Goal: Task Accomplishment & Management: Use online tool/utility

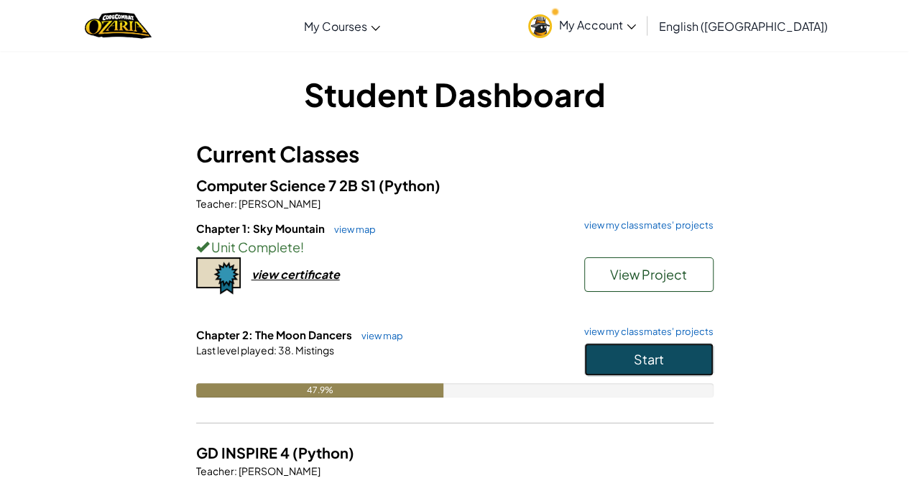
click at [674, 359] on button "Start" at bounding box center [648, 359] width 129 height 33
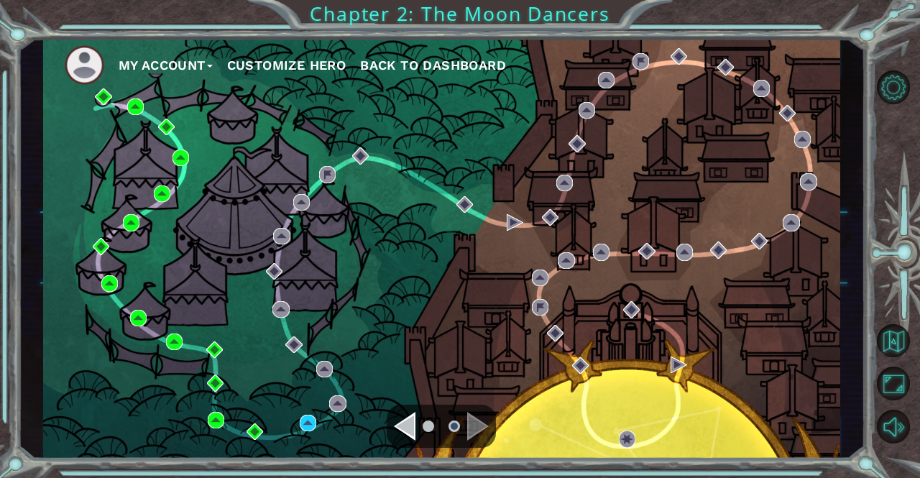
click at [413, 439] on div "Navigate to the previous page" at bounding box center [405, 426] width 22 height 29
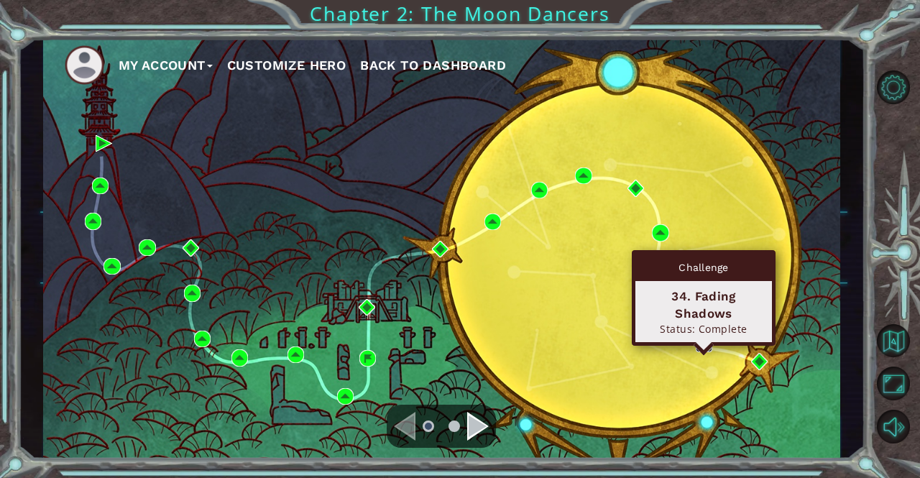
click at [708, 338] on img at bounding box center [704, 343] width 17 height 17
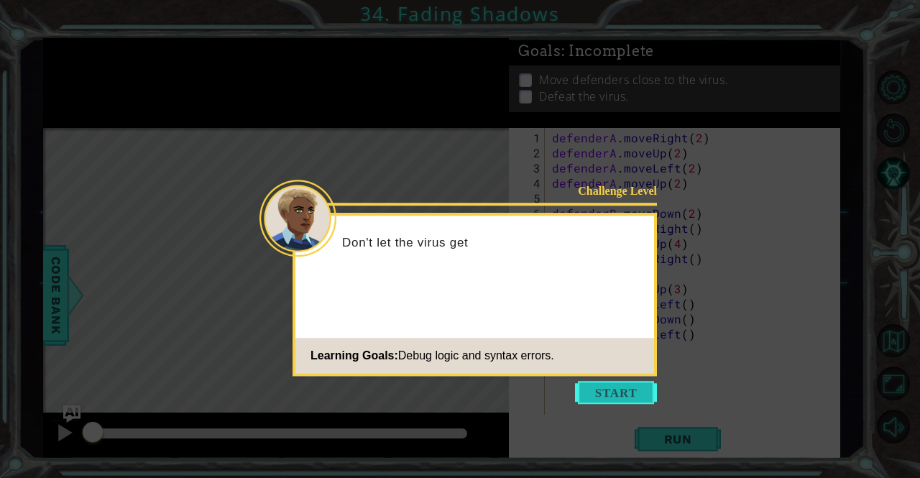
click at [633, 391] on button "Start" at bounding box center [616, 392] width 82 height 23
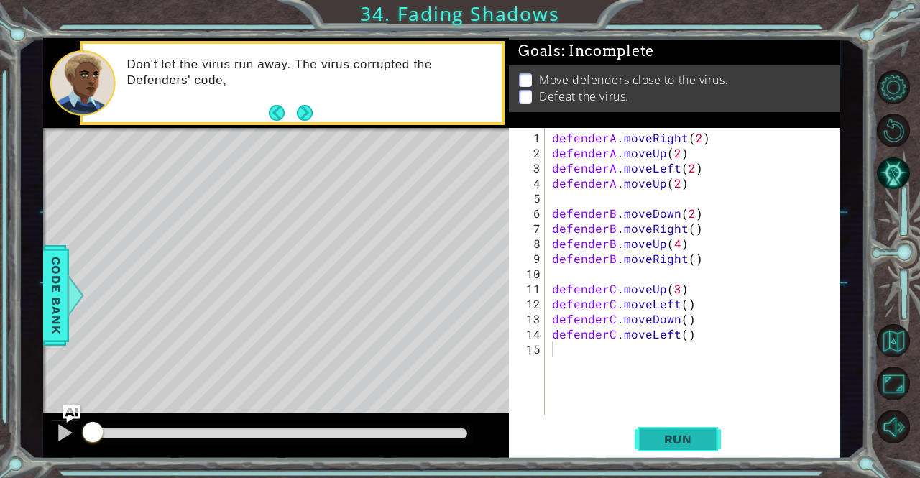
click at [682, 429] on button "Run" at bounding box center [678, 439] width 86 height 33
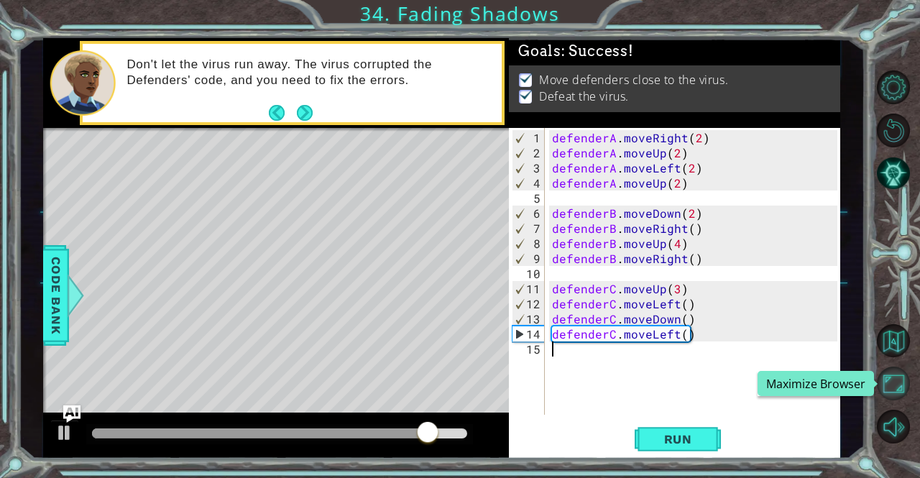
click at [890, 375] on button "Maximize Browser" at bounding box center [894, 384] width 34 height 34
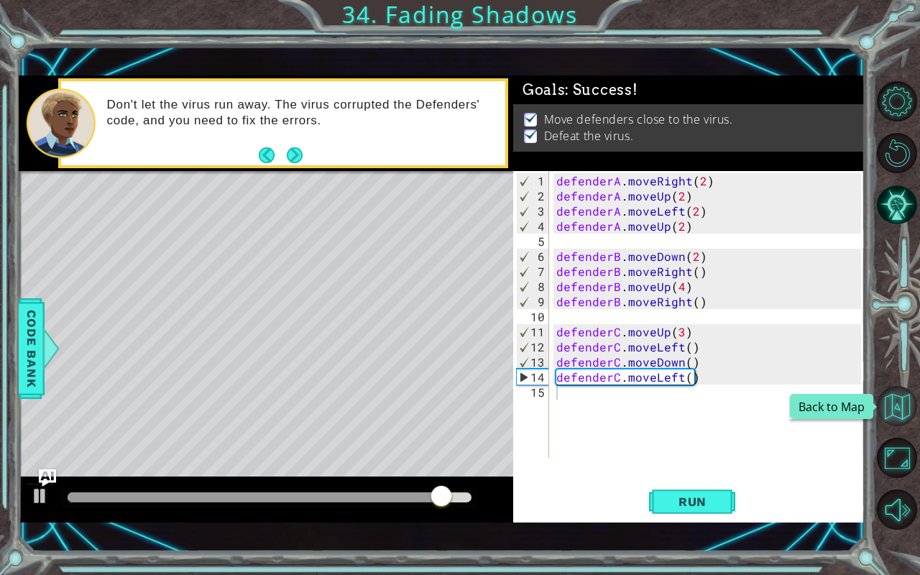
click at [897, 407] on button "Back to Map" at bounding box center [897, 406] width 40 height 40
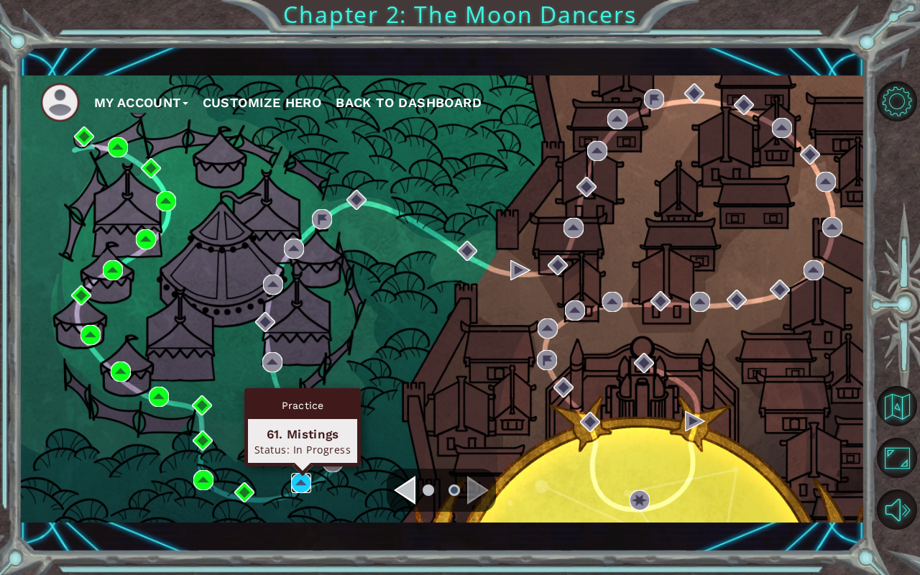
click at [292, 477] on img at bounding box center [301, 483] width 20 height 20
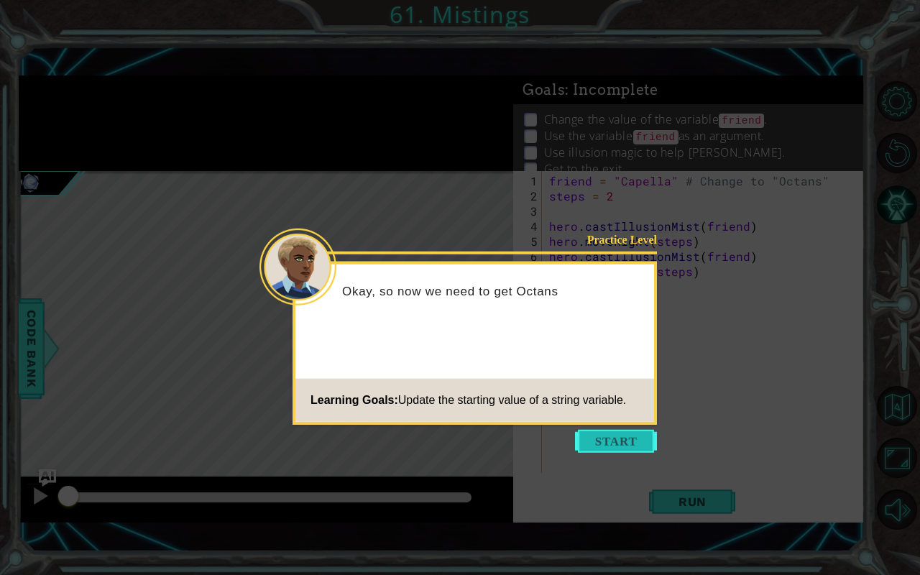
click at [628, 431] on button "Start" at bounding box center [616, 441] width 82 height 23
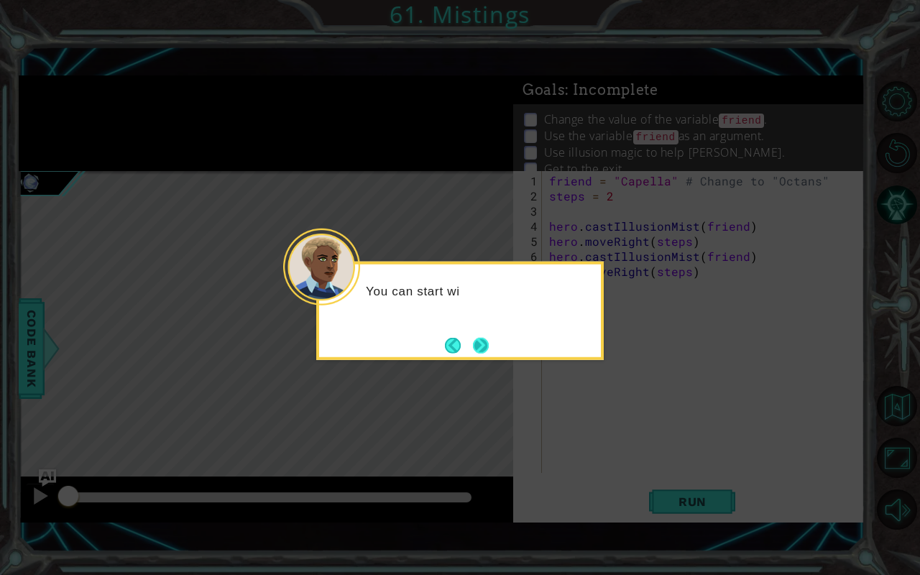
click at [480, 344] on button "Next" at bounding box center [481, 345] width 16 height 16
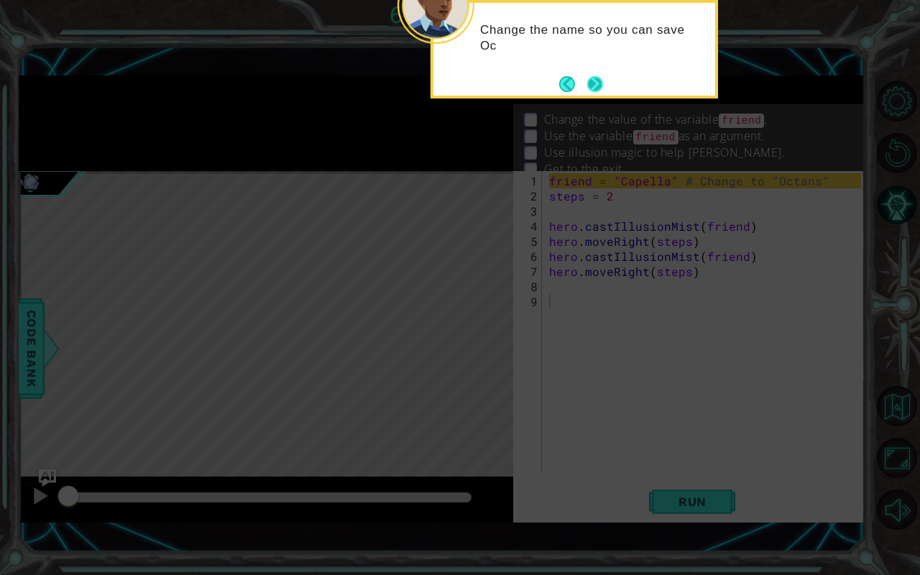
click at [587, 76] on button "Next" at bounding box center [595, 84] width 16 height 16
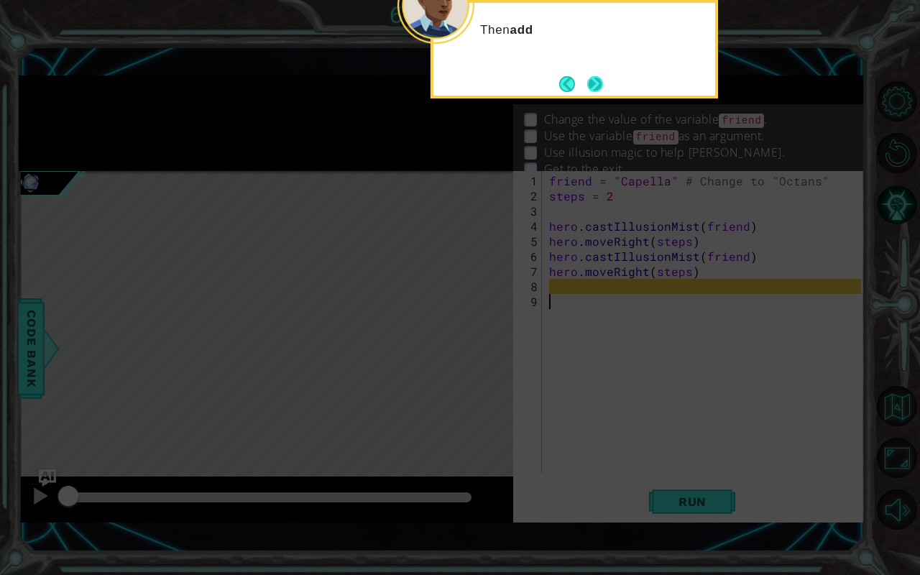
click at [598, 87] on button "Next" at bounding box center [595, 84] width 16 height 16
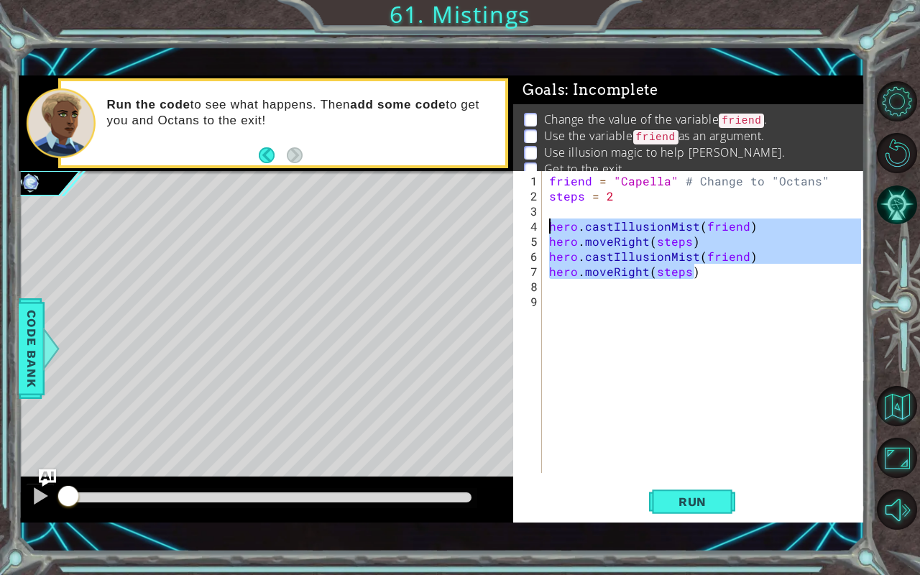
drag, startPoint x: 697, startPoint y: 267, endPoint x: 551, endPoint y: 221, distance: 152.8
click at [551, 221] on div "friend = "Capella" # Change to "Octans" steps = 2 hero . castIllusionMist ( fri…" at bounding box center [707, 339] width 322 height 332
type textarea "hero.castIllusionMist(friend) hero.moveRight(steps)"
click at [549, 286] on div "friend = "Capella" # Change to "Octans" steps = 2 hero . castIllusionMist ( fri…" at bounding box center [707, 339] width 322 height 332
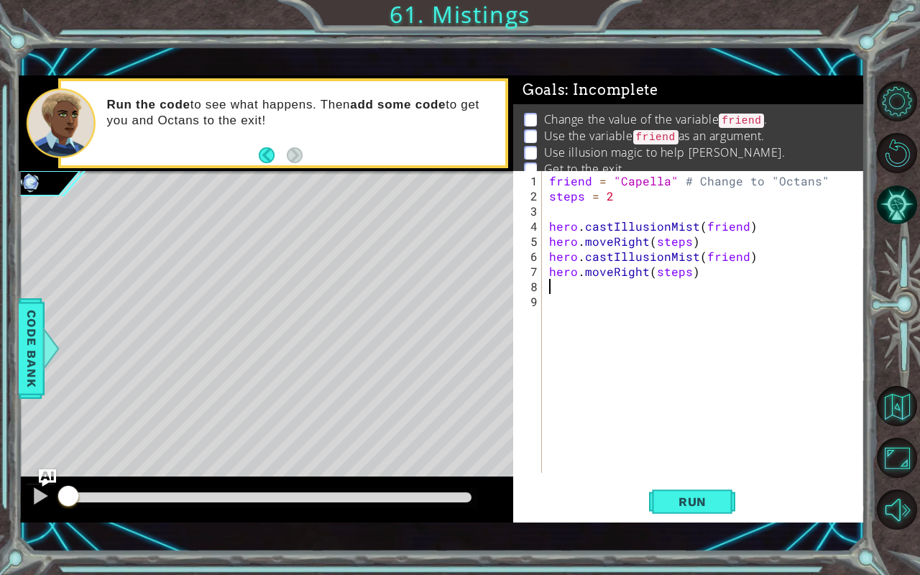
paste textarea "hero.moveRight(steps)"
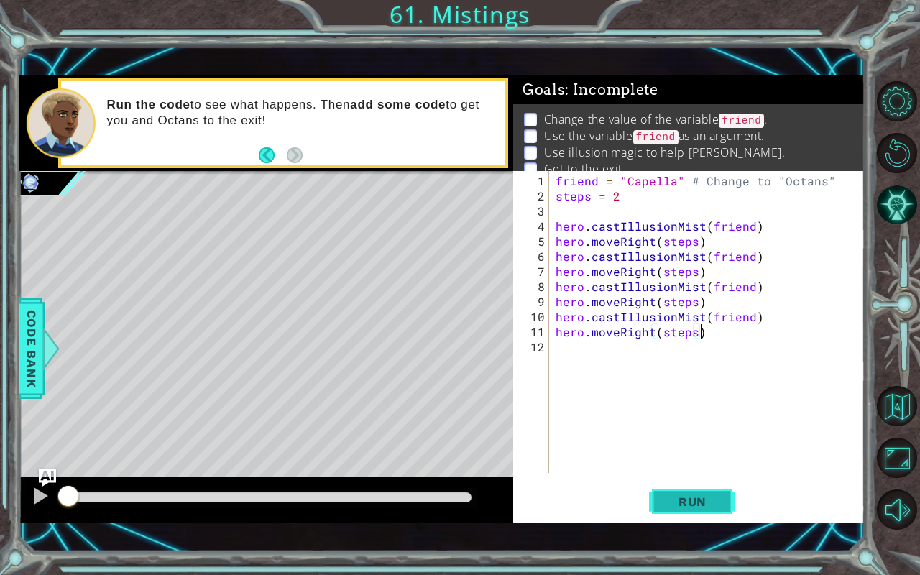
click at [697, 477] on button "Run" at bounding box center [692, 502] width 86 height 35
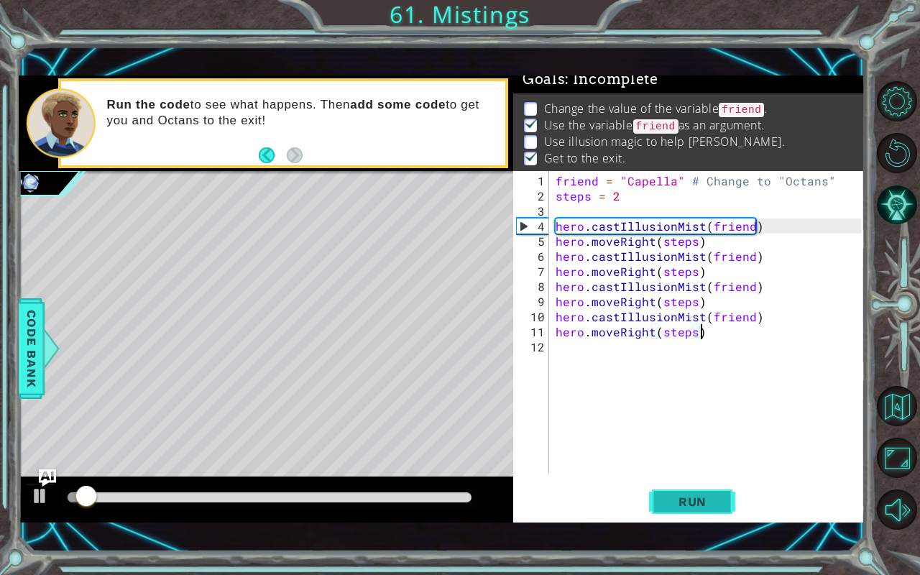
scroll to position [16, 0]
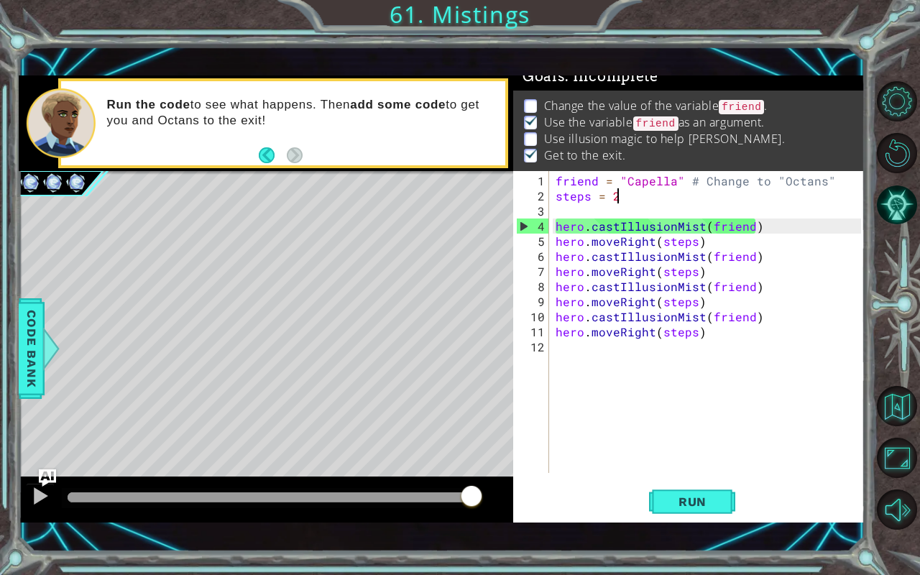
click at [621, 195] on div "friend = "Capella" # Change to "Octans" steps = 2 hero . castIllusionMist ( fri…" at bounding box center [711, 339] width 316 height 332
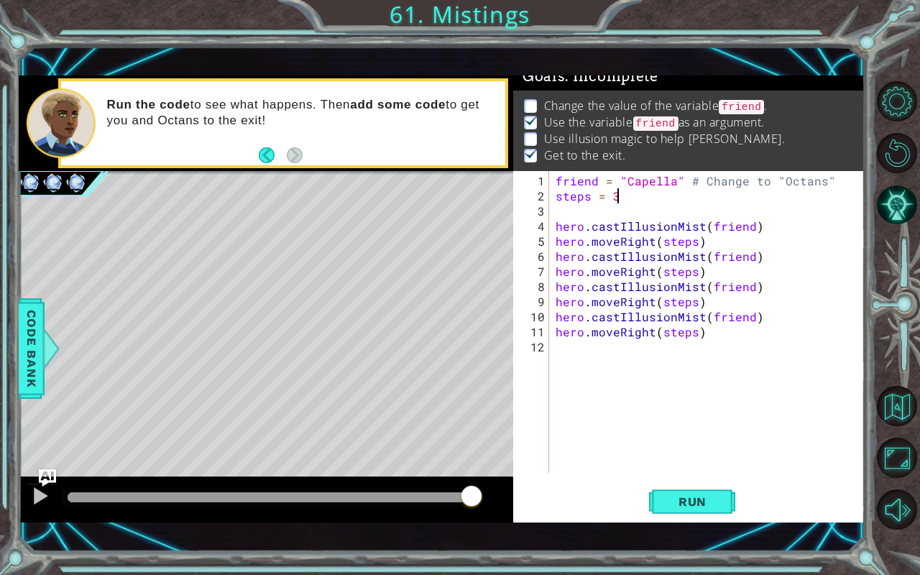
scroll to position [0, 3]
click at [699, 242] on div "friend = "Capella" # Change to "Octans" steps = 3 hero . castIllusionMist ( fri…" at bounding box center [711, 339] width 316 height 332
click at [694, 242] on div "friend = "Capella" # Change to "Octans" steps = 3 hero . castIllusionMist ( fri…" at bounding box center [711, 339] width 316 height 332
click at [690, 272] on div "friend = "Capella" # Change to "Octans" steps = 3 hero . castIllusionMist ( fri…" at bounding box center [711, 339] width 316 height 332
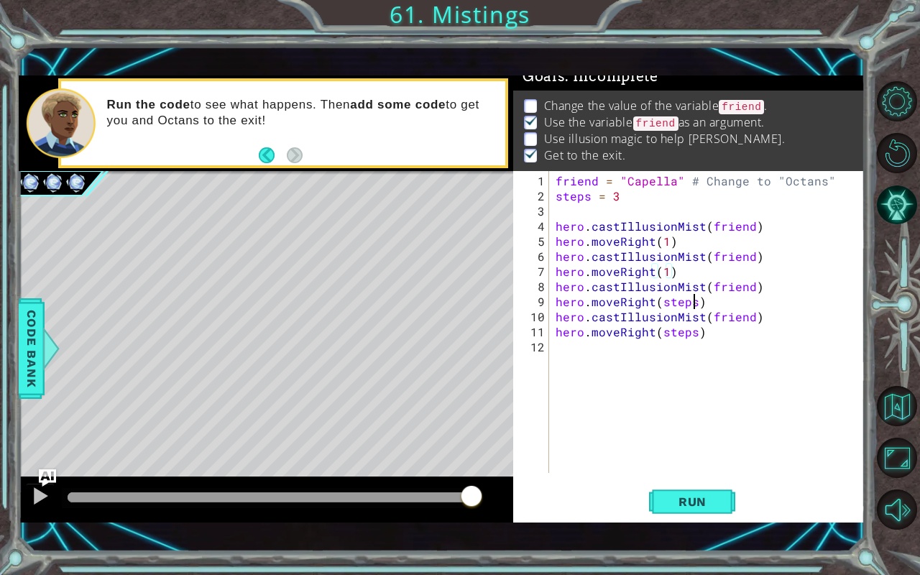
click at [693, 303] on div "friend = "Capella" # Change to "Octans" steps = 3 hero . castIllusionMist ( fri…" at bounding box center [711, 339] width 316 height 332
click at [692, 335] on div "friend = "Capella" # Change to "Octans" steps = 3 hero . castIllusionMist ( fri…" at bounding box center [711, 339] width 316 height 332
click at [717, 477] on span "Run" at bounding box center [692, 502] width 57 height 14
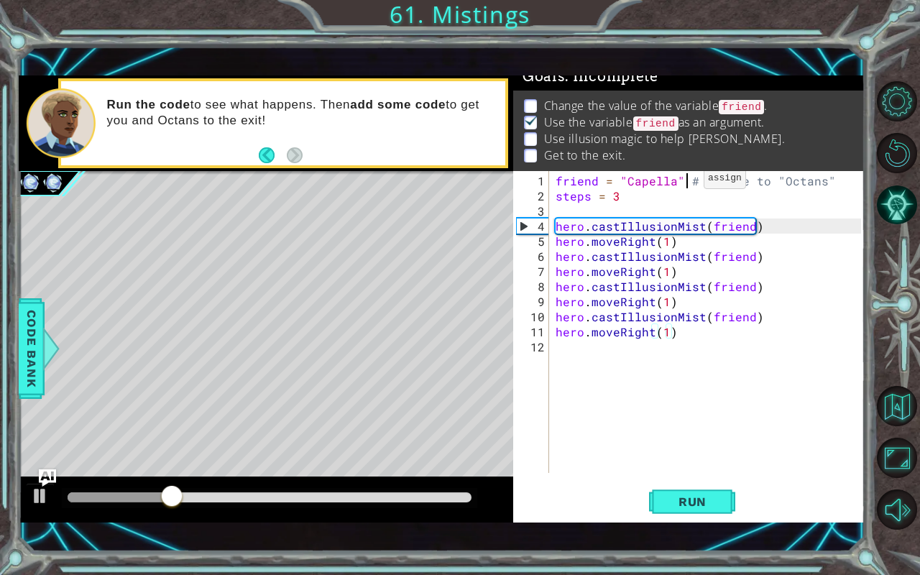
click at [686, 184] on div "friend = "Capella" # Change to "Octans" steps = 3 hero . castIllusionMist ( fri…" at bounding box center [711, 339] width 316 height 332
click at [677, 183] on div "friend = "Capella" # Change to "Octans" steps = 3 hero . castIllusionMist ( fri…" at bounding box center [711, 339] width 316 height 332
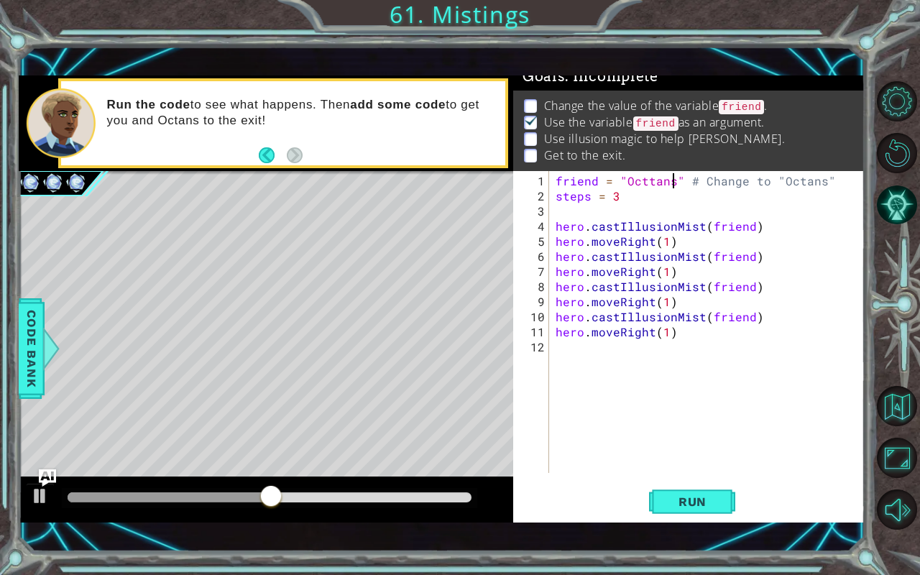
scroll to position [0, 7]
click at [700, 290] on div "friend = "Octtans" # Change to "Octans" steps = 3 hero . castIllusionMist ( fri…" at bounding box center [711, 339] width 316 height 332
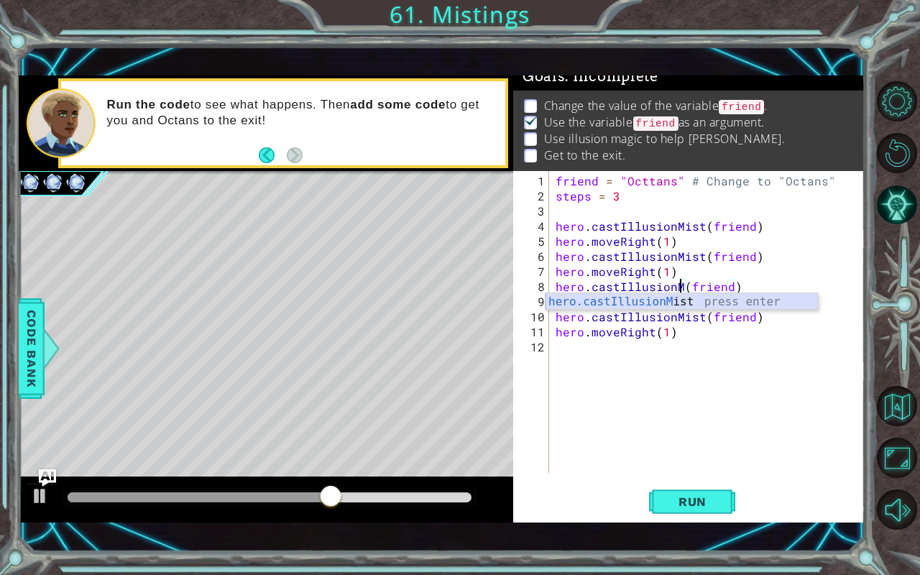
click at [703, 308] on div "hero.castIllusionM ist press enter" at bounding box center [682, 319] width 272 height 52
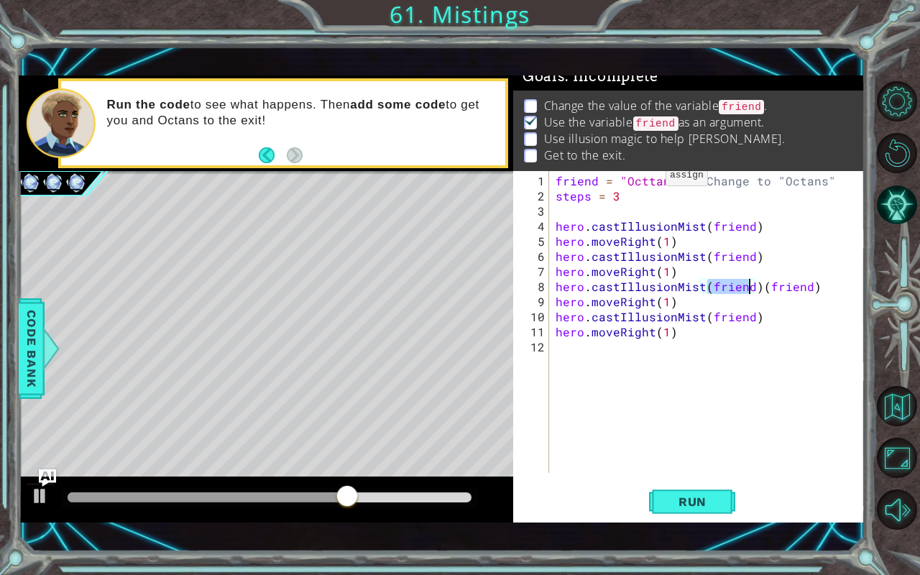
click at [650, 183] on div "friend = "Octtans" # Change to "Octans" steps = 3 hero . castIllusionMist ( fri…" at bounding box center [711, 339] width 316 height 332
click at [717, 477] on span "Run" at bounding box center [692, 502] width 57 height 14
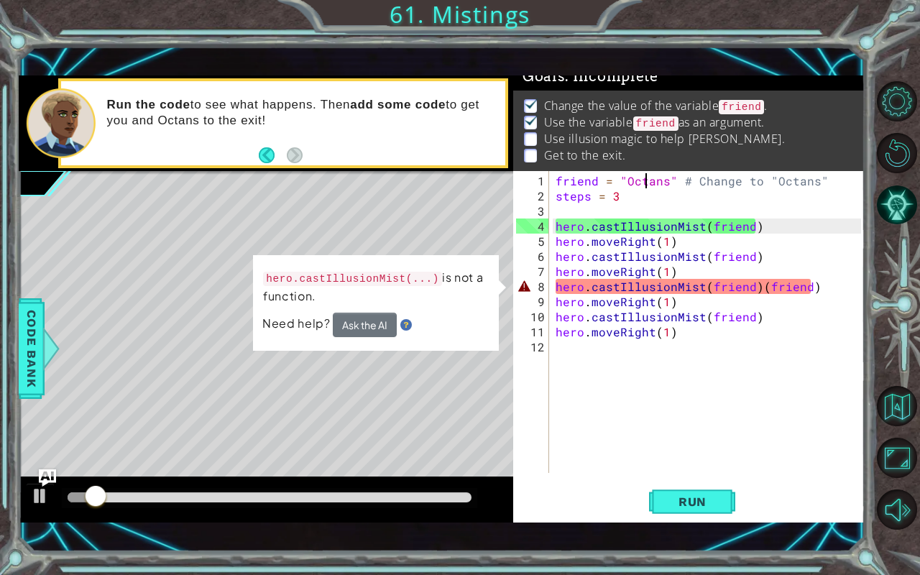
click at [822, 285] on div "friend = "Octans" # Change to "Octans" steps = 3 hero . castIllusionMist ( frie…" at bounding box center [711, 339] width 316 height 332
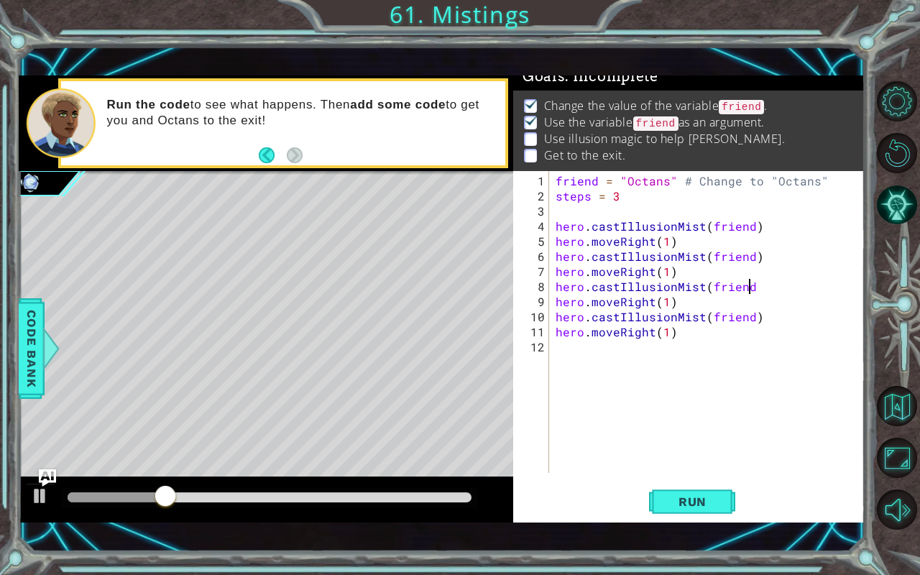
scroll to position [0, 12]
click at [666, 243] on div "friend = "Octans" # Change to "Octans" steps = 3 hero . castIllusionMist ( frie…" at bounding box center [711, 339] width 316 height 332
click at [665, 272] on div "friend = "Octans" # Change to "Octans" steps = 3 hero . castIllusionMist ( frie…" at bounding box center [711, 339] width 316 height 332
click at [669, 299] on div "friend = "Octans" # Change to "Octans" steps = 3 hero . castIllusionMist ( frie…" at bounding box center [711, 339] width 316 height 332
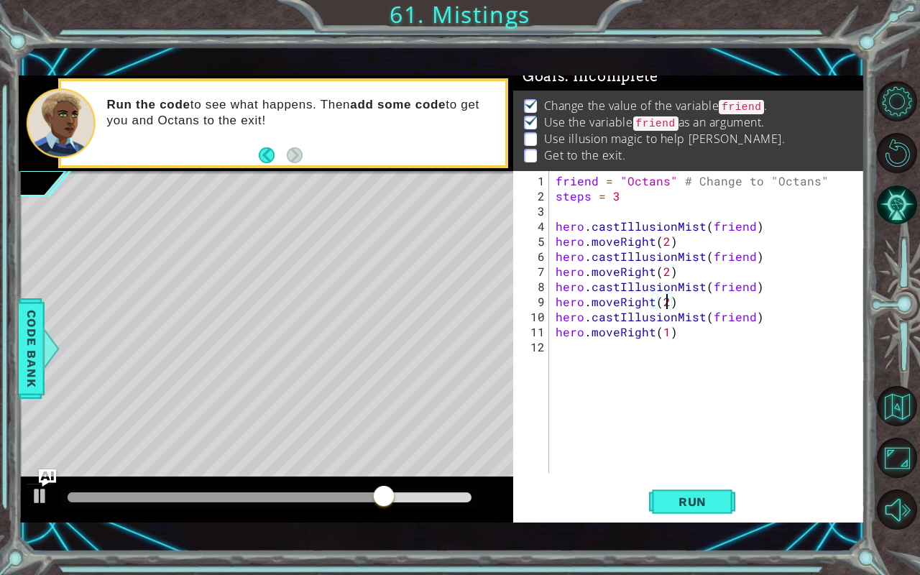
click at [665, 333] on div "friend = "Octans" # Change to "Octans" steps = 3 hero . castIllusionMist ( frie…" at bounding box center [711, 339] width 316 height 332
type textarea "hero.moveRight(2)"
click at [677, 477] on span "Run" at bounding box center [692, 502] width 57 height 14
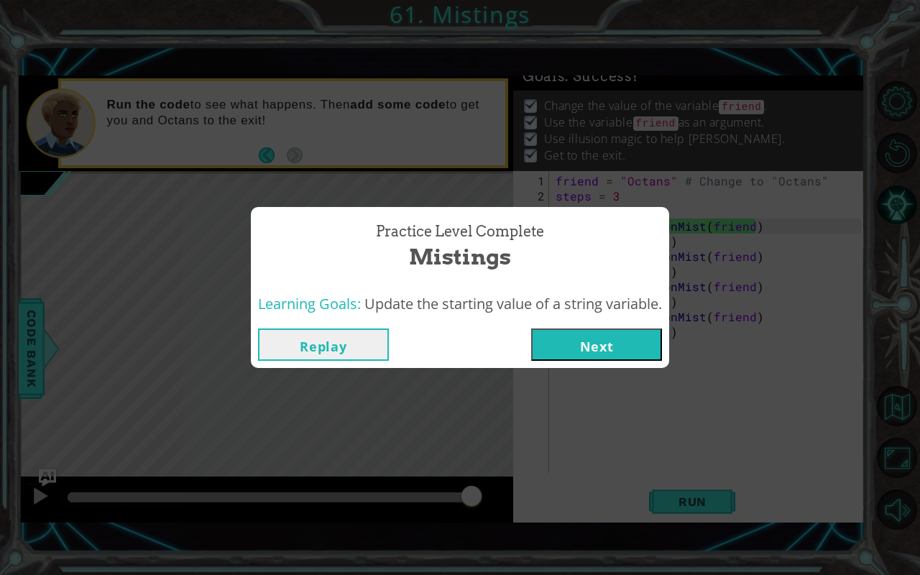
click at [627, 341] on button "Next" at bounding box center [596, 345] width 131 height 32
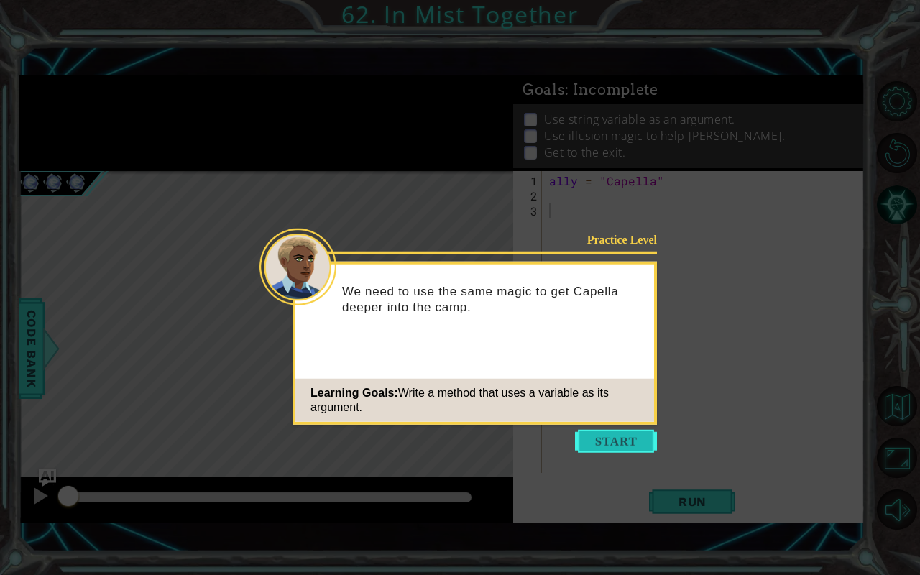
click at [606, 437] on button "Start" at bounding box center [616, 441] width 82 height 23
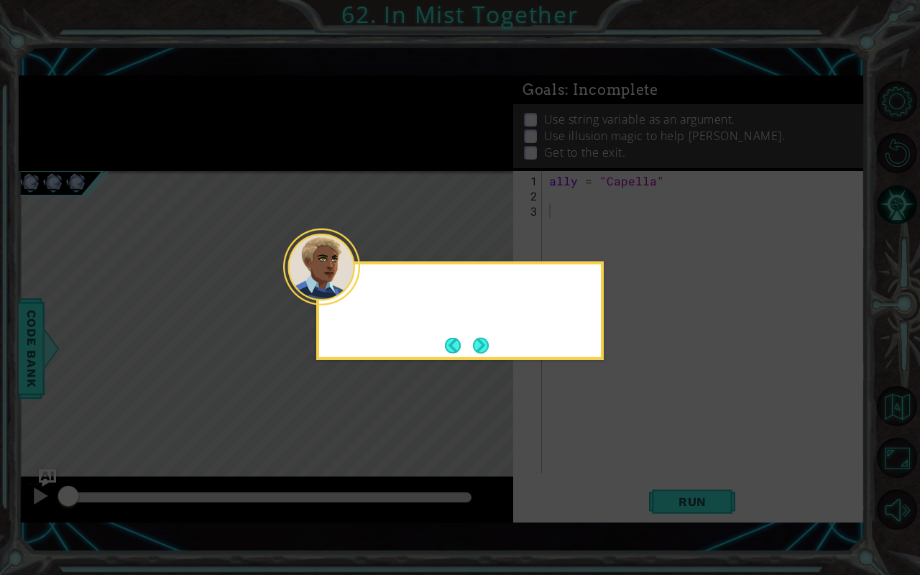
click at [606, 437] on icon at bounding box center [460, 287] width 920 height 575
click at [482, 346] on button "Next" at bounding box center [481, 345] width 16 height 16
click at [485, 349] on button "Next" at bounding box center [481, 345] width 16 height 16
click at [700, 9] on icon at bounding box center [460, 287] width 920 height 575
click at [487, 344] on button "Next" at bounding box center [481, 345] width 16 height 16
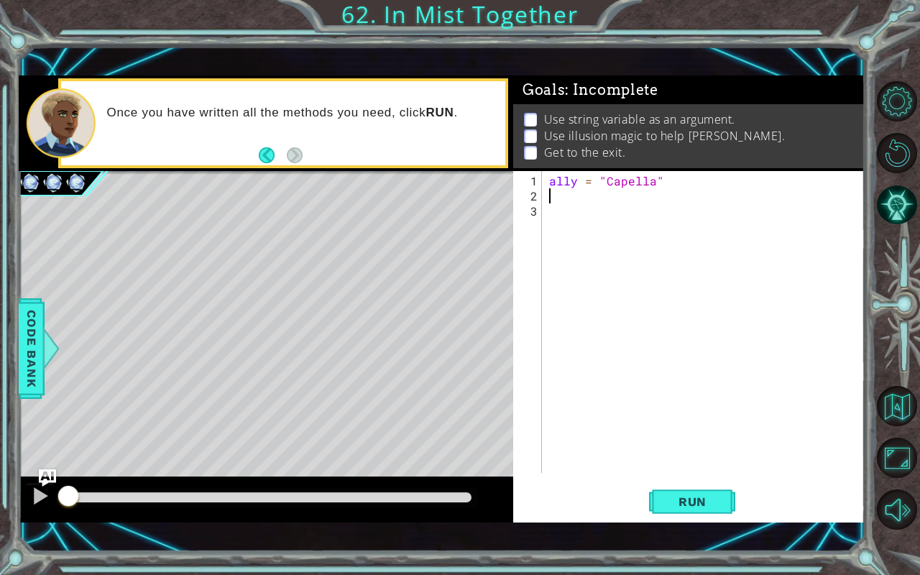
click at [610, 191] on div "ally = "Capella"" at bounding box center [707, 339] width 322 height 332
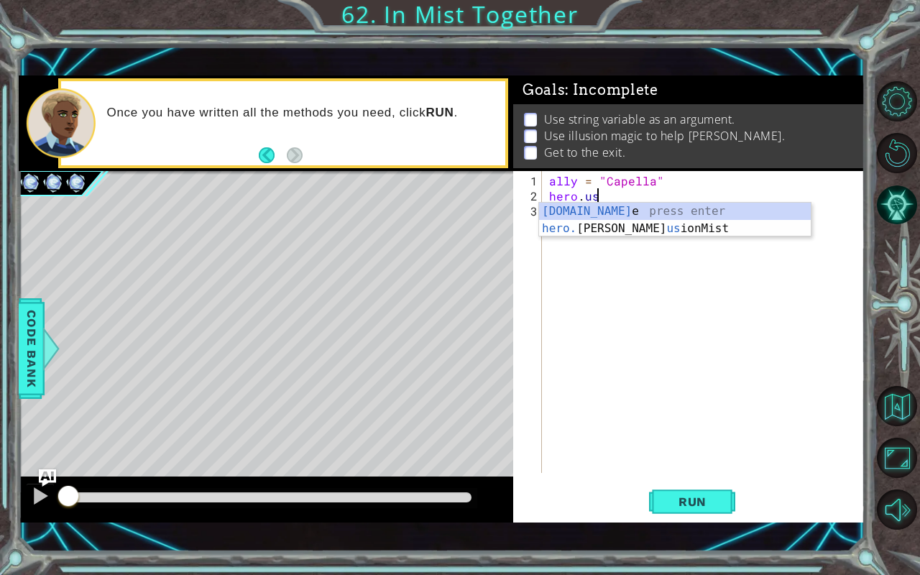
scroll to position [0, 2]
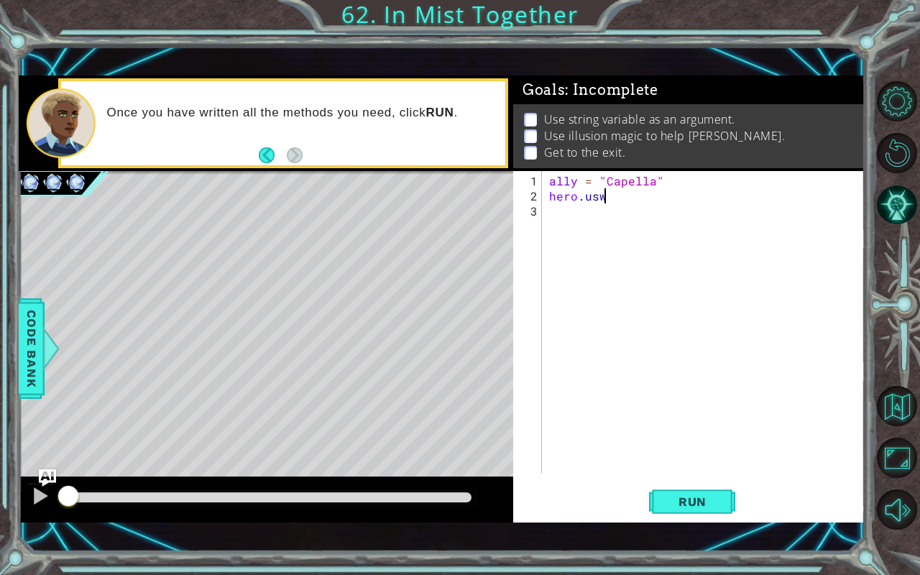
type textarea "[DOMAIN_NAME]"
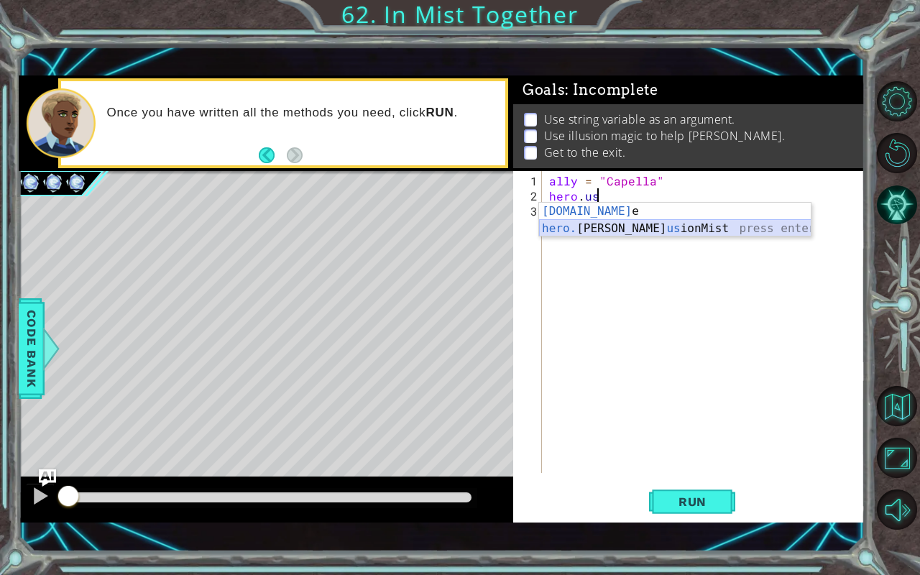
drag, startPoint x: 615, startPoint y: 225, endPoint x: 595, endPoint y: 230, distance: 20.7
click at [595, 230] on div "[DOMAIN_NAME] e press enter hero. [PERSON_NAME] us ionMist press enter" at bounding box center [675, 237] width 272 height 69
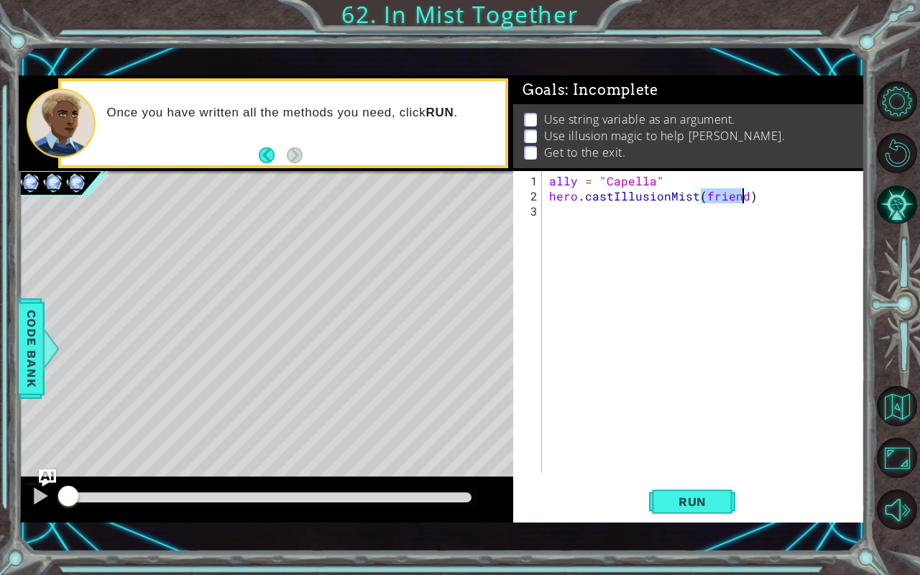
type textarea "hero.castIllusionMist(friend)"
click at [896, 384] on link at bounding box center [900, 406] width 42 height 52
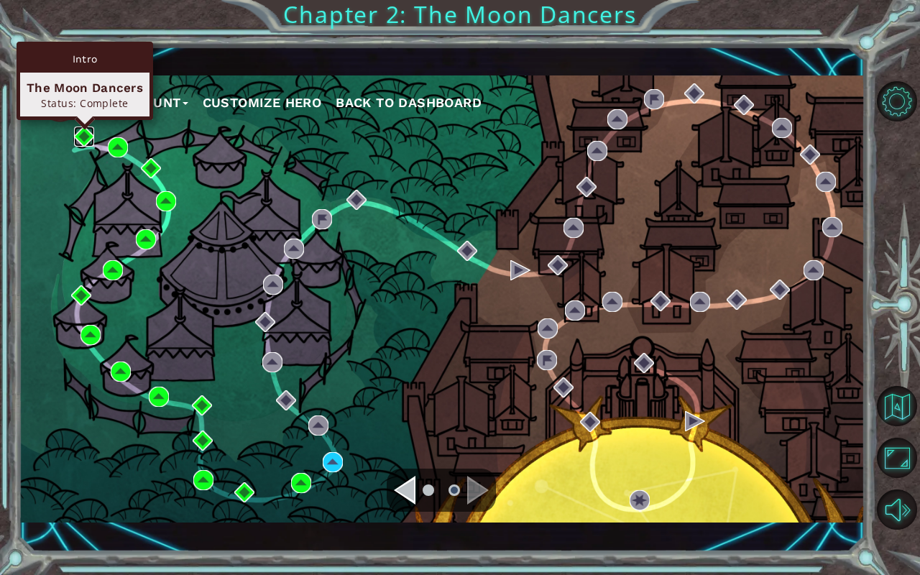
click at [88, 134] on img at bounding box center [84, 137] width 20 height 20
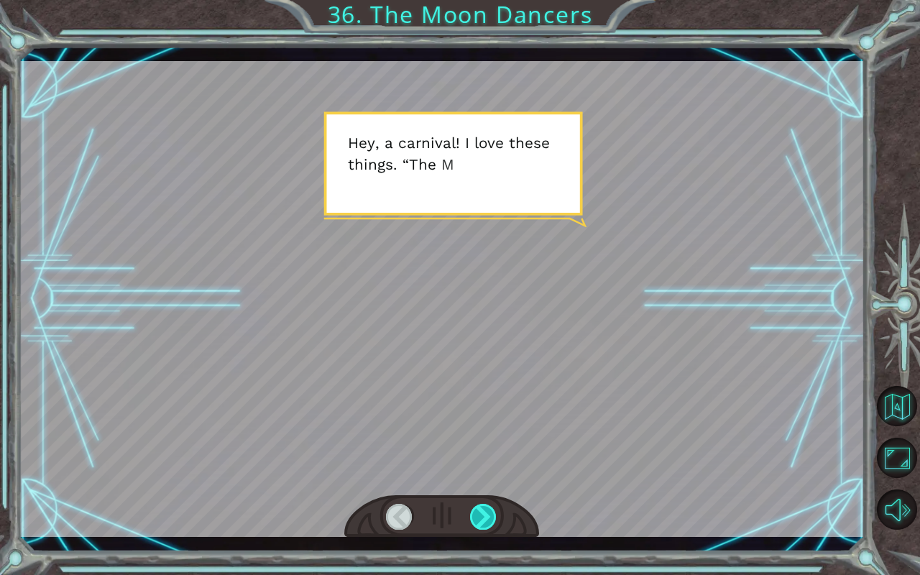
click at [492, 477] on div at bounding box center [483, 517] width 27 height 26
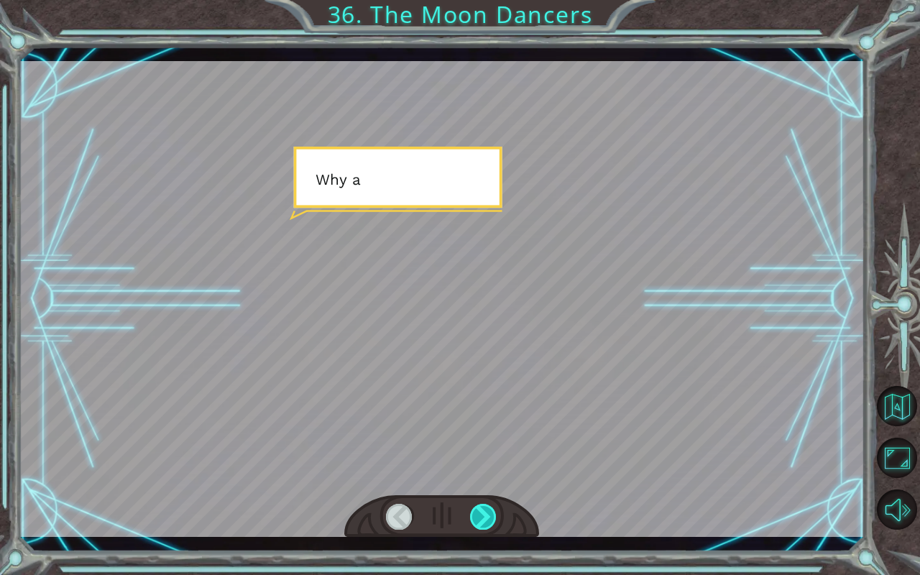
click at [492, 477] on div at bounding box center [483, 517] width 27 height 26
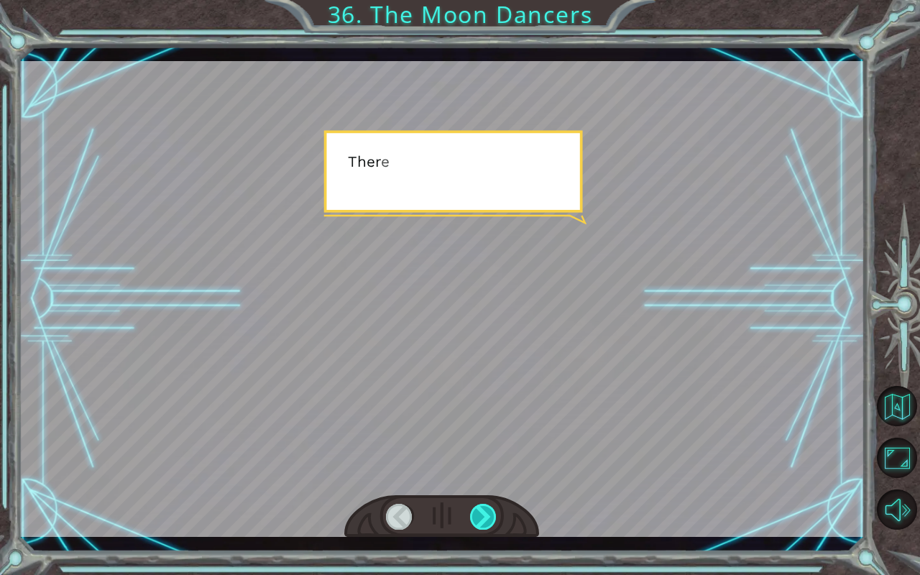
click at [492, 477] on div at bounding box center [483, 517] width 27 height 26
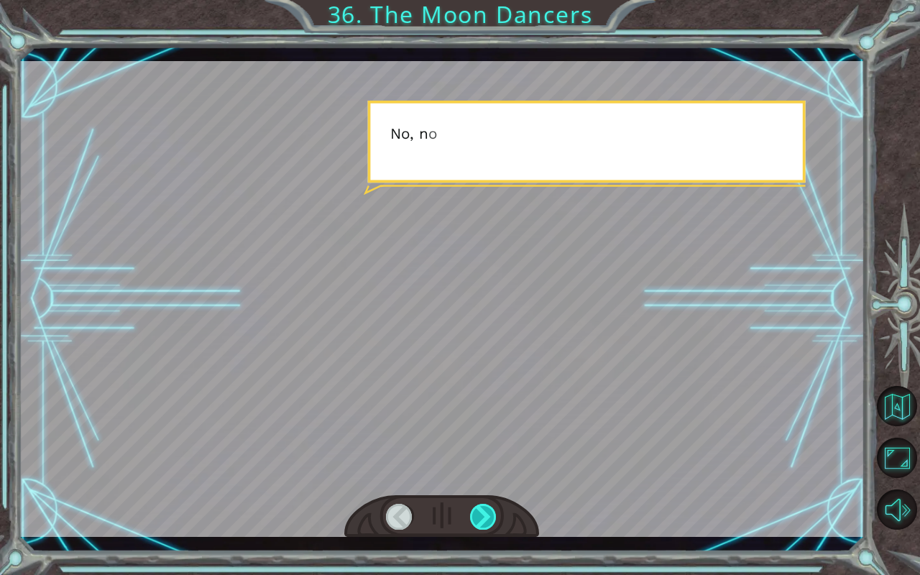
click at [475, 477] on div at bounding box center [483, 517] width 27 height 26
click at [472, 477] on div at bounding box center [483, 517] width 27 height 26
click at [482, 477] on div at bounding box center [483, 517] width 27 height 26
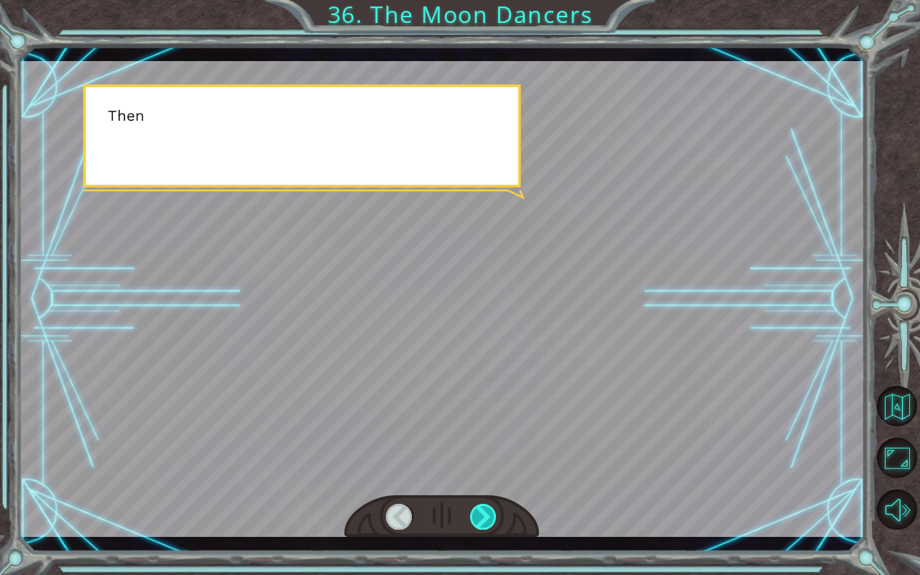
click at [477, 477] on div at bounding box center [483, 517] width 27 height 26
click at [481, 477] on div at bounding box center [483, 517] width 27 height 26
click at [483, 477] on div at bounding box center [483, 517] width 27 height 26
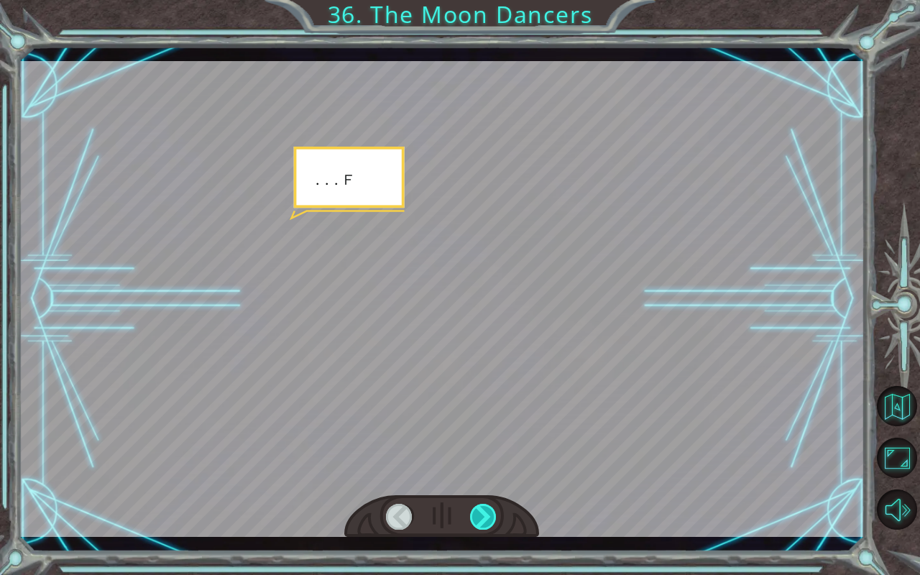
click at [488, 477] on div at bounding box center [483, 517] width 27 height 26
click at [489, 477] on div at bounding box center [483, 517] width 27 height 26
click at [490, 477] on div at bounding box center [483, 517] width 27 height 26
click at [482, 477] on div at bounding box center [483, 517] width 27 height 26
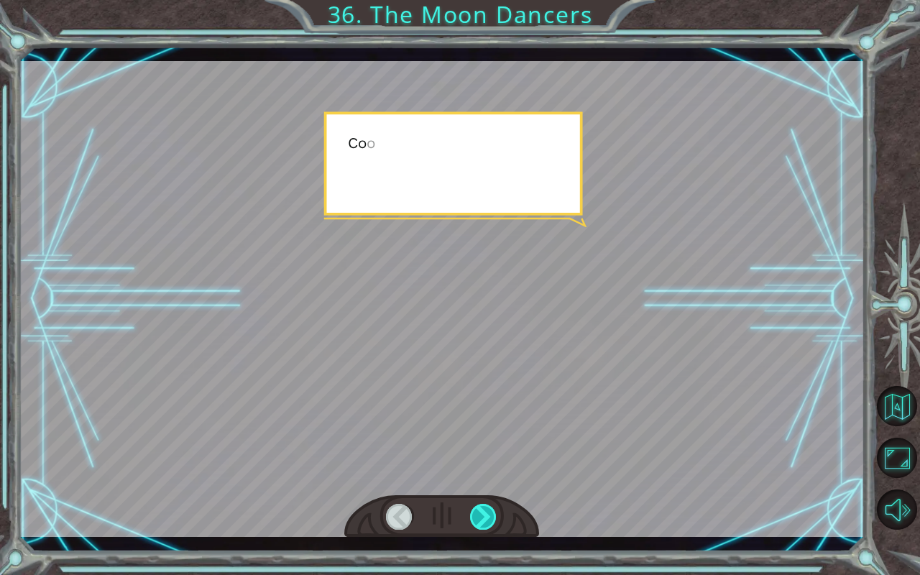
click at [488, 477] on div at bounding box center [483, 517] width 27 height 26
click at [483, 477] on div at bounding box center [483, 517] width 27 height 26
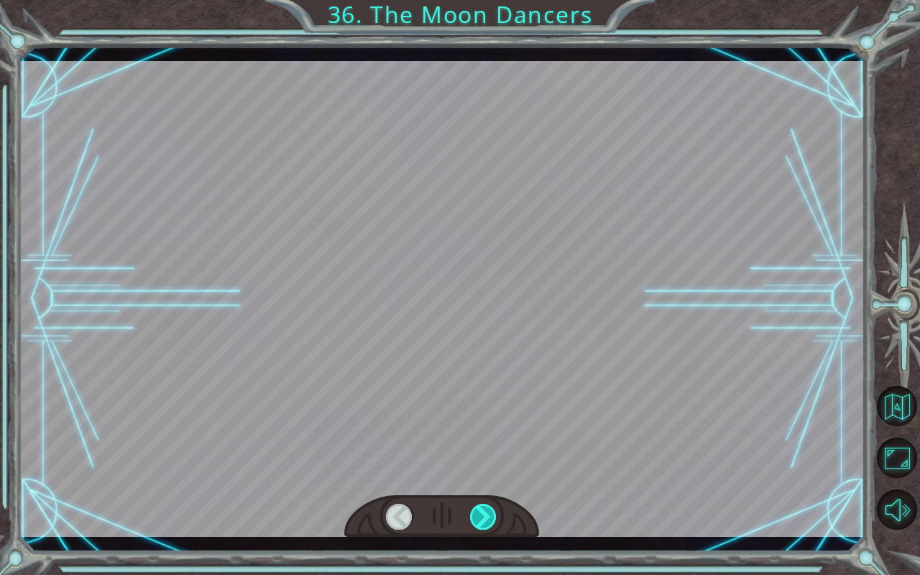
click at [479, 477] on div at bounding box center [483, 517] width 27 height 26
click at [483, 477] on div at bounding box center [483, 517] width 27 height 26
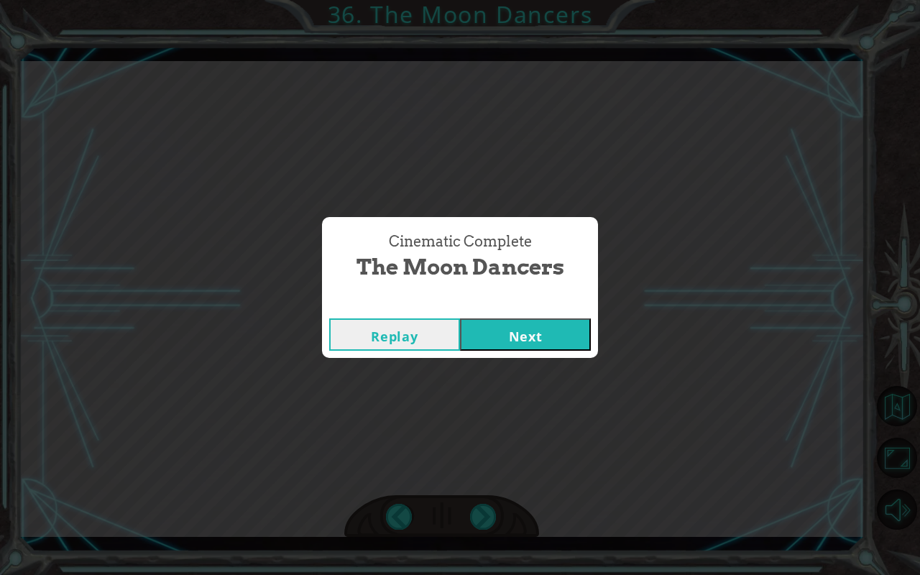
click at [492, 477] on div "Cinematic Complete The Moon Dancers Replay Next" at bounding box center [460, 287] width 920 height 575
click at [487, 477] on div "Cinematic Complete The Moon Dancers Replay Next" at bounding box center [460, 287] width 920 height 575
click at [489, 477] on div "Cinematic Complete The Moon Dancers Replay Next" at bounding box center [460, 287] width 920 height 575
click at [536, 328] on button "Next" at bounding box center [525, 334] width 131 height 32
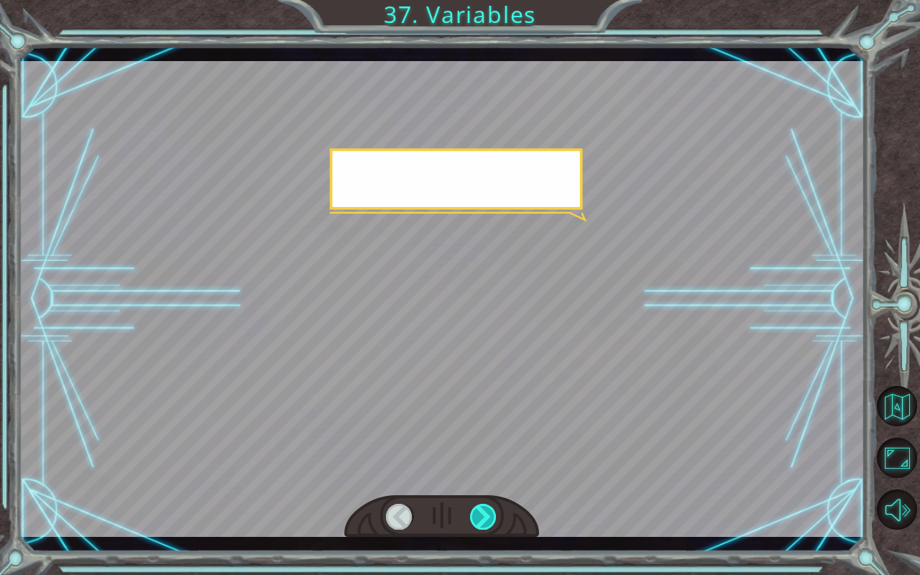
click at [493, 477] on div at bounding box center [483, 517] width 27 height 26
click at [492, 477] on div at bounding box center [483, 517] width 27 height 26
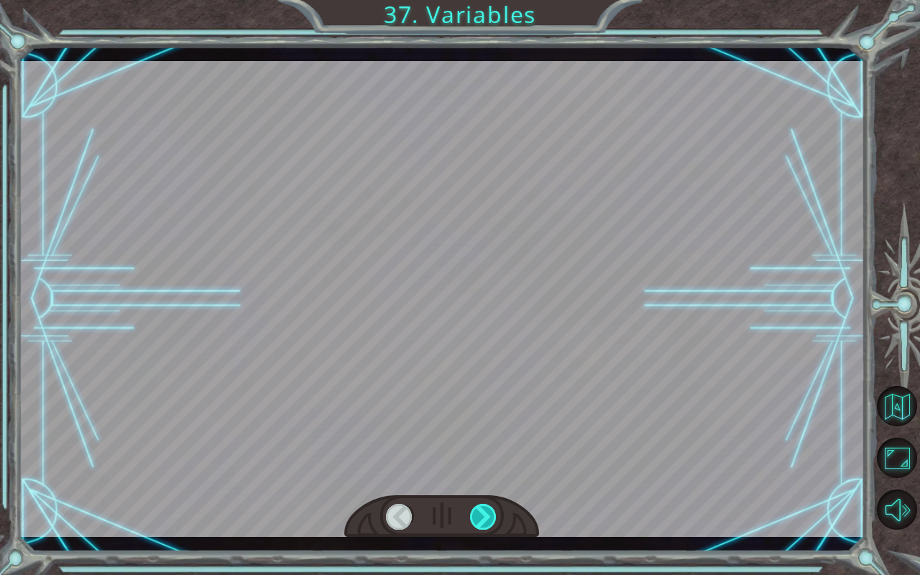
click at [487, 477] on div at bounding box center [483, 517] width 27 height 26
click at [486, 477] on div at bounding box center [483, 517] width 27 height 26
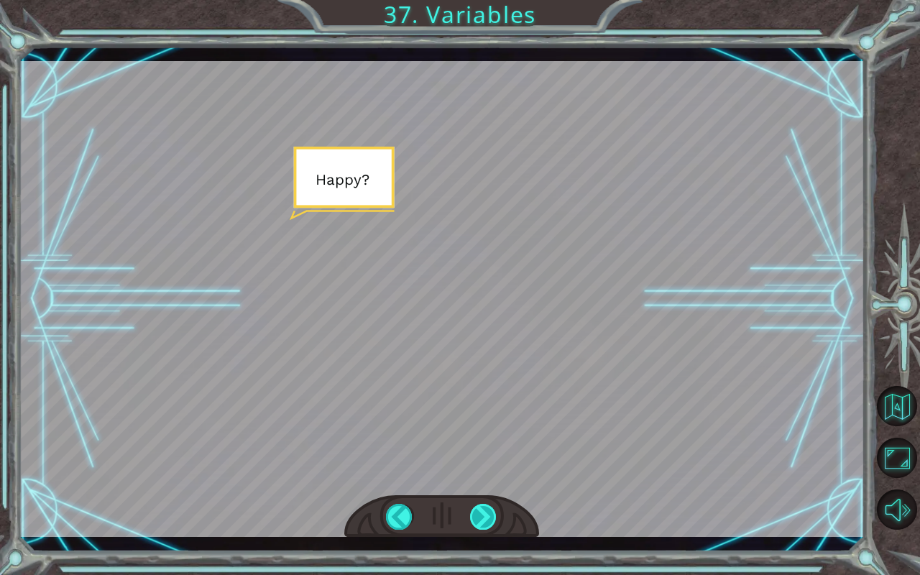
click at [482, 477] on div at bounding box center [483, 517] width 27 height 26
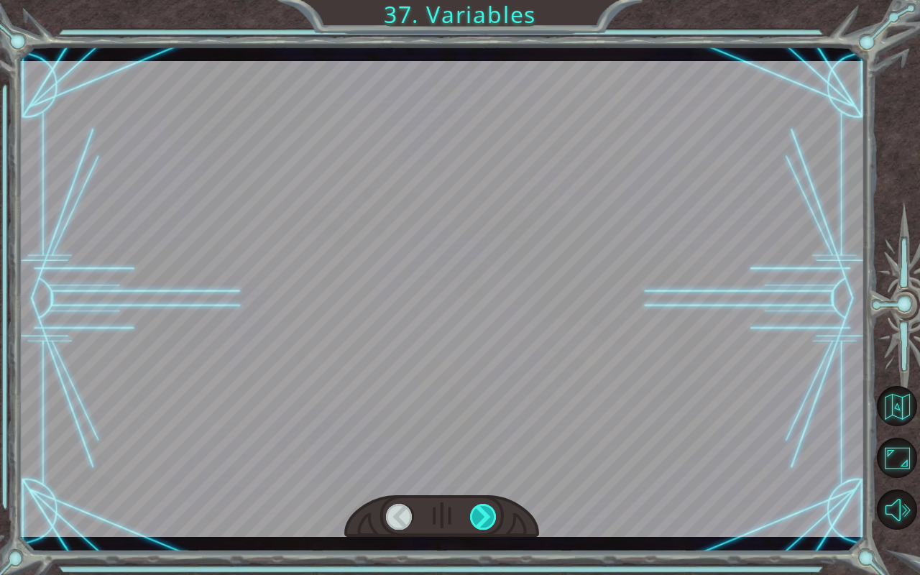
click at [489, 477] on div at bounding box center [483, 517] width 27 height 26
click at [487, 477] on div at bounding box center [483, 517] width 27 height 26
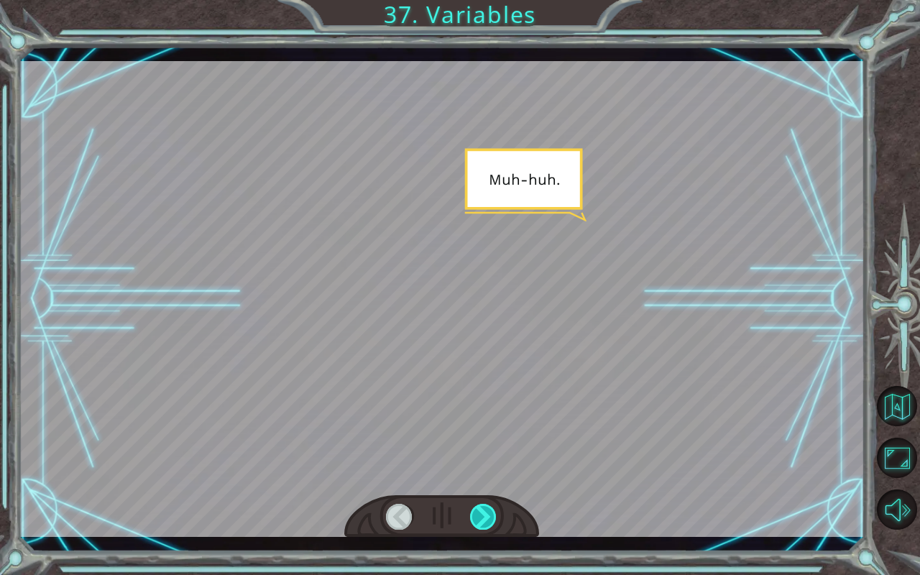
click at [485, 477] on div at bounding box center [483, 517] width 27 height 26
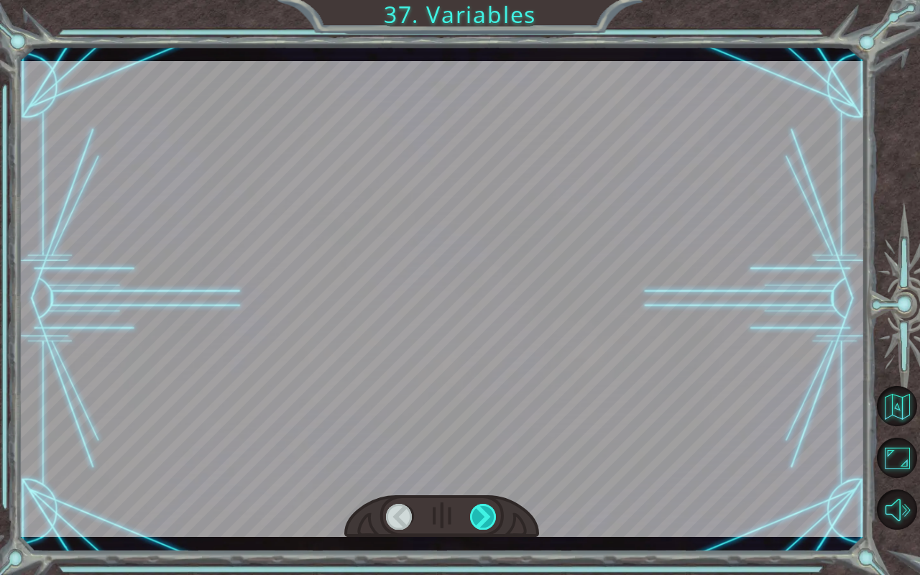
click at [477, 477] on div at bounding box center [483, 517] width 27 height 26
click at [480, 477] on div at bounding box center [483, 517] width 27 height 26
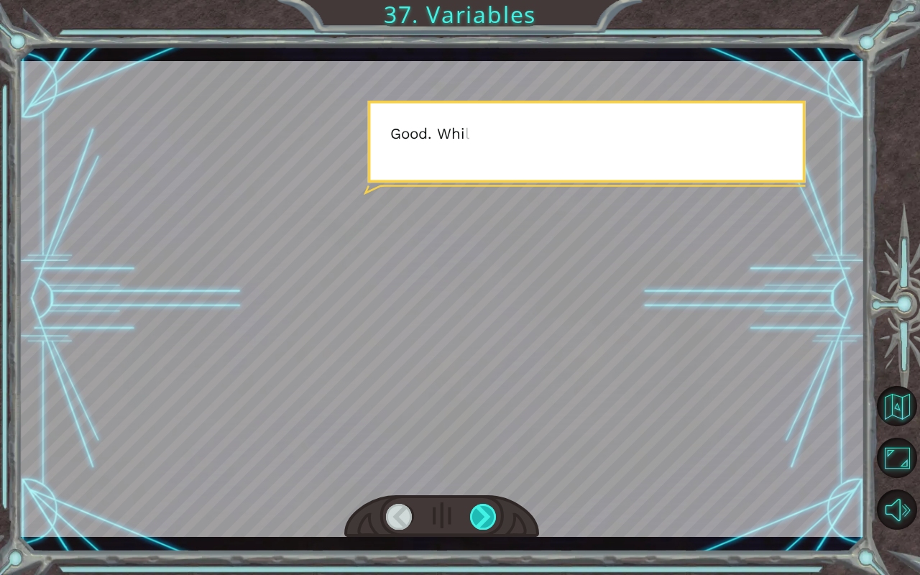
click at [480, 477] on div at bounding box center [483, 517] width 27 height 26
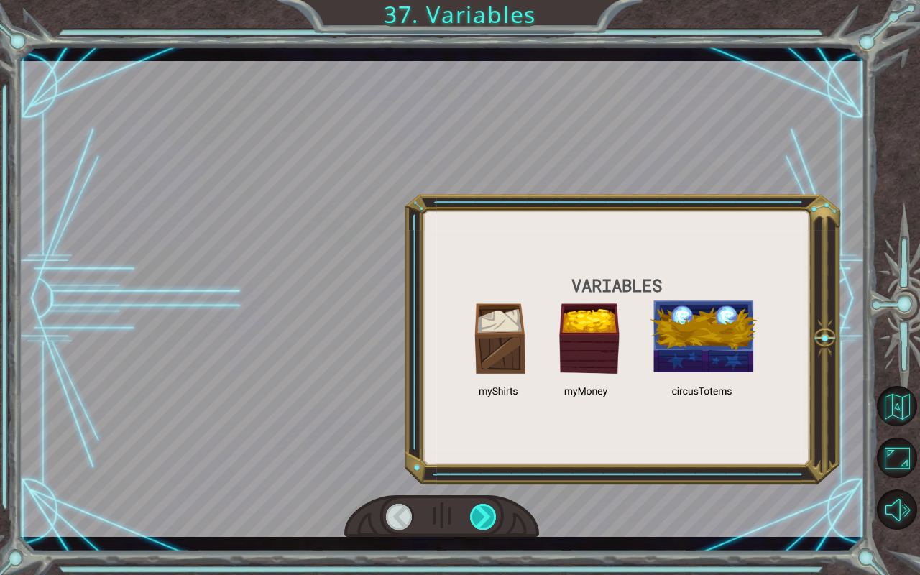
click at [485, 477] on div at bounding box center [483, 517] width 27 height 26
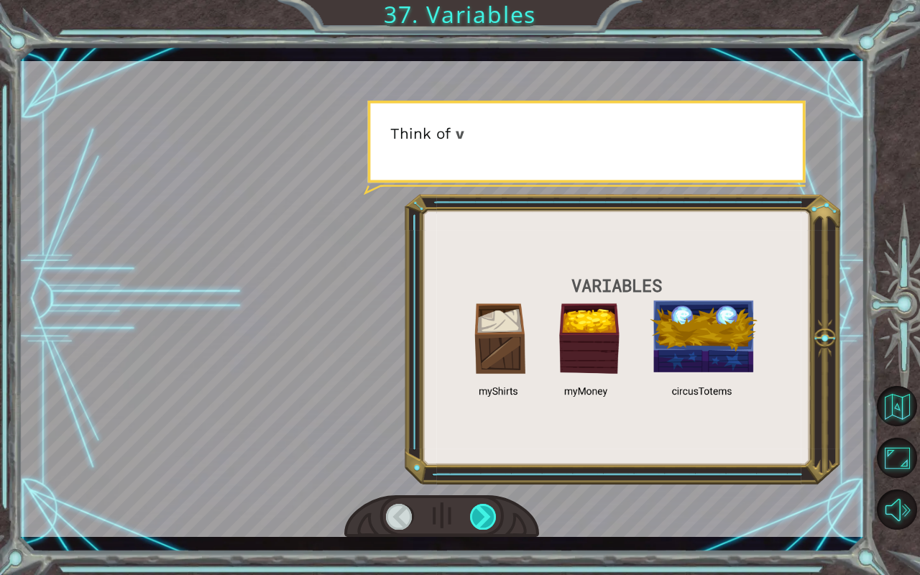
click at [494, 477] on div at bounding box center [483, 517] width 27 height 26
click at [496, 477] on div at bounding box center [483, 517] width 27 height 26
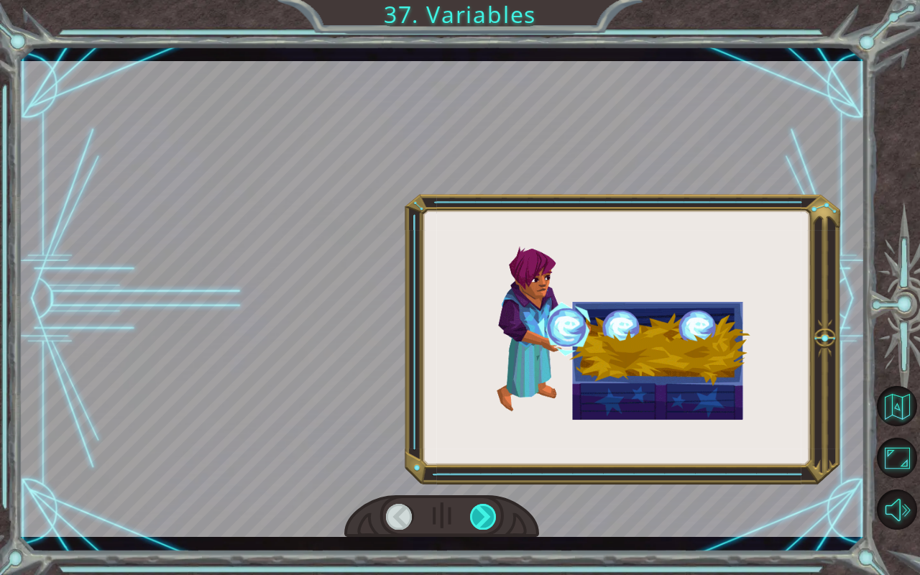
click at [495, 477] on div at bounding box center [483, 517] width 27 height 26
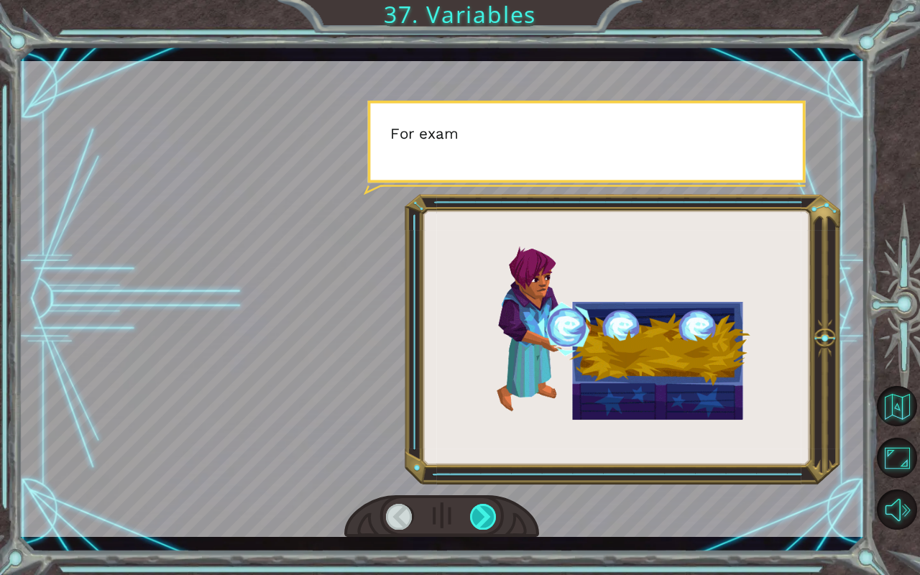
click at [492, 477] on div at bounding box center [483, 517] width 27 height 26
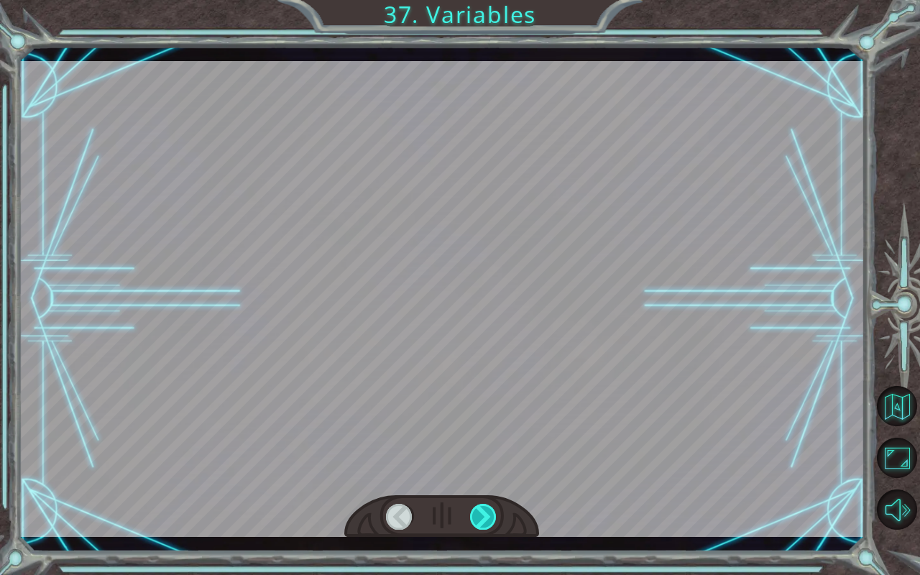
click at [492, 477] on div at bounding box center [483, 517] width 27 height 26
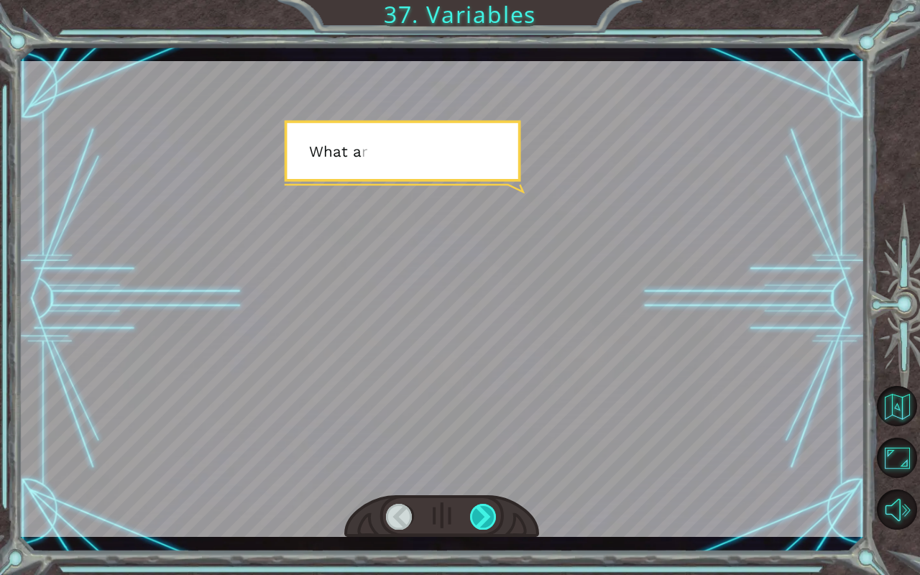
click at [490, 477] on div at bounding box center [483, 517] width 27 height 26
click at [483, 477] on div at bounding box center [483, 517] width 27 height 26
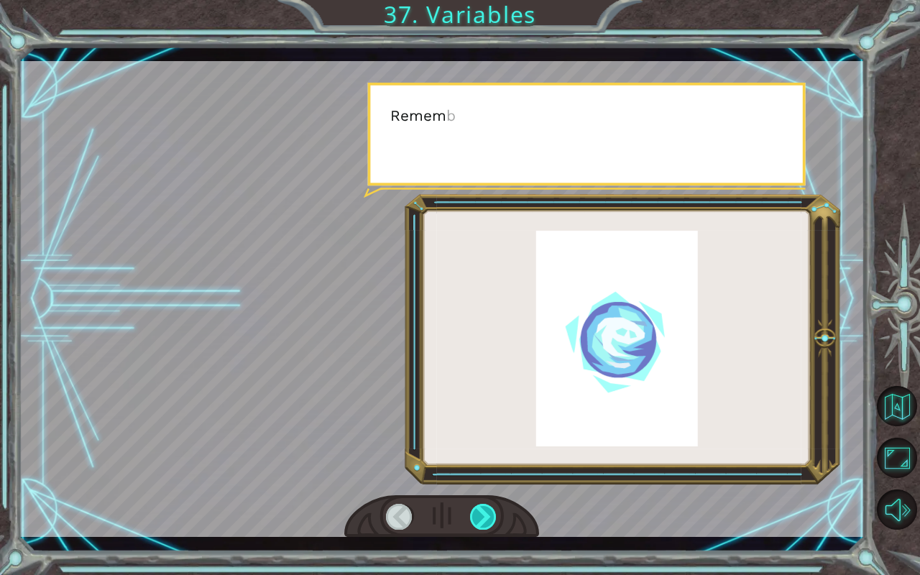
click at [477, 477] on div at bounding box center [483, 517] width 27 height 26
click at [484, 477] on div at bounding box center [483, 517] width 27 height 26
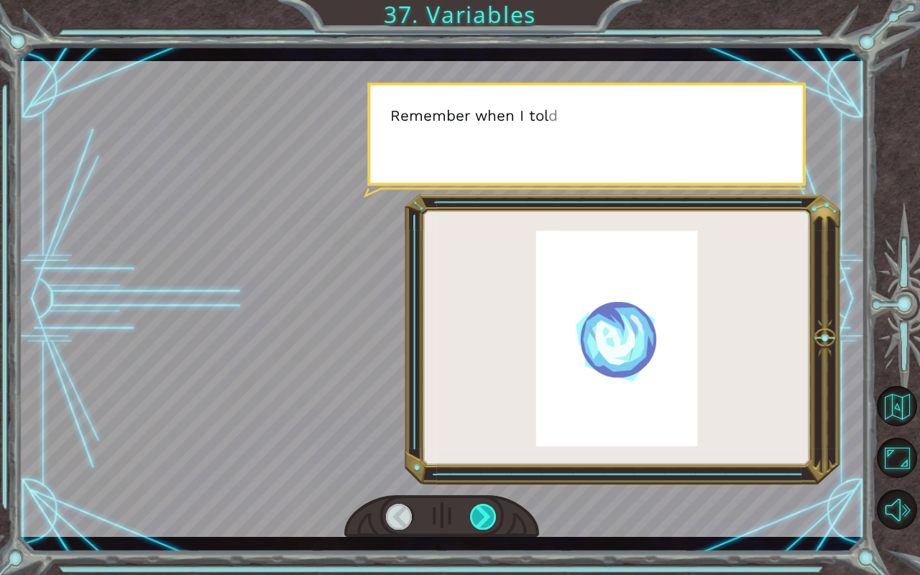
click at [486, 477] on div at bounding box center [483, 517] width 27 height 26
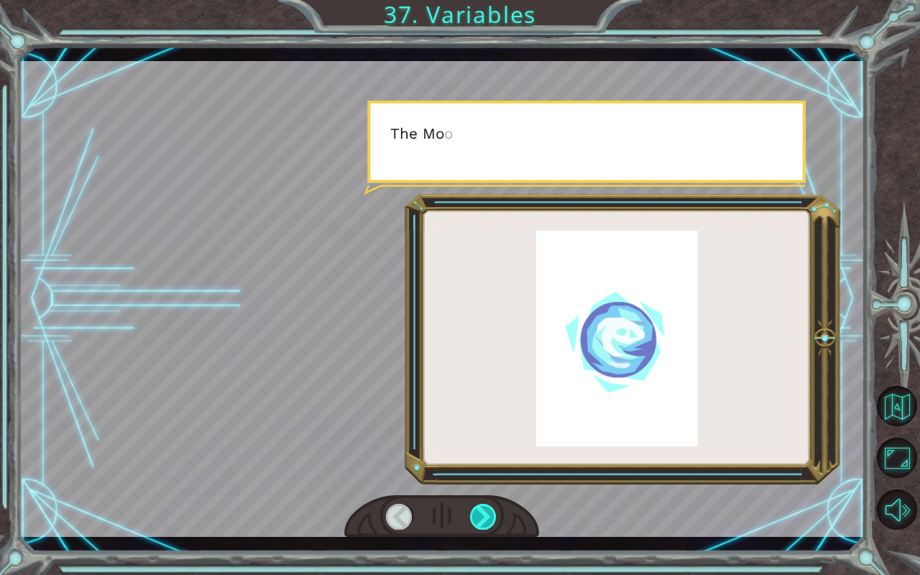
click at [486, 477] on div at bounding box center [483, 517] width 27 height 26
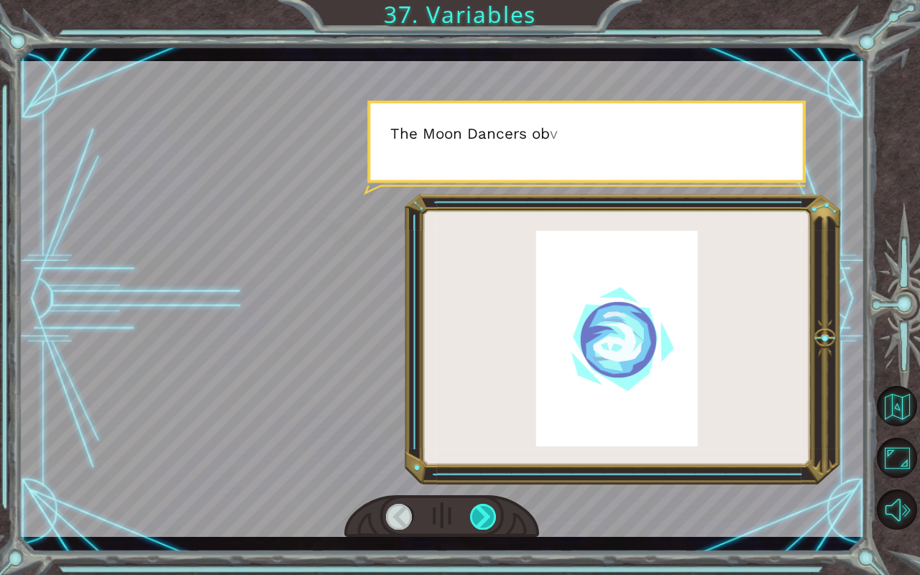
click at [485, 477] on div at bounding box center [483, 517] width 27 height 26
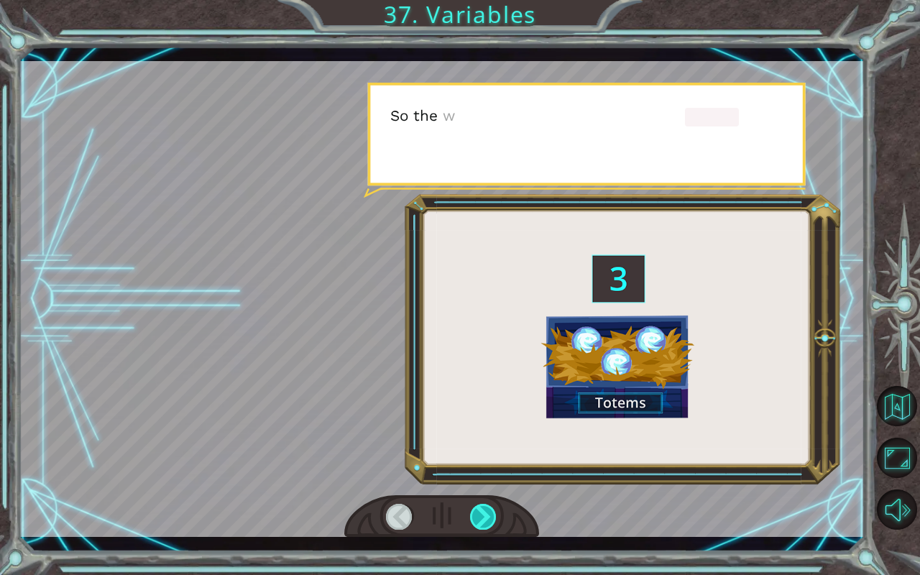
click at [488, 477] on div at bounding box center [483, 517] width 27 height 26
click at [492, 477] on div at bounding box center [483, 517] width 27 height 26
click at [484, 477] on div at bounding box center [483, 517] width 27 height 26
click at [486, 477] on div at bounding box center [483, 517] width 27 height 26
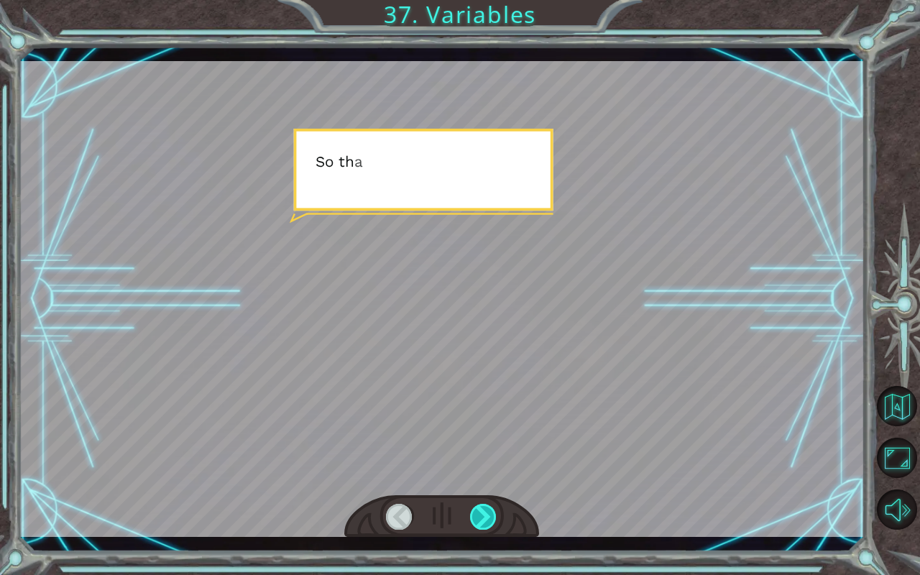
click at [486, 477] on div at bounding box center [483, 517] width 27 height 26
click at [488, 477] on div at bounding box center [483, 517] width 27 height 26
click at [491, 477] on div at bounding box center [483, 517] width 27 height 26
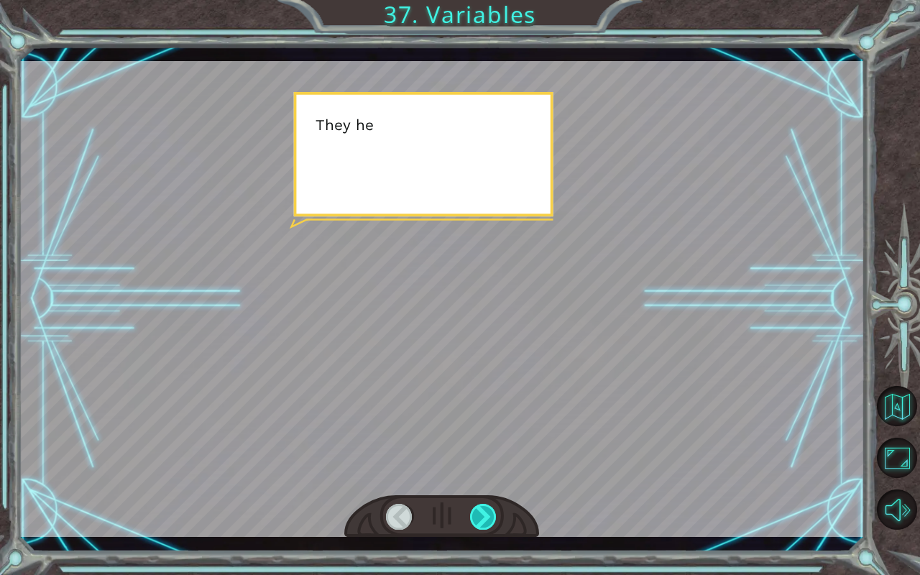
click at [489, 477] on div at bounding box center [483, 517] width 27 height 26
click at [493, 477] on div at bounding box center [483, 517] width 27 height 26
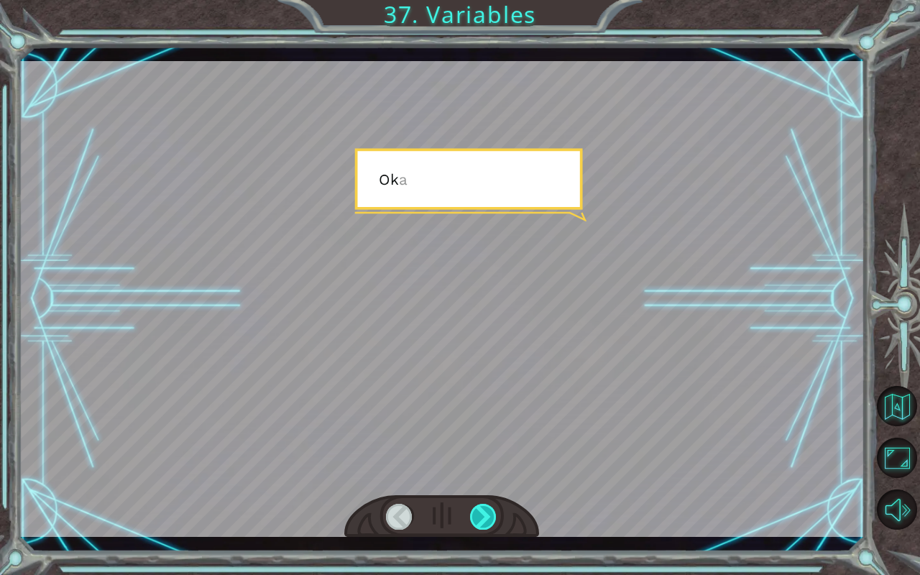
click at [494, 477] on div at bounding box center [483, 517] width 27 height 26
click at [492, 477] on div at bounding box center [483, 517] width 27 height 26
click at [493, 477] on div at bounding box center [483, 517] width 27 height 26
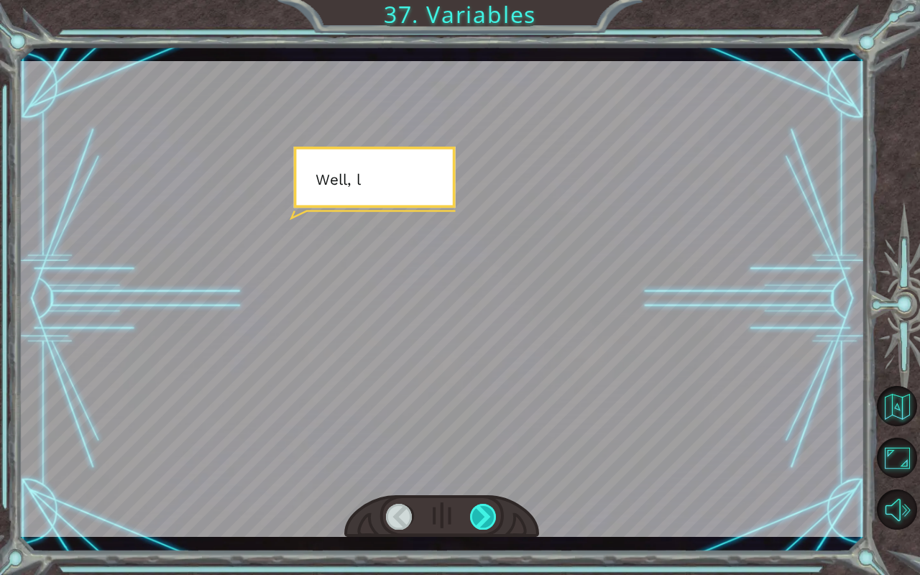
click at [493, 477] on div at bounding box center [483, 517] width 27 height 26
click at [495, 477] on div at bounding box center [483, 517] width 27 height 26
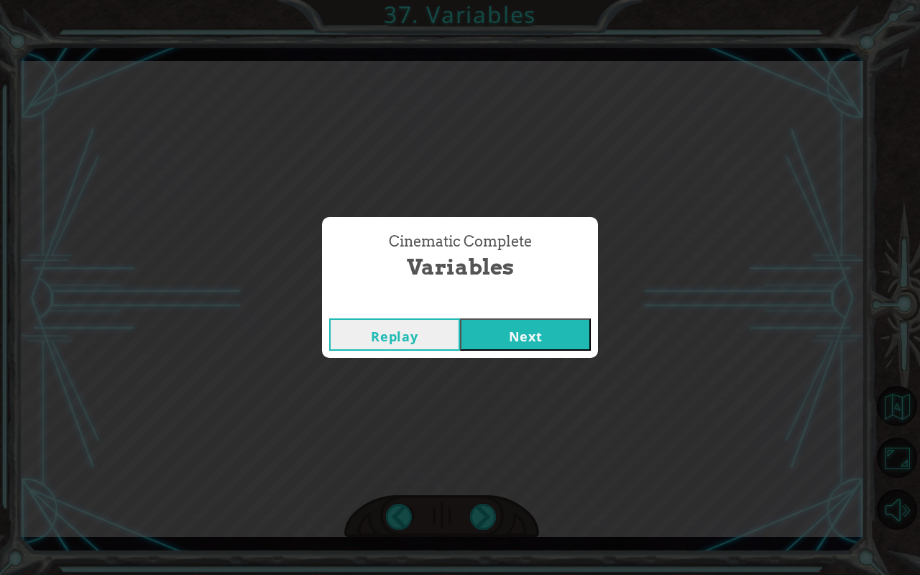
click at [492, 477] on div "Cinematic Complete Variables Replay Next" at bounding box center [460, 287] width 920 height 575
click at [494, 477] on div "Cinematic Complete Variables Replay Next" at bounding box center [460, 287] width 920 height 575
click at [518, 361] on div "Cinematic Complete Variables Replay Next" at bounding box center [460, 287] width 920 height 575
click at [534, 341] on button "Next" at bounding box center [525, 334] width 131 height 32
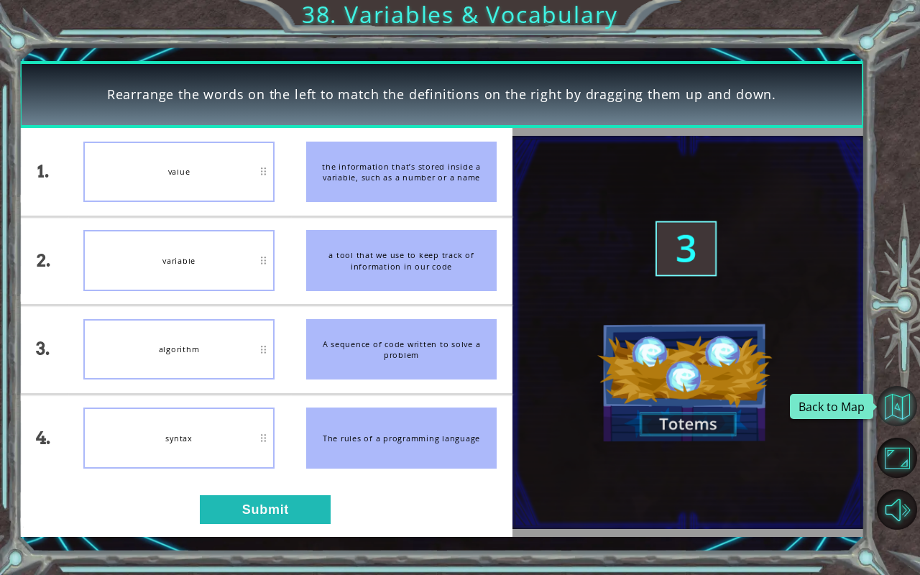
click at [902, 407] on button "Back to Map" at bounding box center [897, 406] width 40 height 40
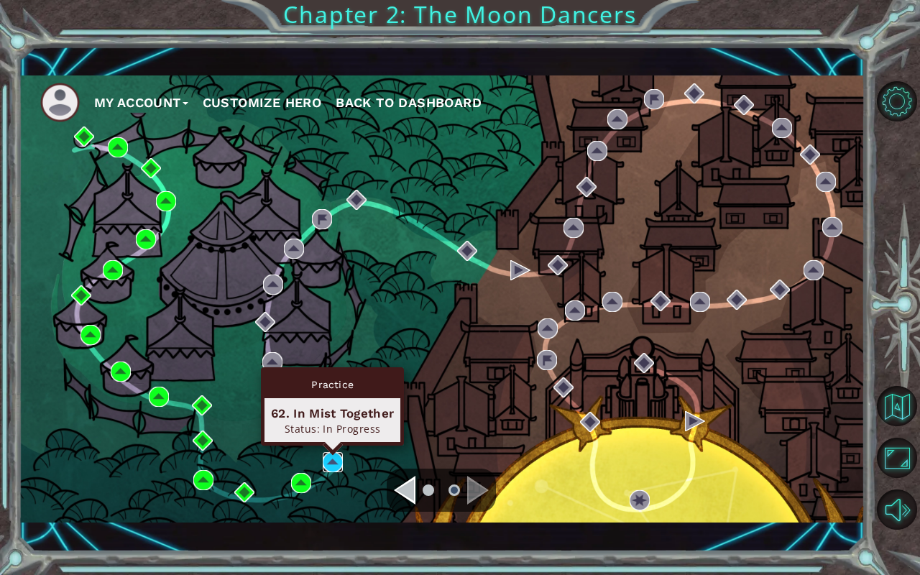
click at [330, 457] on img at bounding box center [333, 462] width 20 height 20
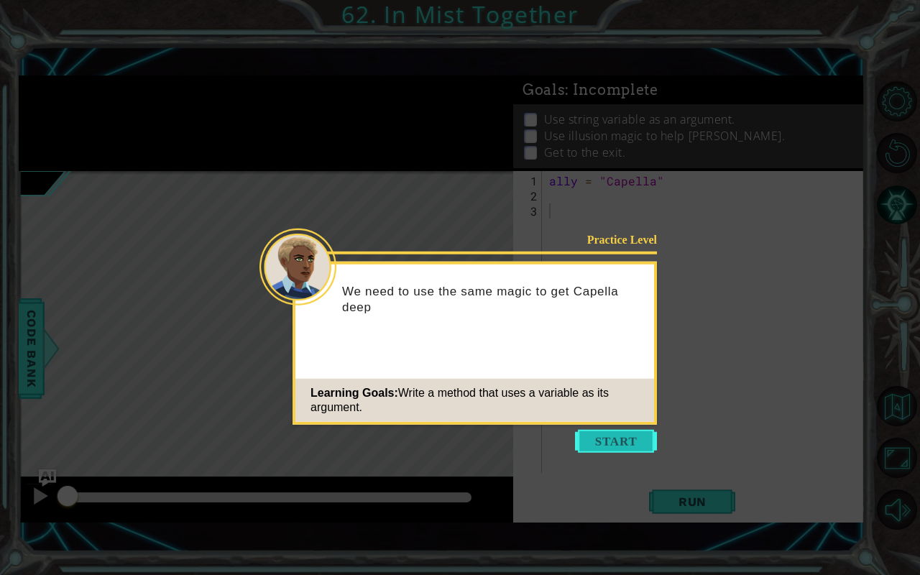
click at [595, 437] on button "Start" at bounding box center [616, 441] width 82 height 23
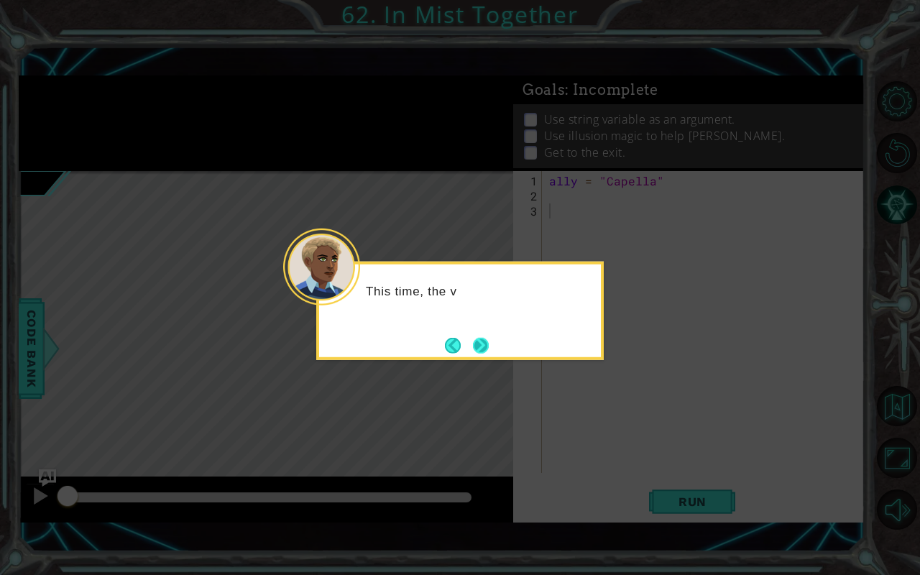
click at [482, 342] on button "Next" at bounding box center [481, 345] width 16 height 16
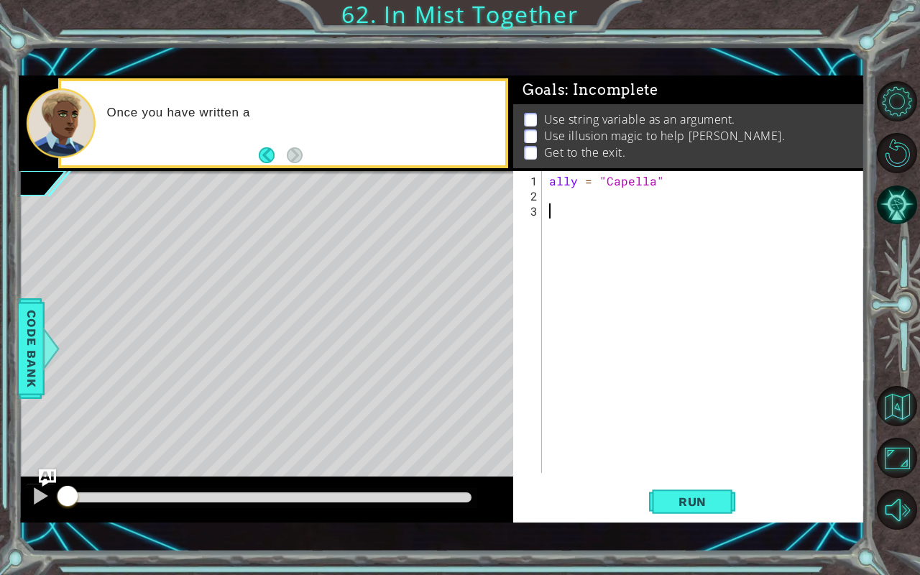
click at [571, 200] on div "ally = "Capella"" at bounding box center [707, 339] width 322 height 332
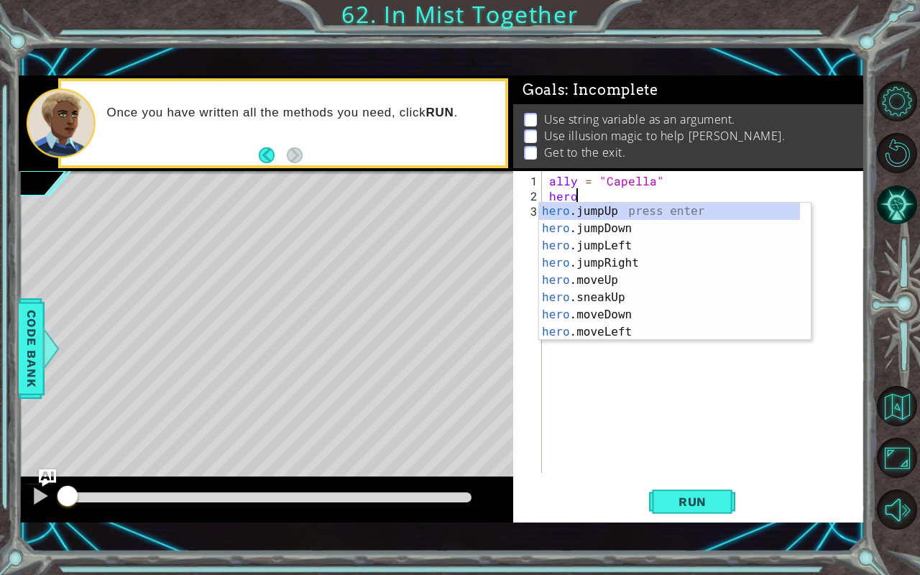
scroll to position [0, 1]
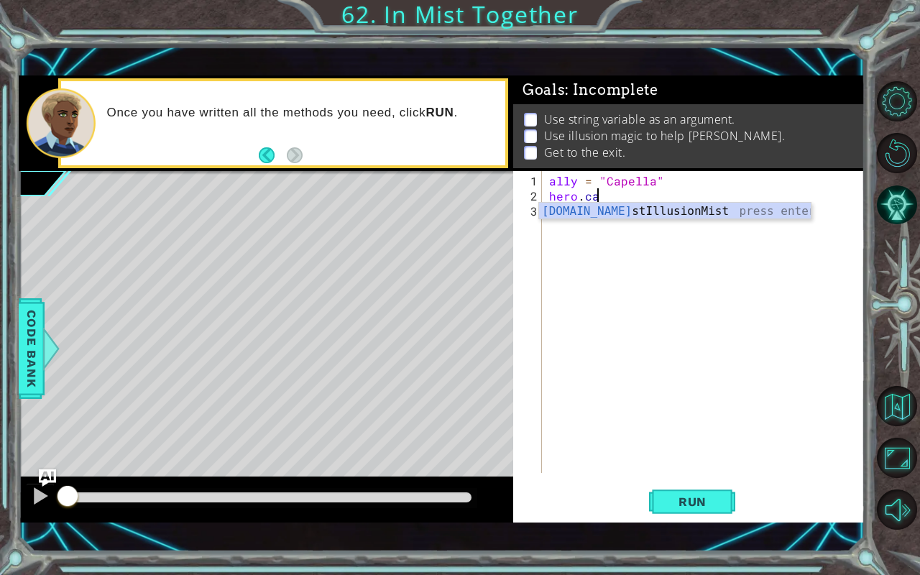
type textarea "hero.cast"
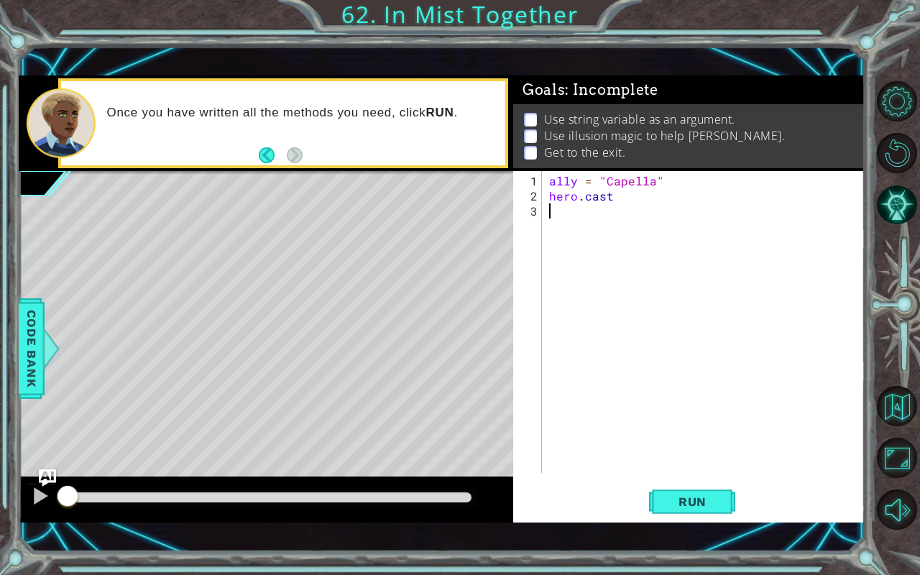
click at [657, 220] on div "ally = "Capella" hero . cast" at bounding box center [707, 339] width 322 height 332
click at [632, 196] on div "ally = "Capella" hero . cast" at bounding box center [707, 339] width 322 height 332
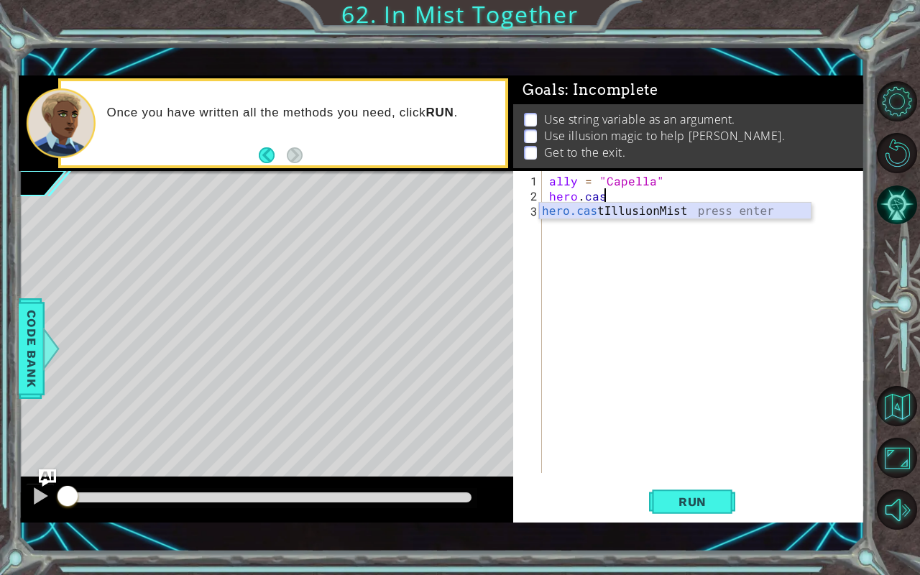
click at [635, 211] on div "hero.cas tIllusionMist press enter" at bounding box center [675, 229] width 272 height 52
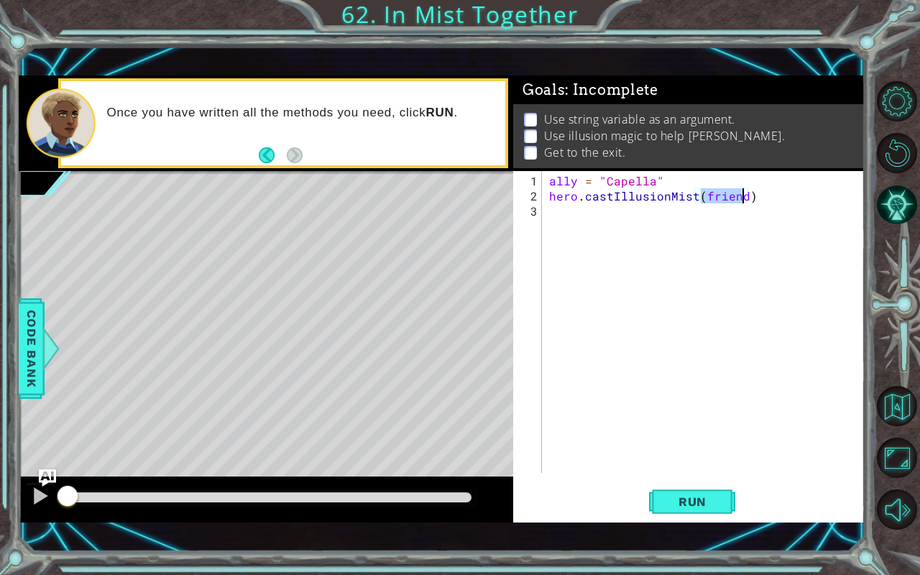
click at [618, 211] on div "ally = "Capella" hero . castIllusionMist ( friend )" at bounding box center [707, 339] width 322 height 332
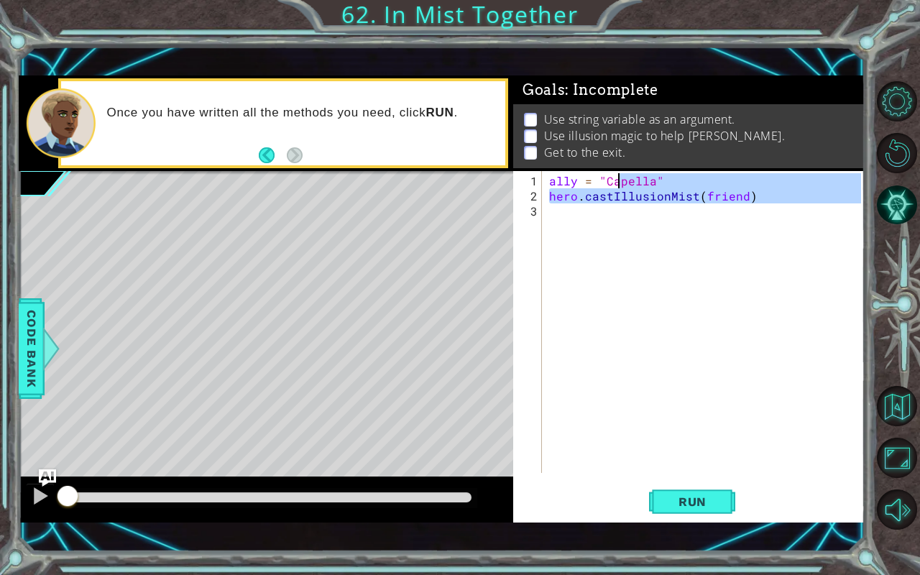
type textarea "ally = "Capella" hero.castIllusionMist(friend)"
click at [618, 211] on div "ally = "Capella" hero . castIllusionMist ( friend )" at bounding box center [703, 322] width 315 height 302
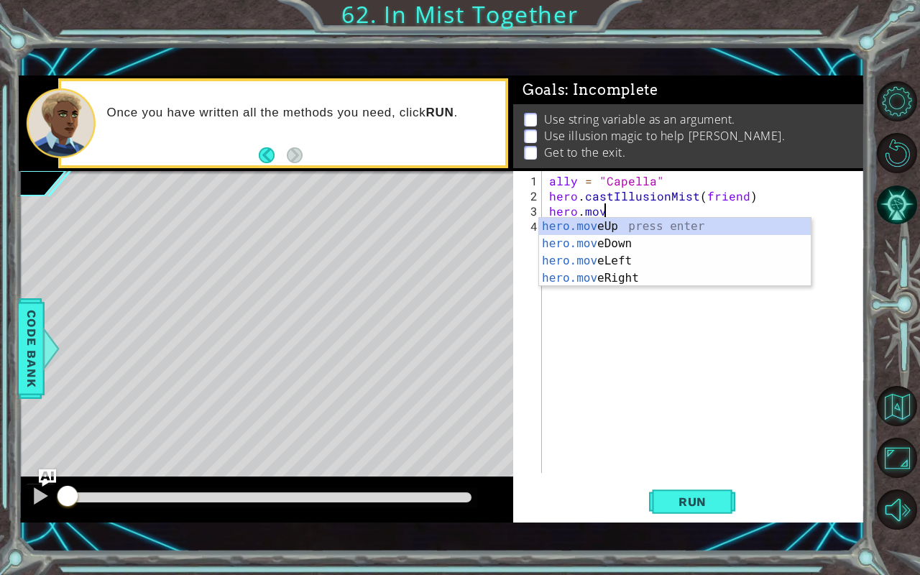
scroll to position [0, 3]
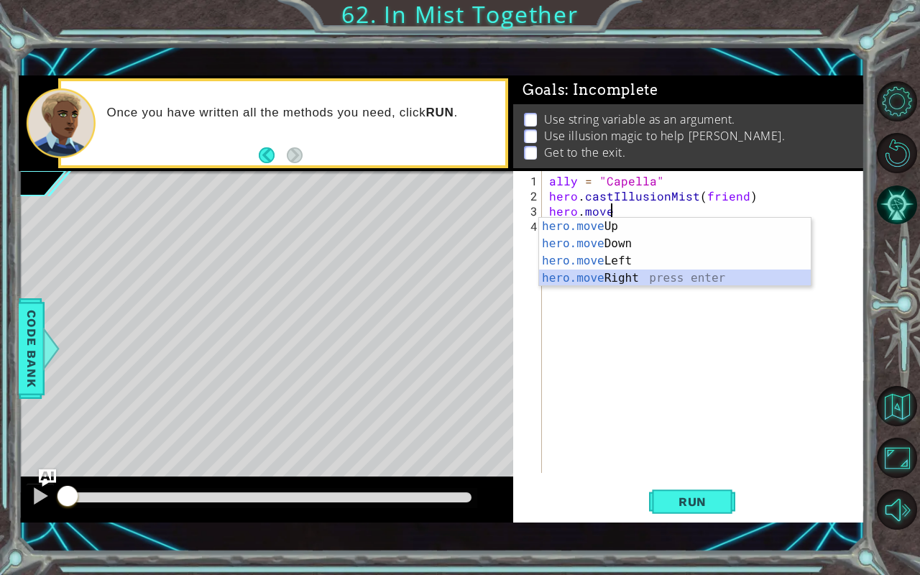
click at [631, 274] on div "hero.move Up press enter hero.move Down press enter hero.move Left press enter …" at bounding box center [675, 270] width 272 height 104
type textarea "hero.moveRight(1)"
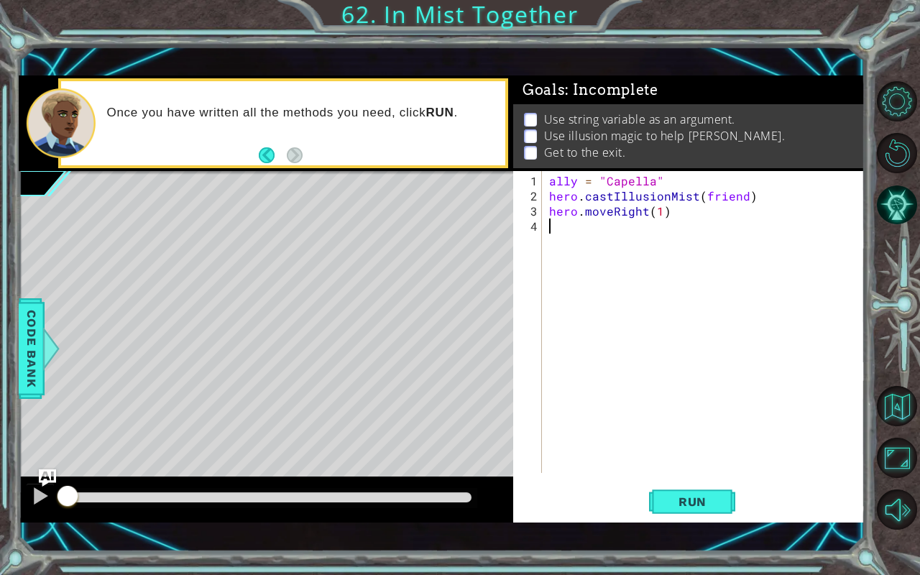
click at [638, 229] on div "ally = "Capella" hero . castIllusionMist ( friend ) hero . moveRight ( 1 )" at bounding box center [707, 339] width 322 height 332
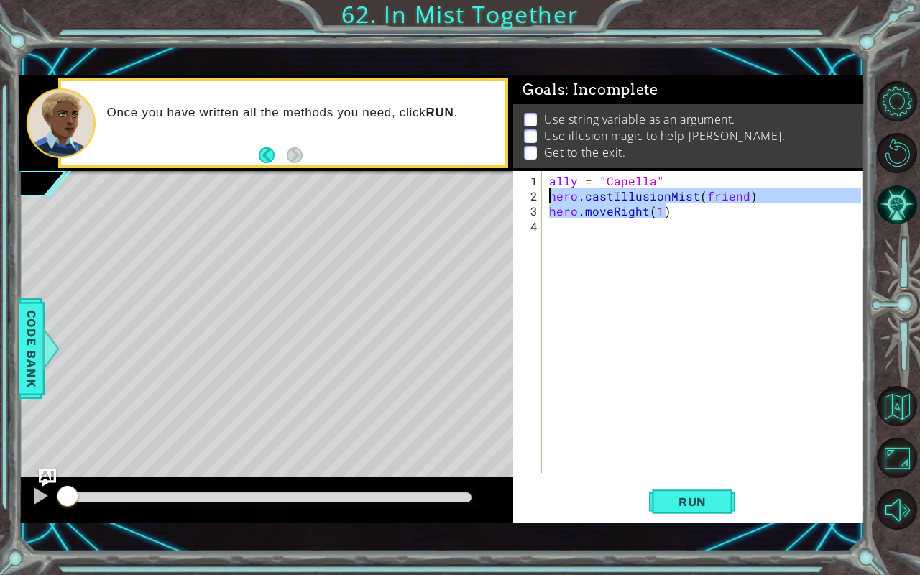
drag, startPoint x: 670, startPoint y: 210, endPoint x: 548, endPoint y: 197, distance: 122.9
click at [548, 197] on div "ally = "Capella" hero . castIllusionMist ( friend ) hero . moveRight ( 1 )" at bounding box center [707, 339] width 322 height 332
type textarea "hero.castIllusionMist(friend) hero.moveRight(1)"
click at [555, 229] on div "ally = "Capella" hero . castIllusionMist ( friend ) hero . moveRight ( 1 )" at bounding box center [707, 339] width 322 height 332
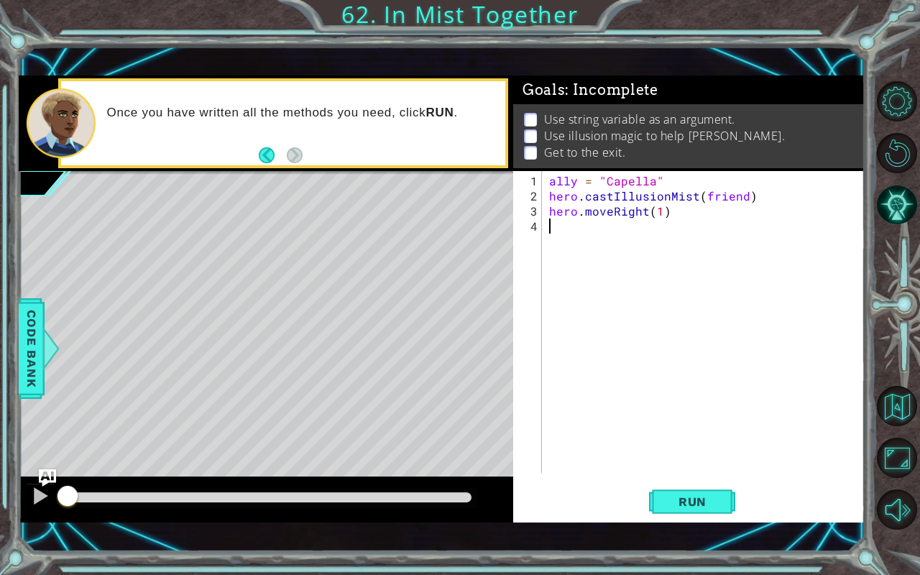
paste textarea "hero.moveRight(1)"
click at [669, 240] on div "ally = "Capella" hero . castIllusionMist ( friend ) hero . moveRight ( 1 ) hero…" at bounding box center [707, 339] width 322 height 332
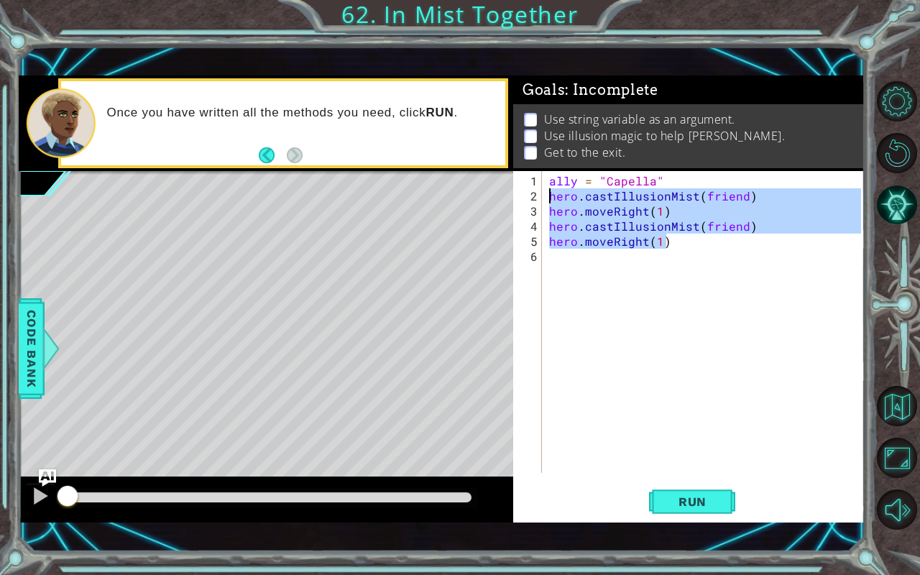
drag, startPoint x: 669, startPoint y: 240, endPoint x: 542, endPoint y: 187, distance: 137.9
click at [542, 187] on div "hero.moveRight(1) 1 2 3 4 5 6 ally = "Capella" hero . castIllusionMist ( friend…" at bounding box center [687, 322] width 348 height 302
type textarea "hero.castIllusionMist(friend) hero.moveRight(1)"
click at [570, 255] on div "ally = "Capella" hero . castIllusionMist ( friend ) hero . moveRight ( 1 ) hero…" at bounding box center [707, 339] width 322 height 332
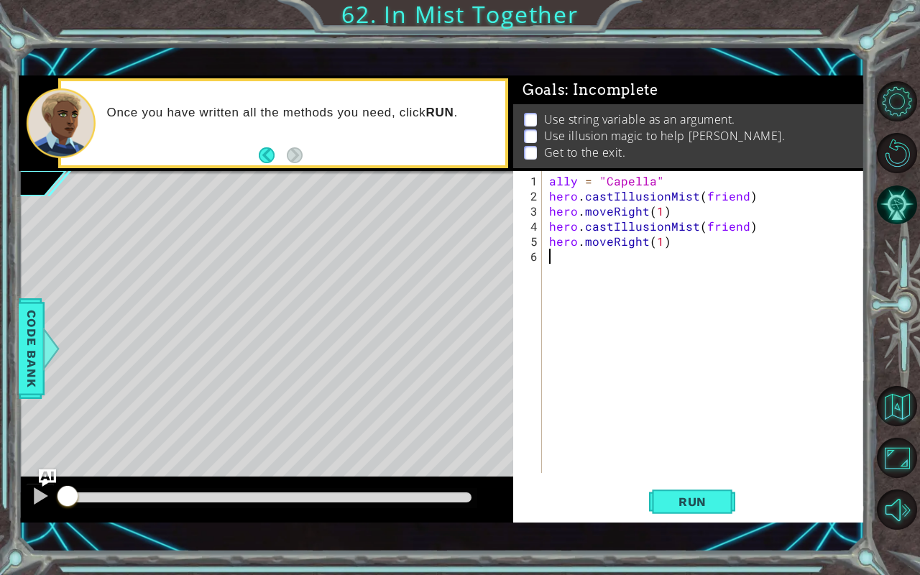
paste textarea "hero.moveRight(1)"
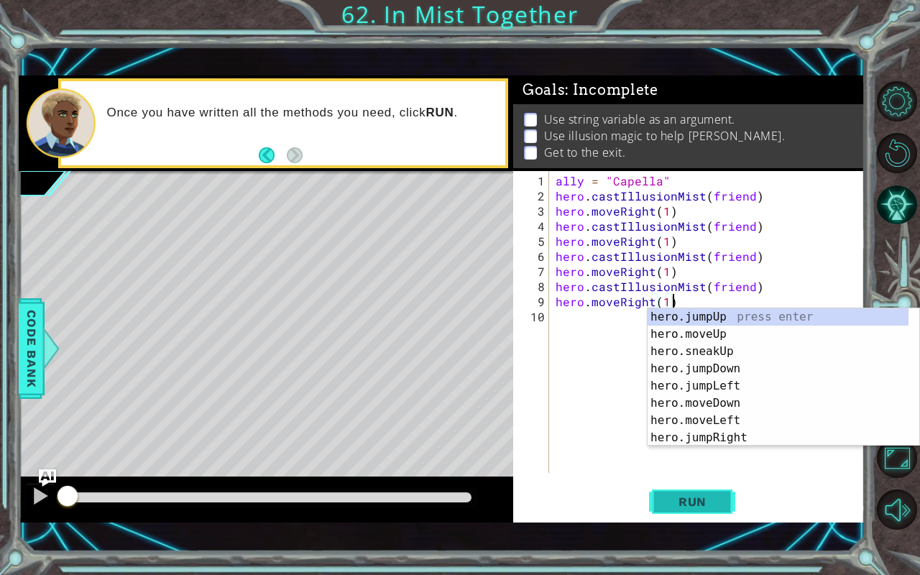
click at [679, 477] on span "Run" at bounding box center [692, 502] width 57 height 14
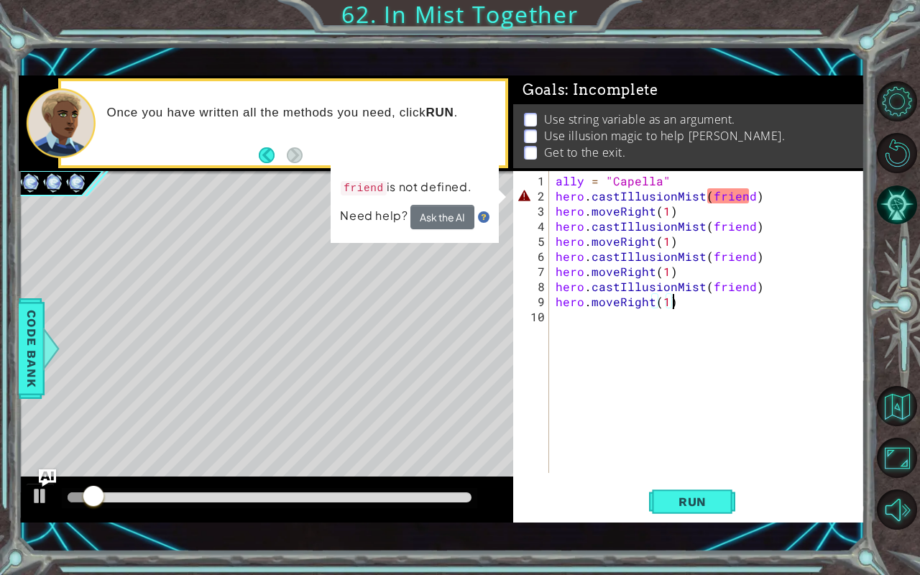
click at [747, 197] on div "ally = "Capella" hero . castIllusionMist ( friend ) hero . moveRight ( 1 ) hero…" at bounding box center [711, 339] width 316 height 332
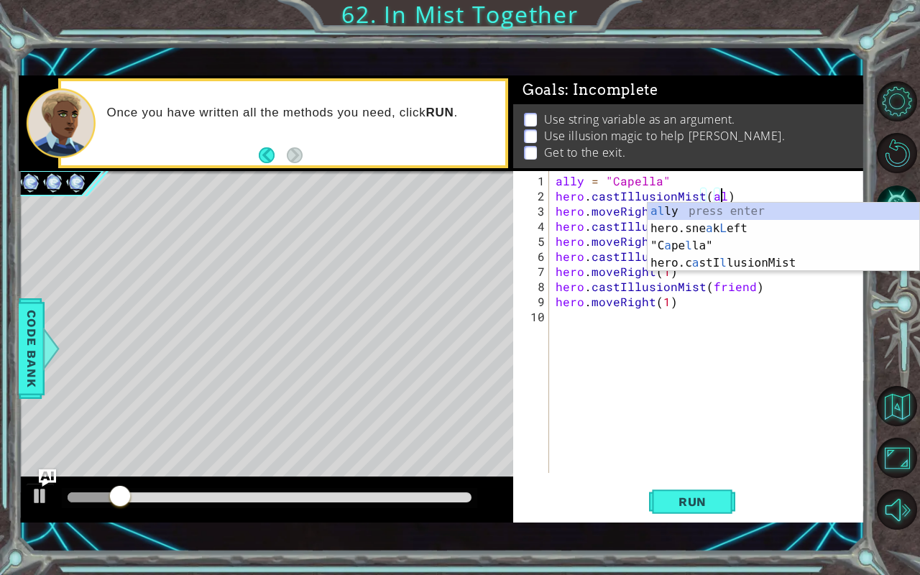
scroll to position [0, 10]
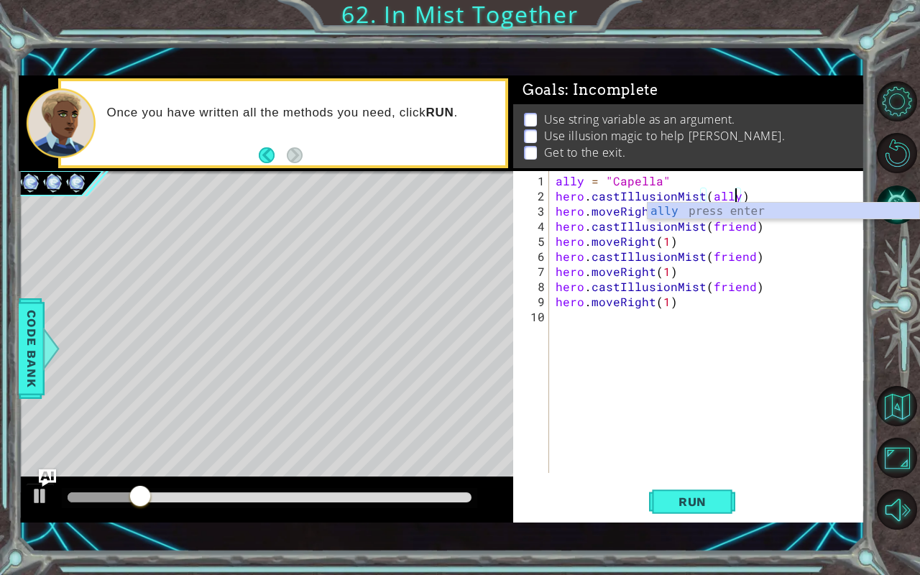
click at [747, 227] on div "ally = "Capella" hero . castIllusionMist ( ally ) hero . moveRight ( 1 ) hero .…" at bounding box center [711, 339] width 316 height 332
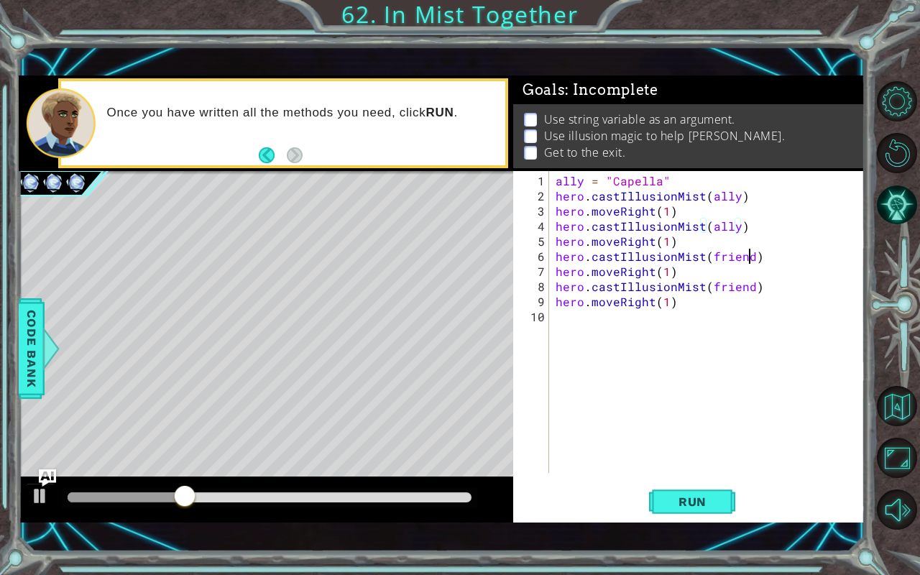
click at [748, 254] on div "ally = "Capella" hero . castIllusionMist ( ally ) hero . moveRight ( 1 ) hero .…" at bounding box center [711, 339] width 316 height 332
click at [748, 290] on div "ally = "Capella" hero . castIllusionMist ( ally ) hero . moveRight ( 1 ) hero .…" at bounding box center [711, 339] width 316 height 332
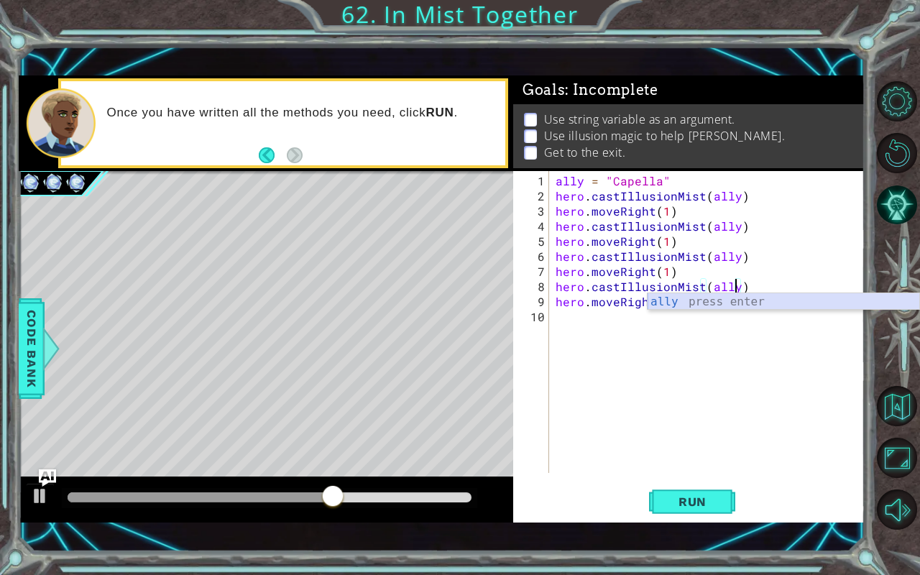
click at [705, 305] on div "ally press enter" at bounding box center [784, 319] width 272 height 52
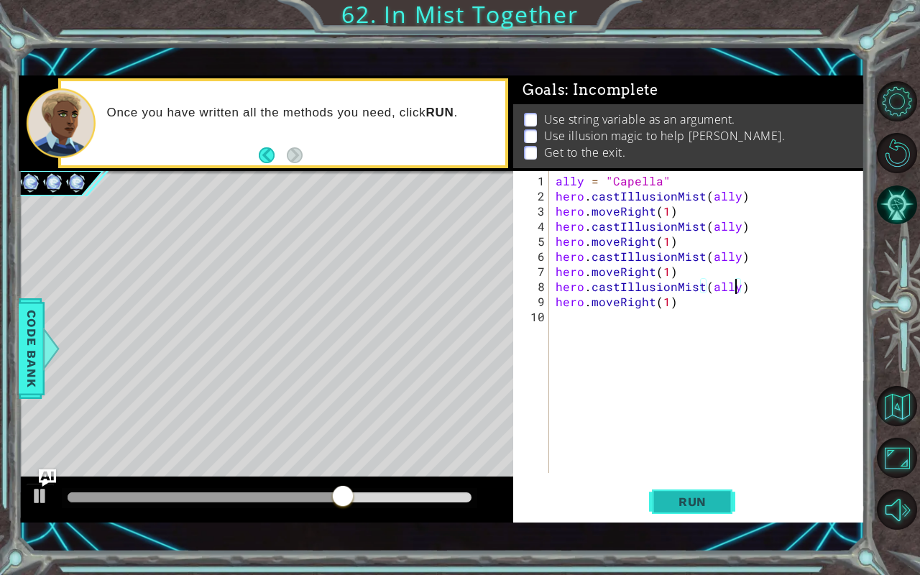
click at [712, 477] on span "Run" at bounding box center [692, 502] width 57 height 14
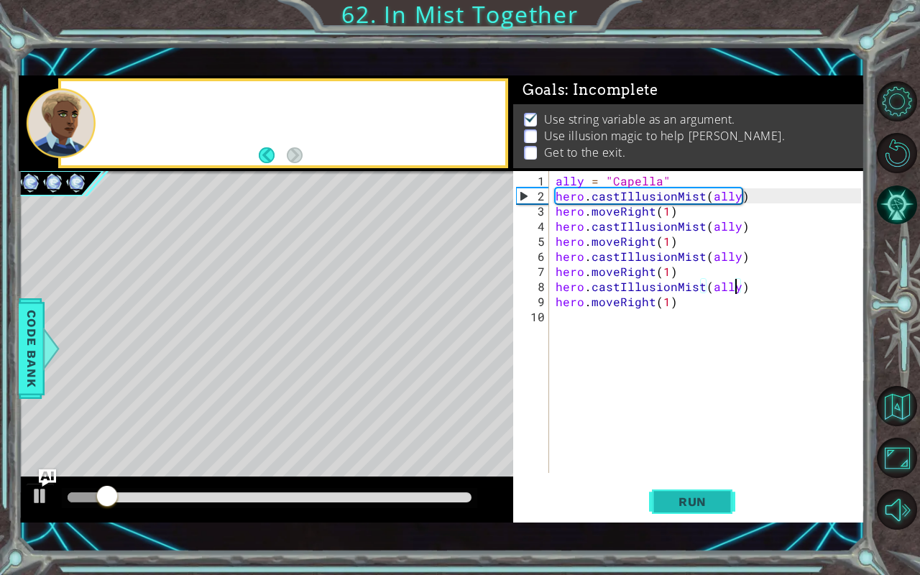
scroll to position [8, 0]
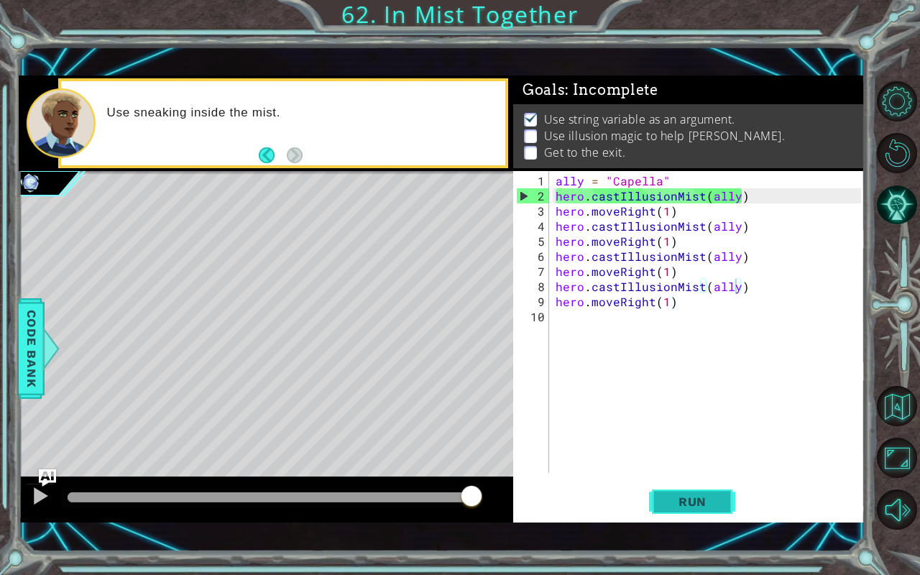
click at [712, 477] on span "Run" at bounding box center [692, 502] width 57 height 14
click at [615, 211] on div "ally = "Capella" hero . castIllusionMist ( ally ) hero . moveRight ( 1 ) hero .…" at bounding box center [711, 339] width 316 height 332
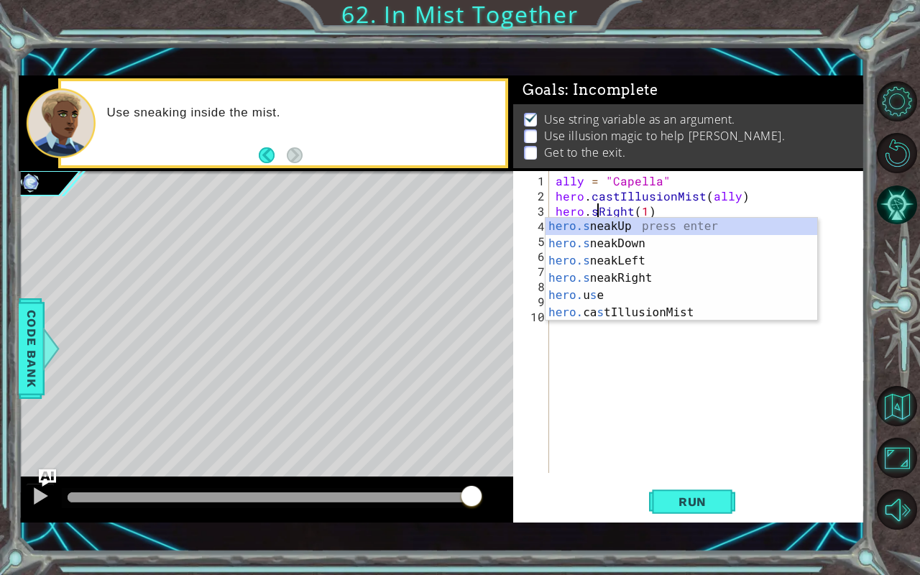
scroll to position [0, 3]
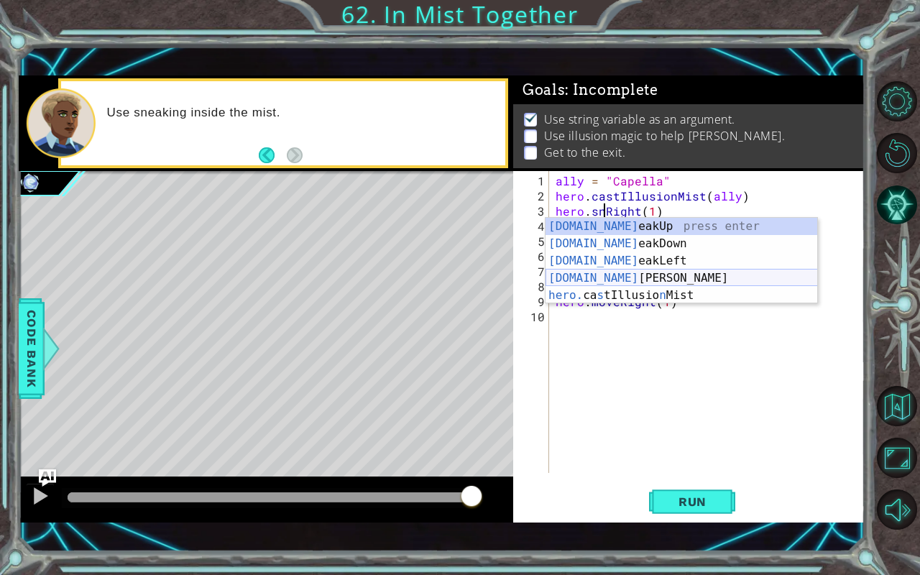
click at [633, 272] on div "[DOMAIN_NAME] eakUp press enter [DOMAIN_NAME] eakDown press enter [DOMAIN_NAME]…" at bounding box center [682, 278] width 272 height 121
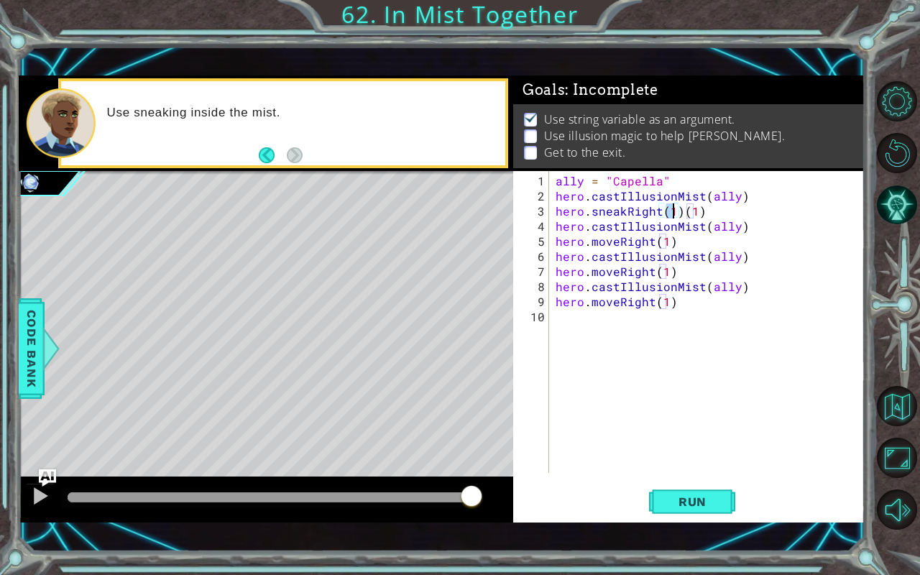
click at [705, 214] on div "ally = "Capella" hero . castIllusionMist ( ally ) hero . sneakRight ( 1 ) ( 1 )…" at bounding box center [711, 339] width 316 height 332
click at [705, 214] on div "ally = "Capella" hero . castIllusionMist ( ally ) hero . sneakRight ( 1 hero . …" at bounding box center [711, 339] width 316 height 332
drag, startPoint x: 705, startPoint y: 214, endPoint x: 556, endPoint y: 208, distance: 149.6
click at [556, 208] on div "ally = "Capella" hero . castIllusionMist ( ally ) hero . sneakRight ( 1 ) hero …" at bounding box center [711, 339] width 316 height 332
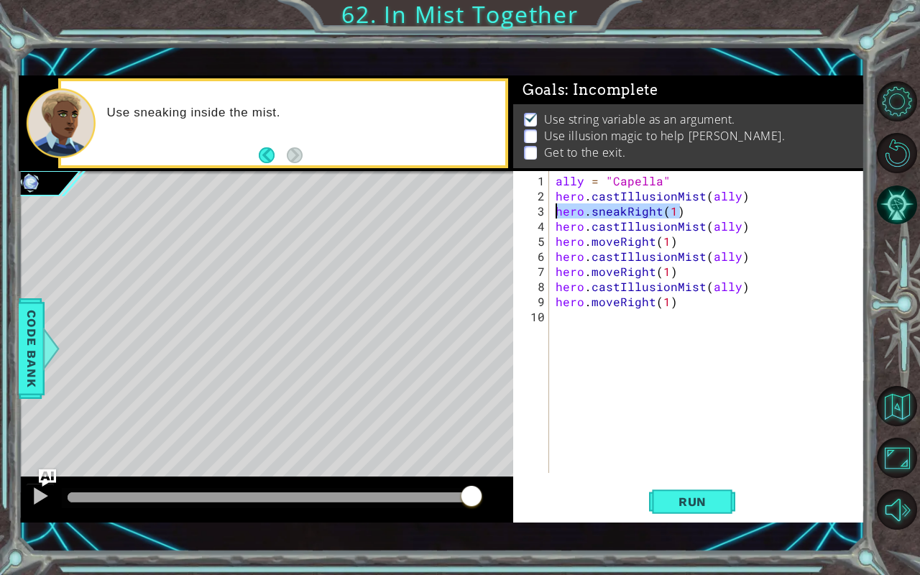
click at [679, 242] on div "ally = "Capella" hero . castIllusionMist ( ally ) hero . sneakRight ( 1 ) hero …" at bounding box center [711, 339] width 316 height 332
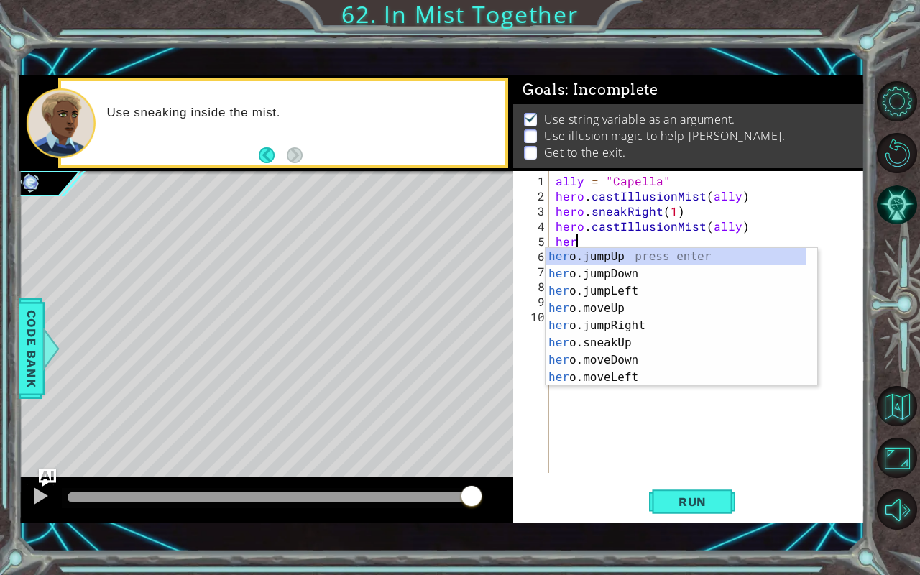
scroll to position [0, 0]
type textarea "h"
type textarea "hero.castIllusionMist(ally)"
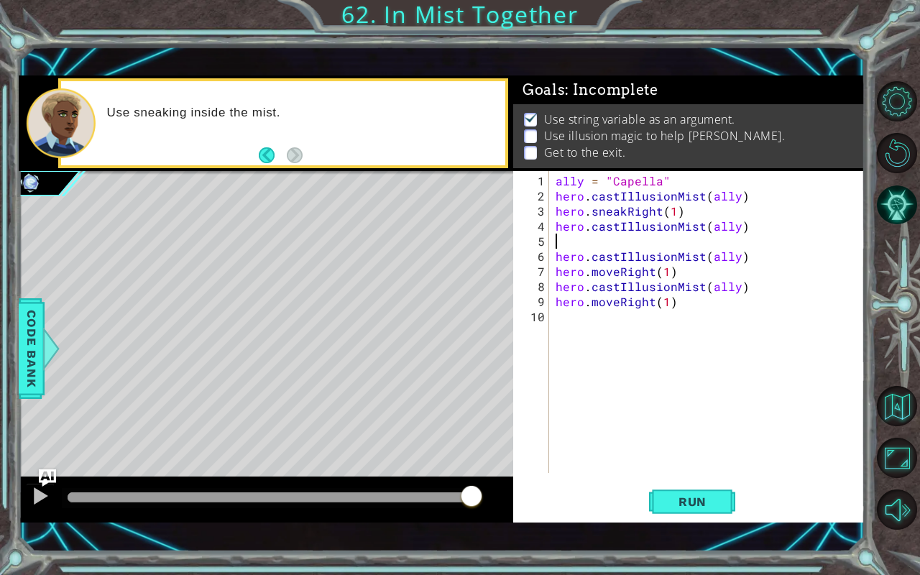
paste textarea "hero.sneakRight(1)"
click at [677, 272] on div "ally = "Capella" hero . castIllusionMist ( ally ) hero . sneakRight ( 1 ) hero …" at bounding box center [711, 339] width 316 height 332
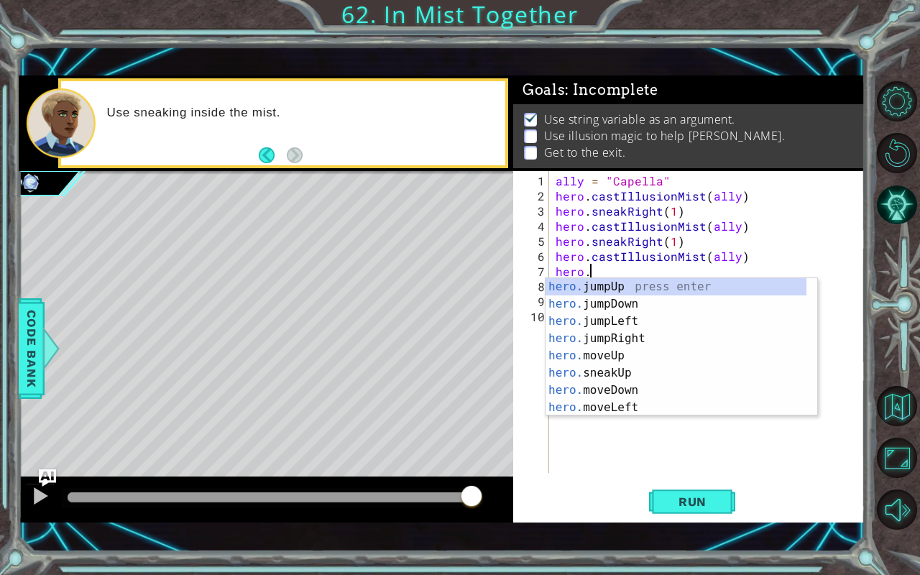
paste textarea "hero.sneakRight(1)"
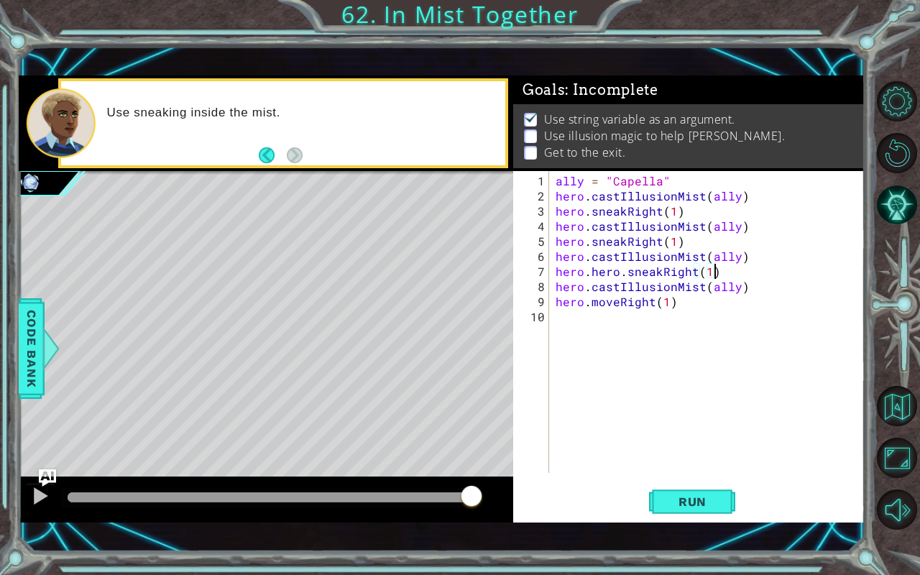
click at [683, 305] on div "ally = "Capella" hero . castIllusionMist ( ally ) hero . sneakRight ( 1 ) hero …" at bounding box center [711, 339] width 316 height 332
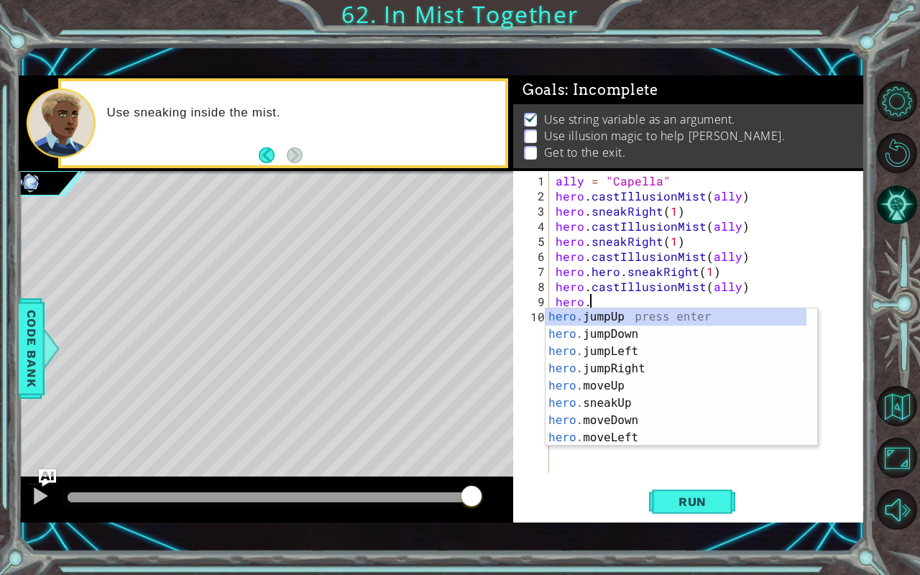
paste textarea "hero.sneakRight(1)"
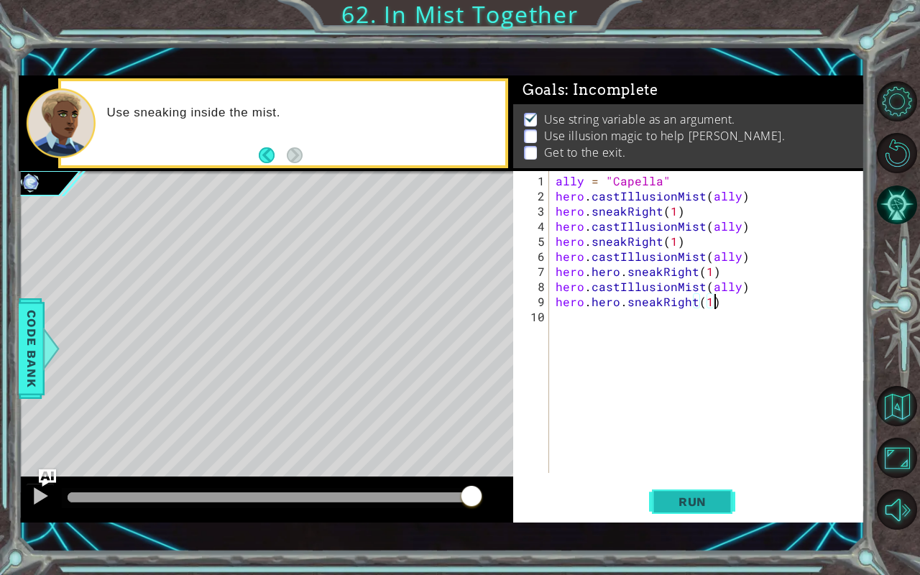
click at [698, 477] on button "Run" at bounding box center [692, 502] width 86 height 35
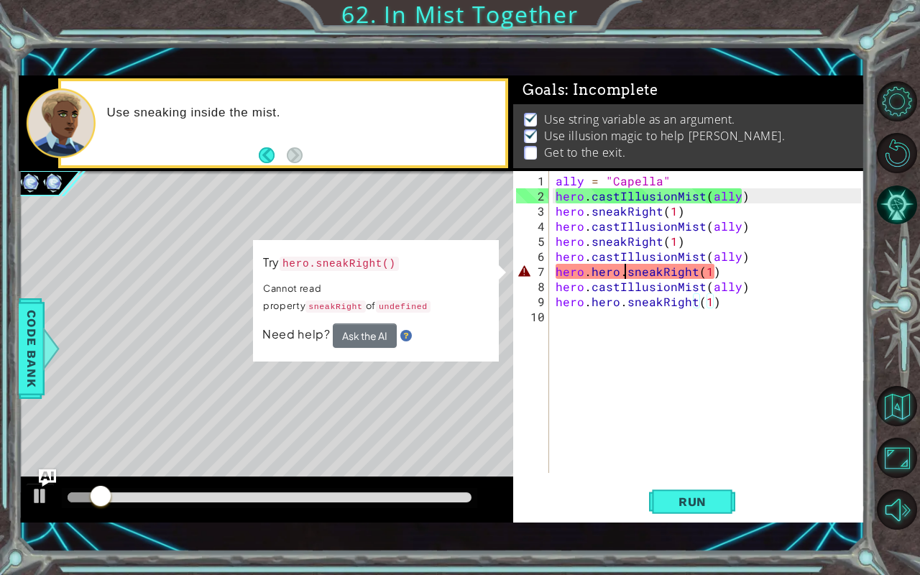
click at [624, 272] on div "ally = "Capella" hero . castIllusionMist ( ally ) hero . sneakRight ( 1 ) hero …" at bounding box center [711, 339] width 316 height 332
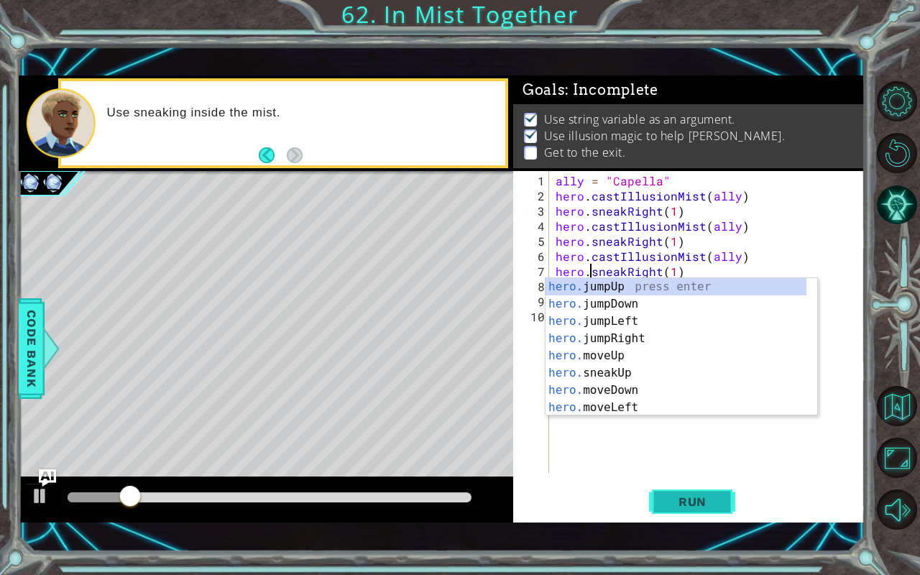
click at [702, 477] on span "Run" at bounding box center [692, 502] width 57 height 14
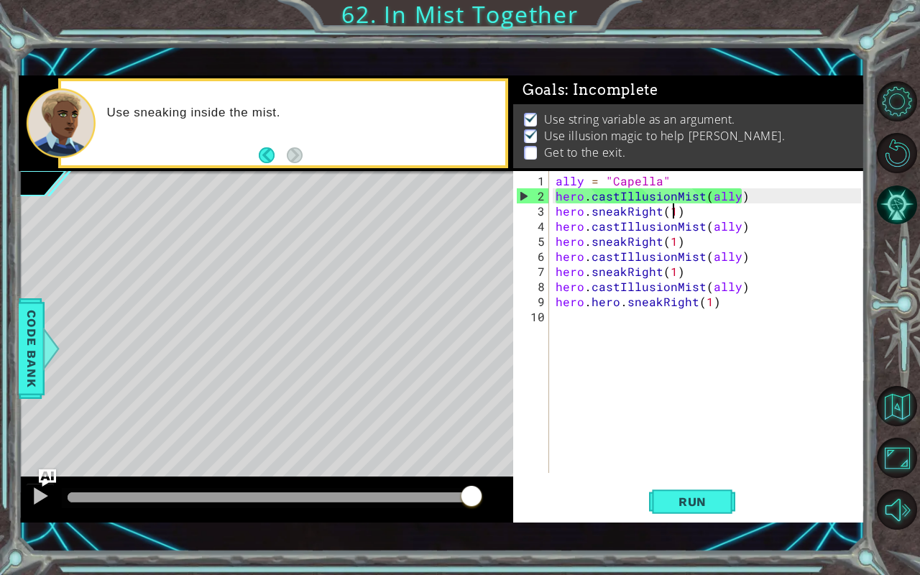
click at [672, 210] on div "ally = "Capella" hero . castIllusionMist ( ally ) hero . sneakRight ( 1 ) hero …" at bounding box center [711, 339] width 316 height 332
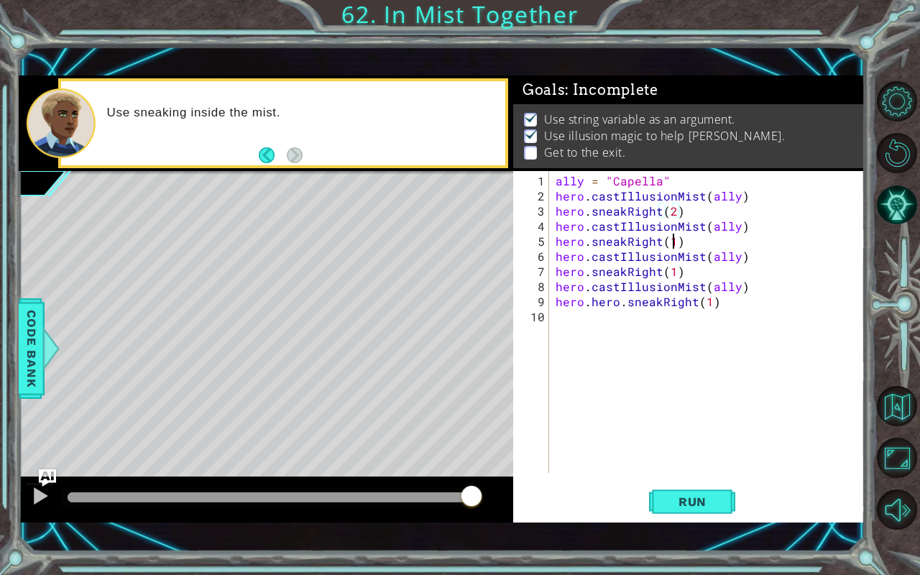
click at [670, 244] on div "ally = "Capella" hero . castIllusionMist ( ally ) hero . sneakRight ( 2 ) hero …" at bounding box center [711, 339] width 316 height 332
click at [671, 274] on div "ally = "Capella" hero . castIllusionMist ( ally ) hero . sneakRight ( 2 ) hero …" at bounding box center [711, 339] width 316 height 332
click at [707, 301] on div "ally = "Capella" hero . castIllusionMist ( ally ) hero . sneakRight ( 2 ) hero …" at bounding box center [711, 339] width 316 height 332
click at [620, 302] on div "ally = "Capella" hero . castIllusionMist ( ally ) hero . sneakRight ( 2 ) hero …" at bounding box center [711, 339] width 316 height 332
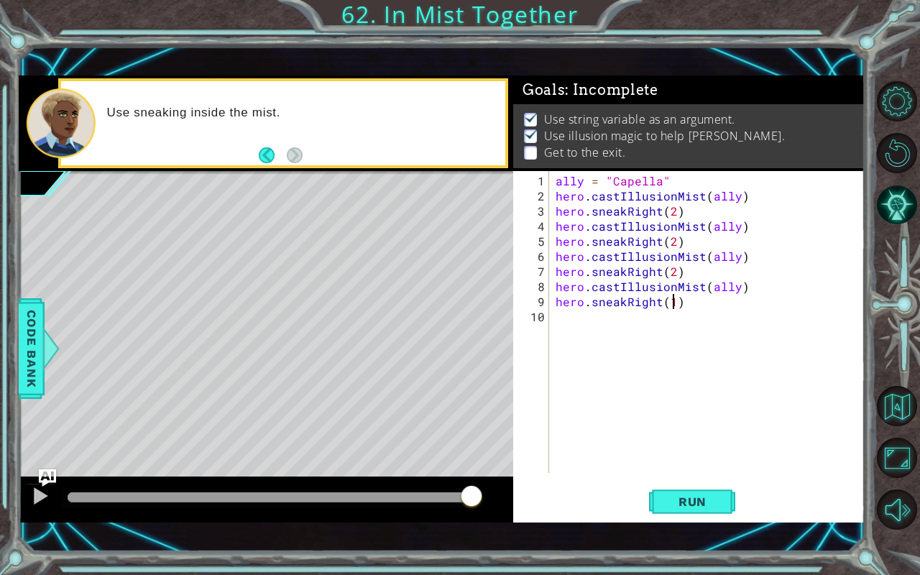
click at [670, 302] on div "ally = "Capella" hero . castIllusionMist ( ally ) hero . sneakRight ( 2 ) hero …" at bounding box center [711, 339] width 316 height 332
type textarea "hero.sneakRight(2)"
click at [703, 477] on span "Run" at bounding box center [692, 502] width 57 height 14
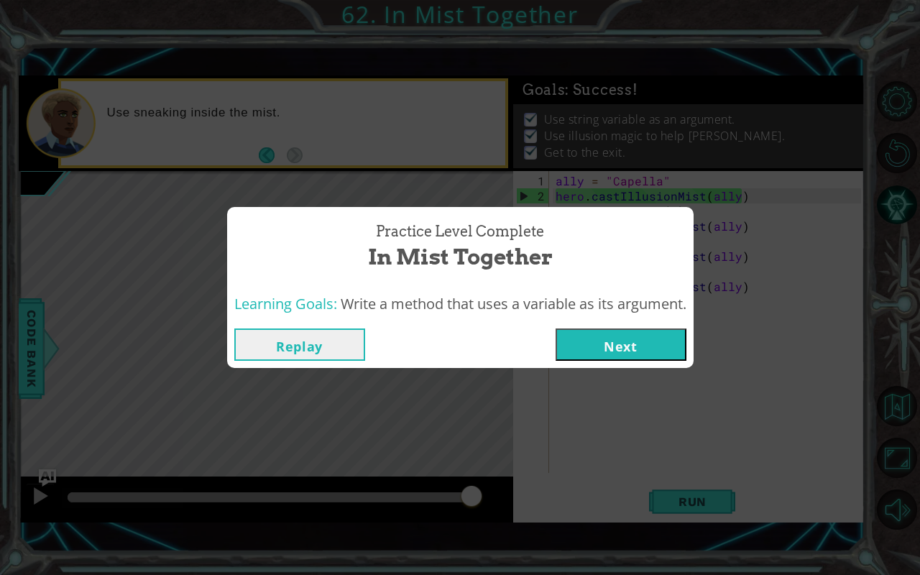
click at [640, 349] on button "Next" at bounding box center [621, 345] width 131 height 32
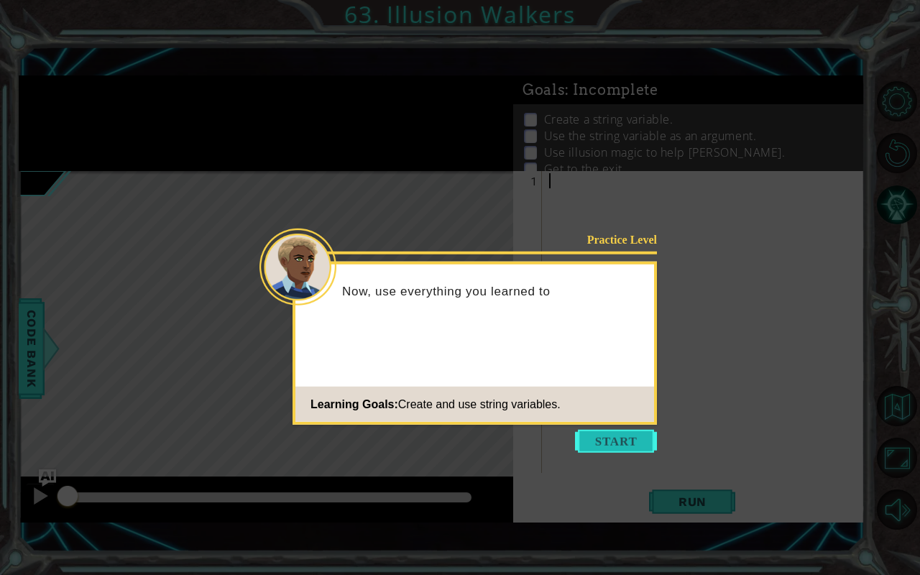
click at [607, 433] on button "Start" at bounding box center [616, 441] width 82 height 23
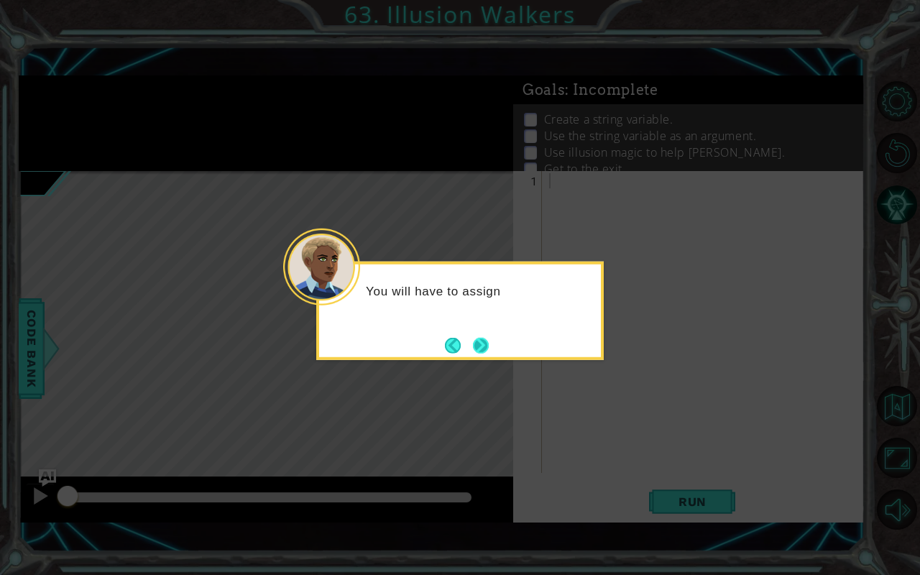
click at [486, 342] on button "Next" at bounding box center [481, 345] width 16 height 16
click at [480, 337] on button "Next" at bounding box center [481, 345] width 16 height 16
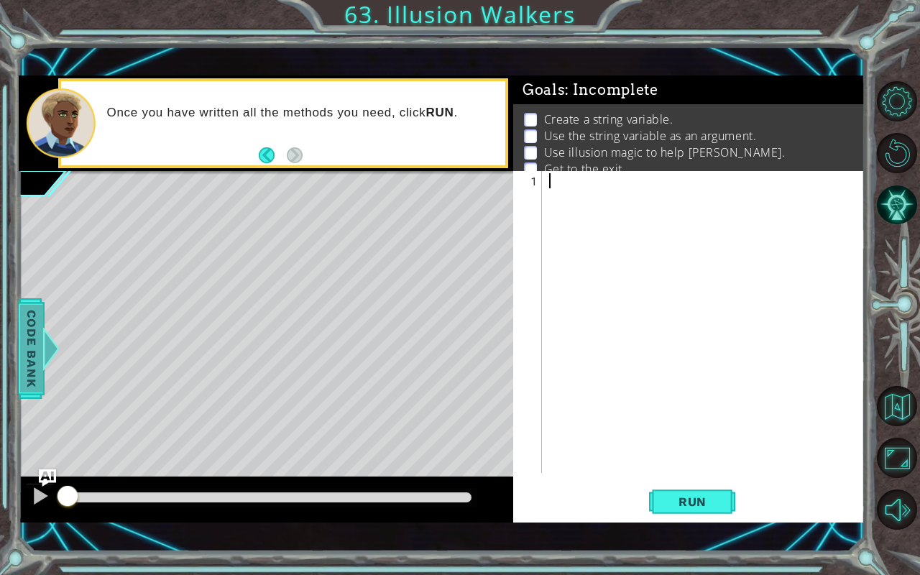
click at [42, 363] on div at bounding box center [51, 348] width 18 height 43
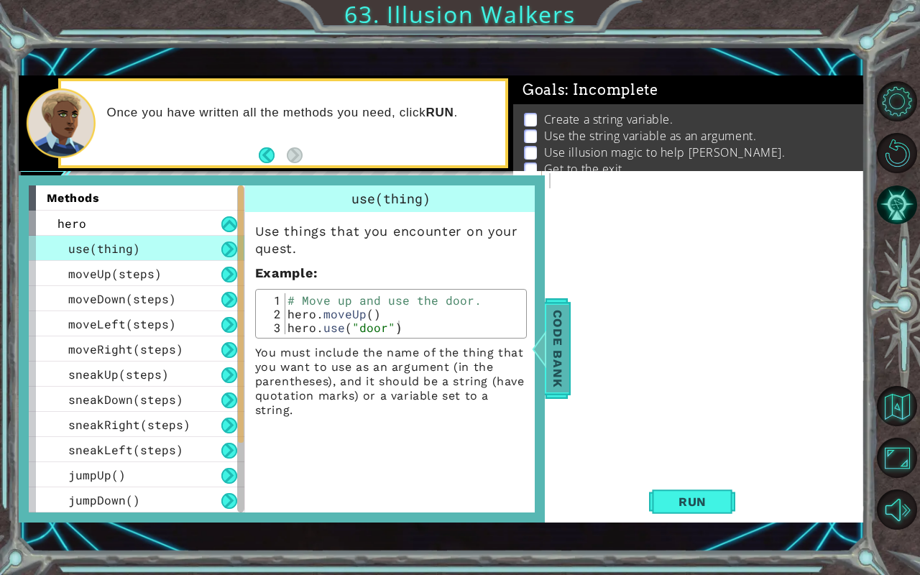
click at [551, 351] on span "Code Bank" at bounding box center [557, 349] width 23 height 88
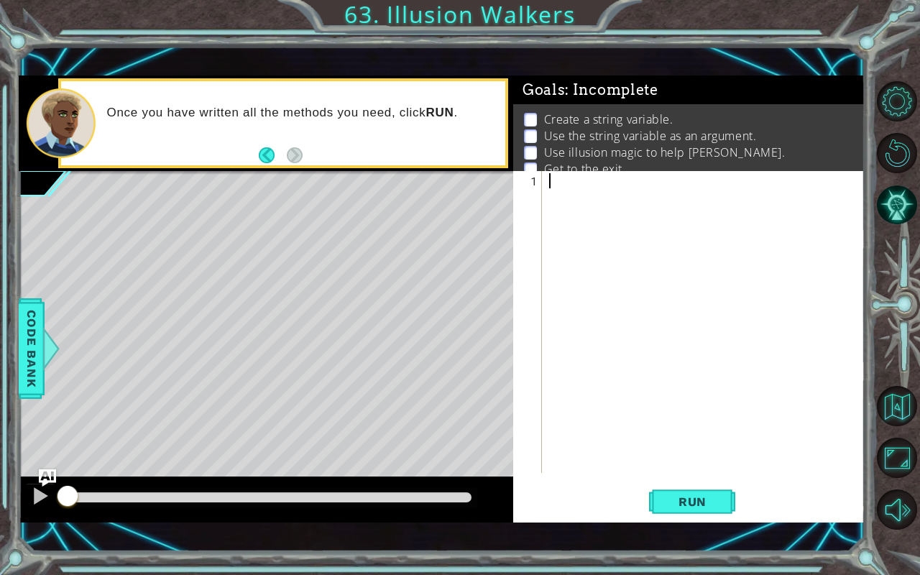
click at [566, 175] on div at bounding box center [707, 339] width 322 height 332
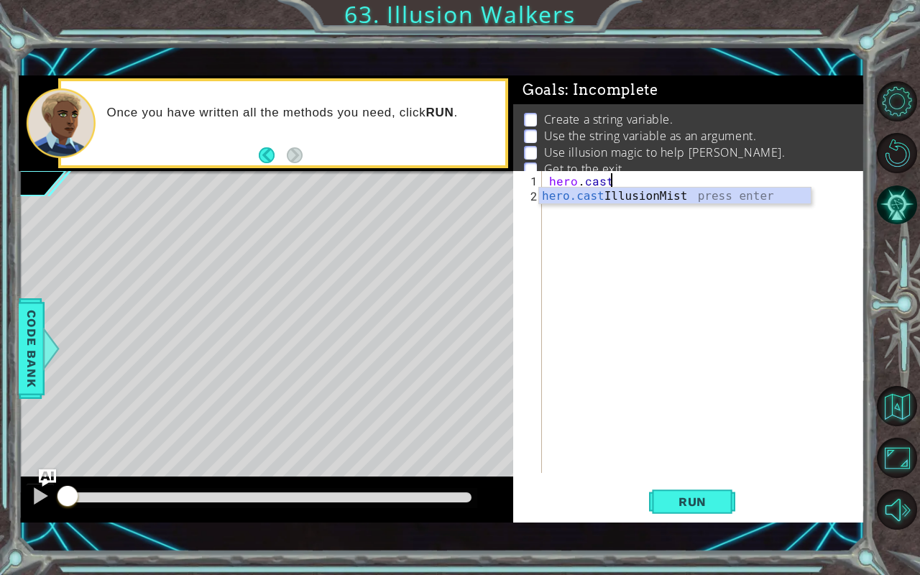
scroll to position [0, 3]
click at [590, 200] on div "hero.cast IllusionMist press enter" at bounding box center [675, 214] width 272 height 52
type textarea "hero.castIllusionMist(friend)"
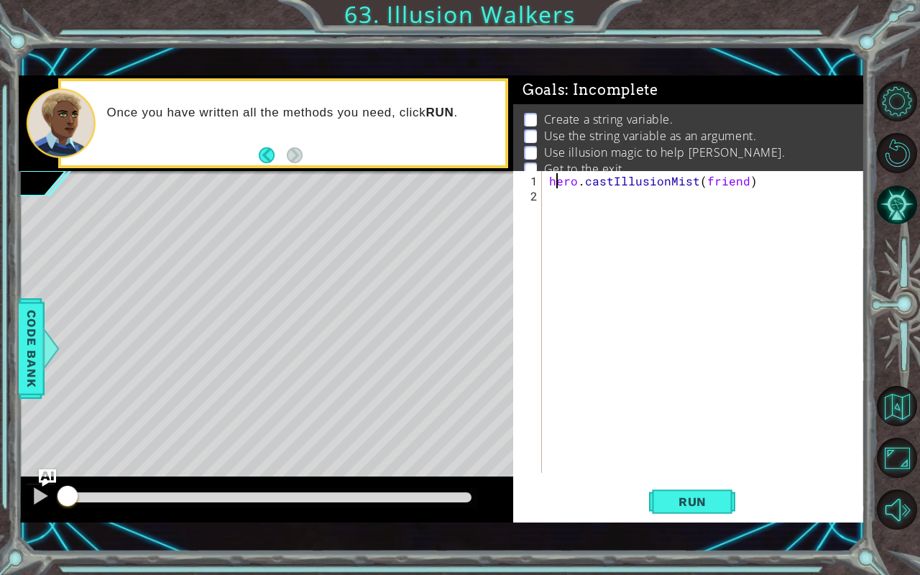
click at [553, 180] on div "hero . castIllusionMist ( friend )" at bounding box center [707, 339] width 322 height 332
click at [548, 178] on div "hero . castIllusionMist ( friend )" at bounding box center [707, 339] width 322 height 332
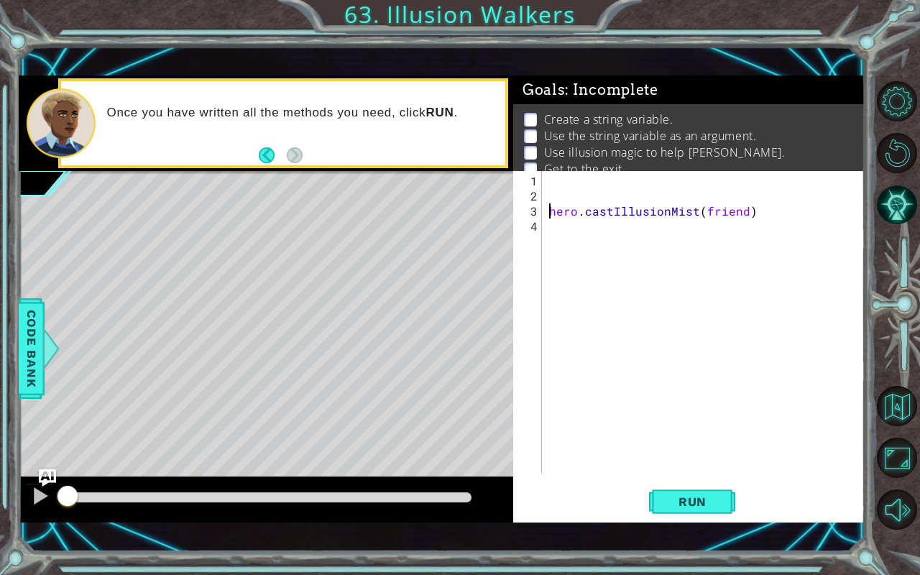
click at [548, 178] on div "hero . castIllusionMist ( friend )" at bounding box center [707, 339] width 322 height 332
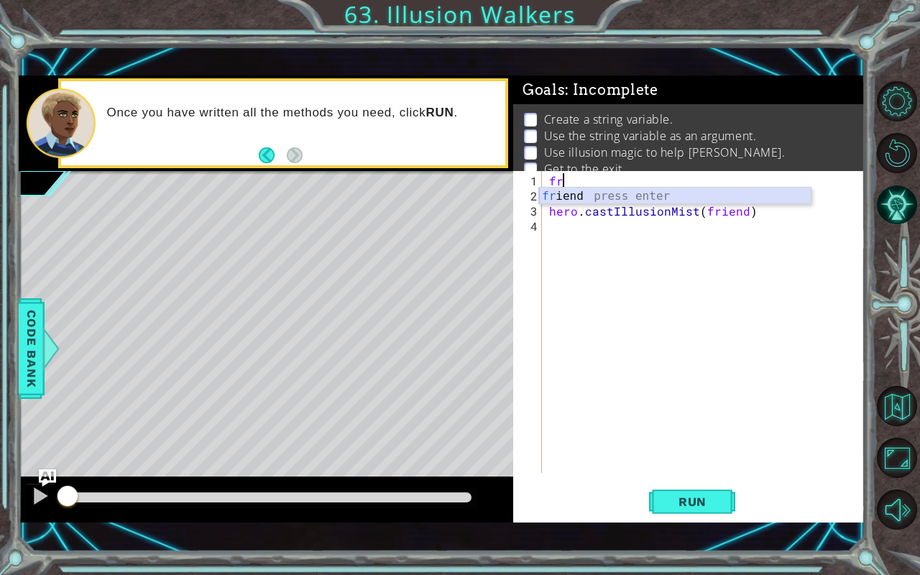
click at [568, 192] on div "fr iend press enter" at bounding box center [675, 214] width 272 height 52
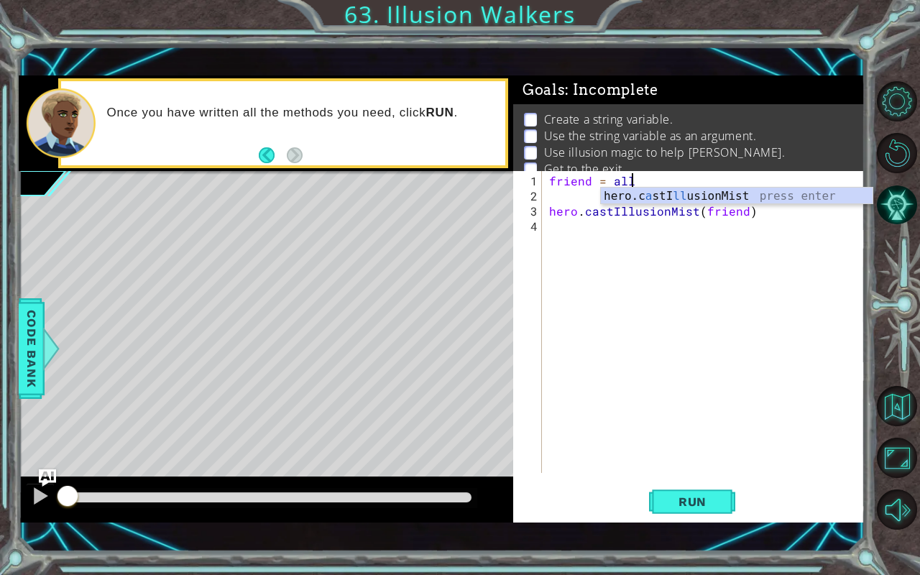
scroll to position [0, 4]
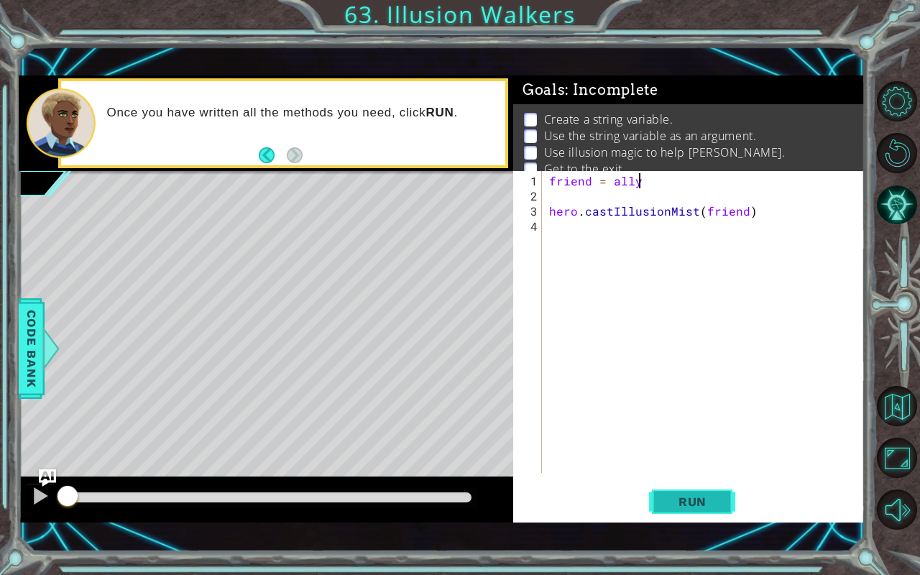
click at [701, 477] on span "Run" at bounding box center [692, 502] width 57 height 14
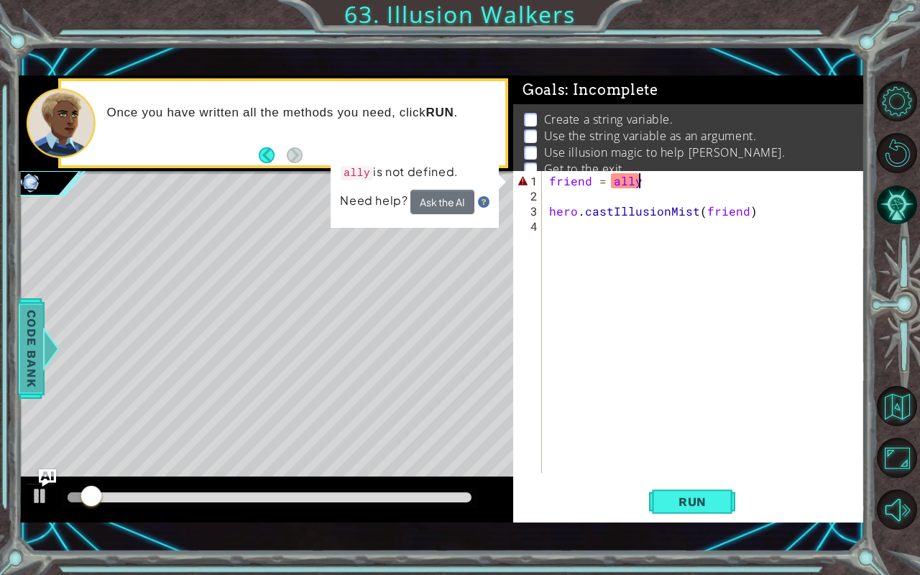
click at [29, 358] on span "Code Bank" at bounding box center [31, 349] width 23 height 88
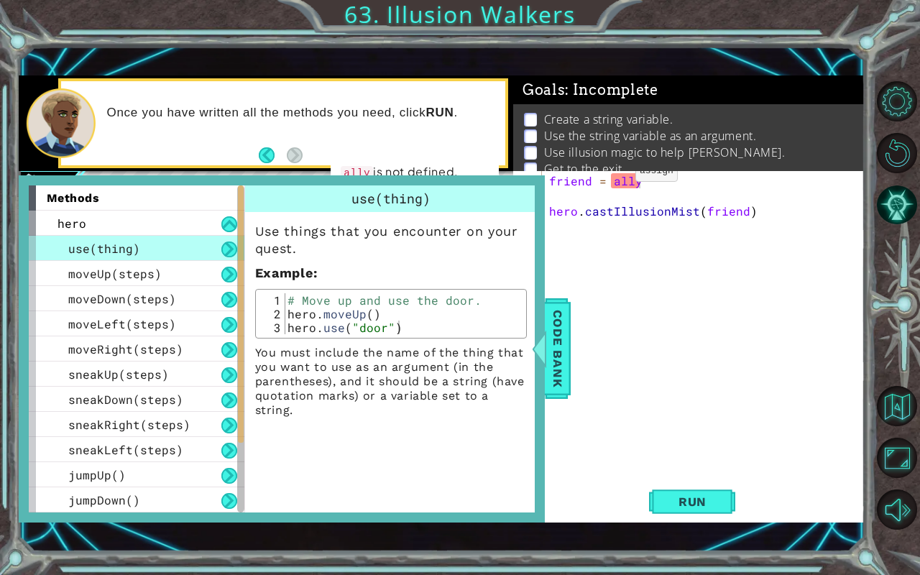
click at [613, 180] on div "friend = ally hero . castIllusionMist ( friend )" at bounding box center [707, 339] width 322 height 332
click at [643, 180] on div "friend = ( ally hero . castIllusionMist ( friend )" at bounding box center [707, 339] width 322 height 332
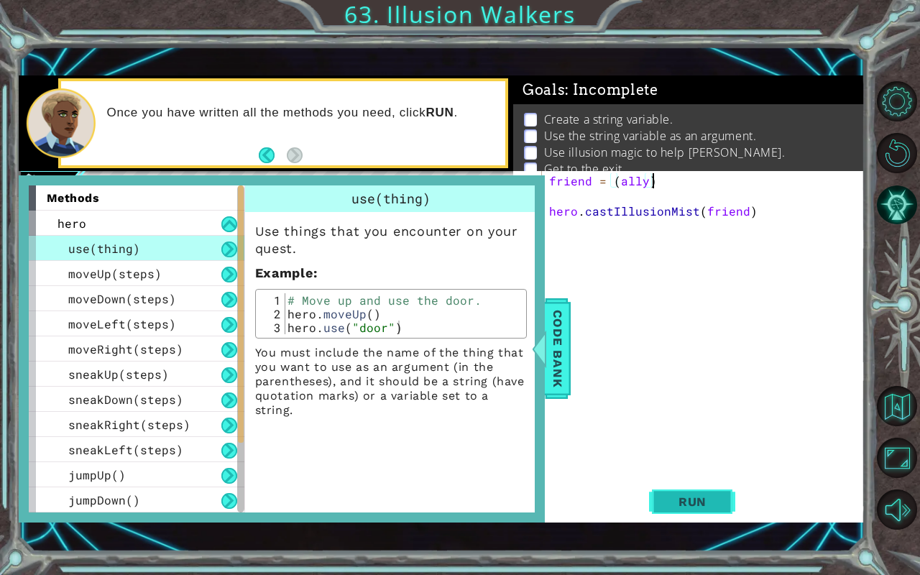
type textarea "friend = (ally)"
click at [718, 477] on button "Run" at bounding box center [692, 502] width 86 height 35
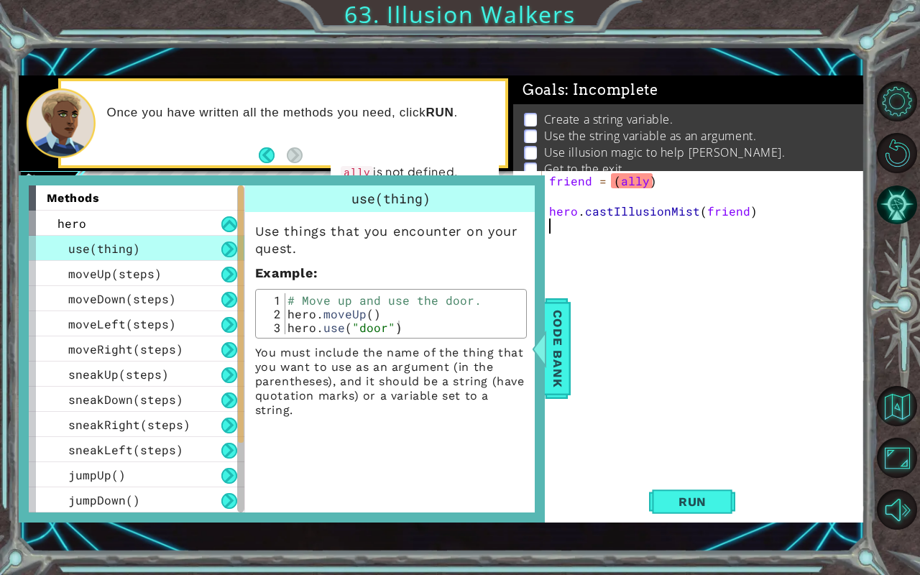
click at [686, 431] on div "friend = ( ally ) hero . castIllusionMist ( friend )" at bounding box center [707, 339] width 322 height 332
click at [553, 375] on span "Code Bank" at bounding box center [557, 349] width 23 height 88
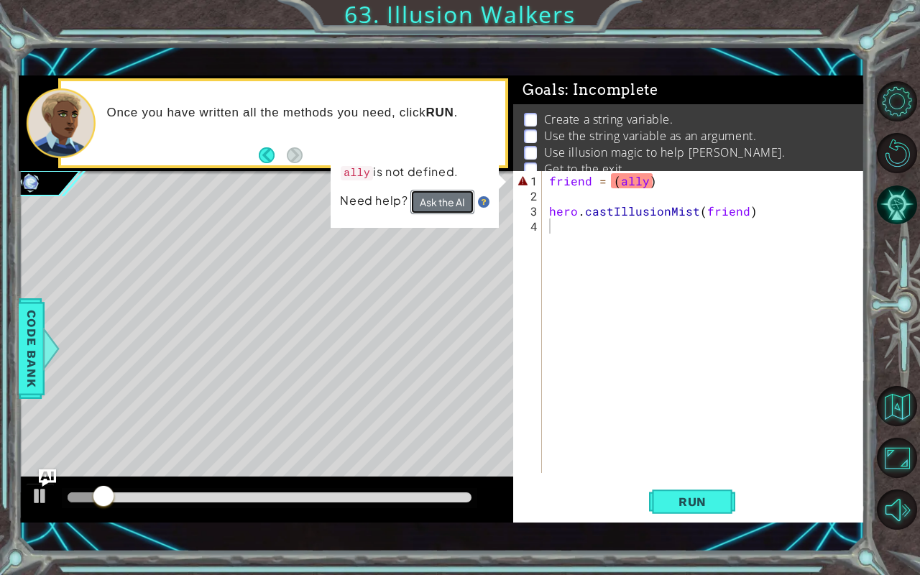
click at [455, 204] on button "Ask the AI" at bounding box center [443, 202] width 64 height 24
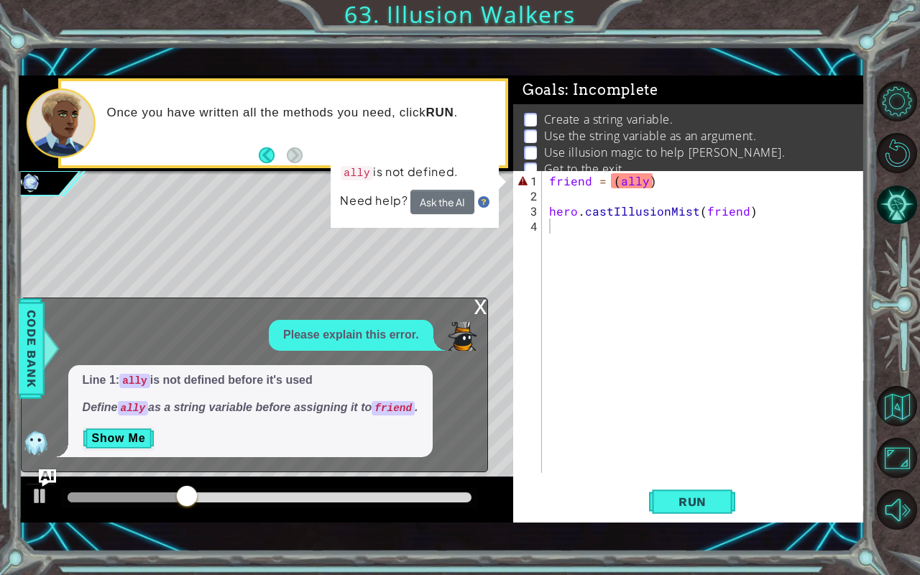
click at [454, 382] on div "Line 1: ally is not defined before it's used Define ally as a string variable b…" at bounding box center [251, 411] width 459 height 92
click at [609, 339] on div "friend = ( ally ) hero . castIllusionMist ( friend )" at bounding box center [707, 339] width 322 height 332
click at [482, 311] on div "x" at bounding box center [480, 305] width 13 height 14
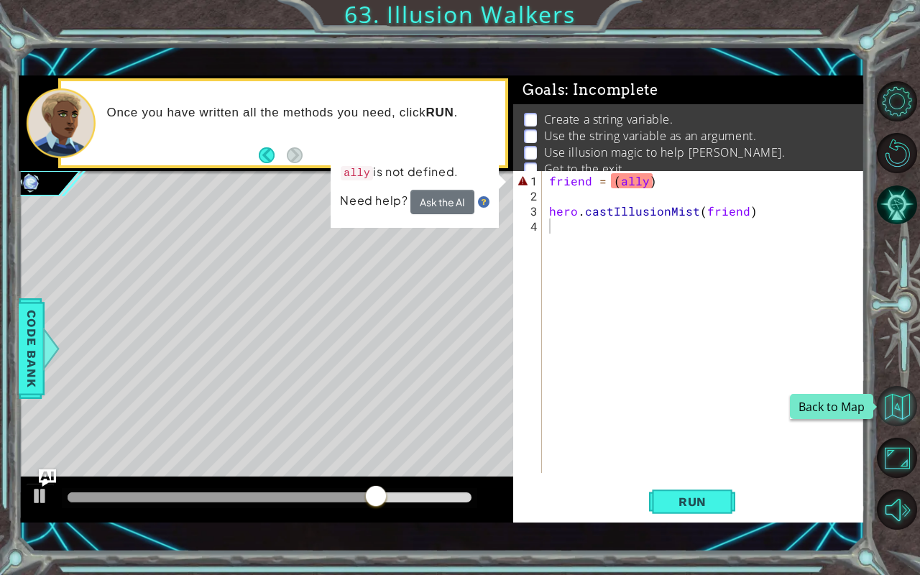
click at [893, 398] on button "Back to Map" at bounding box center [897, 406] width 40 height 40
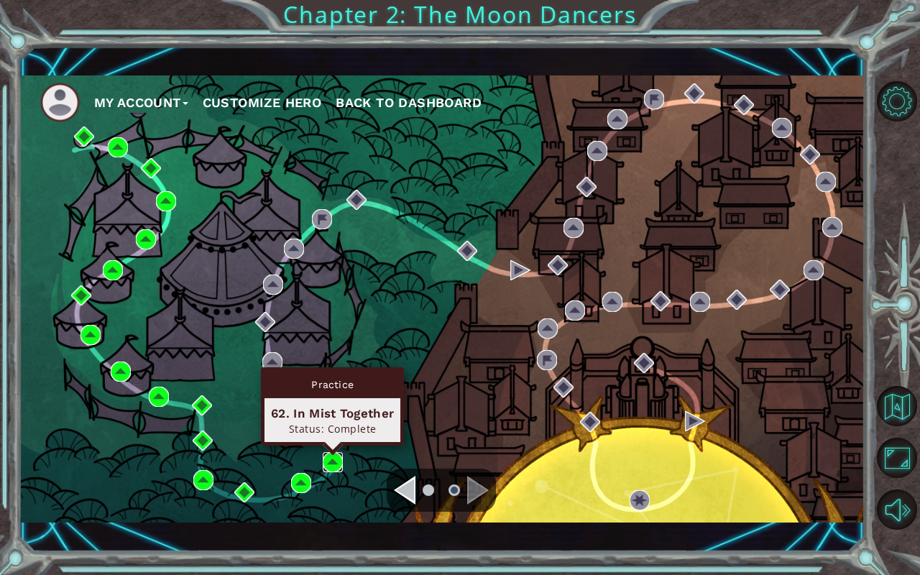
click at [329, 457] on img at bounding box center [333, 462] width 20 height 20
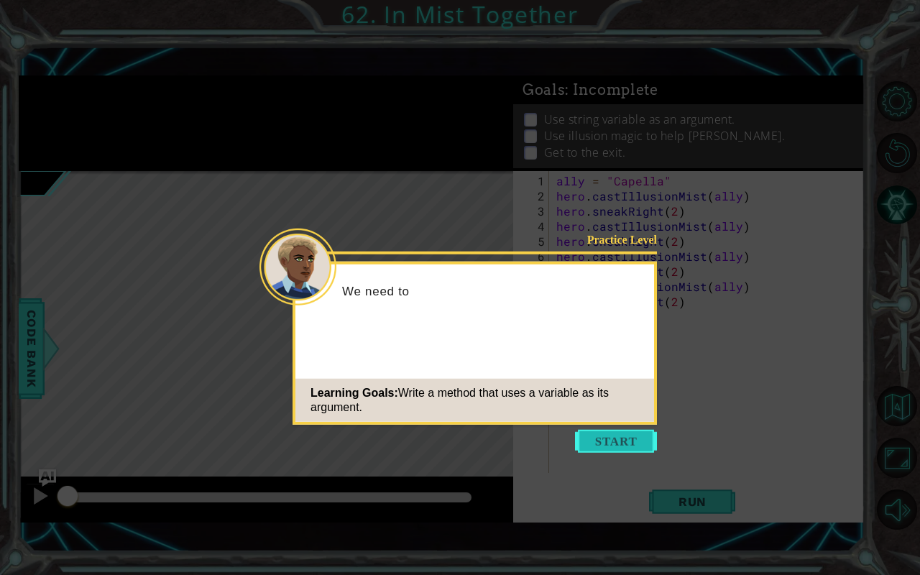
click at [601, 432] on button "Start" at bounding box center [616, 441] width 82 height 23
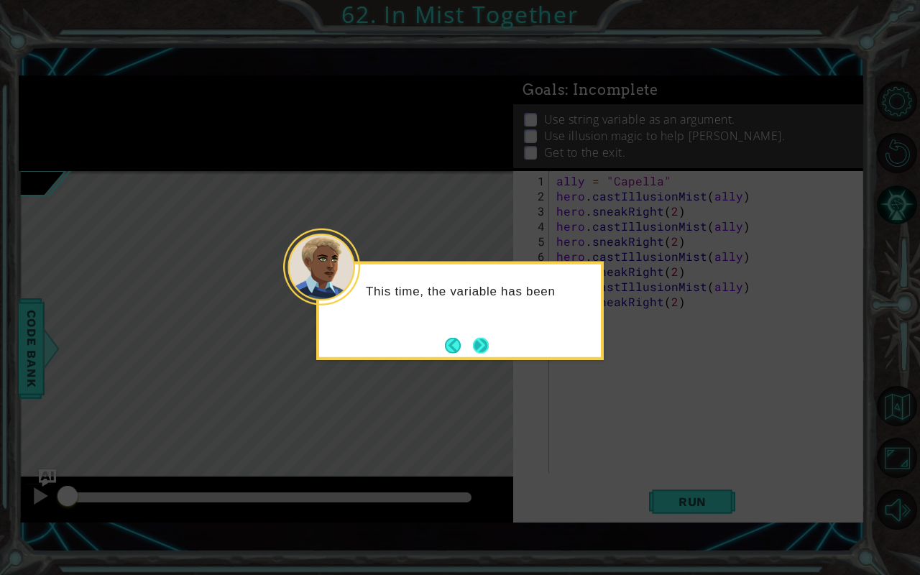
click at [489, 345] on button "Next" at bounding box center [481, 345] width 16 height 16
click at [482, 339] on button "Next" at bounding box center [481, 345] width 16 height 16
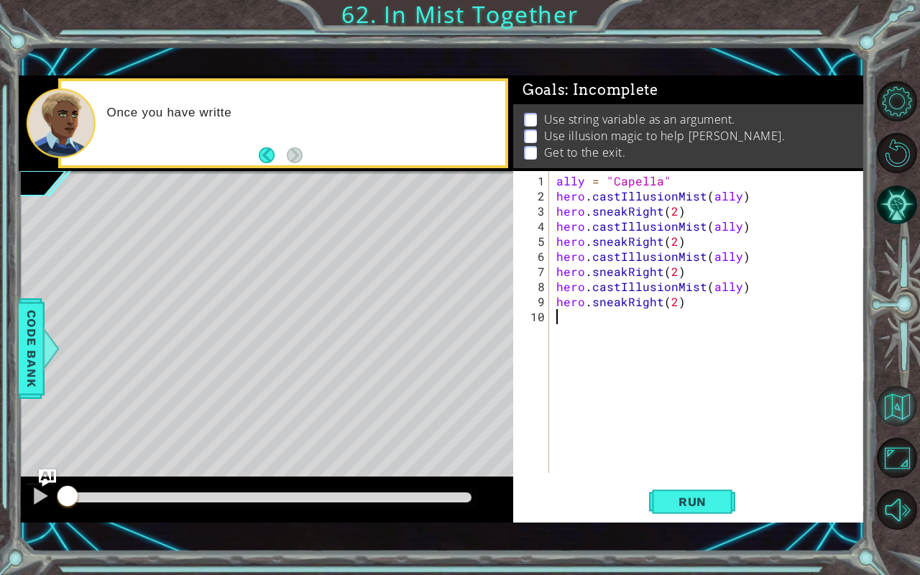
click at [888, 405] on button "Back to Map" at bounding box center [897, 406] width 40 height 40
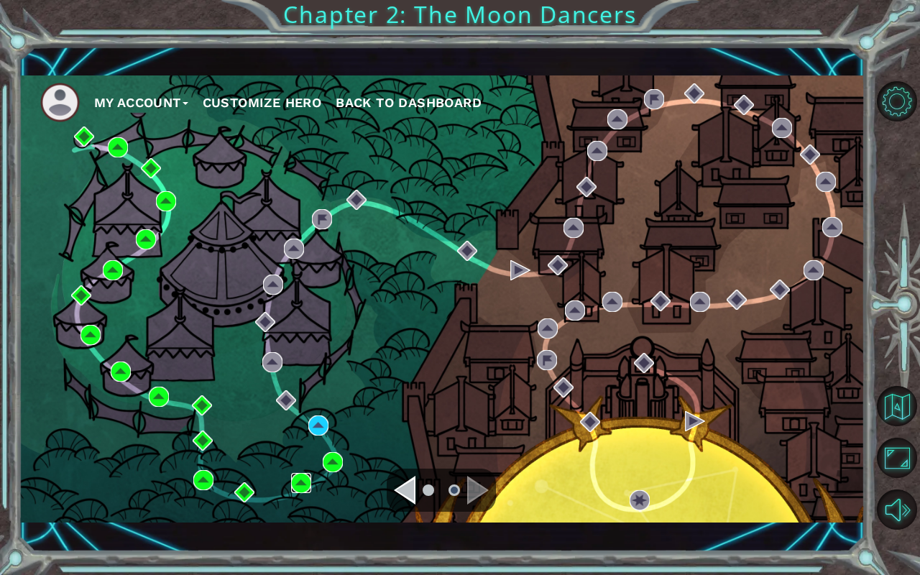
click at [300, 477] on img at bounding box center [301, 483] width 20 height 20
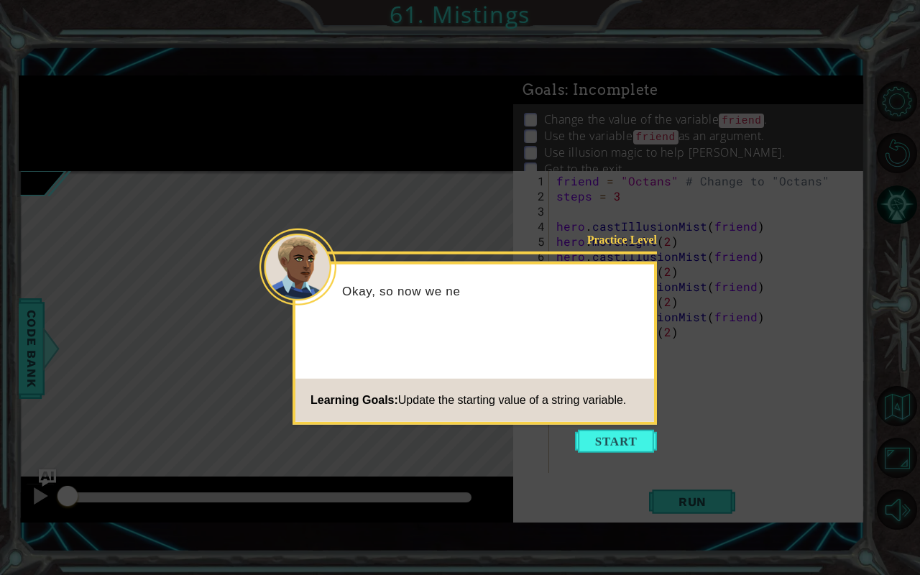
click at [613, 453] on icon at bounding box center [460, 287] width 920 height 575
click at [601, 449] on button "Start" at bounding box center [616, 441] width 82 height 23
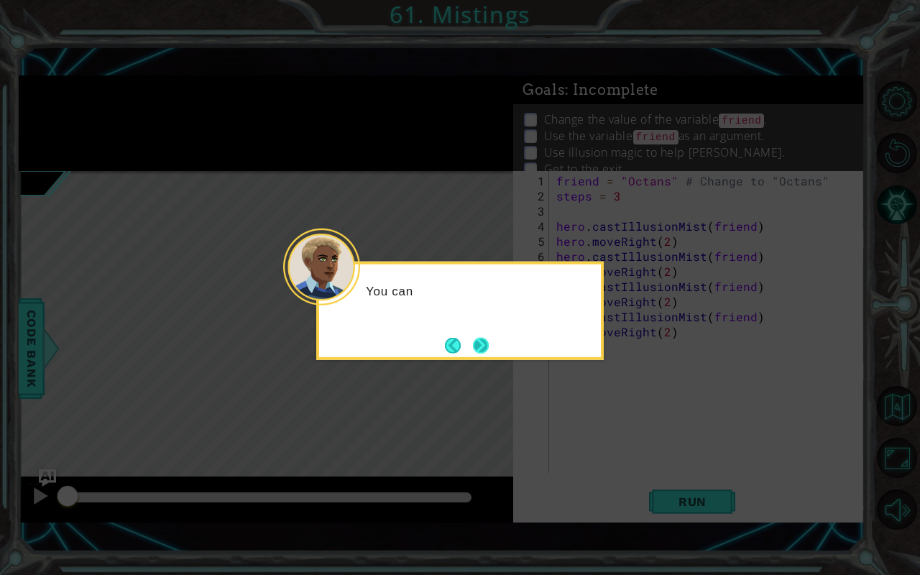
click at [474, 346] on button "Next" at bounding box center [481, 345] width 16 height 16
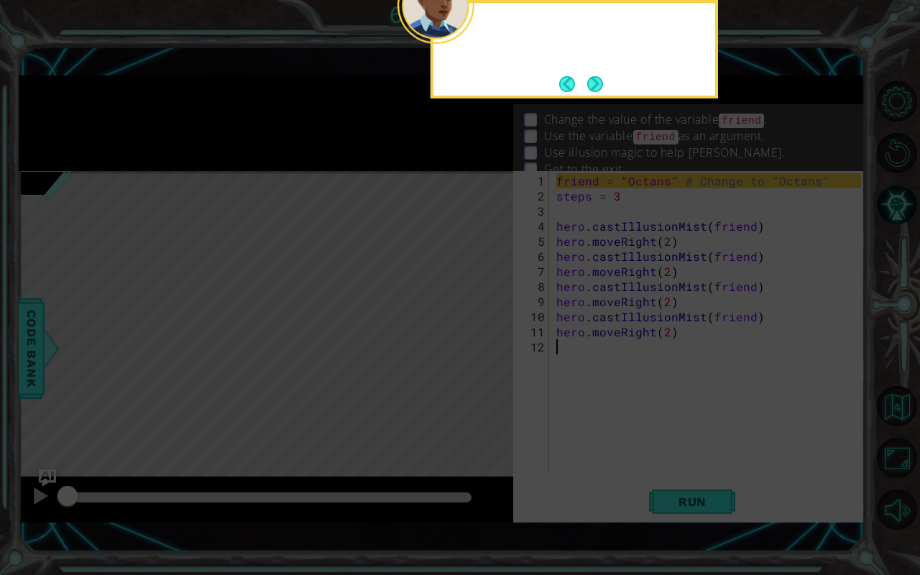
click at [488, 344] on icon at bounding box center [460, 127] width 920 height 896
click at [597, 84] on button "Next" at bounding box center [595, 84] width 16 height 16
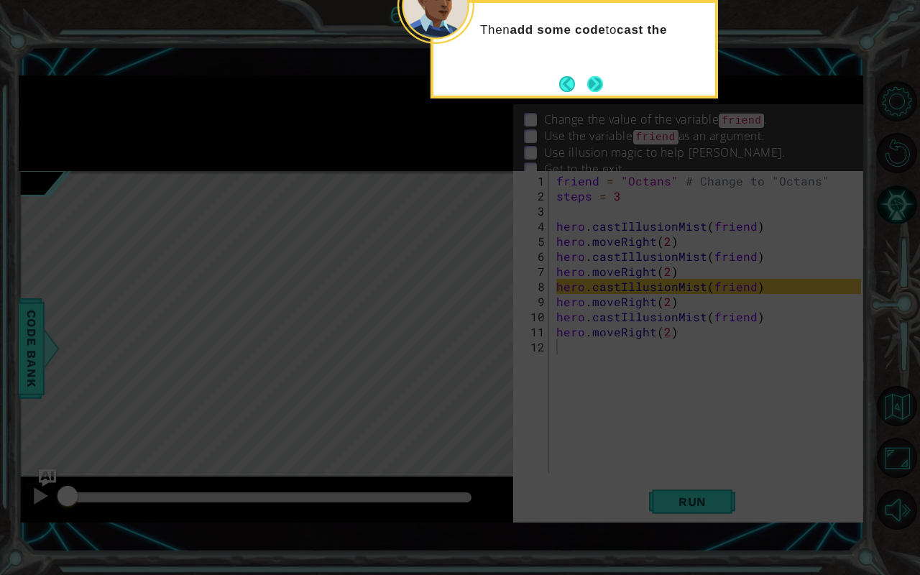
click at [600, 84] on button "Next" at bounding box center [595, 84] width 16 height 16
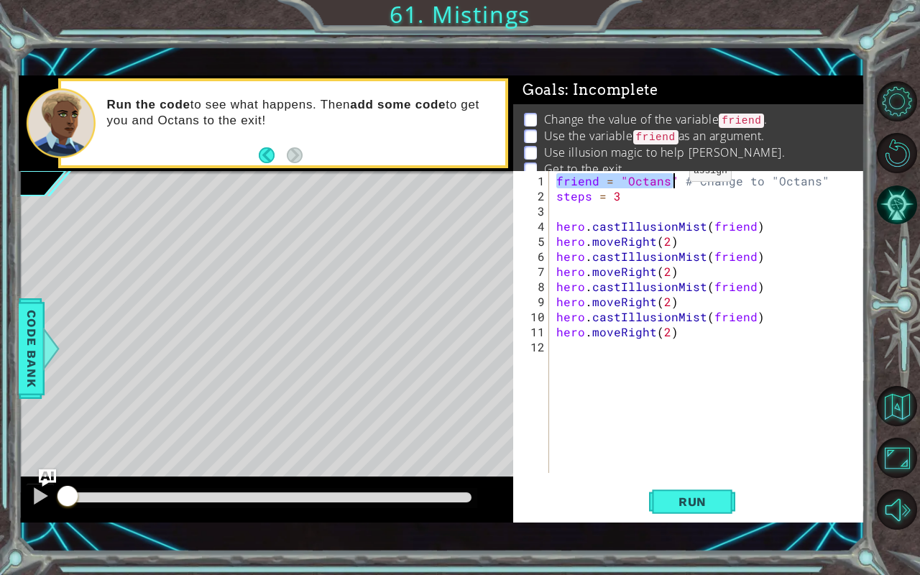
drag, startPoint x: 554, startPoint y: 182, endPoint x: 672, endPoint y: 177, distance: 118.7
click at [672, 177] on div "friend = "Octans" # Change to "Octans" steps = 3 hero . castIllusionMist ( frie…" at bounding box center [711, 339] width 315 height 332
type textarea "friend = "Octans" # Change to "Octans""
click at [893, 410] on button "Back to Map" at bounding box center [897, 406] width 40 height 40
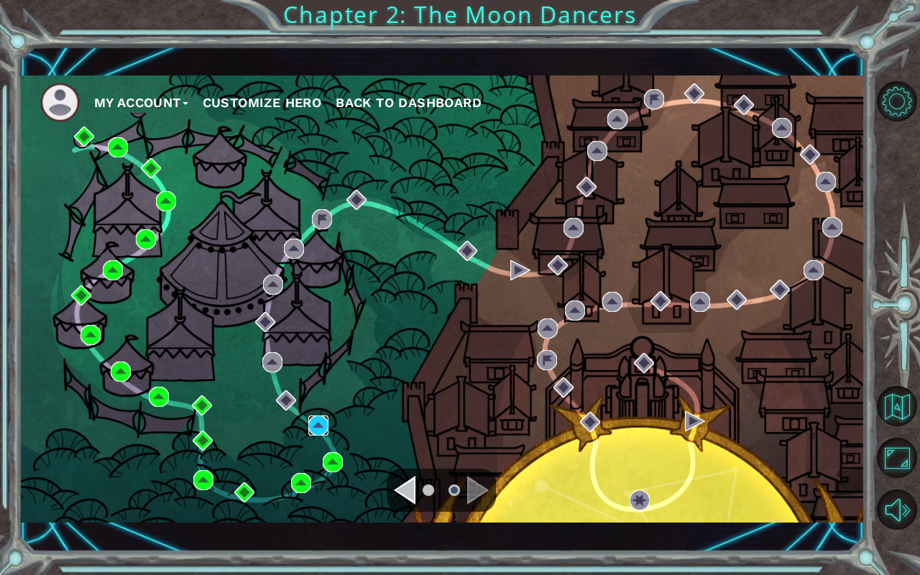
click at [315, 419] on img at bounding box center [318, 426] width 20 height 20
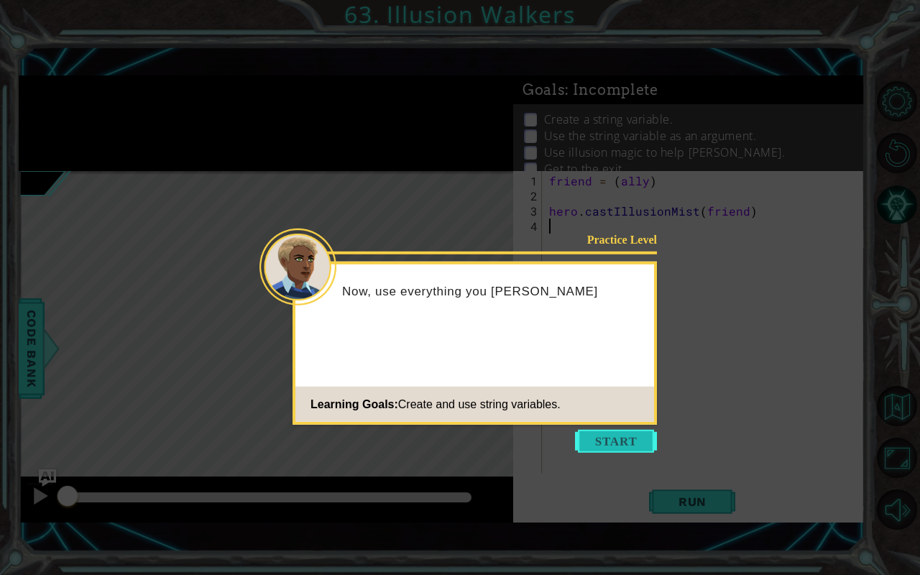
click at [597, 436] on button "Start" at bounding box center [616, 441] width 82 height 23
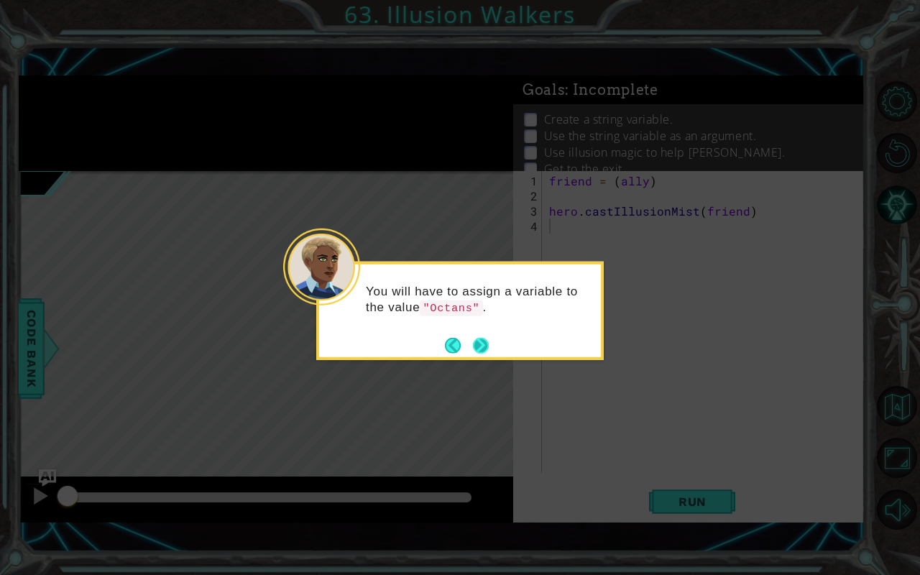
click at [476, 339] on button "Next" at bounding box center [481, 345] width 16 height 16
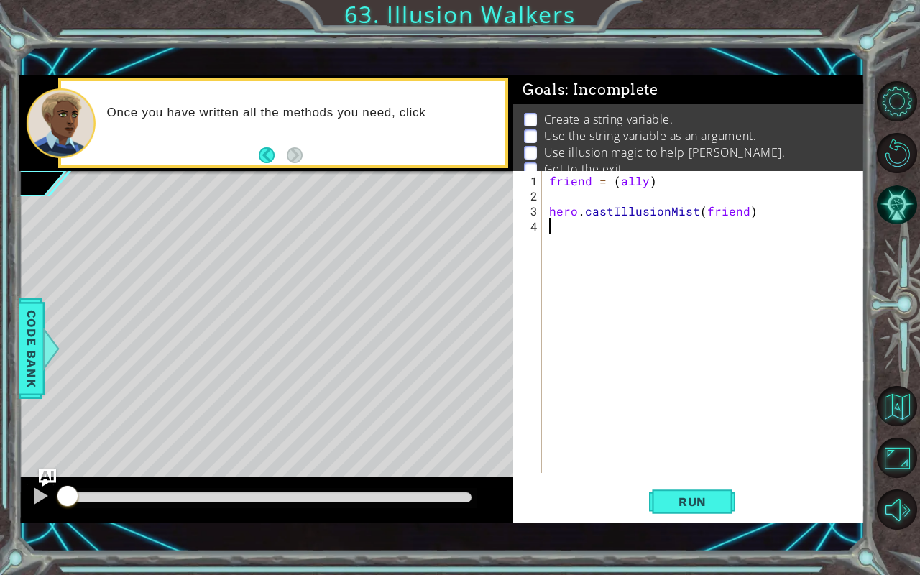
click at [645, 180] on div "friend = ( ally ) hero . castIllusionMist ( friend )" at bounding box center [707, 339] width 322 height 332
paste textarea "friend = "Octans""
click at [612, 181] on div "friend = ( friend = "Octans" ) hero . castIllusionMist ( friend )" at bounding box center [707, 339] width 322 height 332
click at [613, 183] on div "friend = ( friend = "Octans" ) hero . castIllusionMist ( friend )" at bounding box center [707, 339] width 322 height 332
type textarea "friend = "Octans")"
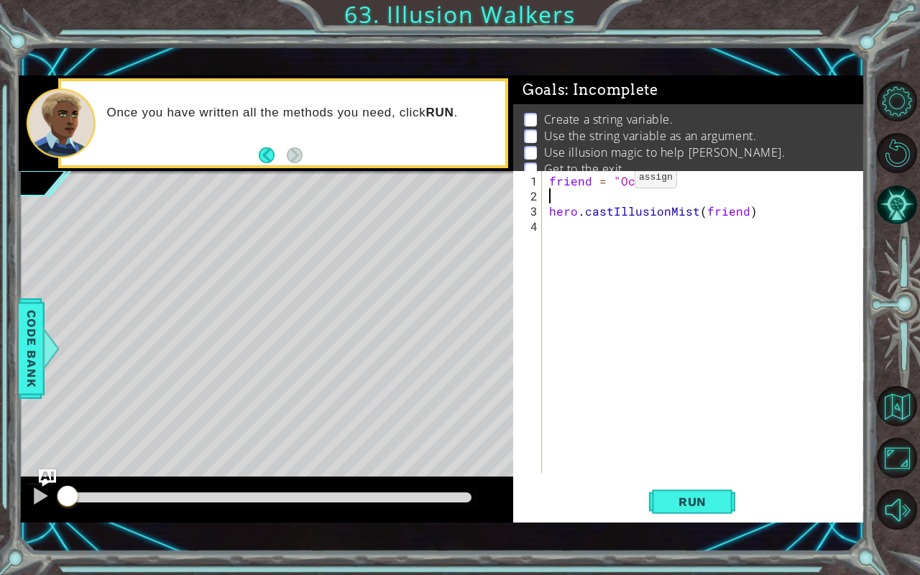
type textarea "hero.castIllusionMist(friend)"
click at [610, 183] on div "friend = "Octans" hero . castIllusionMist ( friend )" at bounding box center [707, 339] width 322 height 332
click at [620, 211] on div "friend = "Octans" hero . castIllusionMist ( friend )" at bounding box center [707, 339] width 322 height 332
type textarea "hero.castIllusionMist(friend)"
click at [619, 201] on div "friend = "Octans" hero . castIllusionMist ( friend )" at bounding box center [707, 339] width 322 height 332
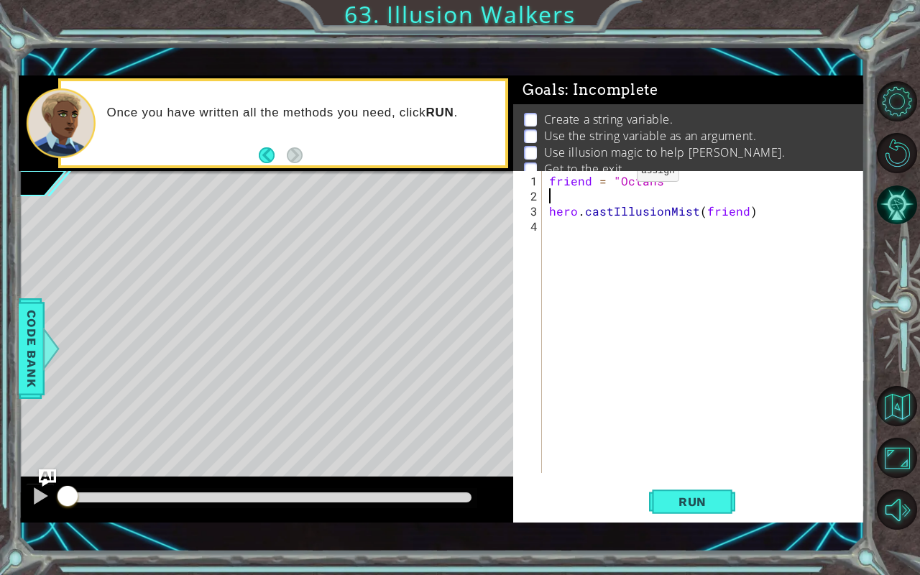
click at [614, 178] on div "friend = "Octans" hero . castIllusionMist ( friend )" at bounding box center [707, 339] width 322 height 332
click at [682, 181] on div "friend = ( "Octans" hero . castIllusionMist ( friend )" at bounding box center [707, 339] width 322 height 332
type textarea "friend = ("Octans")"
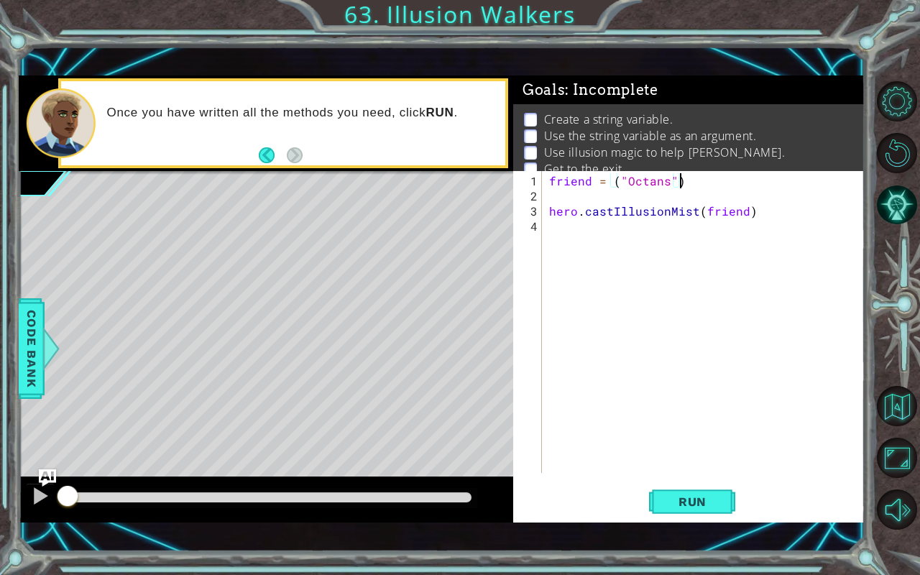
click at [694, 226] on div "friend = ( "Octans" ) hero . castIllusionMist ( friend )" at bounding box center [707, 339] width 322 height 332
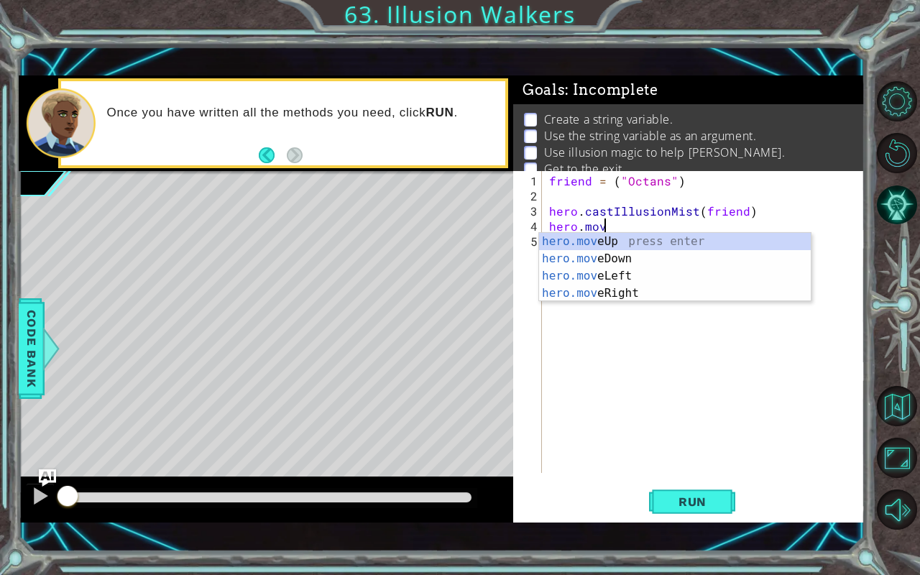
scroll to position [0, 3]
click at [637, 244] on div "hero.move Up press enter hero.move Down press enter hero.move Left press enter …" at bounding box center [675, 285] width 272 height 104
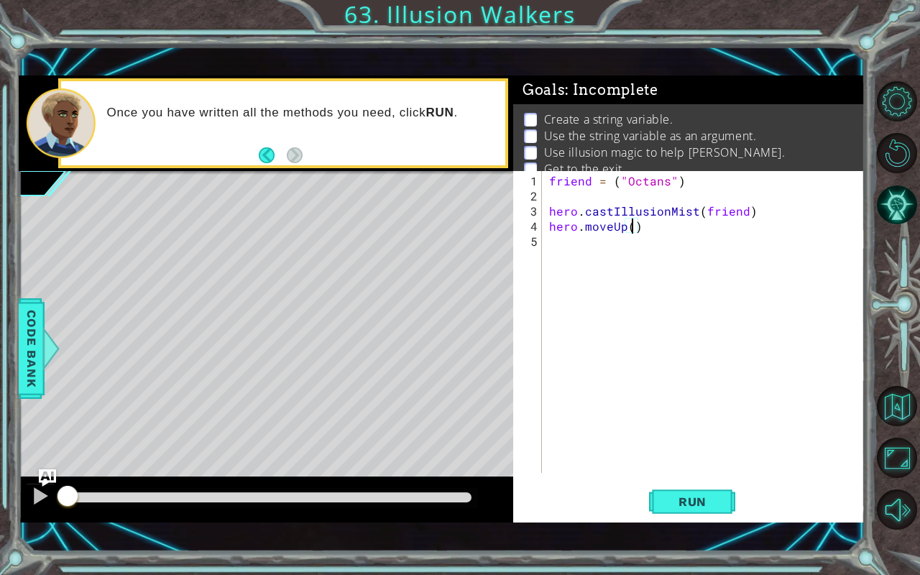
scroll to position [0, 5]
click at [653, 226] on div "friend = ( "Octans" ) hero . castIllusionMist ( friend ) hero . moveUp ( 2 )" at bounding box center [707, 339] width 322 height 332
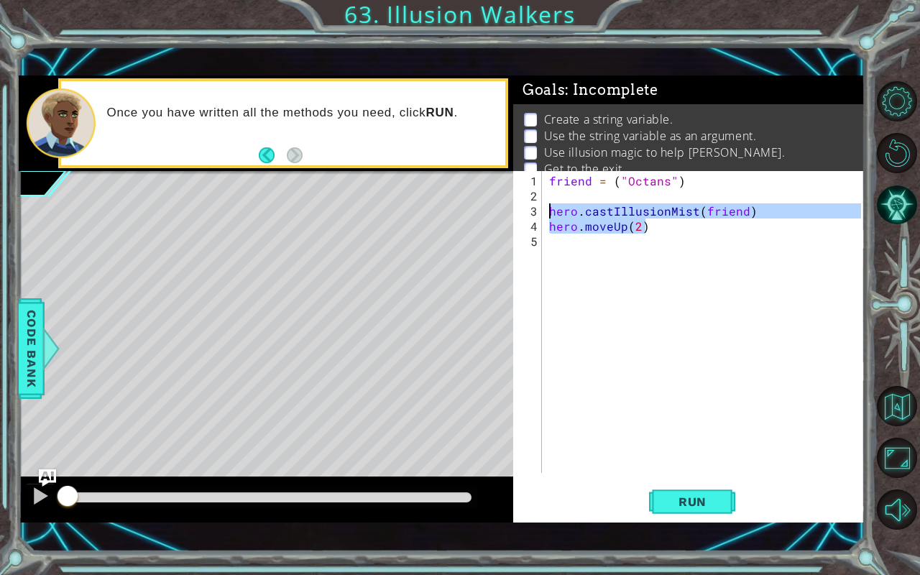
drag, startPoint x: 653, startPoint y: 226, endPoint x: 544, endPoint y: 208, distance: 109.9
click at [544, 208] on div "hero.moveUp(2) 1 2 3 4 5 friend = ( "Octans" ) hero . castIllusionMist ( friend…" at bounding box center [687, 322] width 348 height 302
type textarea "hero.castIllusionMist(friend) hero.moveUp(2)"
click at [559, 239] on div "friend = ( "Octans" ) hero . castIllusionMist ( friend ) hero . moveUp ( 2 )" at bounding box center [707, 339] width 322 height 332
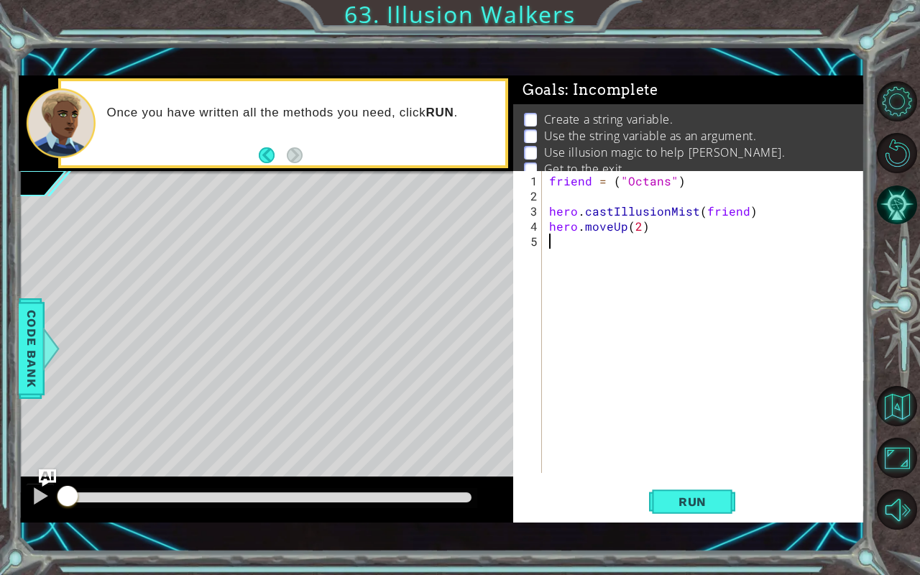
scroll to position [0, 0]
paste textarea "hero.moveUp(2)"
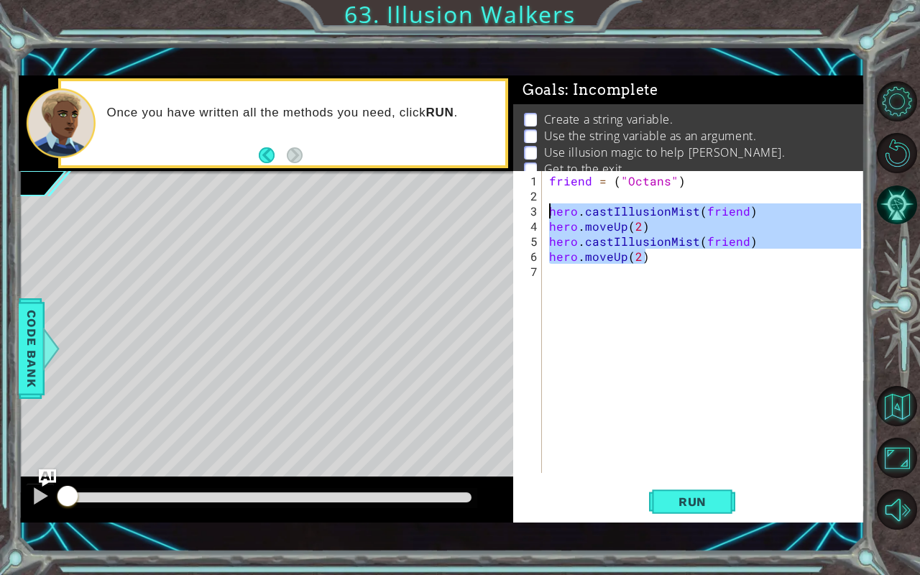
drag, startPoint x: 648, startPoint y: 259, endPoint x: 541, endPoint y: 206, distance: 120.2
click at [541, 206] on div "hero.moveUp(2) 1 2 3 4 5 6 7 friend = ( "Octans" ) hero . castIllusionMist ( fr…" at bounding box center [687, 322] width 348 height 302
click at [567, 261] on div "friend = ( "Octans" ) hero . castIllusionMist ( friend ) hero . moveUp ( 2 ) he…" at bounding box center [703, 322] width 315 height 302
type textarea "hero.moveUp(2)"
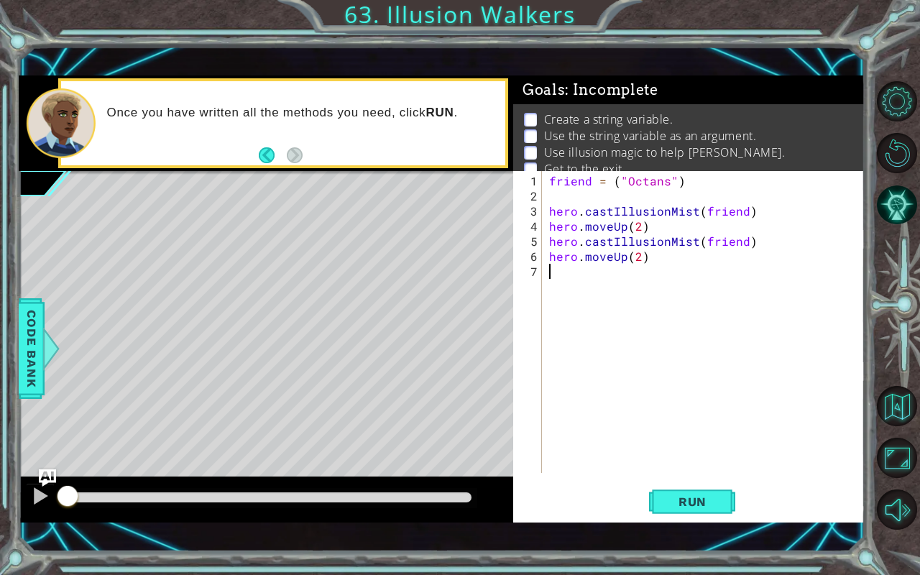
click at [570, 264] on div "friend = ( "Octans" ) hero . castIllusionMist ( friend ) hero . moveUp ( 2 ) he…" at bounding box center [707, 339] width 322 height 332
paste textarea "hero.moveUp(2)"
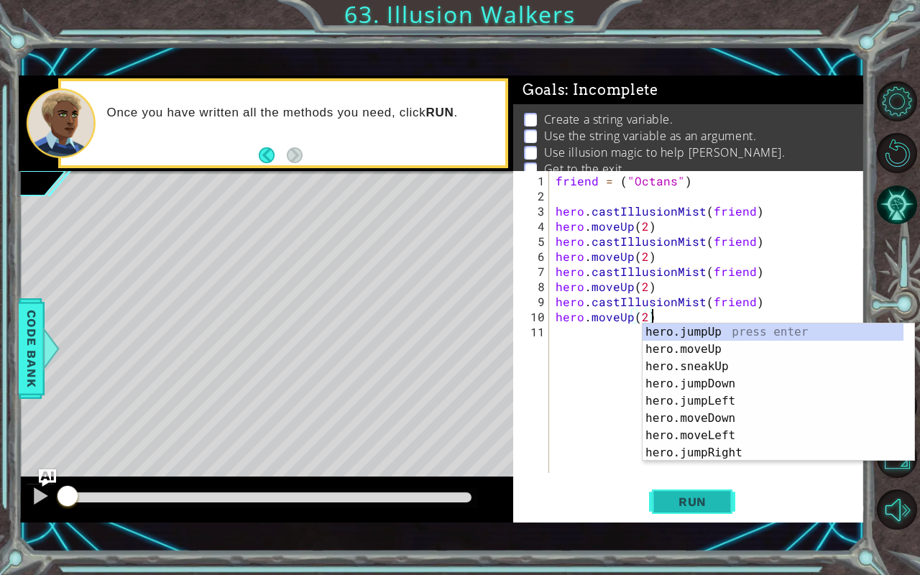
click at [705, 477] on span "Run" at bounding box center [692, 502] width 57 height 14
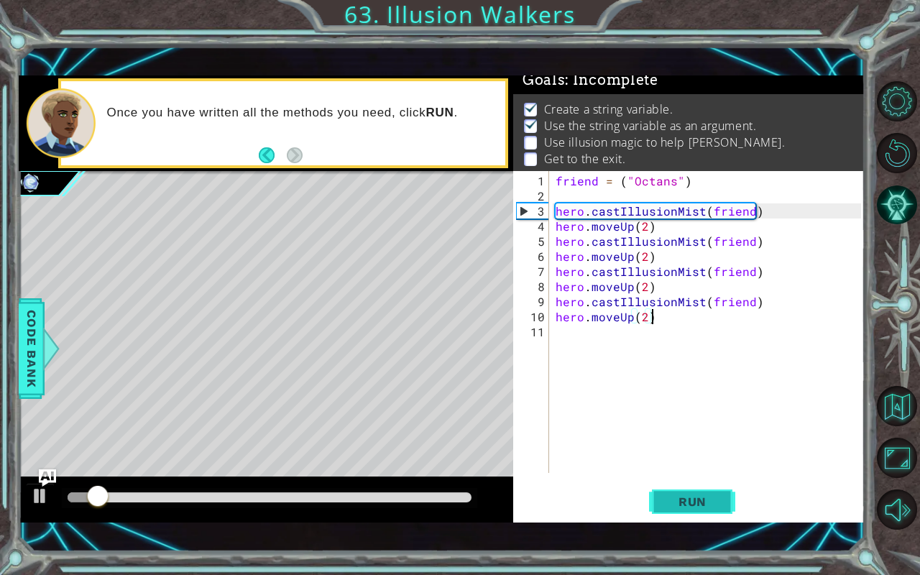
scroll to position [16, 0]
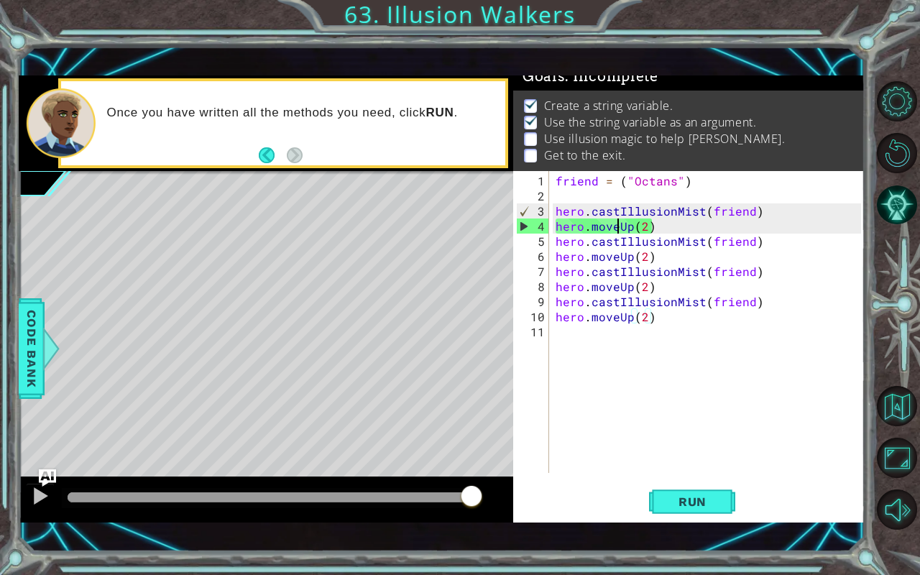
click at [618, 224] on div "friend = ( "Octans" ) hero . castIllusionMist ( friend ) hero . moveUp ( 2 ) he…" at bounding box center [711, 339] width 316 height 332
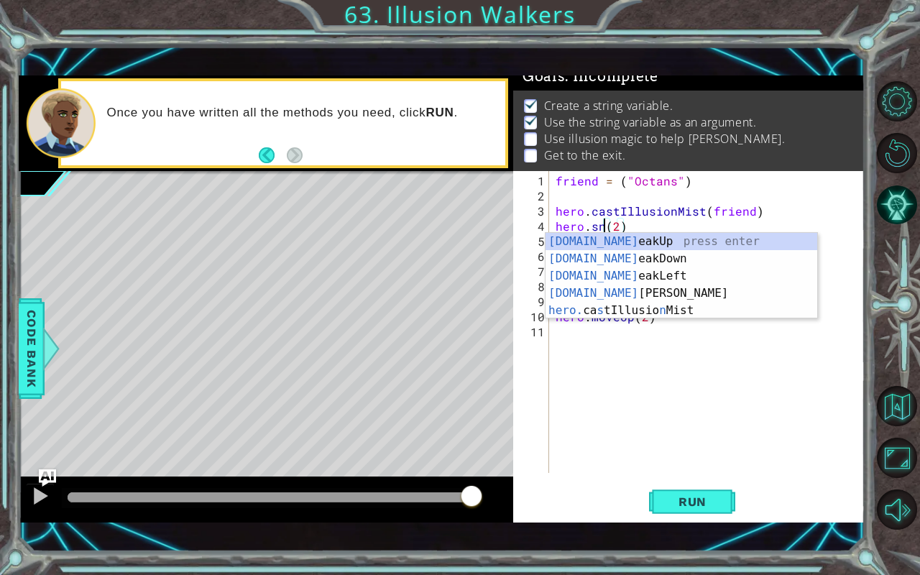
scroll to position [0, 3]
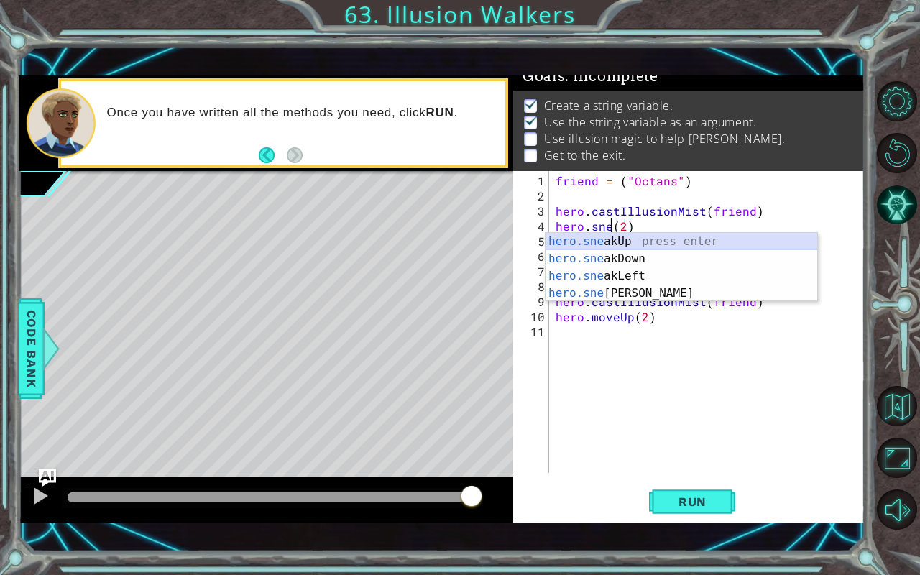
click at [623, 237] on div "hero.sne akUp press enter hero.sne akDown press enter hero.sne akLeft press ent…" at bounding box center [682, 285] width 272 height 104
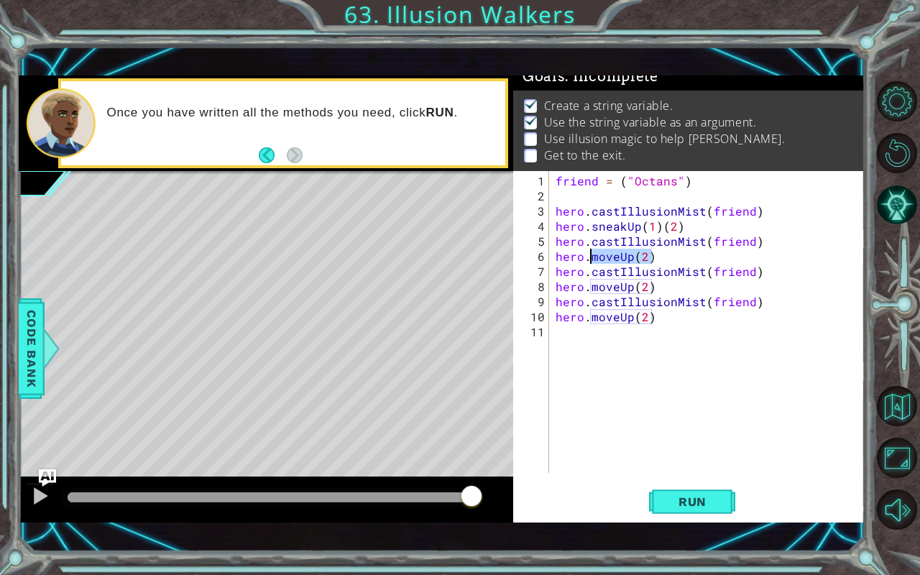
drag, startPoint x: 651, startPoint y: 257, endPoint x: 595, endPoint y: 256, distance: 55.4
click at [595, 256] on div "friend = ( "Octans" ) hero . castIllusionMist ( friend ) hero . sneakUp ( 1 ) (…" at bounding box center [711, 339] width 316 height 332
type textarea "hero.moveUp(2)"
drag, startPoint x: 657, startPoint y: 257, endPoint x: 557, endPoint y: 257, distance: 99.9
click at [557, 257] on div "friend = ( "Octans" ) hero . castIllusionMist ( friend ) hero . sneakUp ( 1 ) (…" at bounding box center [711, 339] width 316 height 332
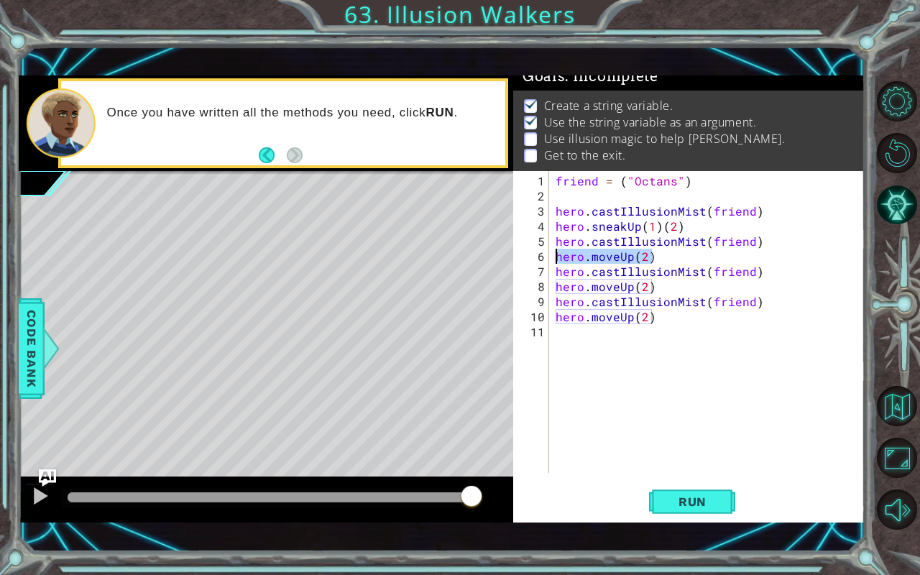
scroll to position [0, 0]
drag, startPoint x: 659, startPoint y: 286, endPoint x: 556, endPoint y: 288, distance: 102.1
click at [556, 288] on div "friend = ( "Octans" ) hero . castIllusionMist ( friend ) hero . sneakUp ( 1 ) (…" at bounding box center [711, 339] width 316 height 332
type textarea "hero.moveUp(2)"
drag, startPoint x: 671, startPoint y: 317, endPoint x: 558, endPoint y: 313, distance: 113.7
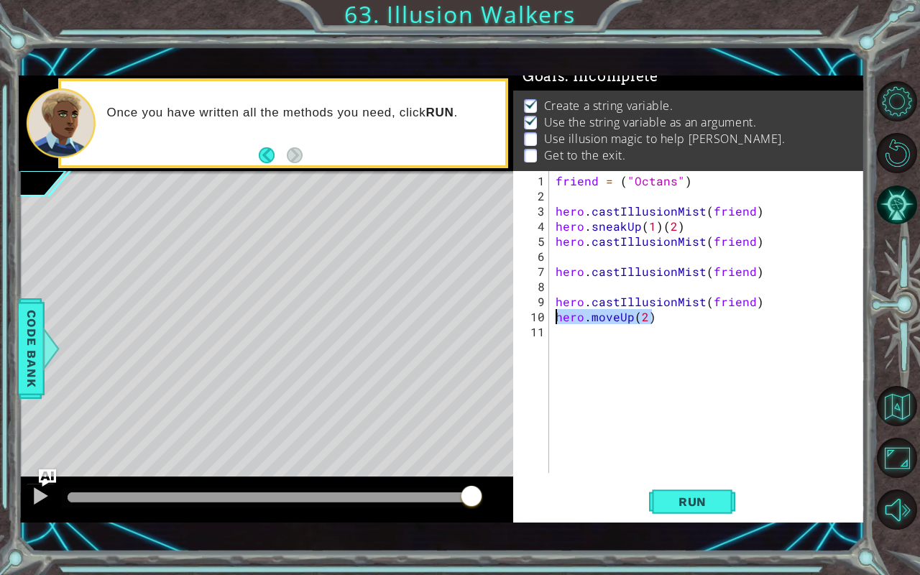
click at [558, 313] on div "friend = ( "Octans" ) hero . castIllusionMist ( friend ) hero . sneakUp ( 1 ) (…" at bounding box center [711, 339] width 316 height 332
type textarea "hero.moveUp(2)"
click at [682, 221] on div "friend = ( "Octans" ) hero . castIllusionMist ( friend ) hero . sneakUp ( 1 ) (…" at bounding box center [711, 339] width 316 height 332
type textarea "hero.sneakUp(2)"
drag, startPoint x: 682, startPoint y: 221, endPoint x: 548, endPoint y: 221, distance: 134.4
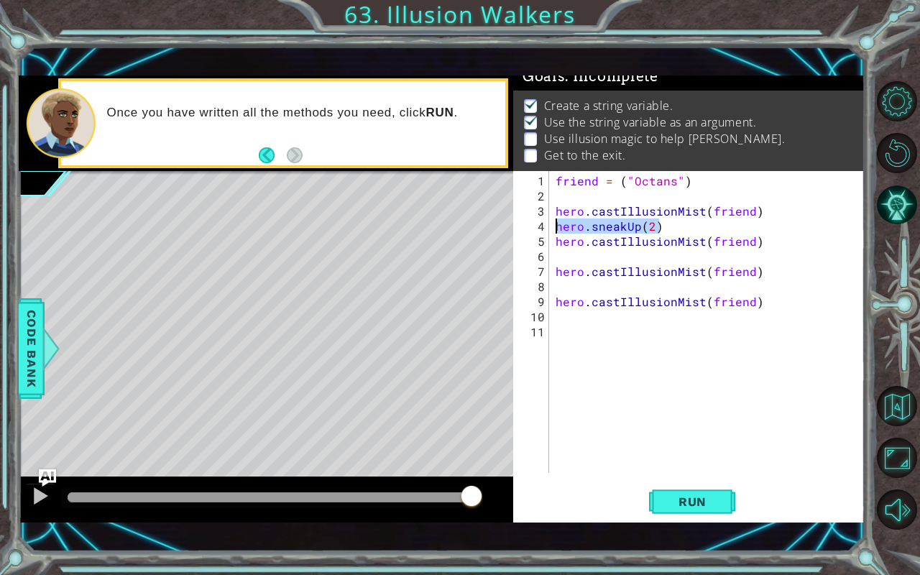
click at [548, 221] on div "hero.sneakUp(2) 1 2 3 4 5 6 7 8 9 10 11 friend = ( "Octans" ) hero . castIllusi…" at bounding box center [687, 322] width 348 height 302
click at [575, 258] on div "friend = ( "Octans" ) hero . castIllusionMist ( friend ) hero . sneakUp ( 2 ) h…" at bounding box center [711, 339] width 316 height 332
paste textarea "hero.sneakUp(2)"
type textarea "hero.sneakUp(2)"
click at [585, 289] on div "friend = ( "Octans" ) hero . castIllusionMist ( friend ) hero . sneakUp ( 2 ) h…" at bounding box center [711, 339] width 316 height 332
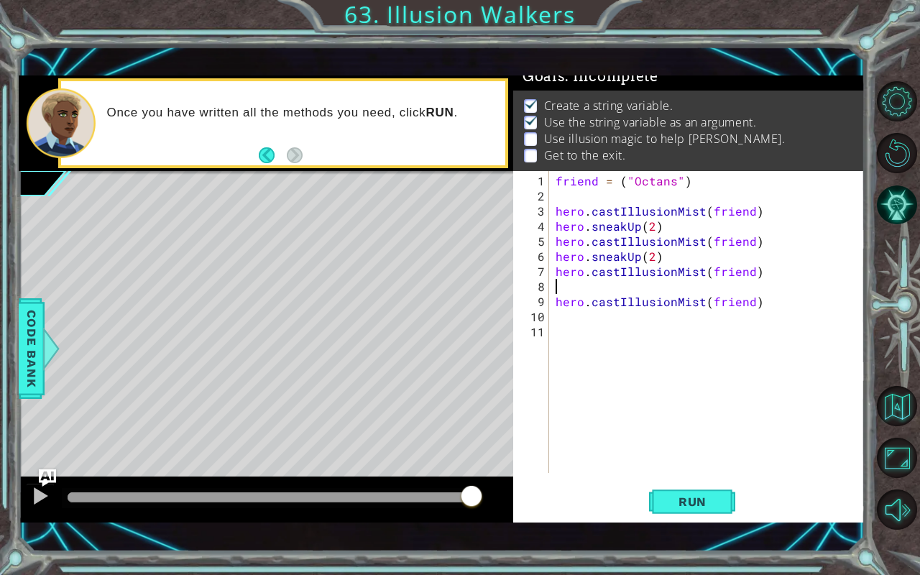
paste textarea "hero.sneakUp(2)"
type textarea "hero.sneakUp(2)"
click at [601, 322] on div "friend = ( "Octans" ) hero . castIllusionMist ( friend ) hero . sneakUp ( 2 ) h…" at bounding box center [711, 339] width 316 height 332
click at [600, 315] on div "friend = ( "Octans" ) hero . castIllusionMist ( friend ) hero . sneakUp ( 2 ) h…" at bounding box center [711, 339] width 316 height 332
paste textarea "hero.sneakUp(2)"
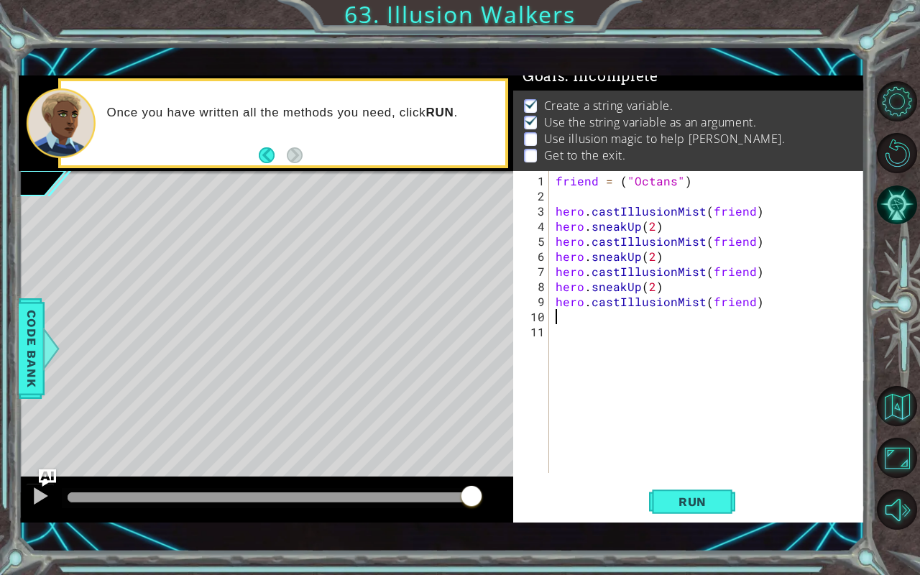
type textarea "hero.sneakUp(2)"
click at [609, 335] on div "friend = ( "Octans" ) hero . castIllusionMist ( friend ) hero . sneakUp ( 2 ) h…" at bounding box center [711, 339] width 316 height 332
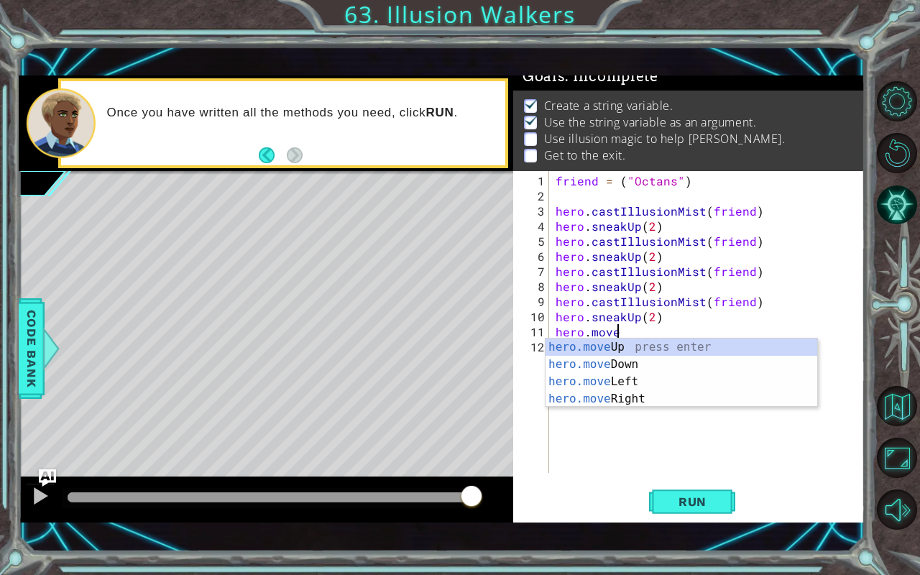
scroll to position [0, 3]
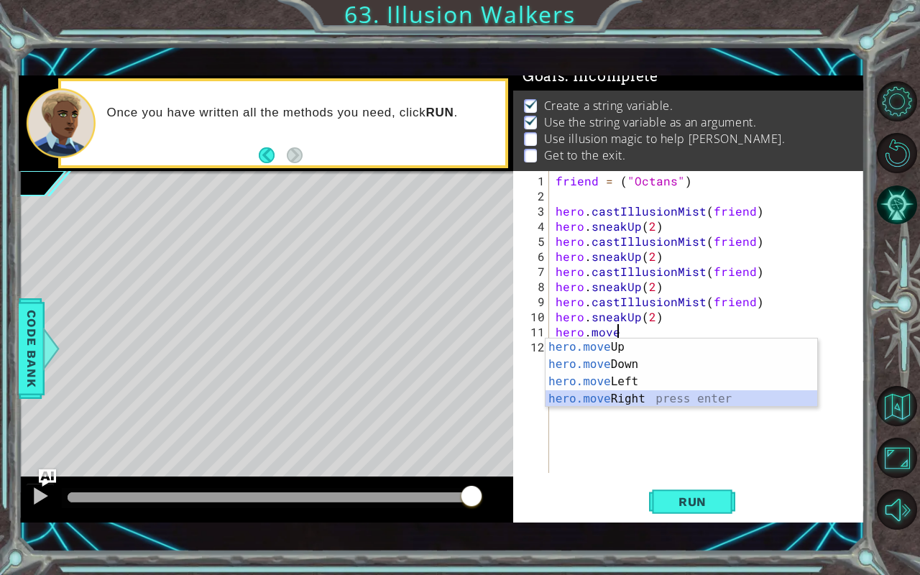
click at [643, 397] on div "hero.move Up press enter hero.move Down press enter hero.move Left press enter …" at bounding box center [682, 391] width 272 height 104
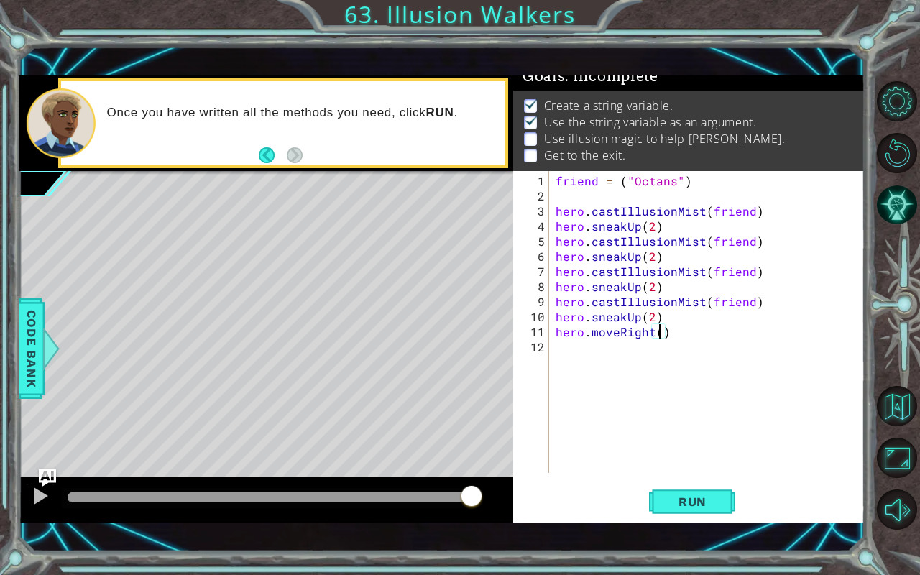
scroll to position [0, 6]
click at [702, 477] on span "Run" at bounding box center [692, 502] width 57 height 14
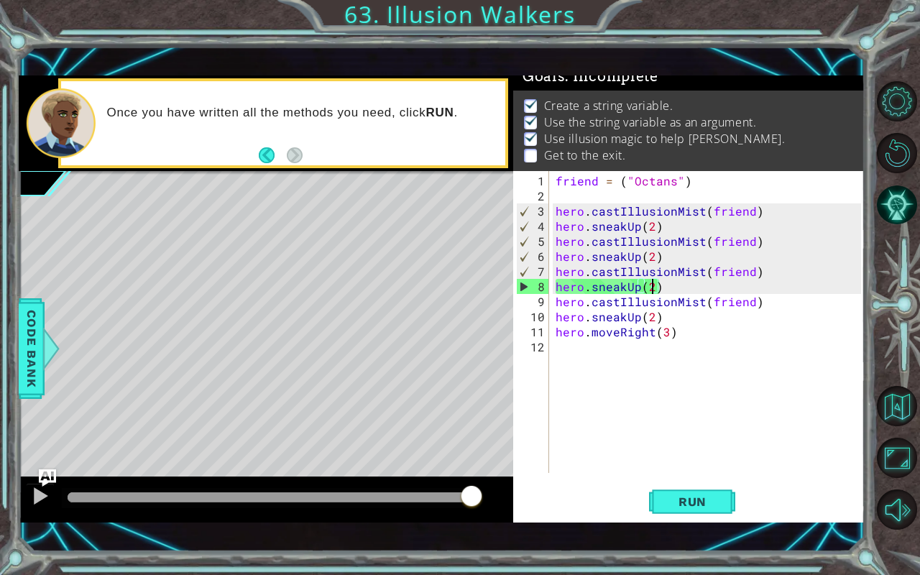
click at [651, 285] on div "friend = ( "Octans" ) hero . castIllusionMist ( friend ) hero . sneakUp ( 2 ) h…" at bounding box center [711, 339] width 316 height 332
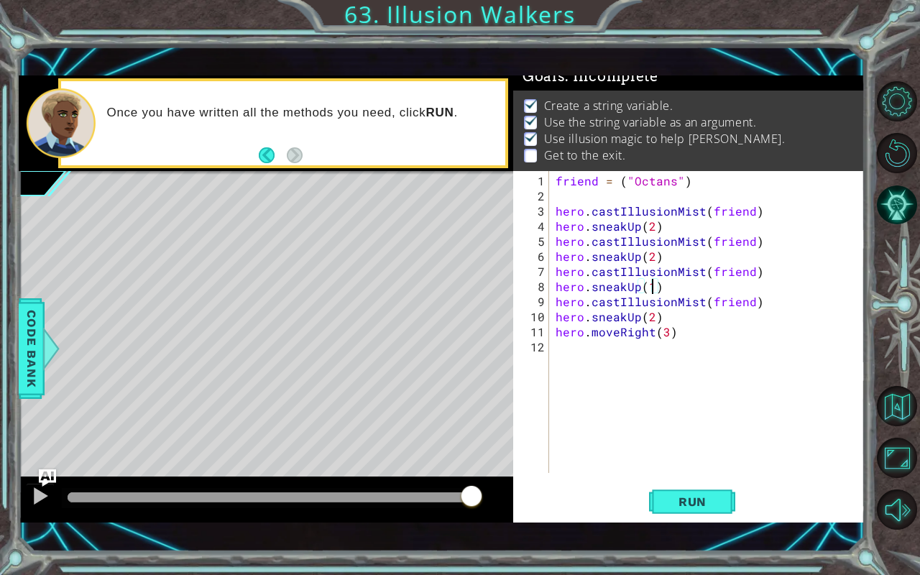
click at [651, 316] on div "friend = ( "Octans" ) hero . castIllusionMist ( friend ) hero . sneakUp ( 2 ) h…" at bounding box center [711, 339] width 316 height 332
click at [635, 318] on div "friend = ( "Octans" ) hero . castIllusionMist ( friend ) hero . sneakUp ( 2 ) h…" at bounding box center [711, 339] width 316 height 332
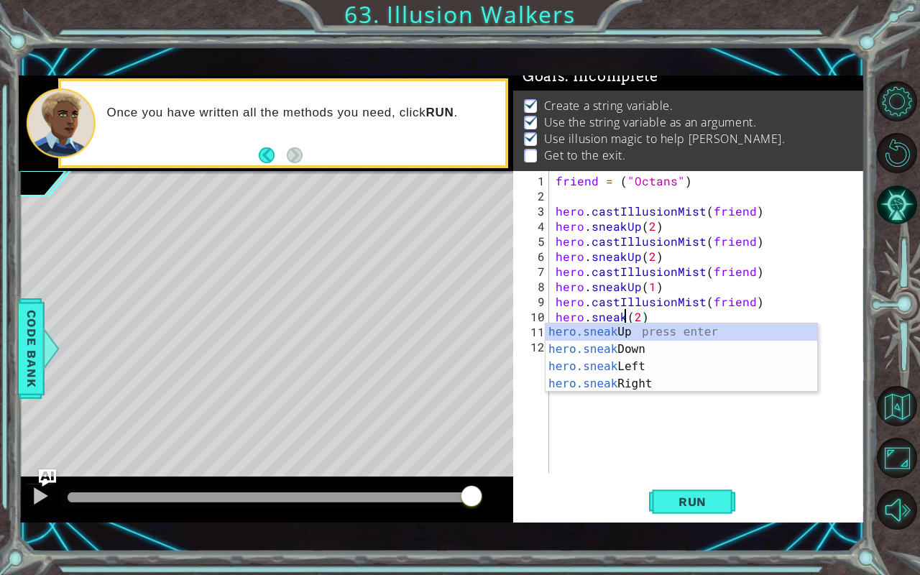
scroll to position [0, 4]
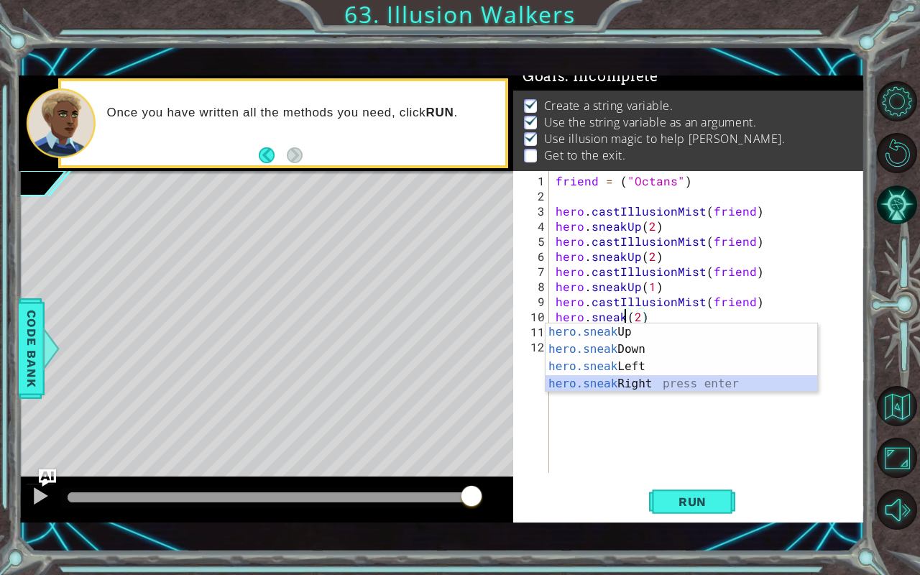
click at [652, 386] on div "hero.sneak Up press enter hero.sneak Down press enter hero.sneak Left press ent…" at bounding box center [682, 376] width 272 height 104
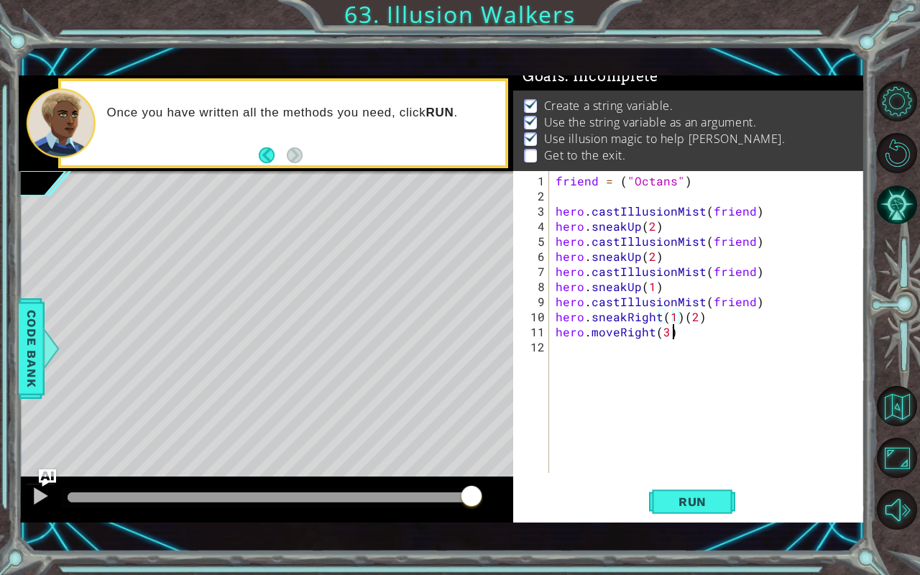
click at [726, 322] on div "friend = ( "Octans" ) hero . castIllusionMist ( friend ) hero . sneakUp ( 2 ) h…" at bounding box center [711, 339] width 316 height 332
click at [725, 317] on div "friend = ( "Octans" ) hero . castIllusionMist ( friend ) hero . sneakUp ( 2 ) h…" at bounding box center [711, 339] width 316 height 332
type textarea "hero.sneakRight(1)"
click at [685, 477] on button "Run" at bounding box center [692, 502] width 86 height 35
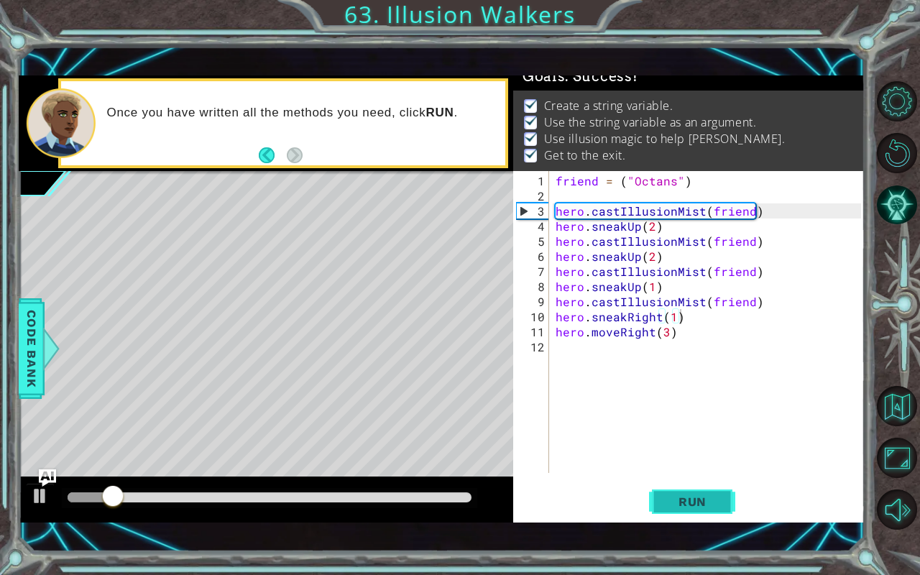
click at [685, 477] on button "Run" at bounding box center [692, 502] width 86 height 35
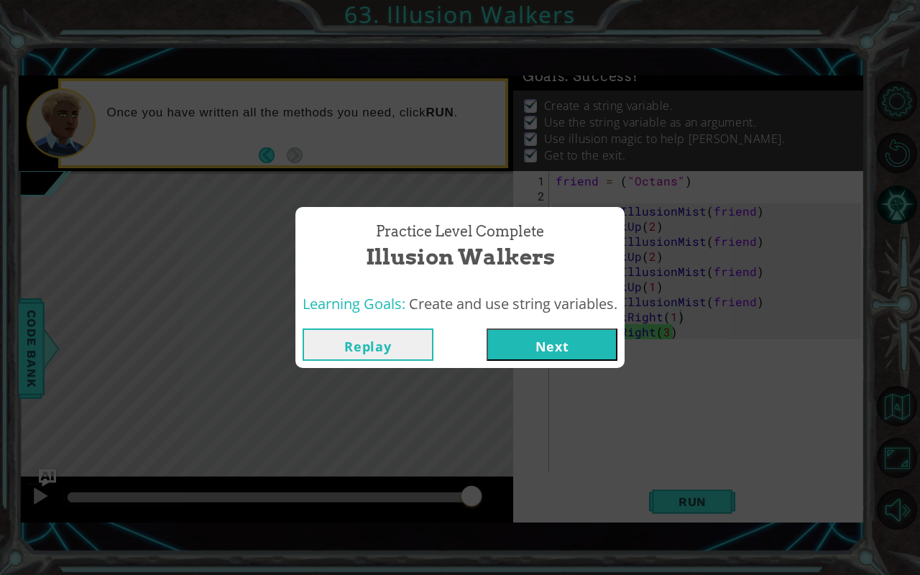
click at [581, 348] on button "Next" at bounding box center [552, 345] width 131 height 32
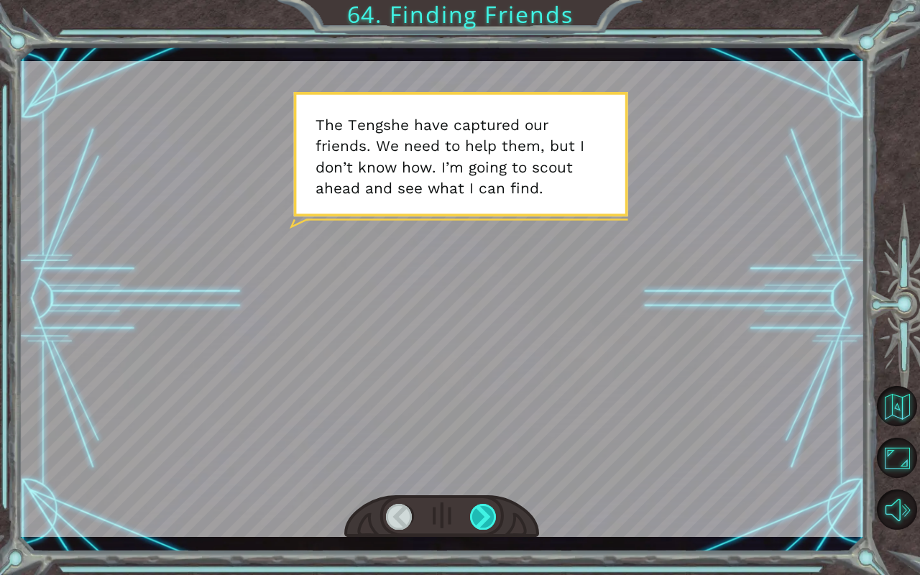
click at [485, 477] on div at bounding box center [483, 517] width 27 height 26
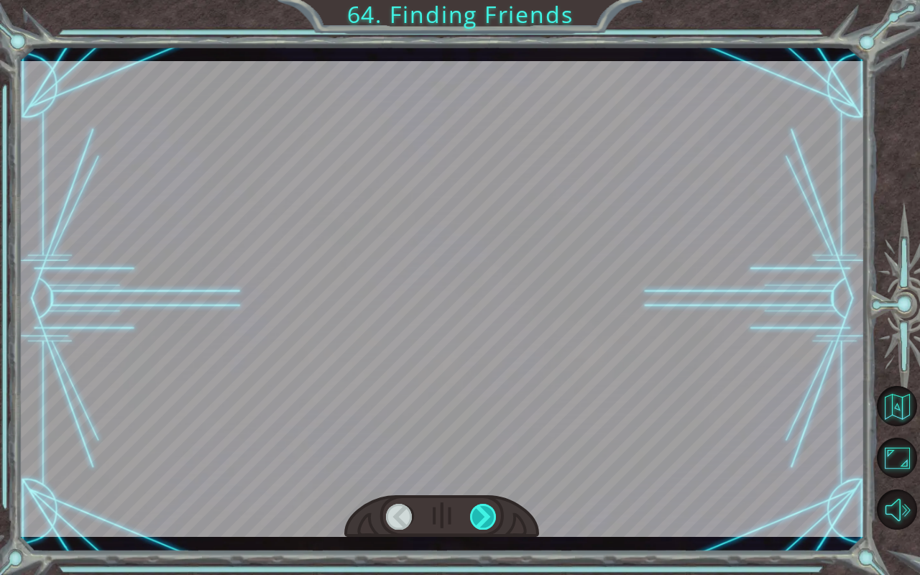
click at [482, 477] on div at bounding box center [483, 517] width 27 height 26
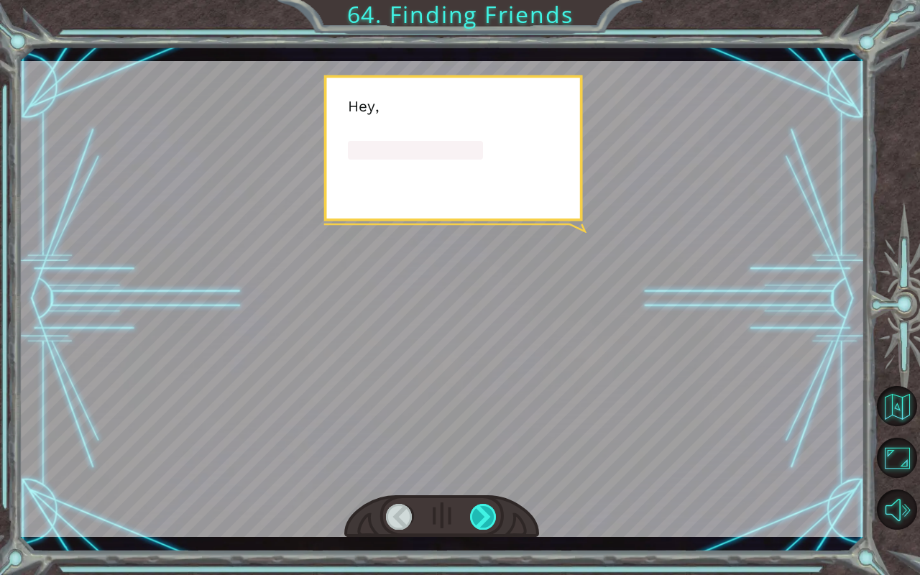
click at [482, 477] on div at bounding box center [483, 517] width 27 height 26
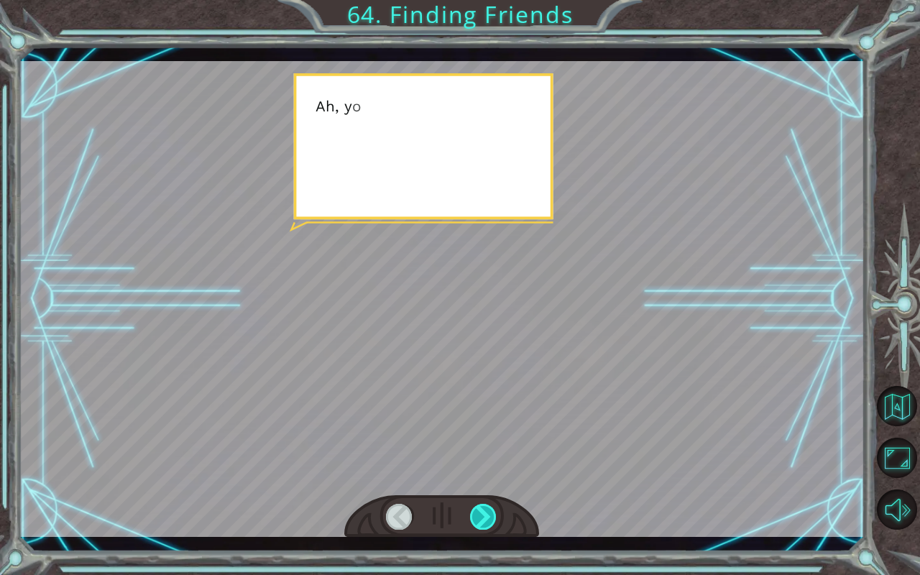
click at [482, 477] on div at bounding box center [483, 517] width 27 height 26
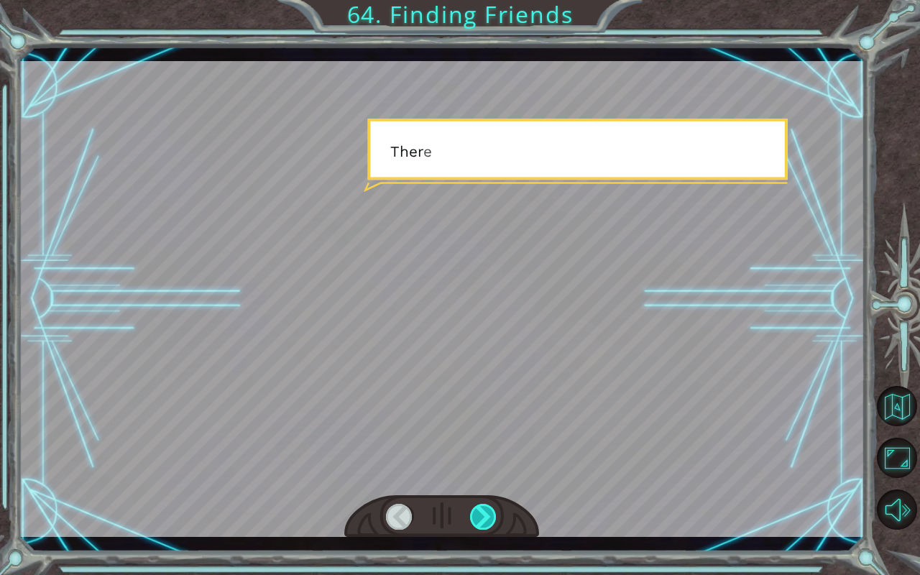
click at [482, 477] on div at bounding box center [483, 517] width 27 height 26
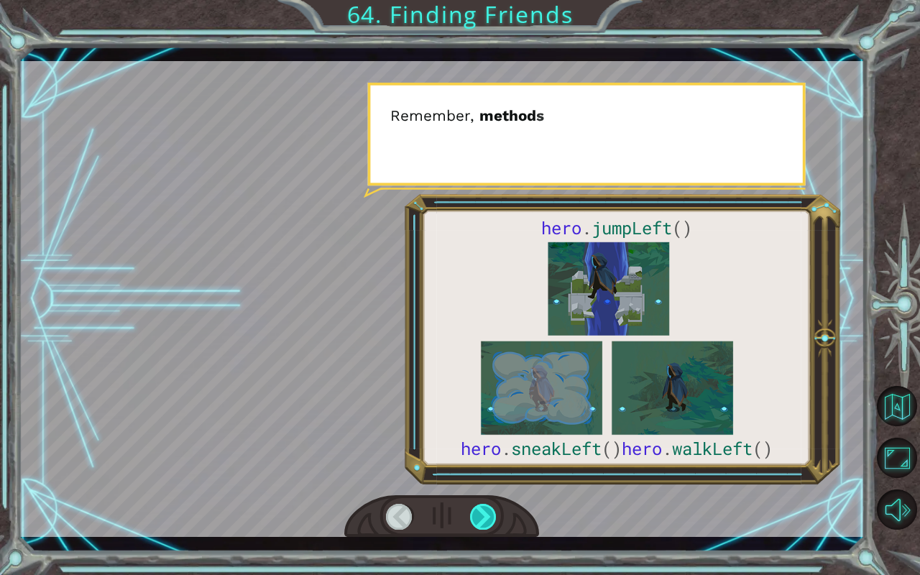
click at [482, 477] on div at bounding box center [483, 517] width 27 height 26
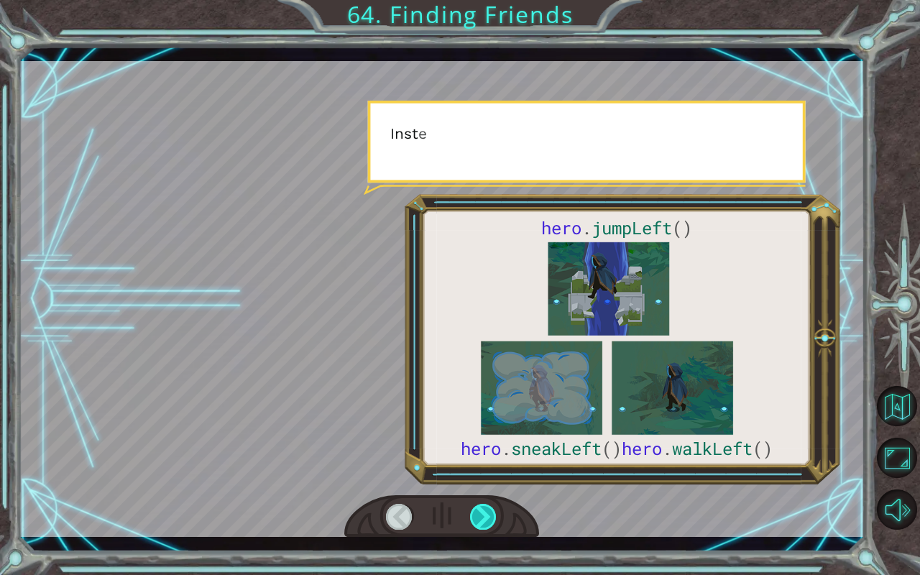
click at [482, 477] on div at bounding box center [483, 517] width 27 height 26
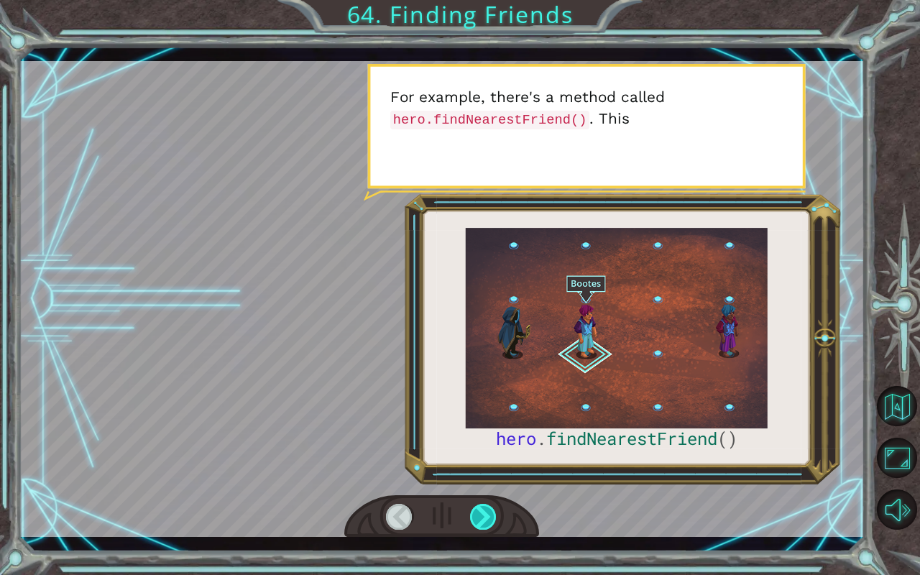
click at [482, 477] on div at bounding box center [483, 517] width 27 height 26
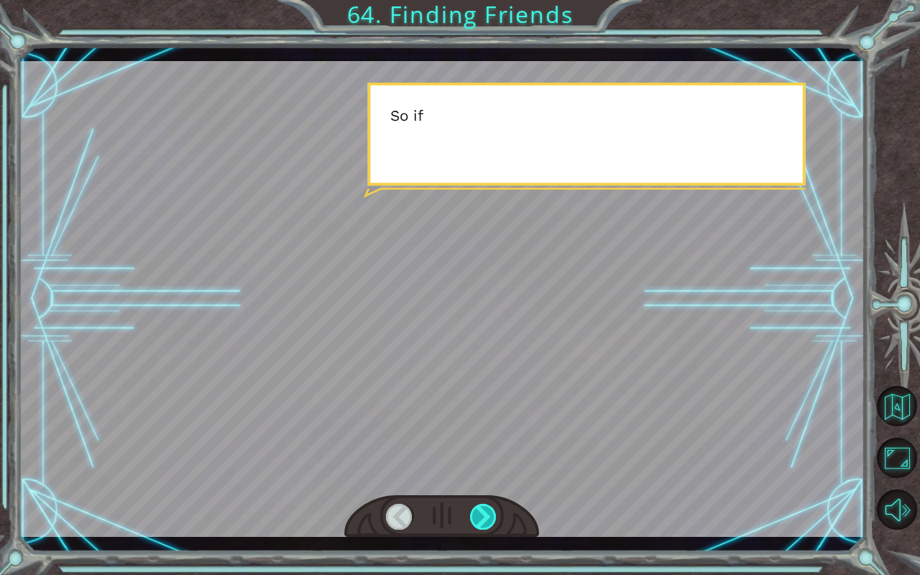
click at [482, 477] on div at bounding box center [483, 517] width 27 height 26
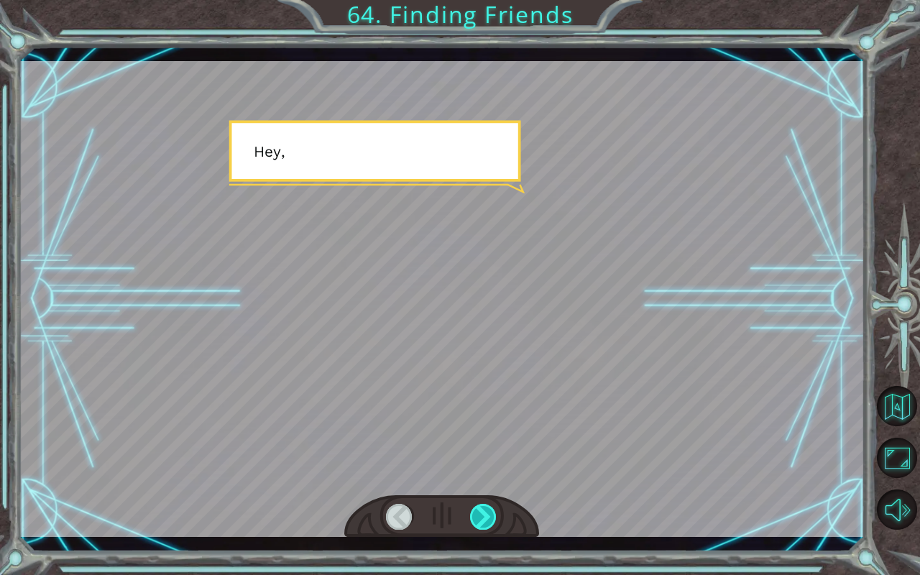
click at [482, 477] on div at bounding box center [483, 517] width 27 height 26
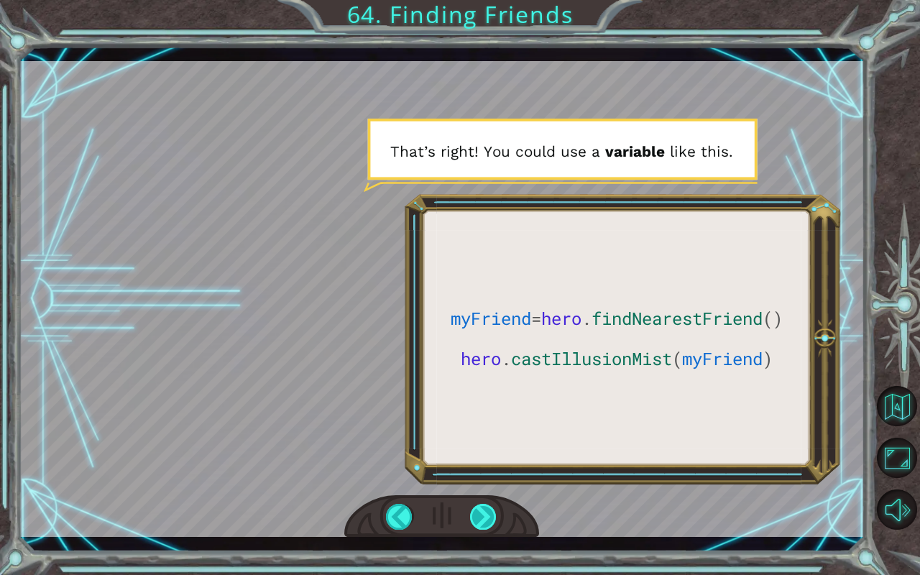
click at [482, 477] on div at bounding box center [483, 517] width 27 height 26
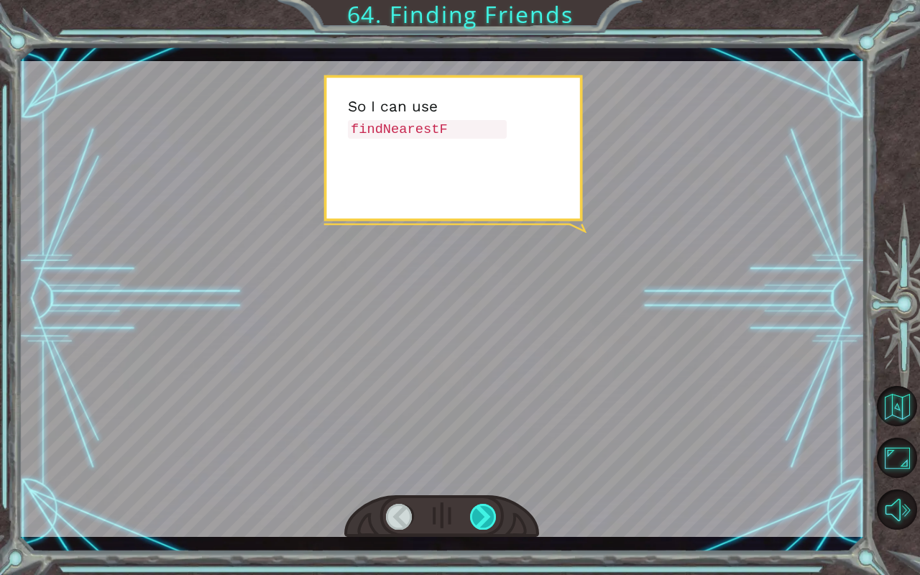
click at [482, 477] on div at bounding box center [483, 517] width 27 height 26
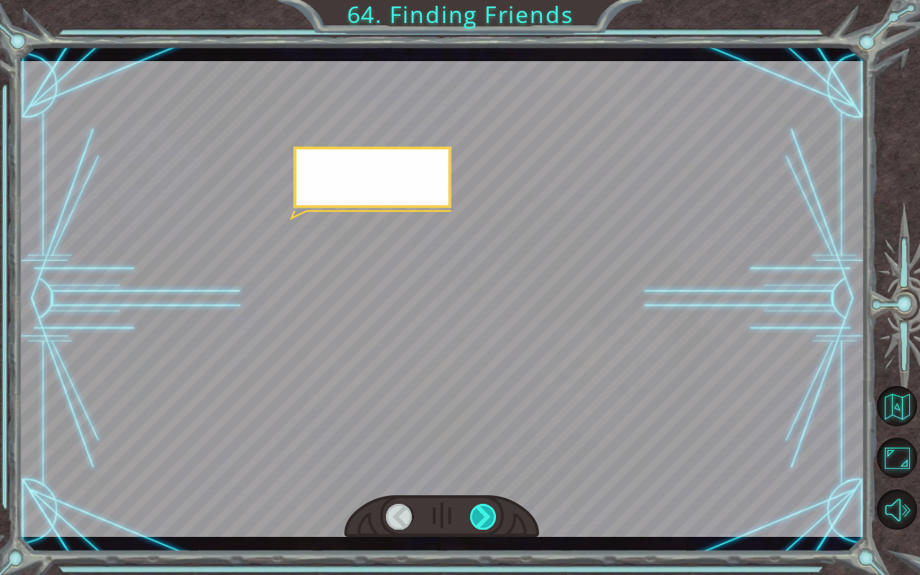
click at [482, 477] on div at bounding box center [483, 517] width 27 height 26
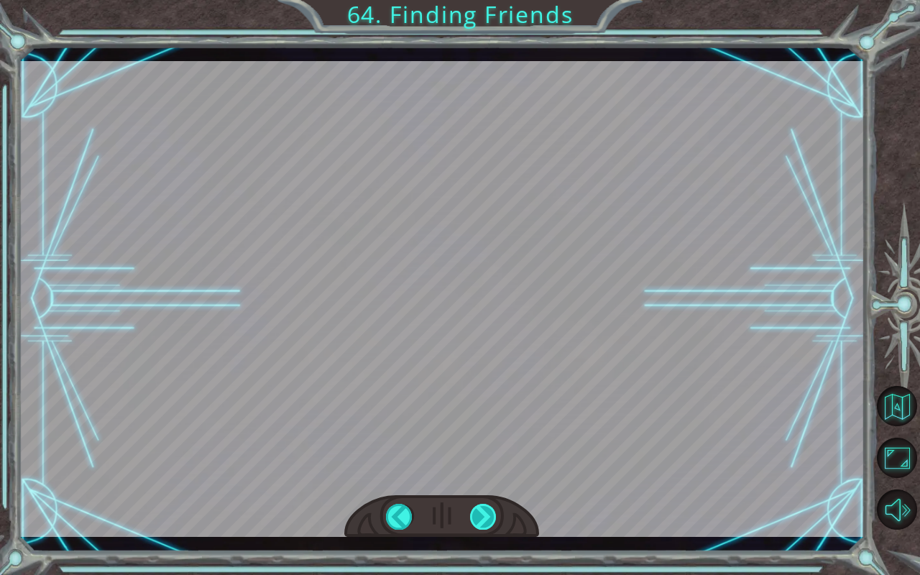
click at [482, 477] on div at bounding box center [483, 517] width 27 height 26
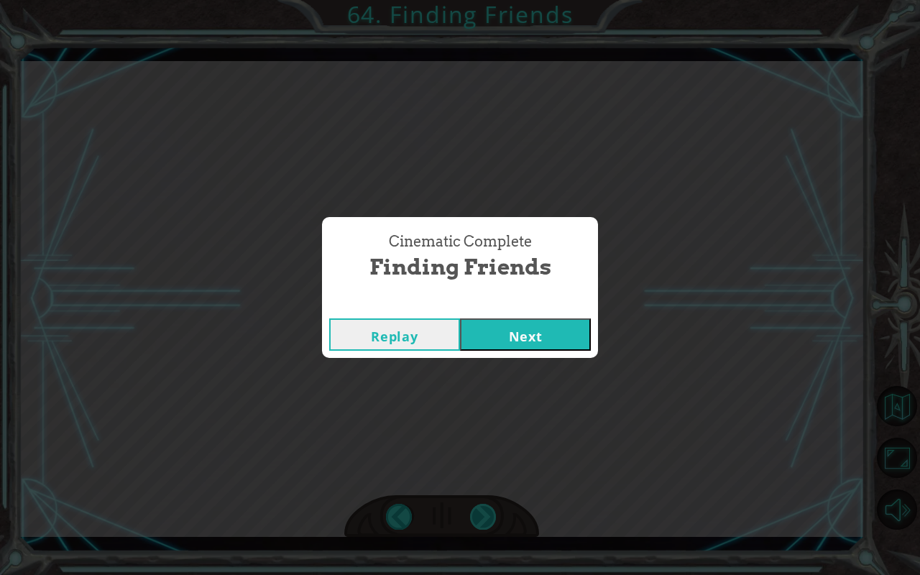
click at [482, 477] on div "Cinematic Complete Finding Friends Replay Next" at bounding box center [460, 287] width 920 height 575
click at [561, 338] on button "Next" at bounding box center [525, 334] width 131 height 32
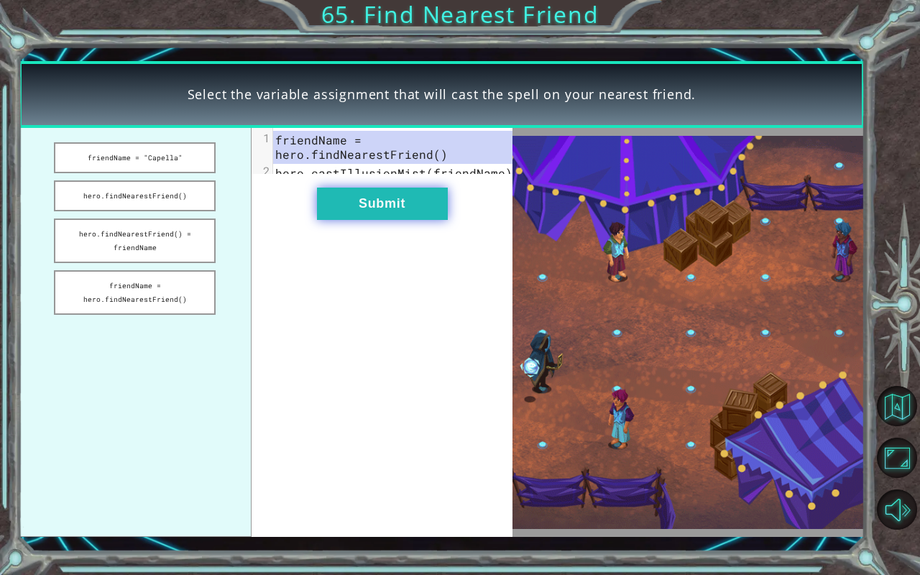
click at [420, 202] on button "Submit" at bounding box center [382, 204] width 131 height 32
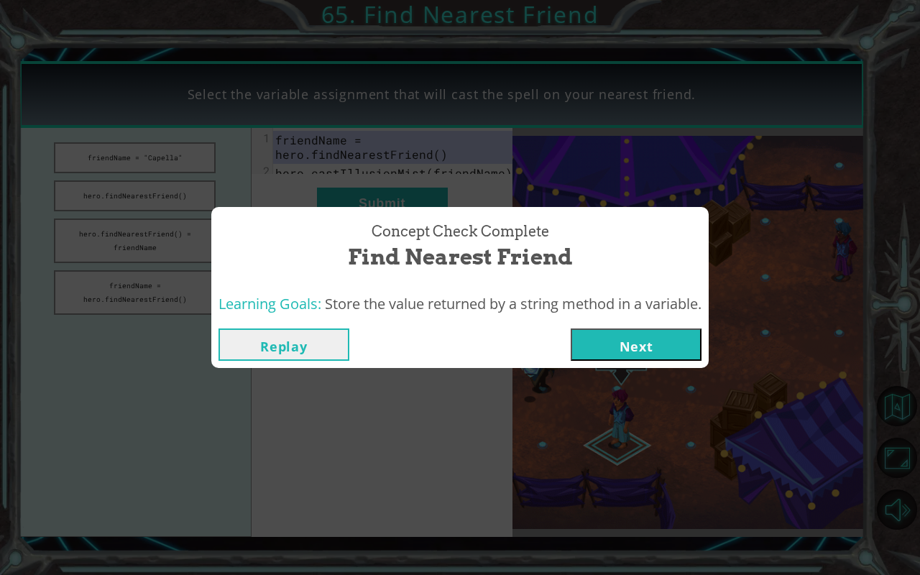
click at [620, 348] on button "Next" at bounding box center [636, 345] width 131 height 32
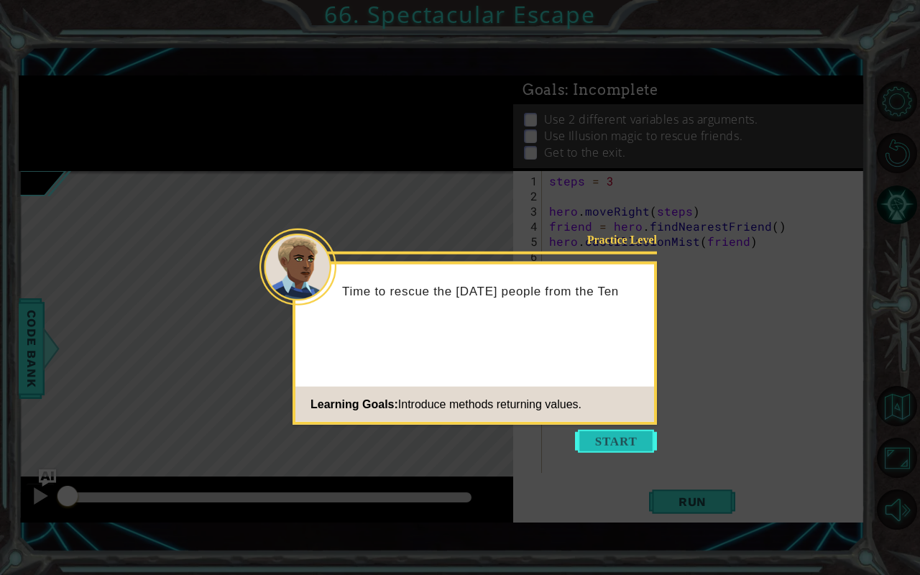
click at [614, 436] on button "Start" at bounding box center [616, 441] width 82 height 23
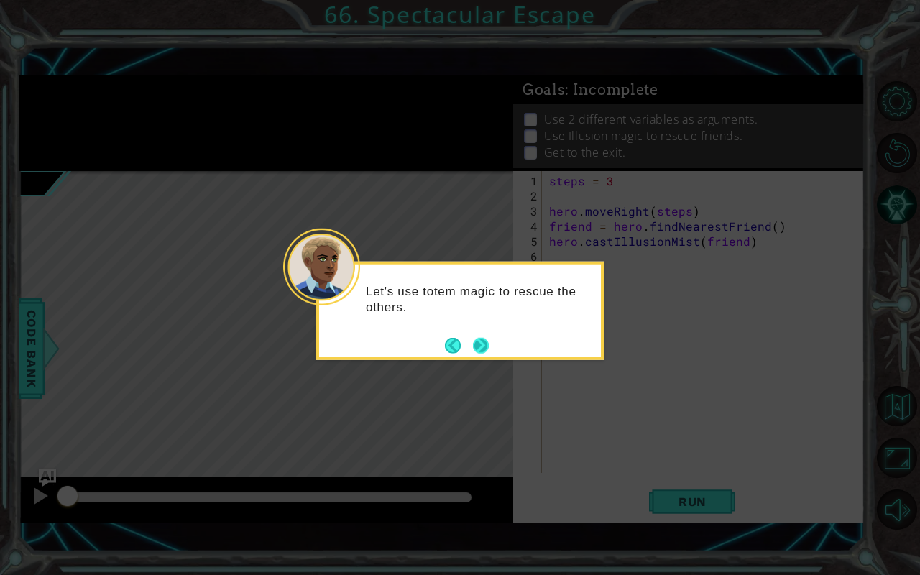
click at [473, 337] on button "Next" at bounding box center [481, 345] width 16 height 16
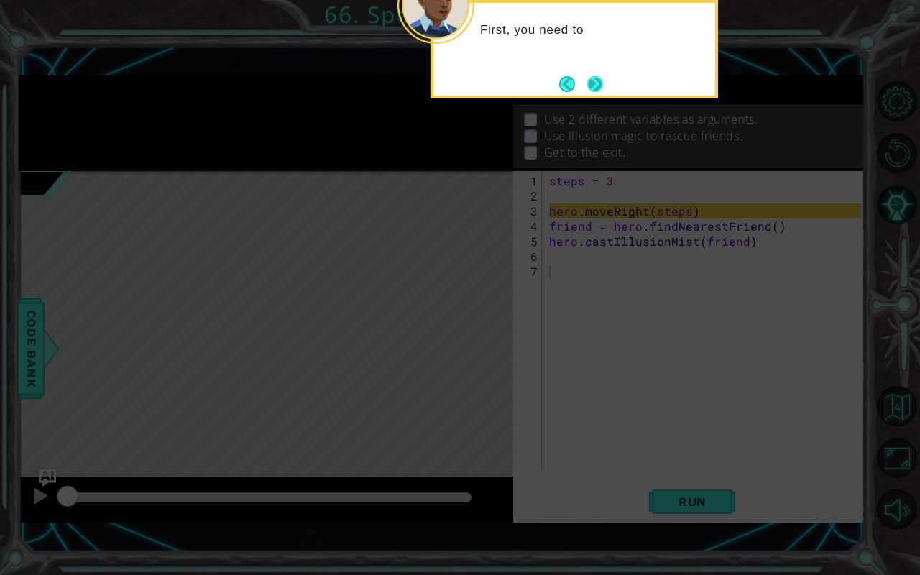
click at [595, 84] on button "Next" at bounding box center [595, 84] width 16 height 16
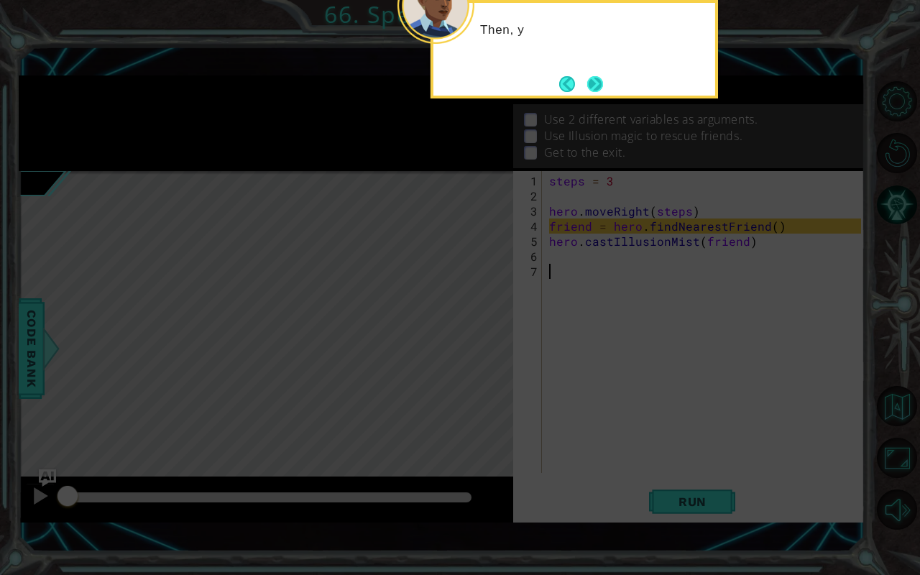
click at [591, 83] on button "Next" at bounding box center [595, 84] width 16 height 16
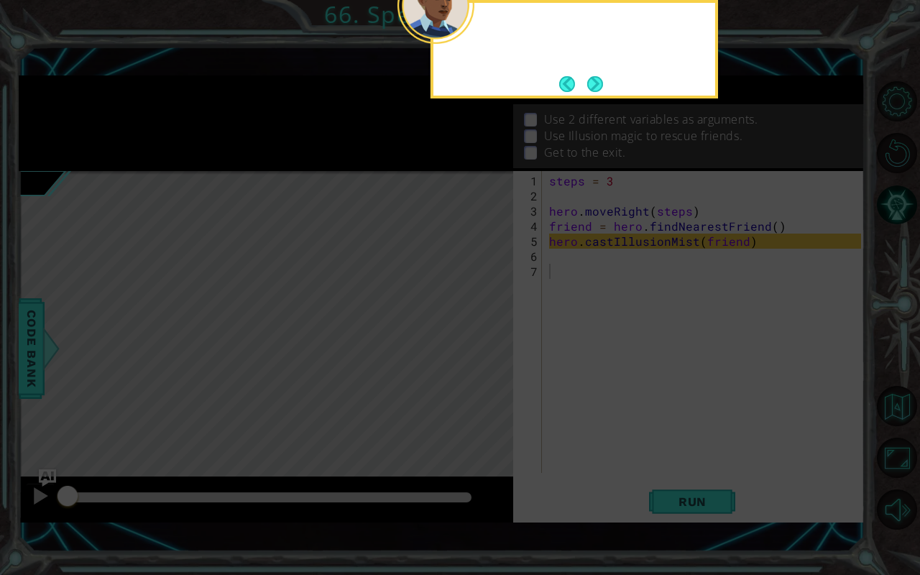
click at [591, 83] on button "Next" at bounding box center [595, 84] width 16 height 16
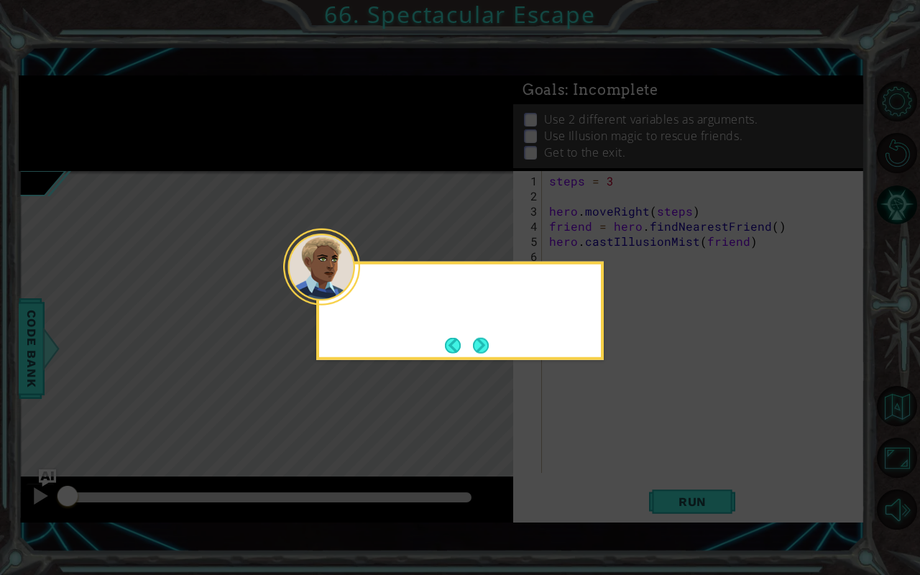
click at [591, 83] on icon at bounding box center [460, 287] width 920 height 575
click at [477, 343] on button "Next" at bounding box center [481, 345] width 16 height 16
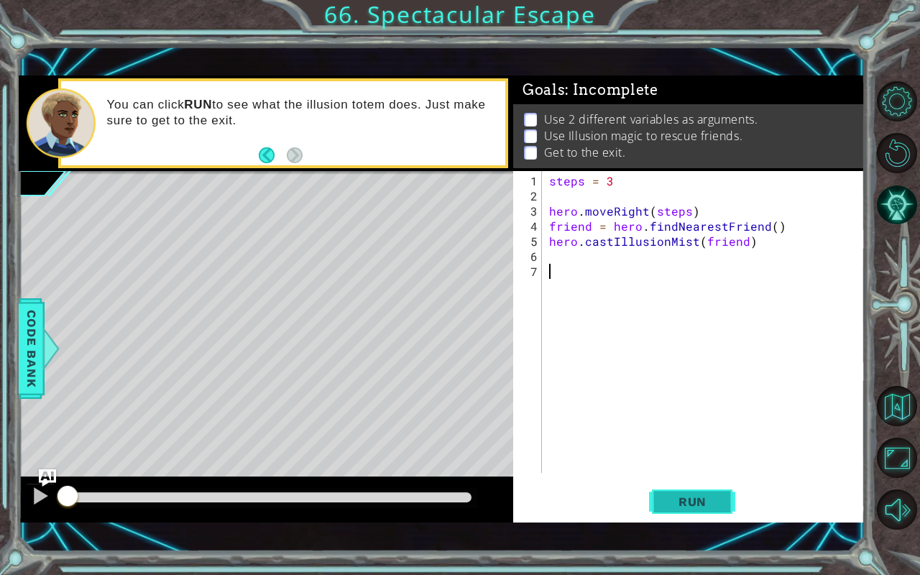
click at [685, 477] on button "Run" at bounding box center [692, 502] width 86 height 35
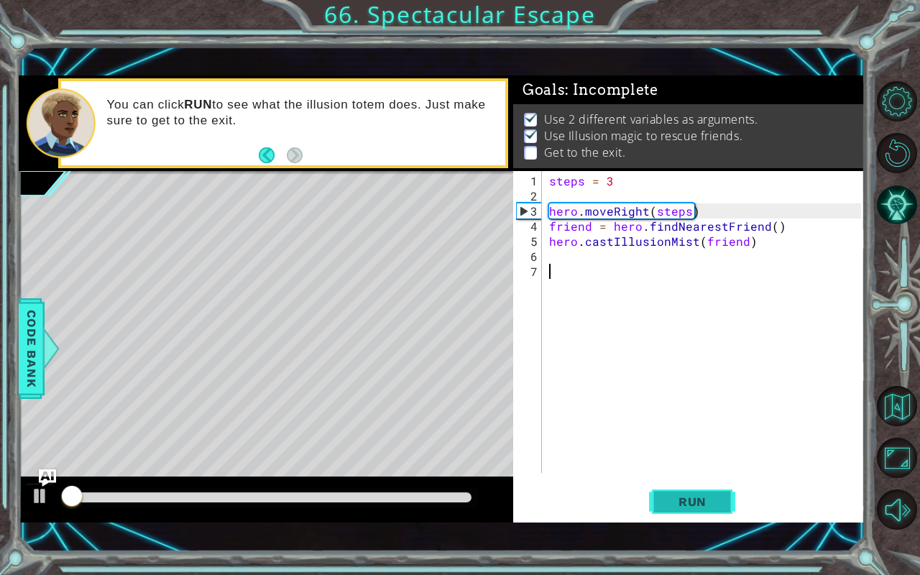
scroll to position [8, 0]
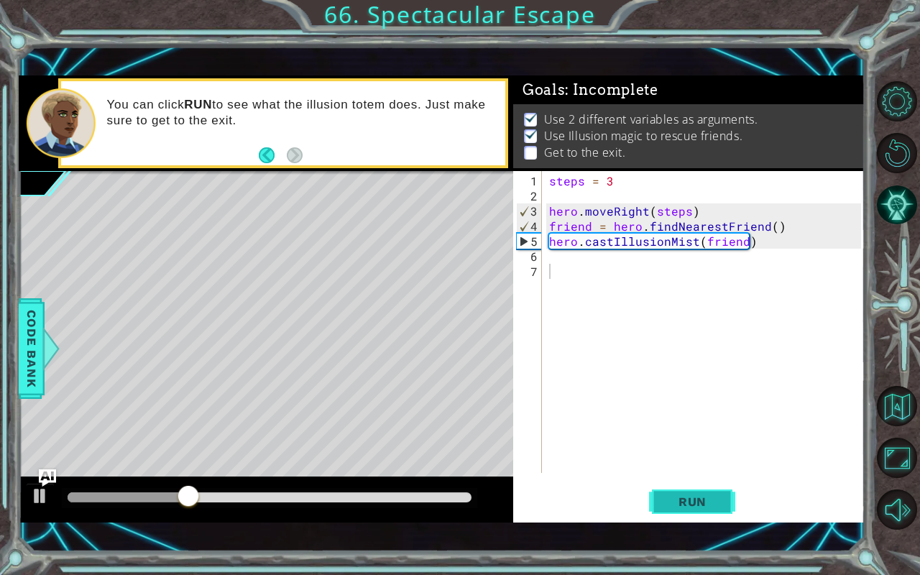
click at [686, 477] on span "Run" at bounding box center [692, 502] width 57 height 14
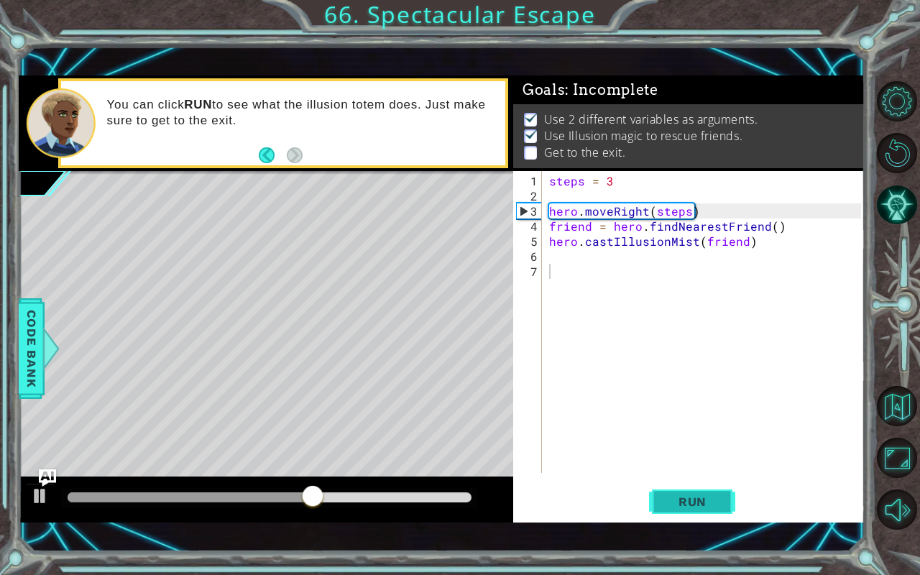
click at [686, 477] on span "Run" at bounding box center [692, 502] width 57 height 14
click at [625, 260] on div "steps = 3 hero . moveRight ( steps ) friend = hero . findNearestFriend ( ) hero…" at bounding box center [707, 339] width 322 height 332
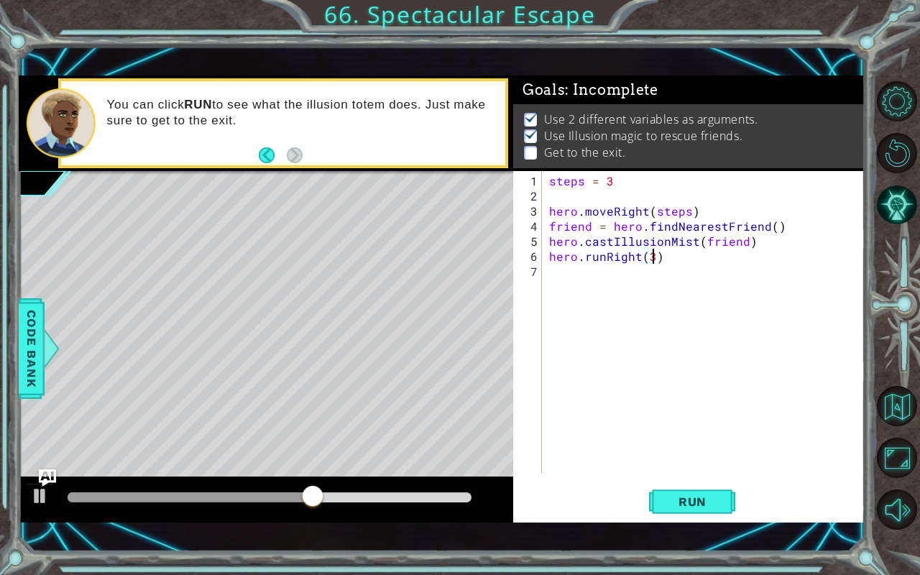
scroll to position [0, 6]
click at [720, 477] on button "Run" at bounding box center [692, 502] width 86 height 35
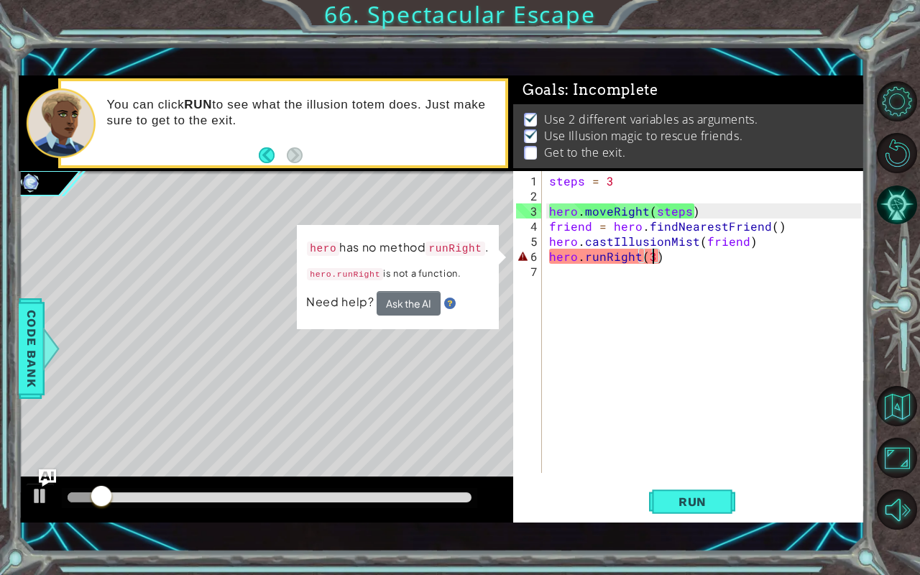
click at [697, 257] on div "steps = 3 hero . moveRight ( steps ) friend = hero . findNearestFriend ( ) hero…" at bounding box center [707, 339] width 322 height 332
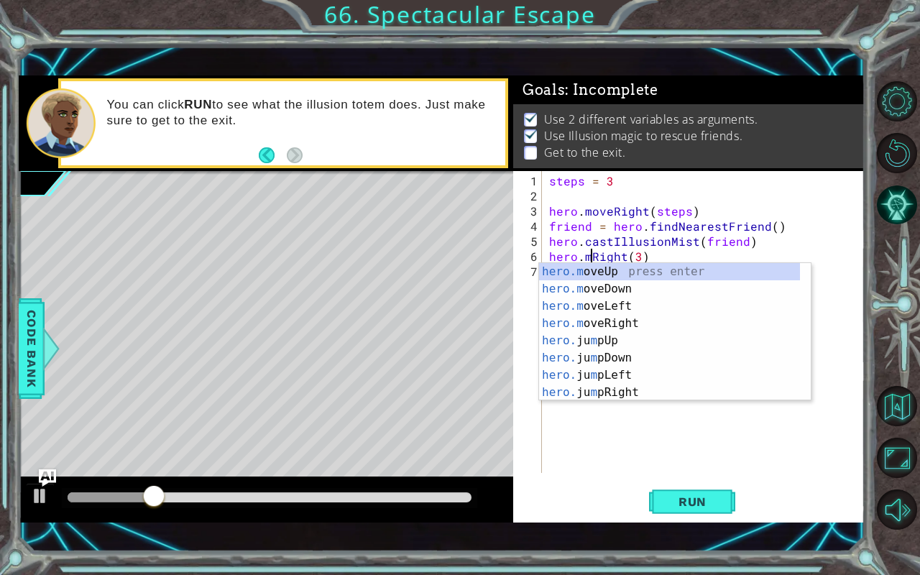
scroll to position [0, 3]
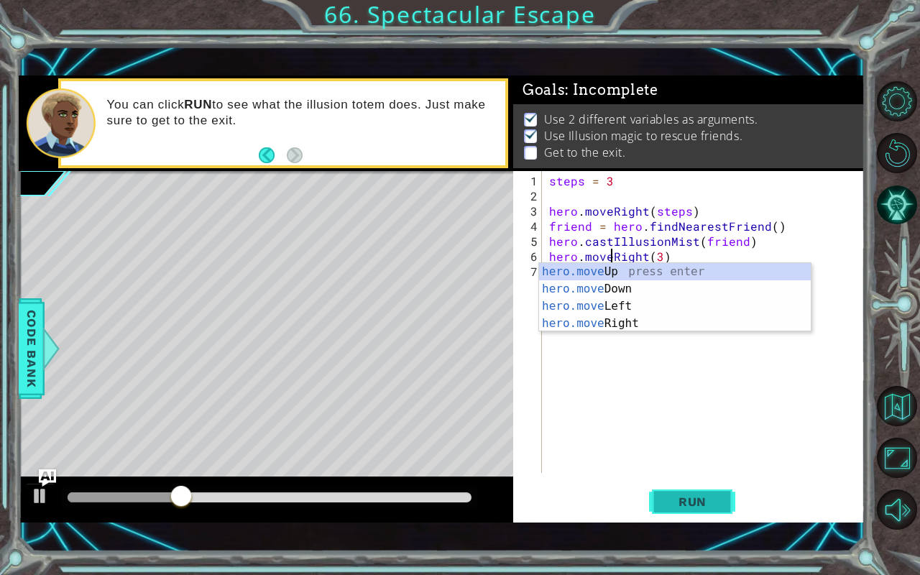
type textarea "hero.moveRight(3)"
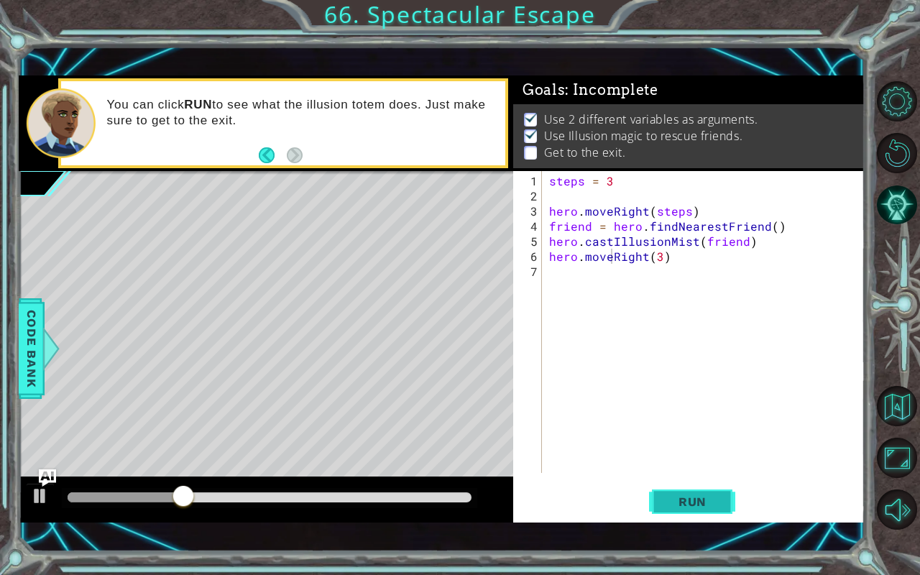
click at [707, 477] on span "Run" at bounding box center [692, 502] width 57 height 14
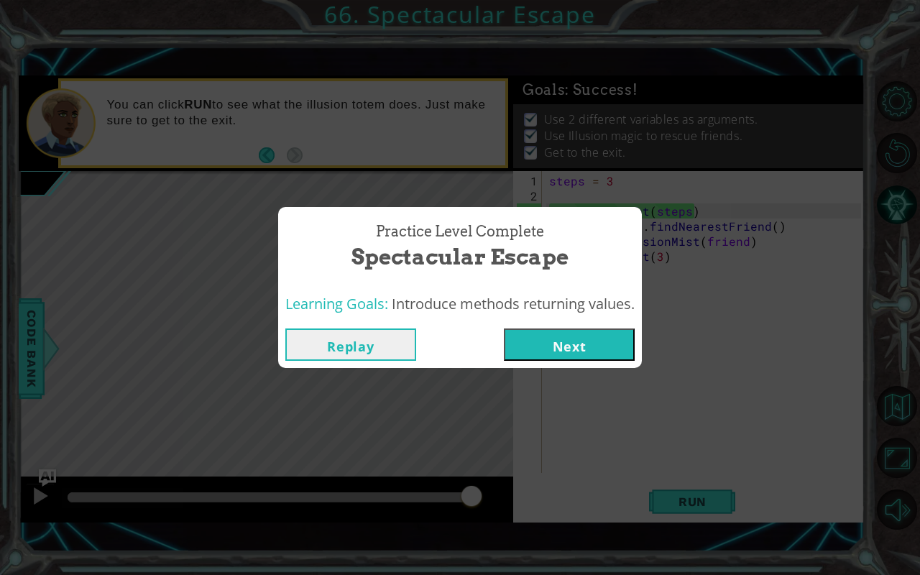
click at [617, 347] on button "Next" at bounding box center [569, 345] width 131 height 32
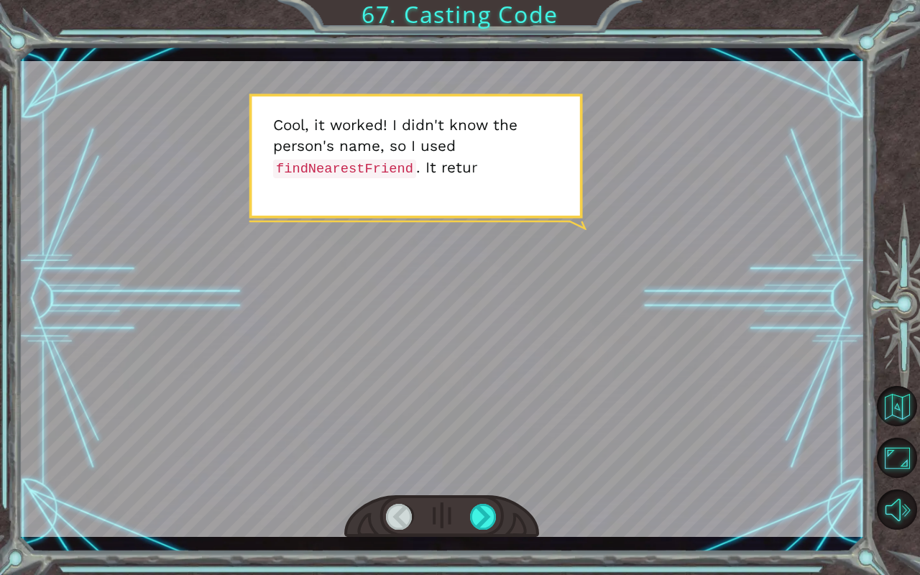
click at [483, 477] on div at bounding box center [441, 516] width 195 height 43
click at [485, 477] on div at bounding box center [483, 517] width 27 height 26
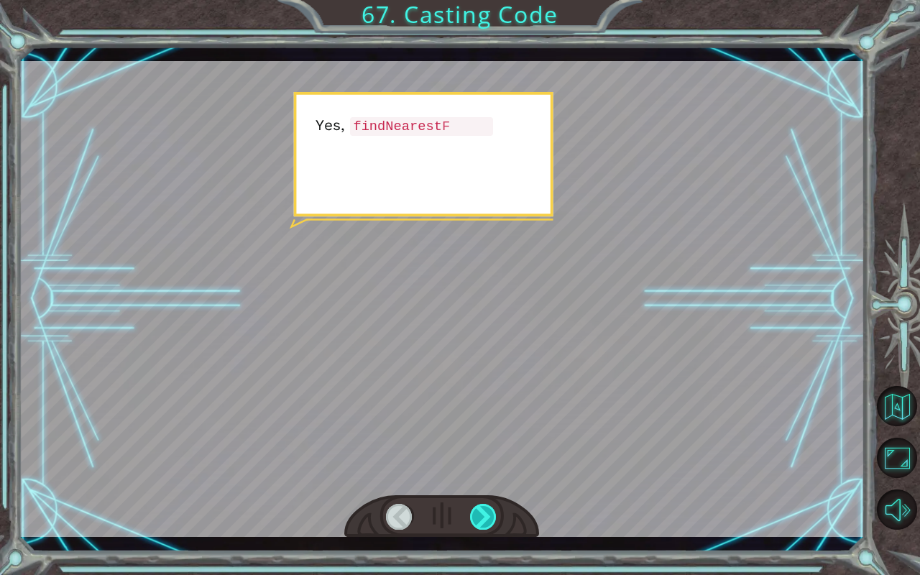
click at [485, 477] on div at bounding box center [483, 517] width 27 height 26
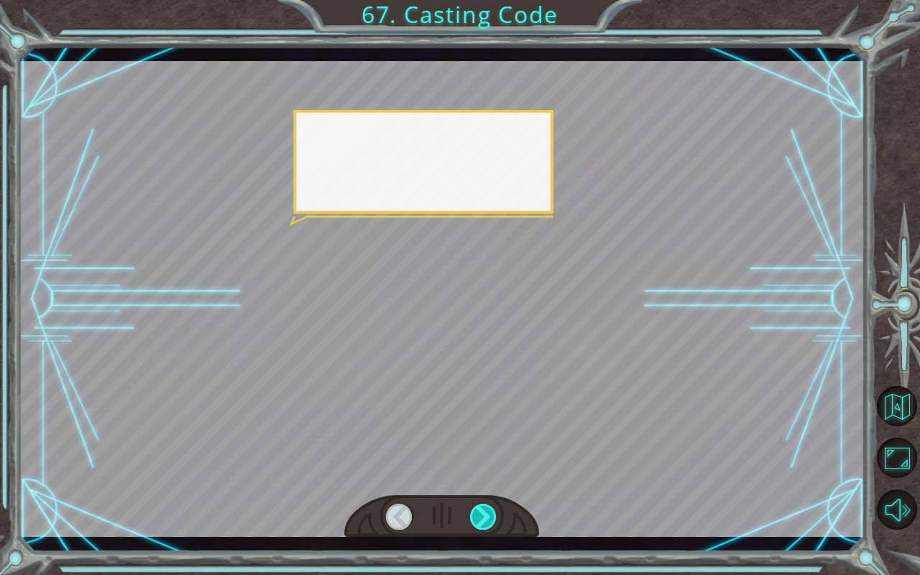
click at [485, 477] on div at bounding box center [483, 517] width 27 height 26
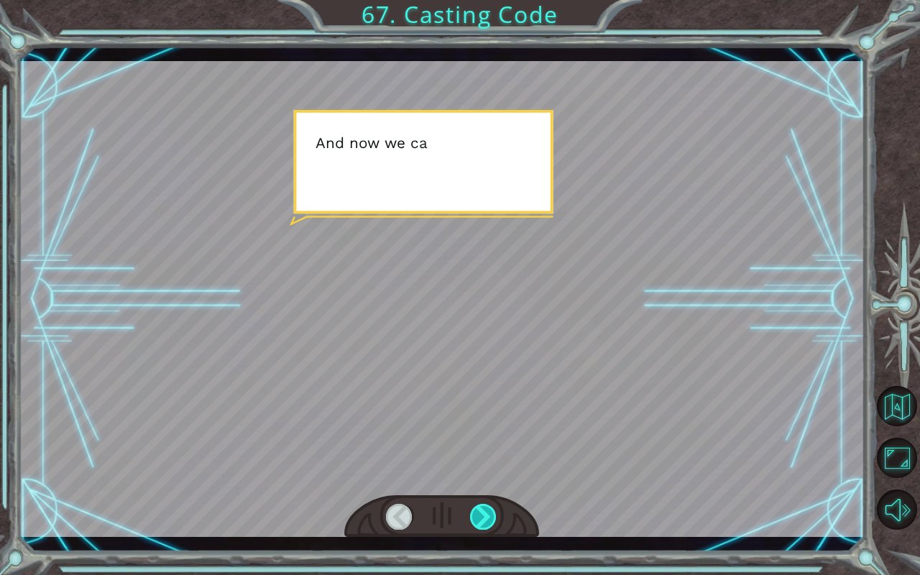
click at [485, 477] on div at bounding box center [483, 517] width 27 height 26
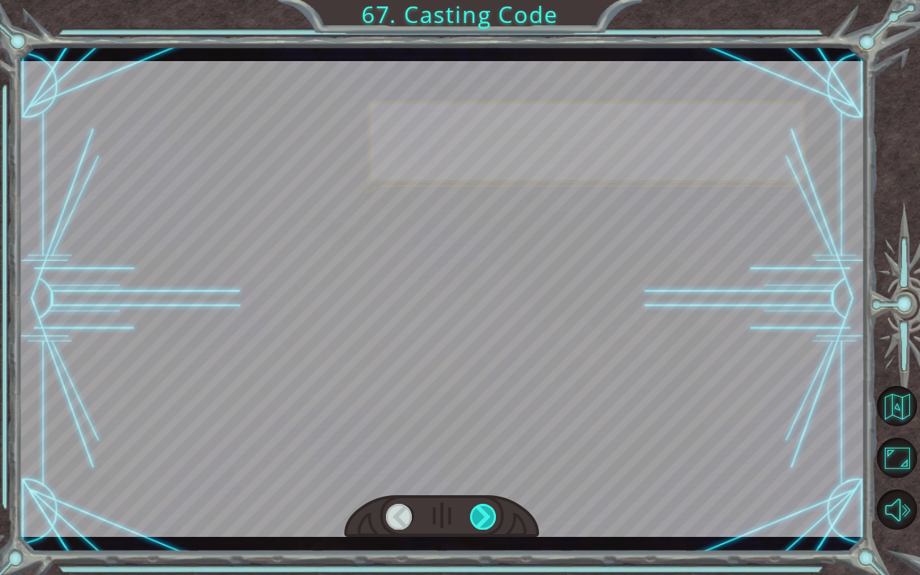
click at [485, 477] on div at bounding box center [483, 517] width 27 height 26
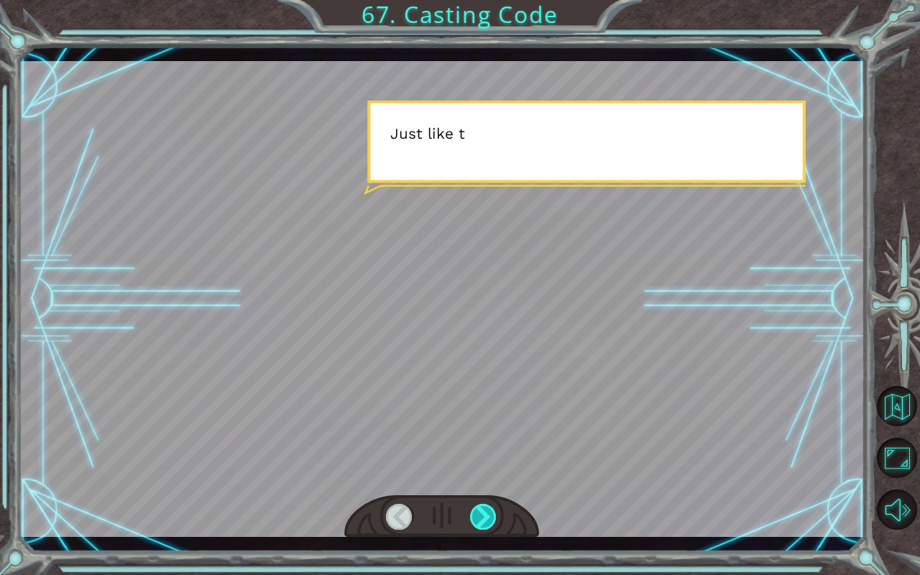
click at [485, 477] on div at bounding box center [483, 517] width 27 height 26
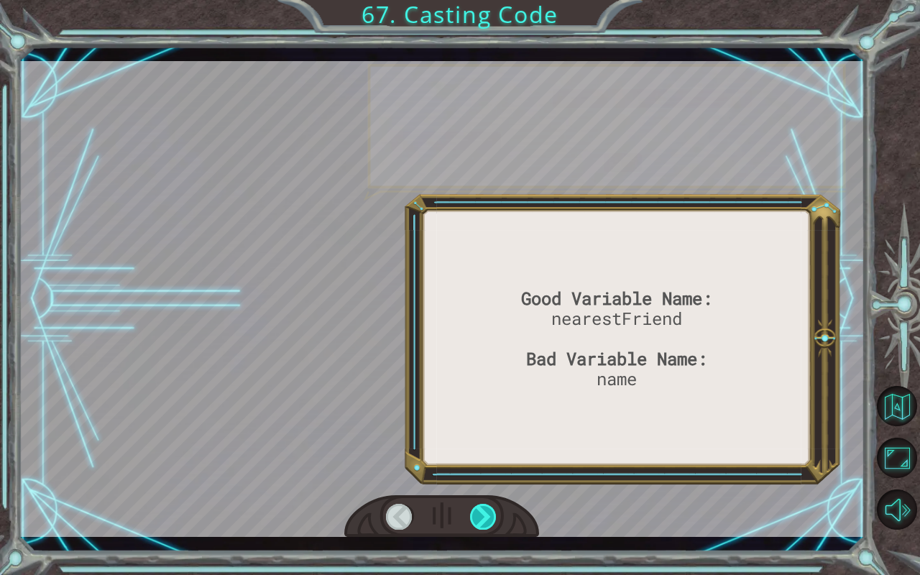
click at [485, 477] on div at bounding box center [483, 517] width 27 height 26
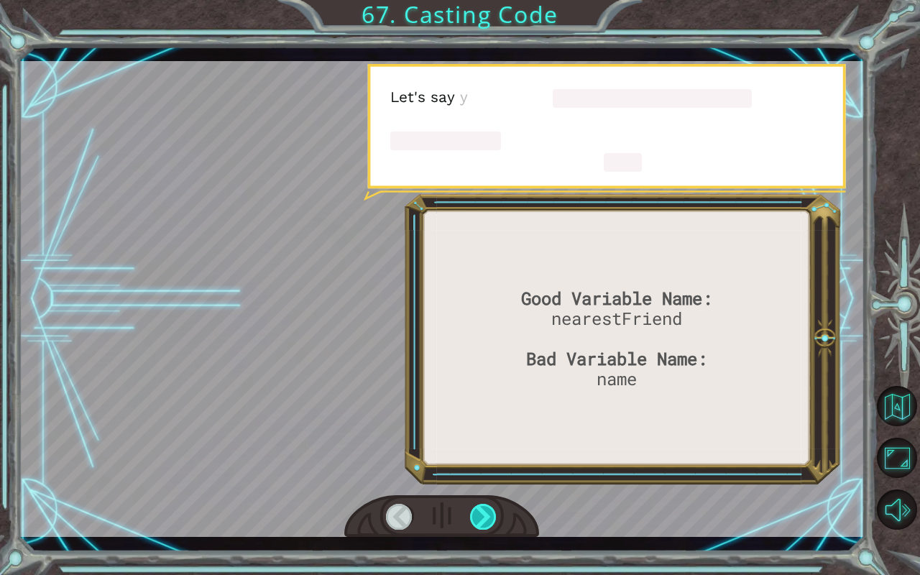
click at [485, 477] on div at bounding box center [483, 517] width 27 height 26
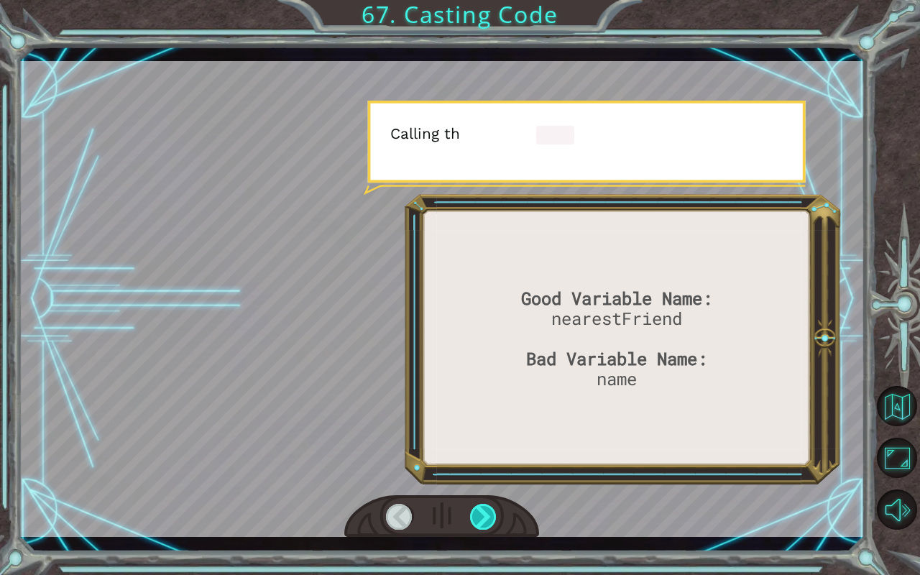
click at [485, 477] on div at bounding box center [483, 517] width 27 height 26
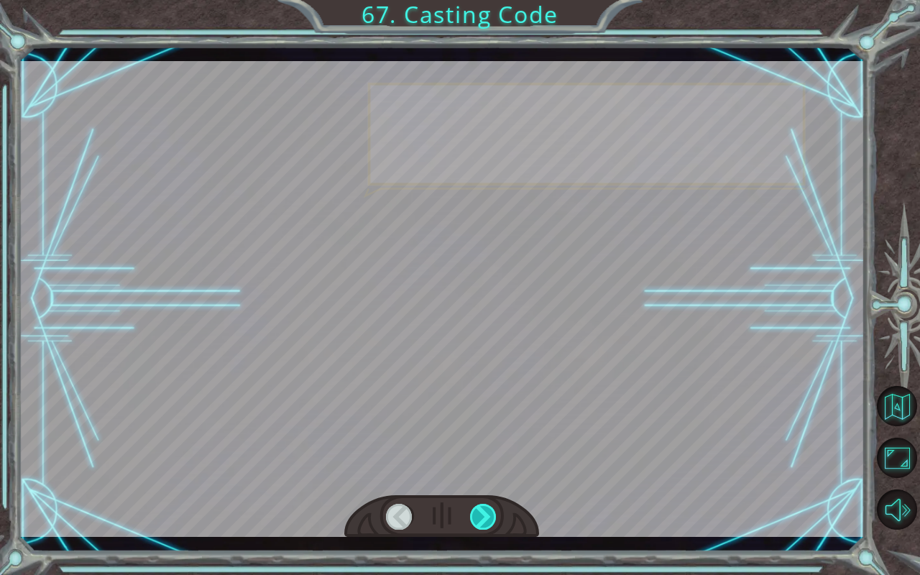
click at [485, 477] on div at bounding box center [483, 517] width 27 height 26
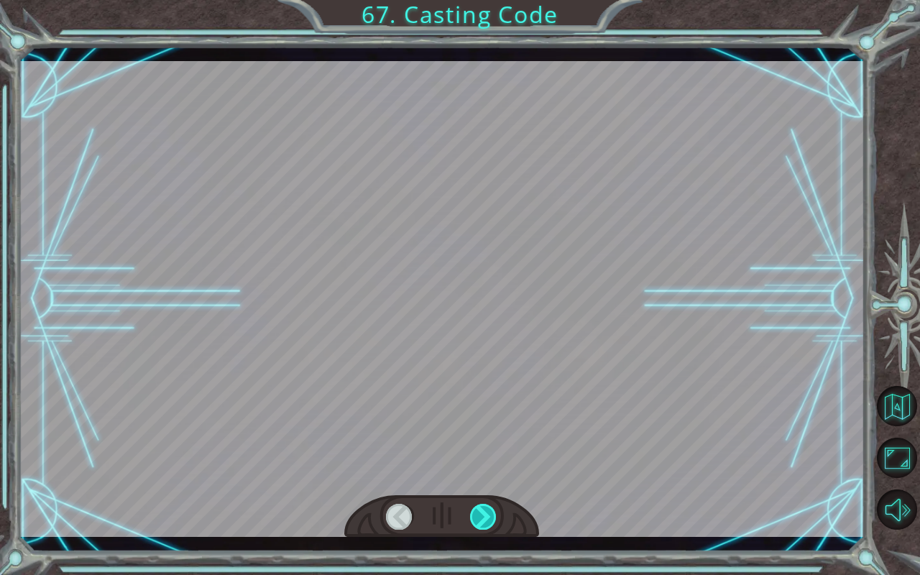
click at [485, 477] on div at bounding box center [483, 517] width 27 height 26
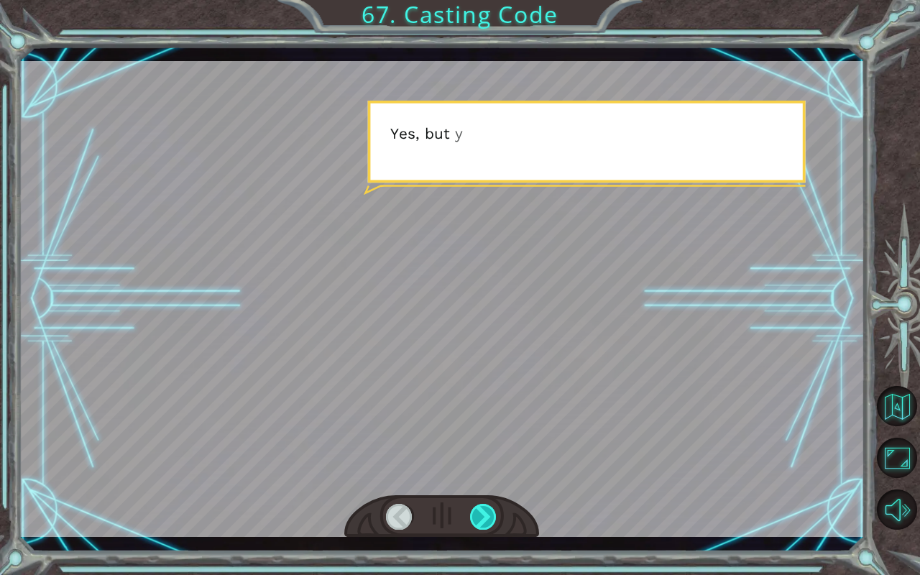
click at [485, 477] on div at bounding box center [483, 517] width 27 height 26
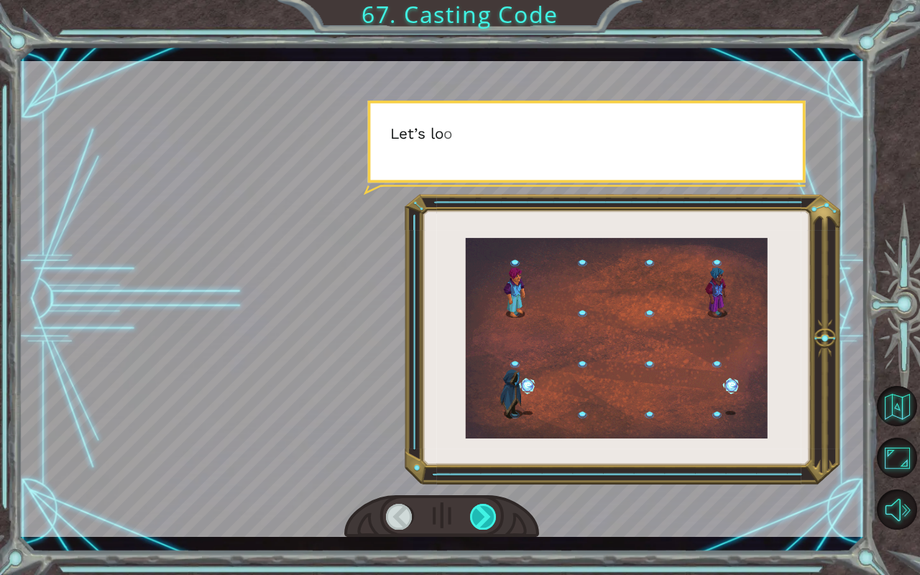
click at [485, 477] on div at bounding box center [483, 517] width 27 height 26
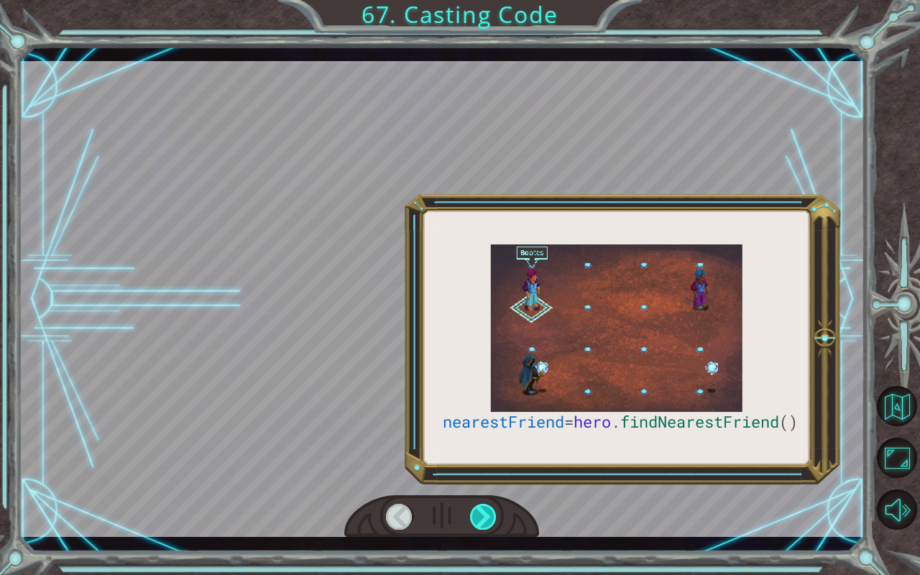
click at [485, 477] on div at bounding box center [483, 517] width 27 height 26
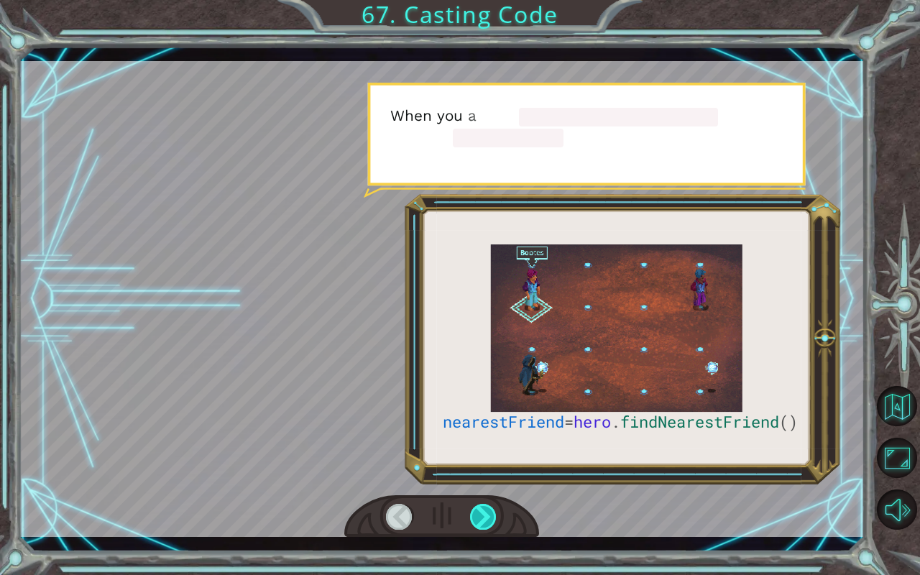
click at [485, 477] on div at bounding box center [483, 517] width 27 height 26
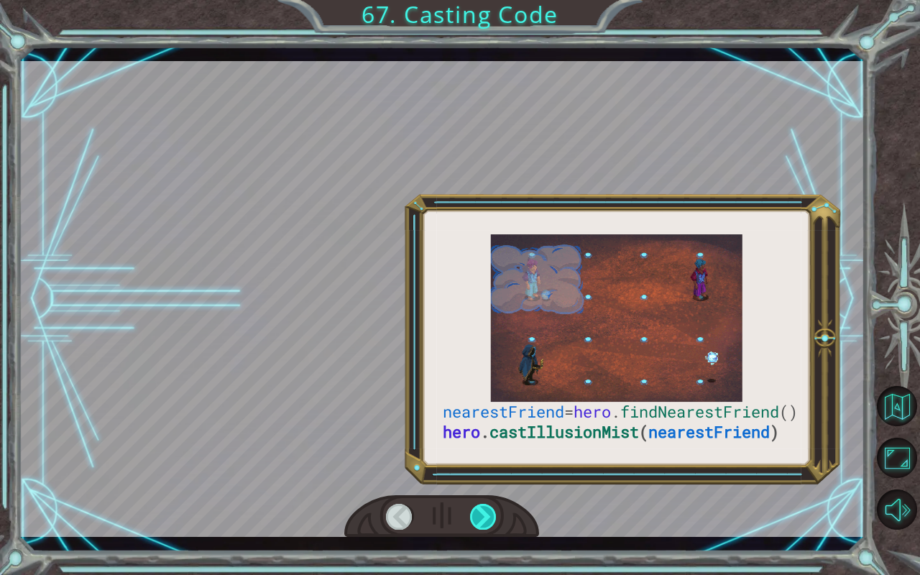
click at [485, 477] on div at bounding box center [483, 517] width 27 height 26
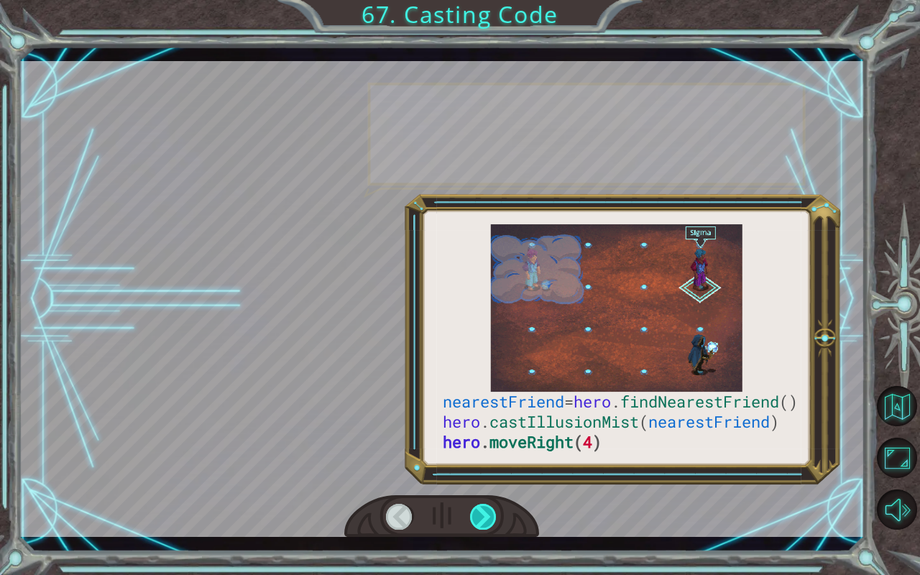
click at [485, 477] on div at bounding box center [483, 517] width 27 height 26
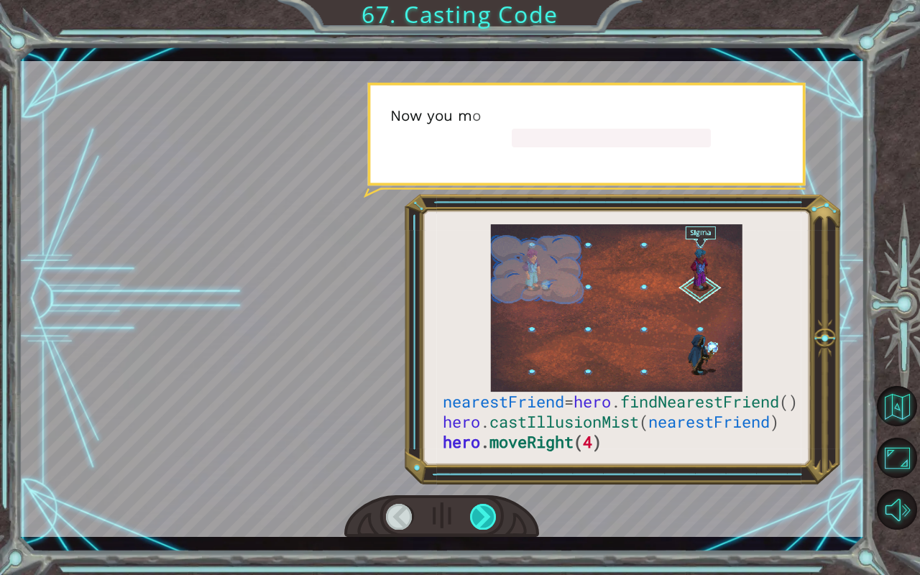
click at [485, 477] on div at bounding box center [483, 517] width 27 height 26
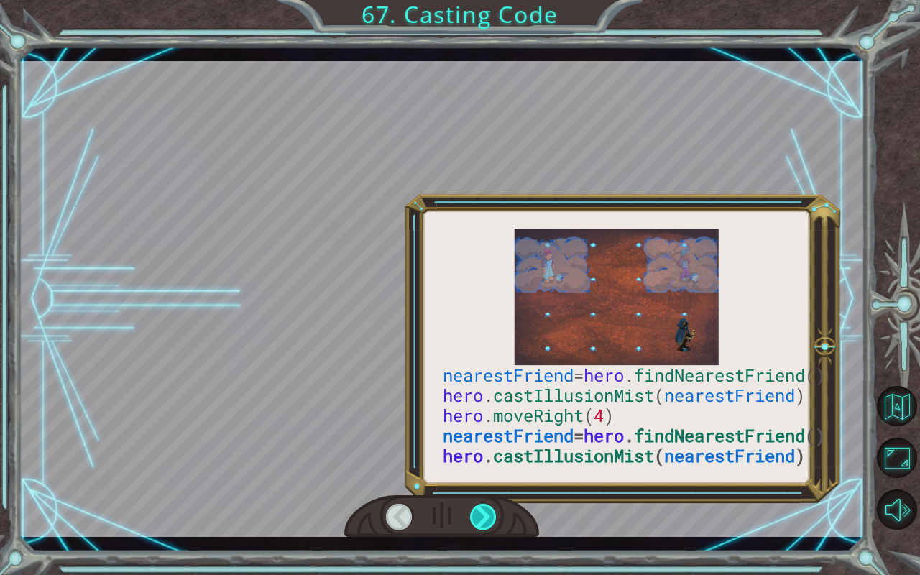
click at [485, 477] on div at bounding box center [483, 517] width 27 height 26
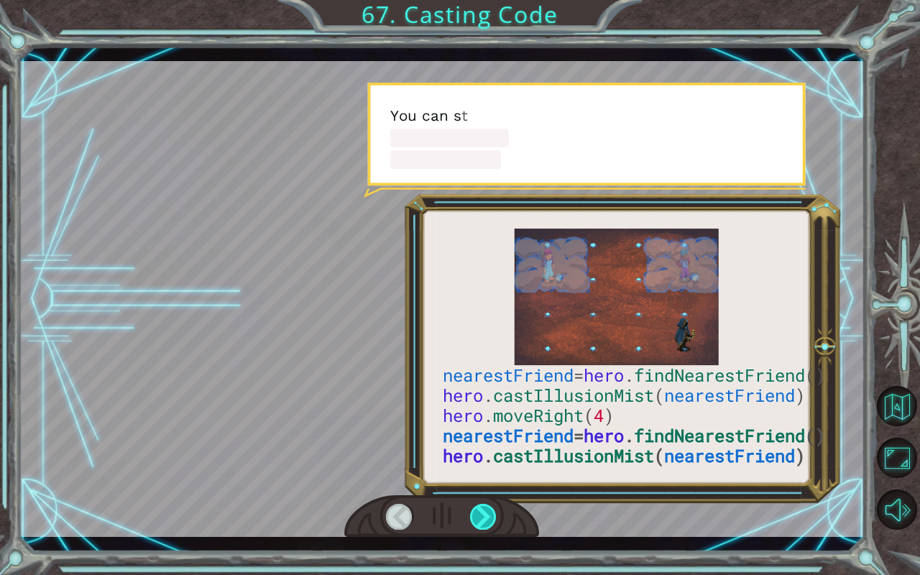
click at [485, 477] on div at bounding box center [483, 517] width 27 height 26
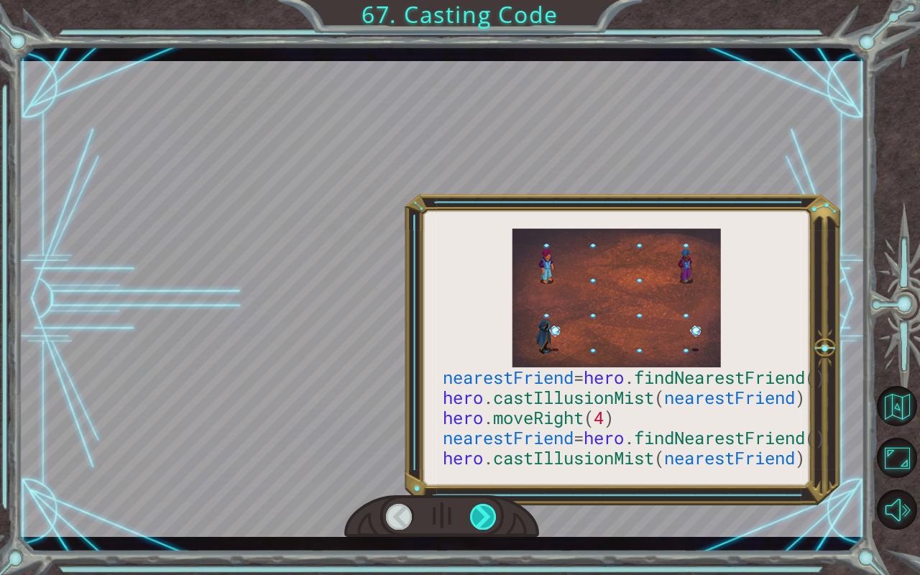
click at [485, 477] on div at bounding box center [483, 517] width 27 height 26
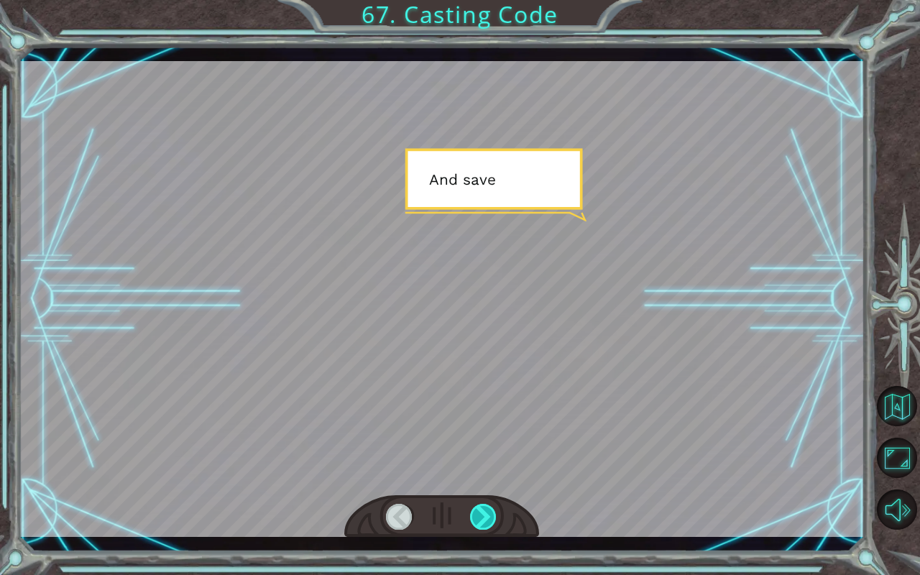
click at [485, 477] on div at bounding box center [483, 517] width 27 height 26
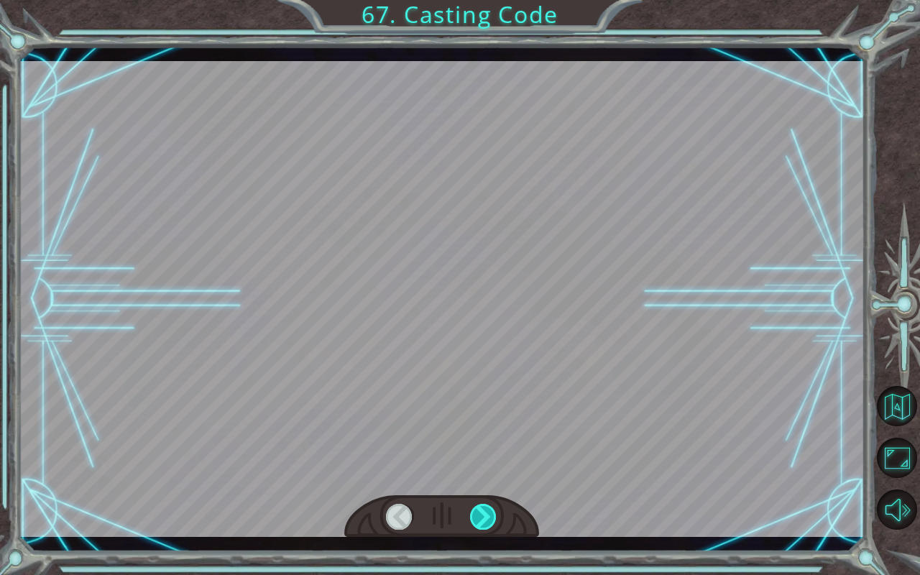
click at [485, 477] on div at bounding box center [483, 517] width 27 height 26
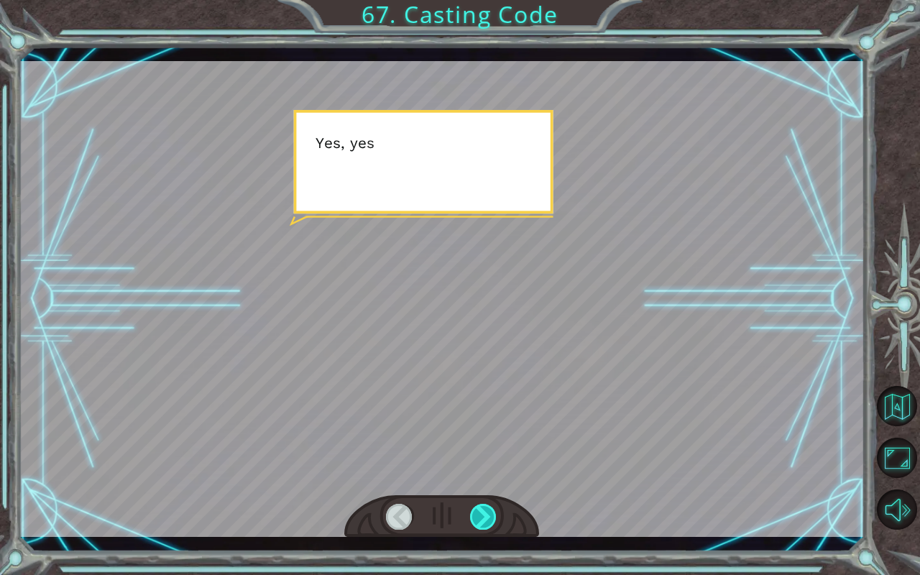
click at [485, 477] on div at bounding box center [483, 517] width 27 height 26
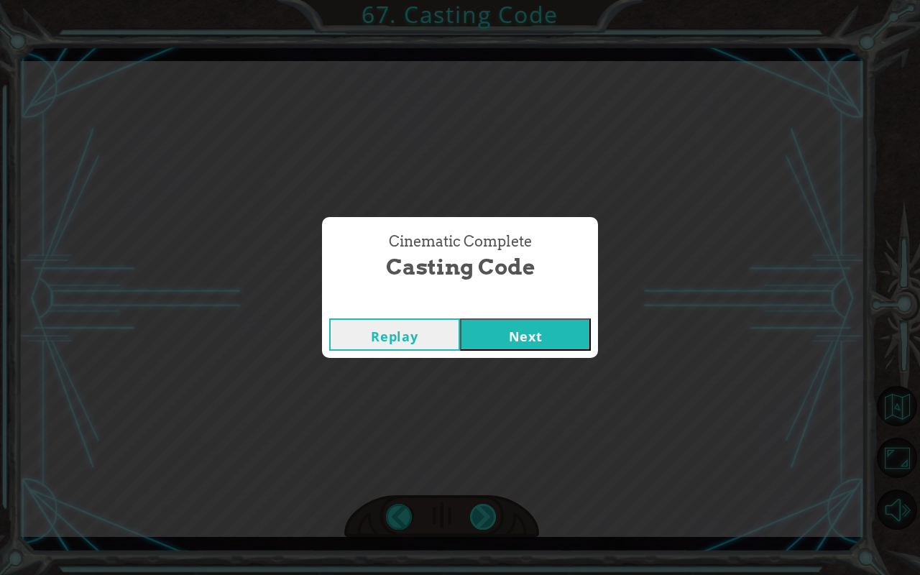
click at [485, 0] on div "nearestFriend = hero . findNearestFriend () hero . castIllusionMist ( nearestFr…" at bounding box center [460, 0] width 920 height 0
click at [535, 335] on button "Next" at bounding box center [525, 334] width 131 height 32
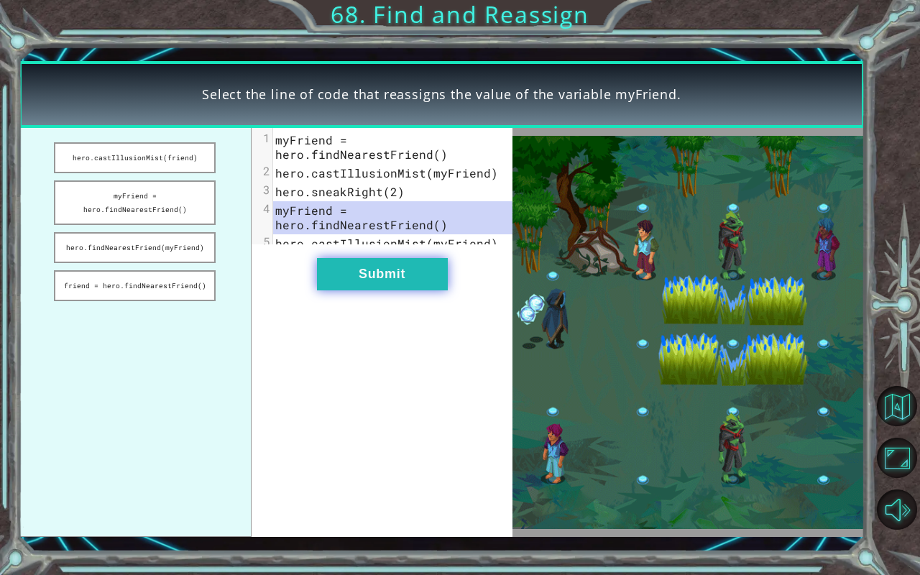
click at [421, 282] on button "Submit" at bounding box center [382, 274] width 131 height 32
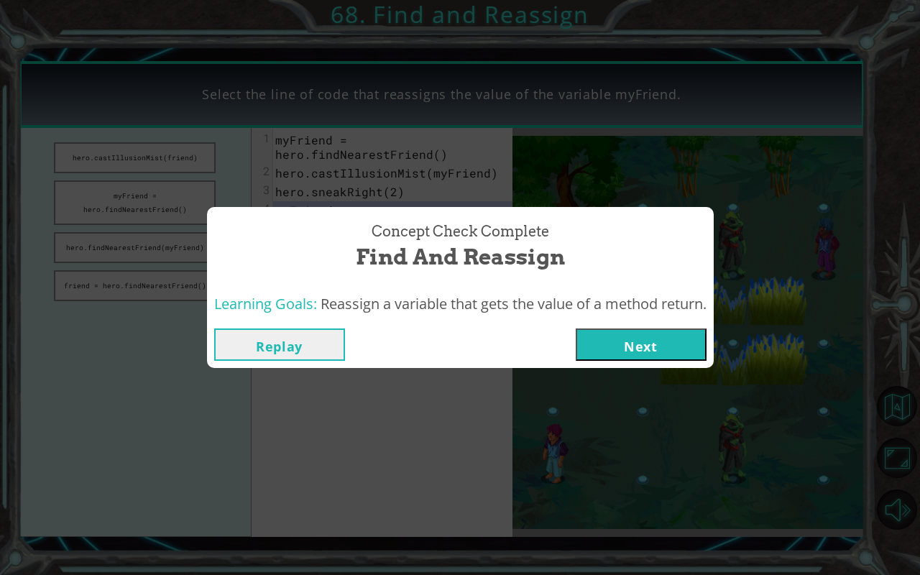
click at [605, 350] on button "Next" at bounding box center [641, 345] width 131 height 32
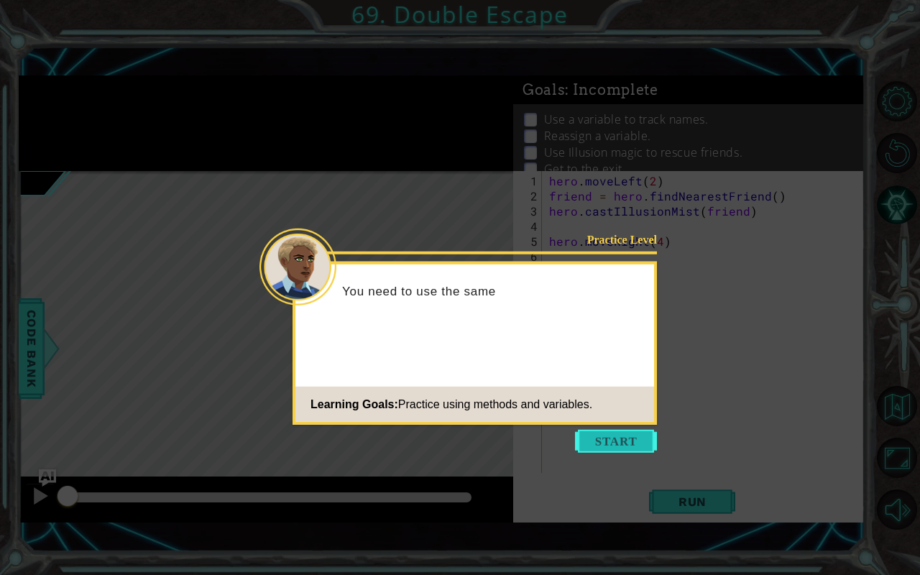
click at [588, 439] on button "Start" at bounding box center [616, 441] width 82 height 23
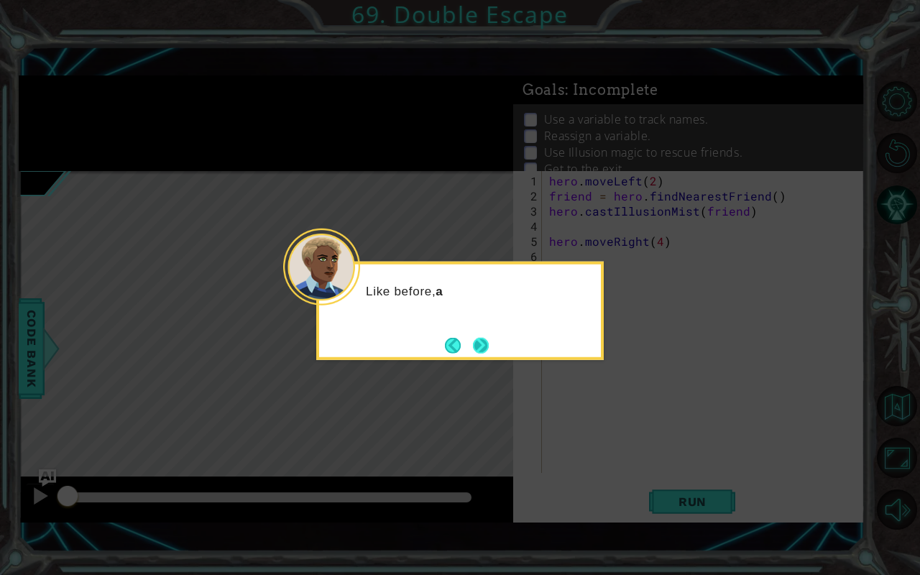
click at [477, 341] on button "Next" at bounding box center [481, 345] width 16 height 16
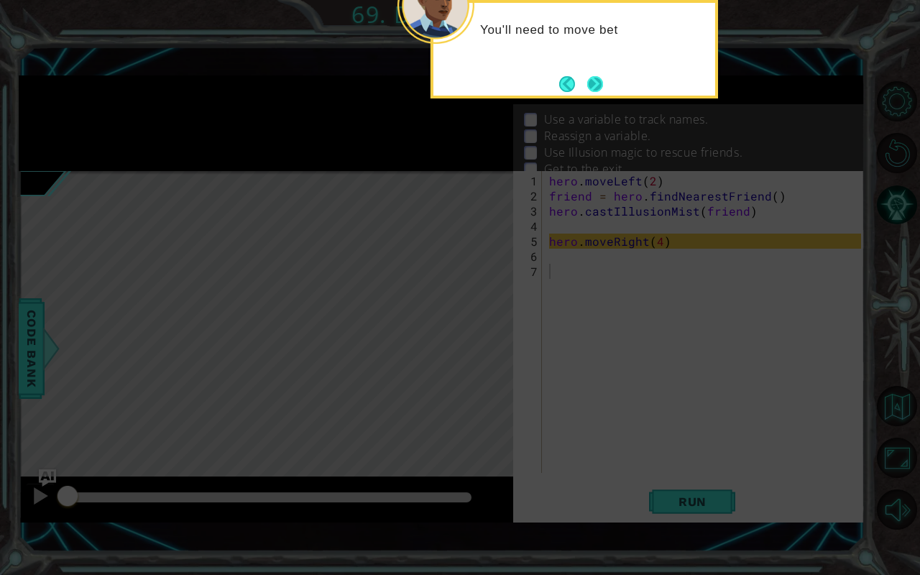
click at [600, 82] on button "Next" at bounding box center [595, 84] width 16 height 16
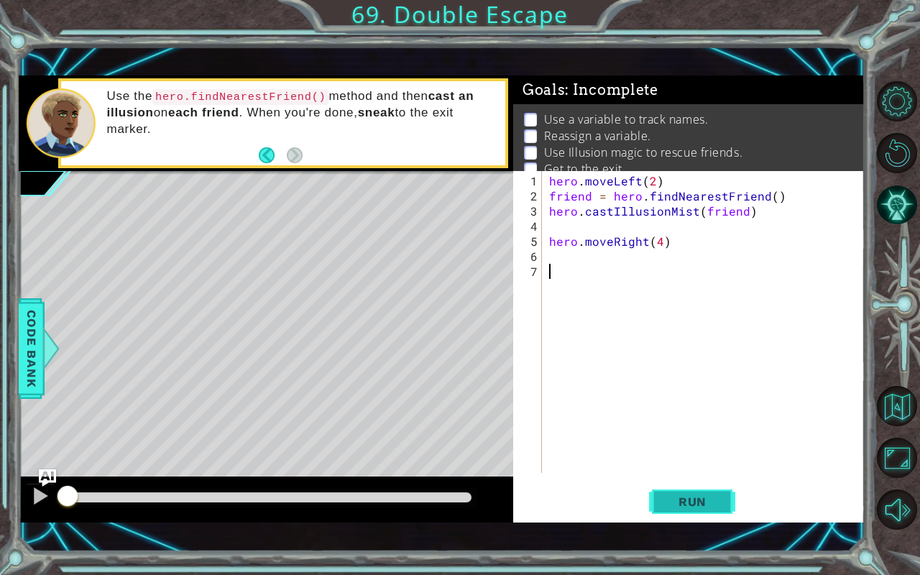
click at [687, 477] on button "Run" at bounding box center [692, 502] width 86 height 35
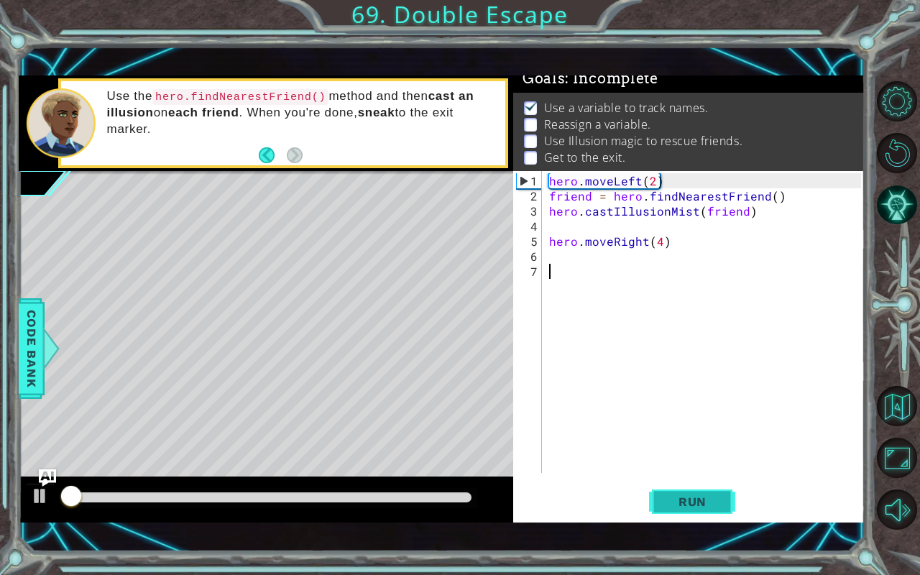
scroll to position [16, 0]
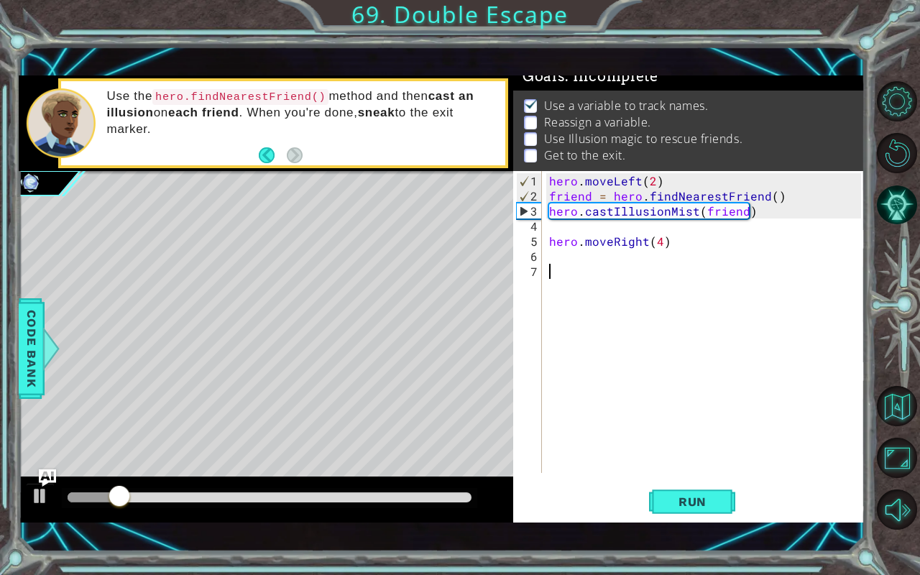
click at [682, 262] on div "hero . moveLeft ( 2 ) friend = hero . findNearestFriend ( ) hero . castIllusion…" at bounding box center [707, 339] width 322 height 332
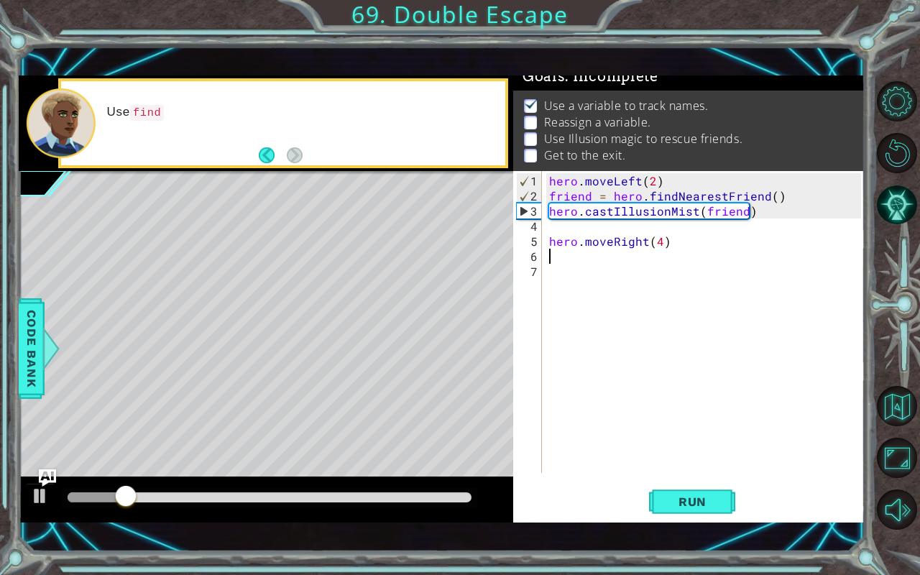
click at [661, 249] on div "hero . moveLeft ( 2 ) friend = hero . findNearestFriend ( ) hero . castIllusion…" at bounding box center [707, 339] width 322 height 332
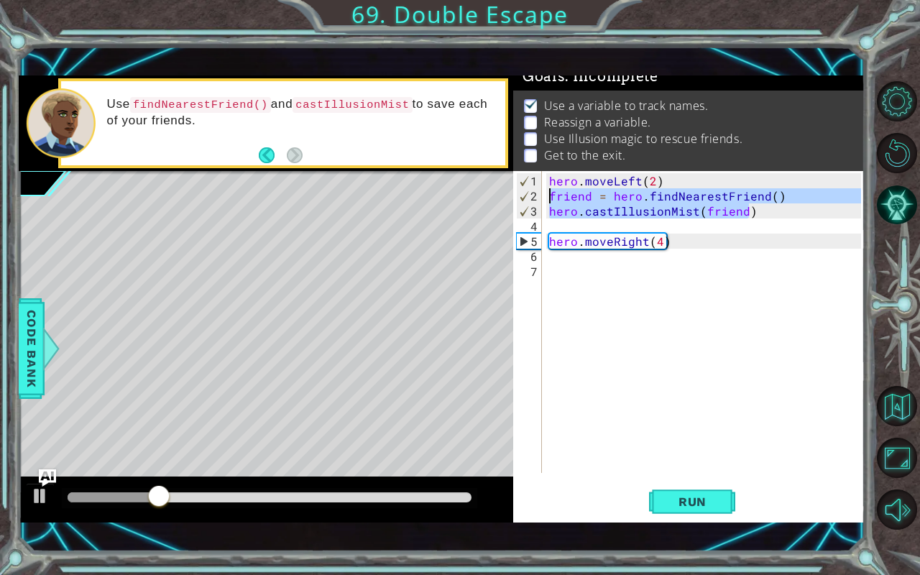
drag, startPoint x: 751, startPoint y: 213, endPoint x: 552, endPoint y: 197, distance: 199.8
click at [552, 197] on div "hero . moveLeft ( 2 ) friend = hero . findNearestFriend ( ) hero . castIllusion…" at bounding box center [707, 339] width 322 height 332
type textarea "friend = hero.findNearestFriend() hero.castIllusionMist(friend)"
click at [575, 260] on div "hero . moveLeft ( 2 ) friend = hero . findNearestFriend ( ) hero . castIllusion…" at bounding box center [707, 339] width 322 height 332
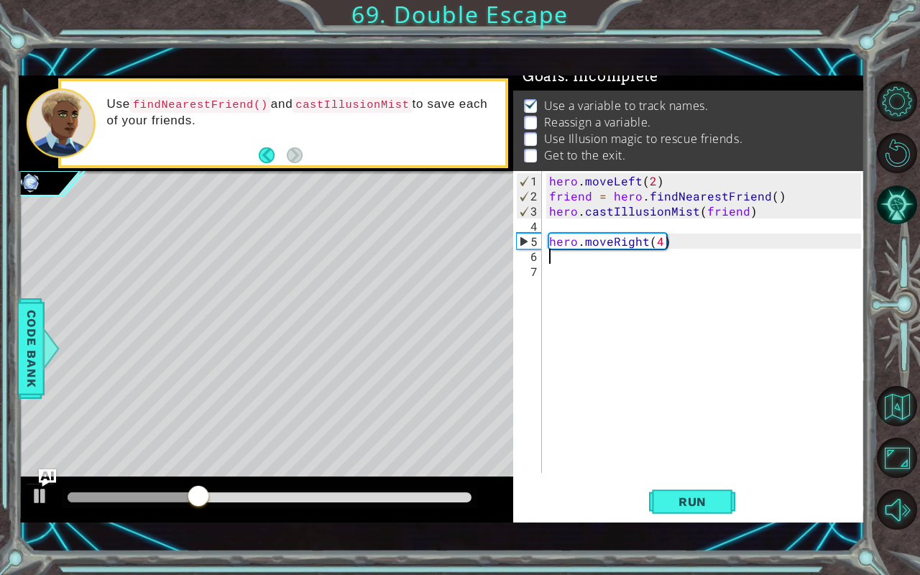
paste textarea "hero.castIllusionMist(friend)"
type textarea "hero.castIllusionMist(friend)"
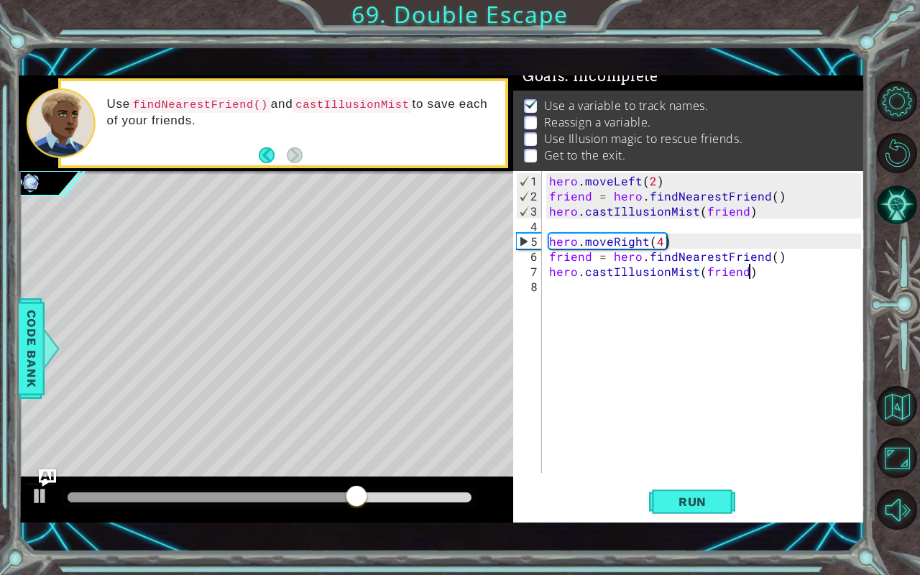
click at [579, 283] on div "hero . moveLeft ( 2 ) friend = hero . findNearestFriend ( ) hero . castIllusion…" at bounding box center [707, 339] width 322 height 332
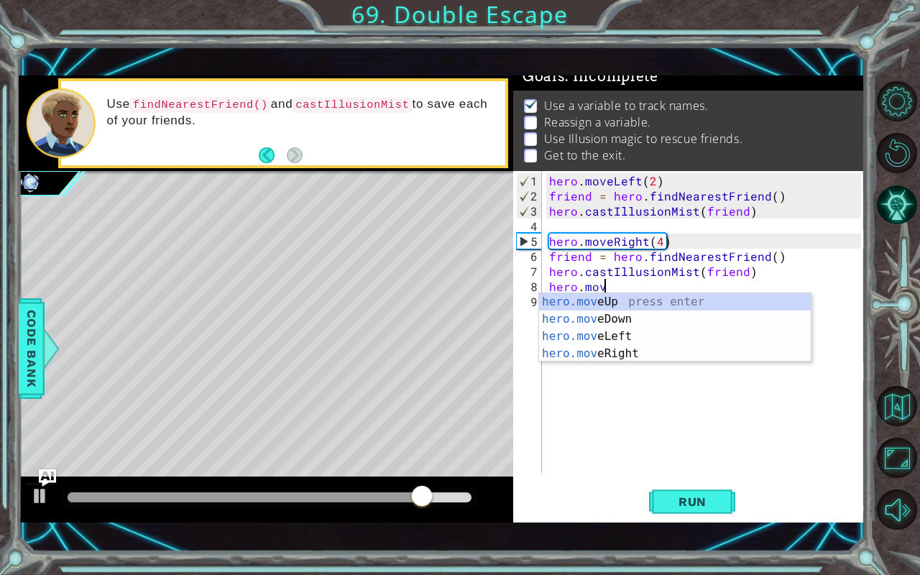
scroll to position [0, 3]
click at [607, 338] on div "hero.move Up press enter hero.move Down press enter hero.move Left press enter …" at bounding box center [675, 345] width 272 height 104
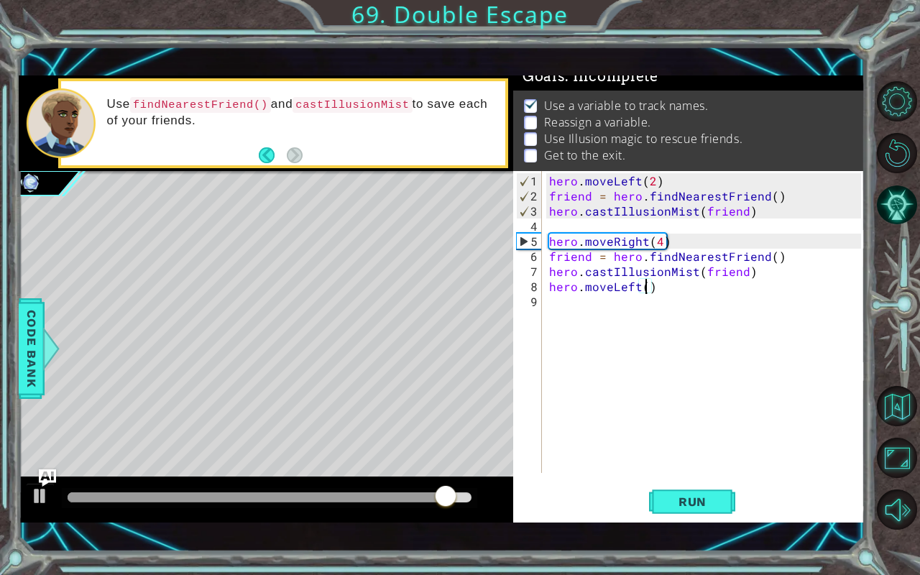
type textarea "hero.moveLeft(2)"
click at [604, 305] on div "hero . moveLeft ( 2 ) friend = hero . findNearestFriend ( ) hero . castIllusion…" at bounding box center [707, 339] width 322 height 332
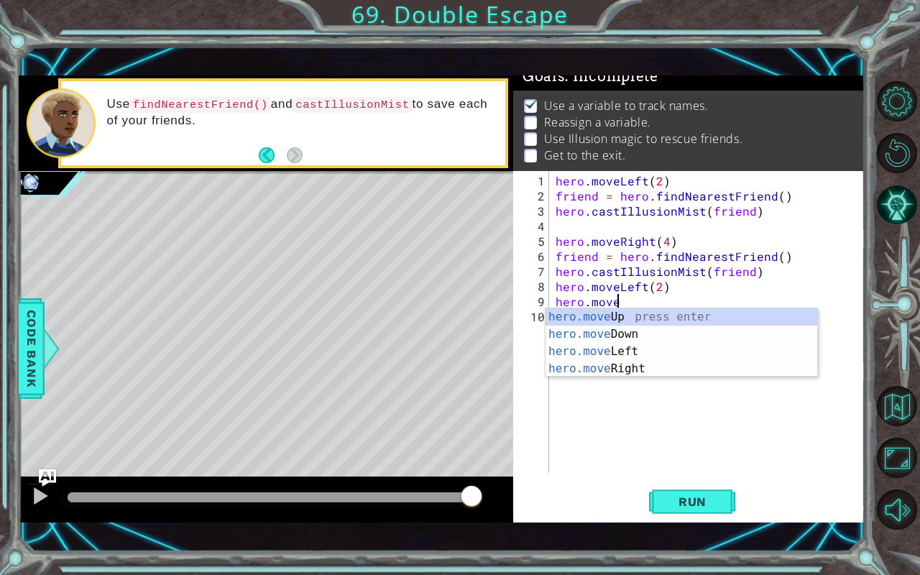
scroll to position [0, 3]
click at [608, 311] on div "hero.move Up press enter hero.move Down press enter hero.move Left press enter …" at bounding box center [682, 360] width 272 height 104
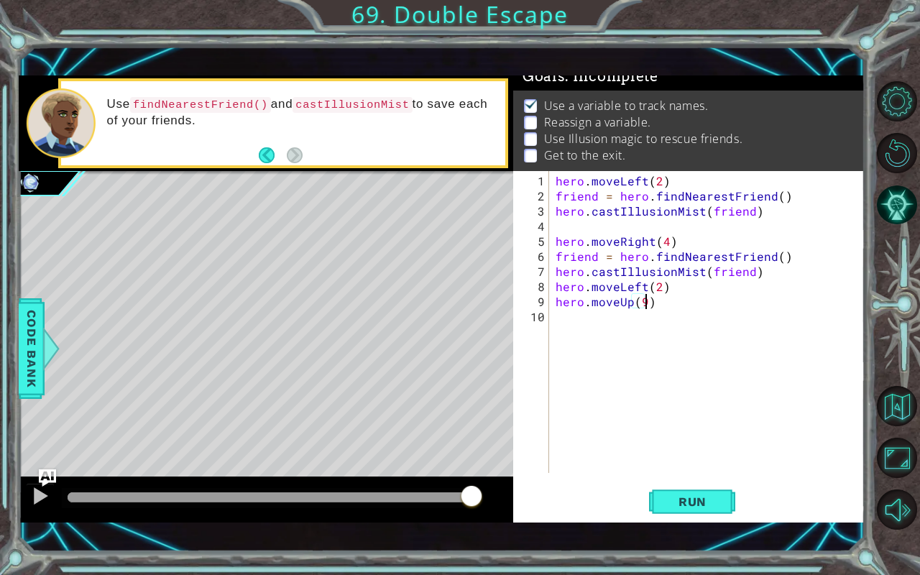
scroll to position [0, 5]
type textarea "hero.moveUp(9)"
click at [684, 477] on span "Run" at bounding box center [692, 502] width 57 height 14
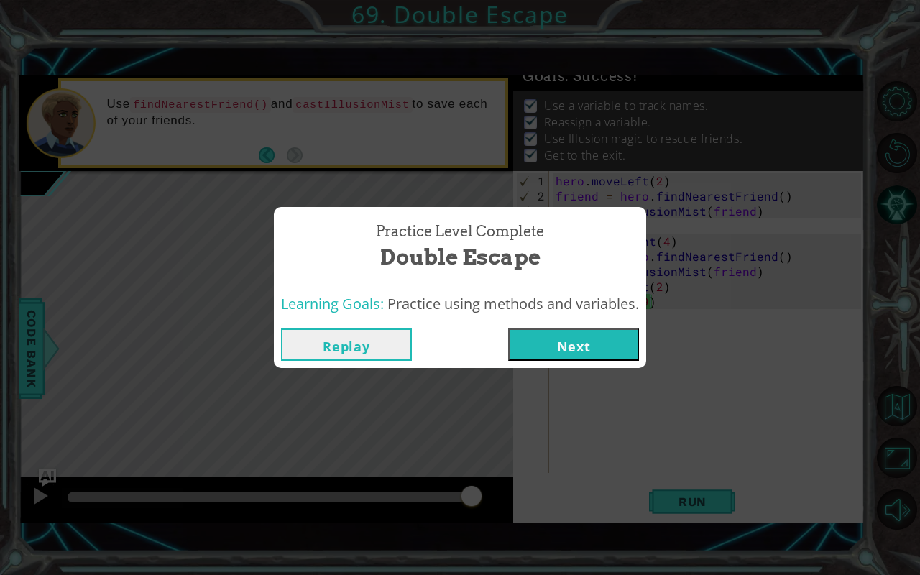
click at [633, 348] on button "Next" at bounding box center [573, 345] width 131 height 32
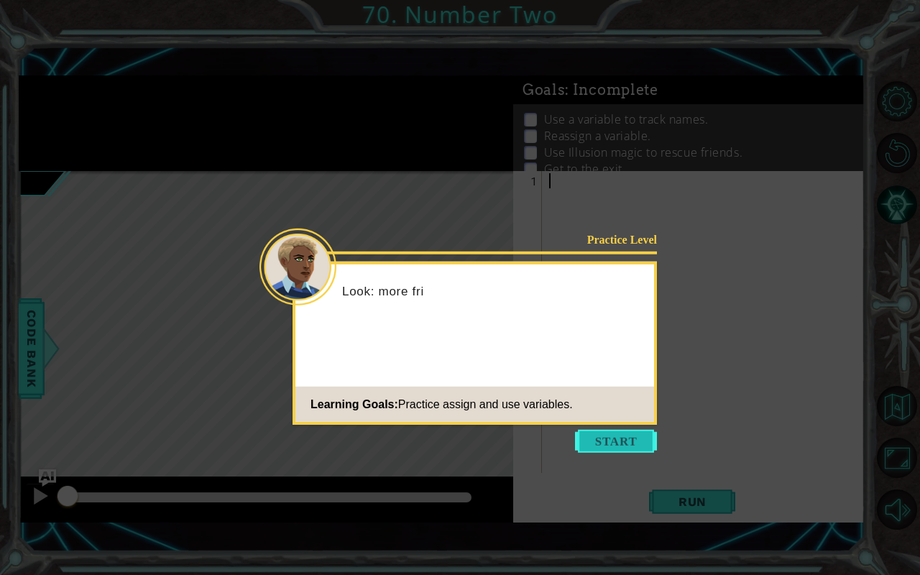
click at [630, 441] on button "Start" at bounding box center [616, 441] width 82 height 23
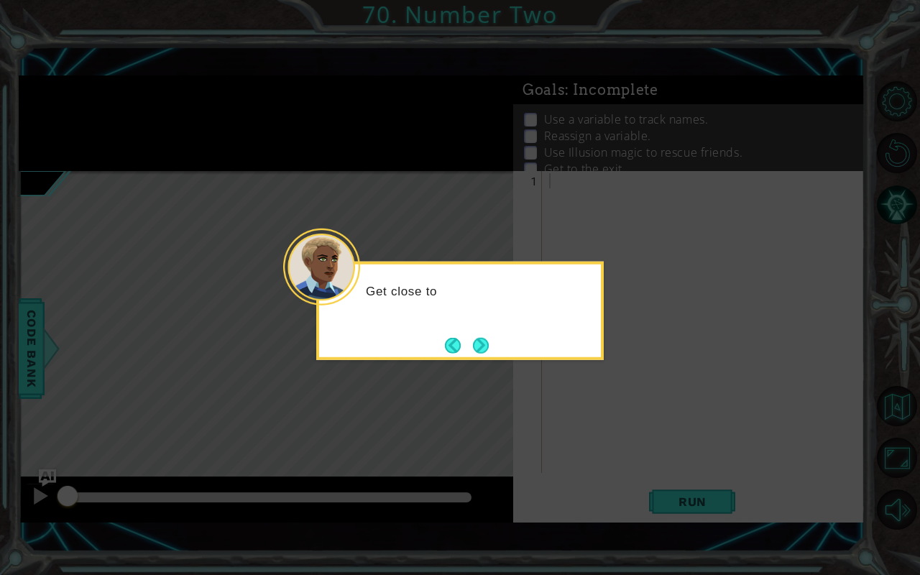
click at [484, 319] on div "Get close to" at bounding box center [460, 298] width 282 height 57
click at [474, 344] on button "Next" at bounding box center [481, 345] width 16 height 16
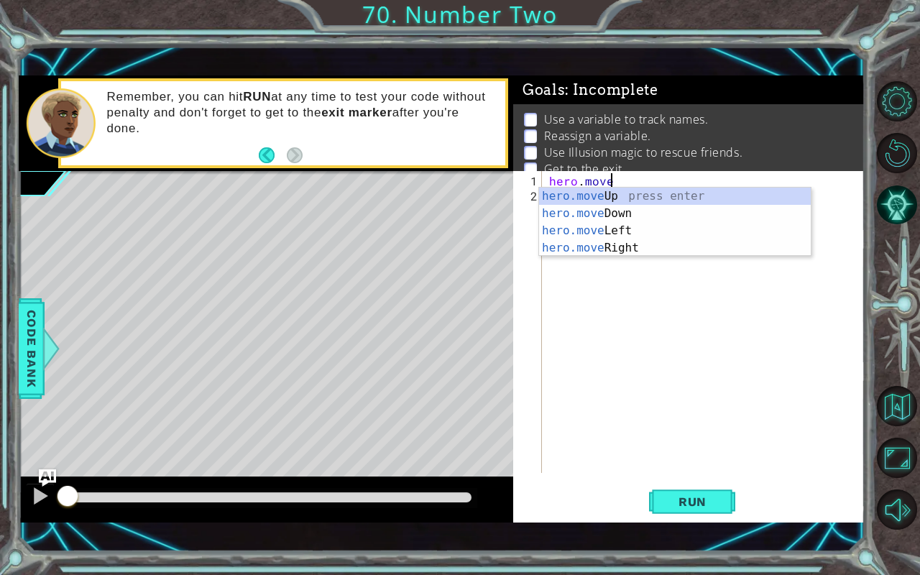
scroll to position [0, 3]
click at [620, 249] on div "hero.move Up press enter hero.move Down press enter hero.move Left press enter …" at bounding box center [675, 240] width 272 height 104
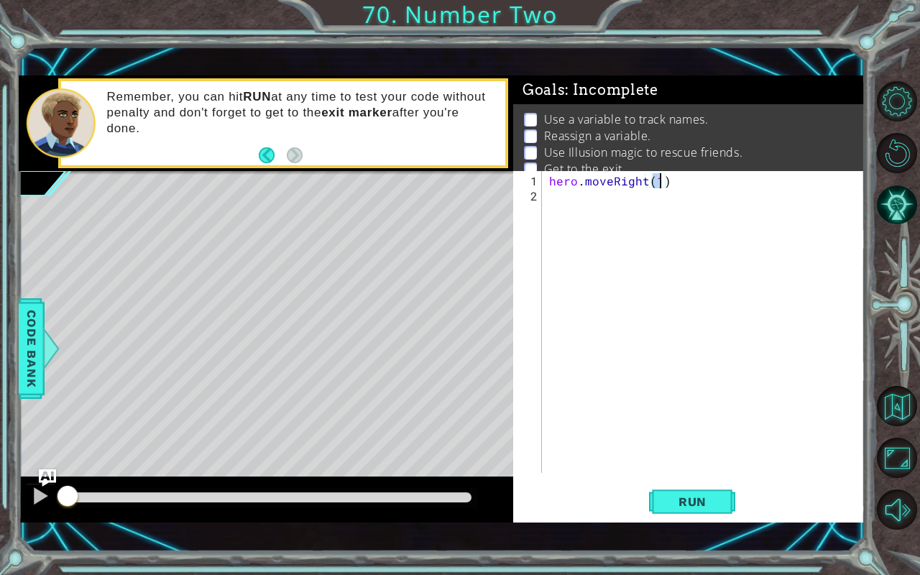
type textarea "hero.moveRight(2)"
click at [605, 200] on div "hero . moveRight ( 2 )" at bounding box center [707, 339] width 322 height 332
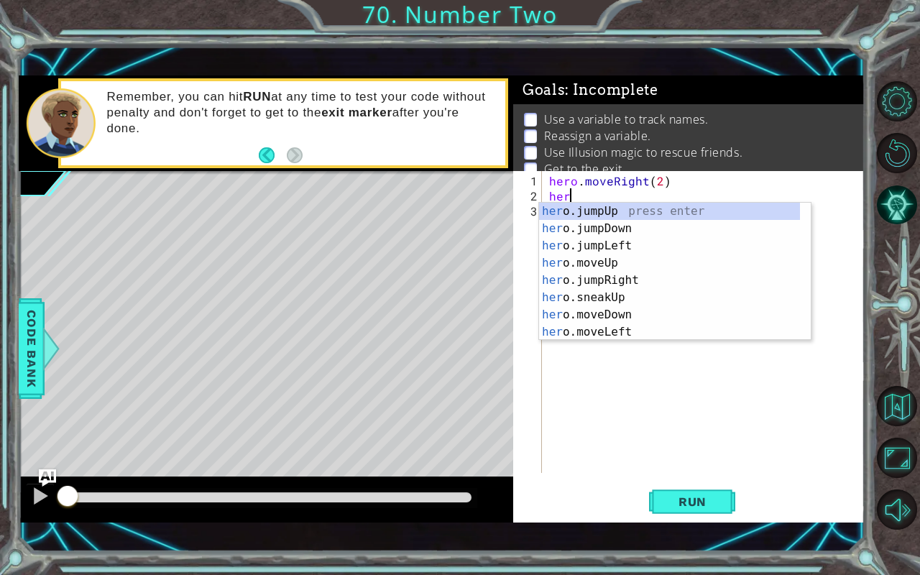
scroll to position [0, 0]
type textarea "h"
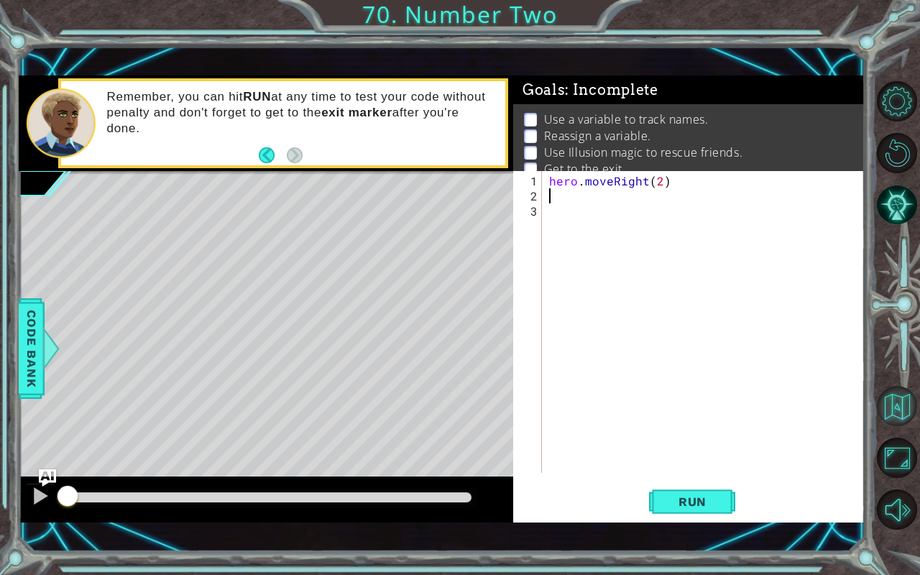
click at [896, 417] on button "Back to Map" at bounding box center [897, 406] width 40 height 40
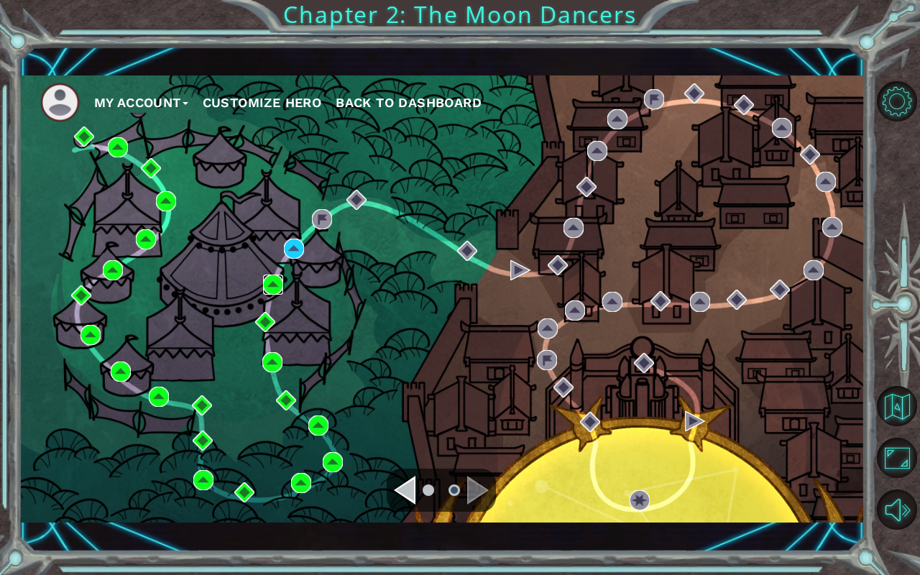
click at [275, 275] on img at bounding box center [273, 285] width 20 height 20
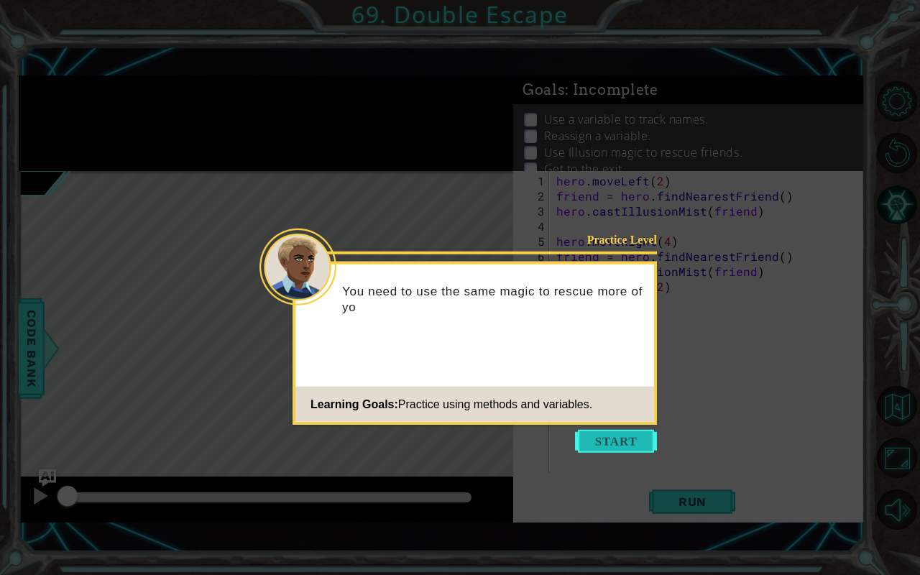
click at [643, 441] on button "Start" at bounding box center [616, 441] width 82 height 23
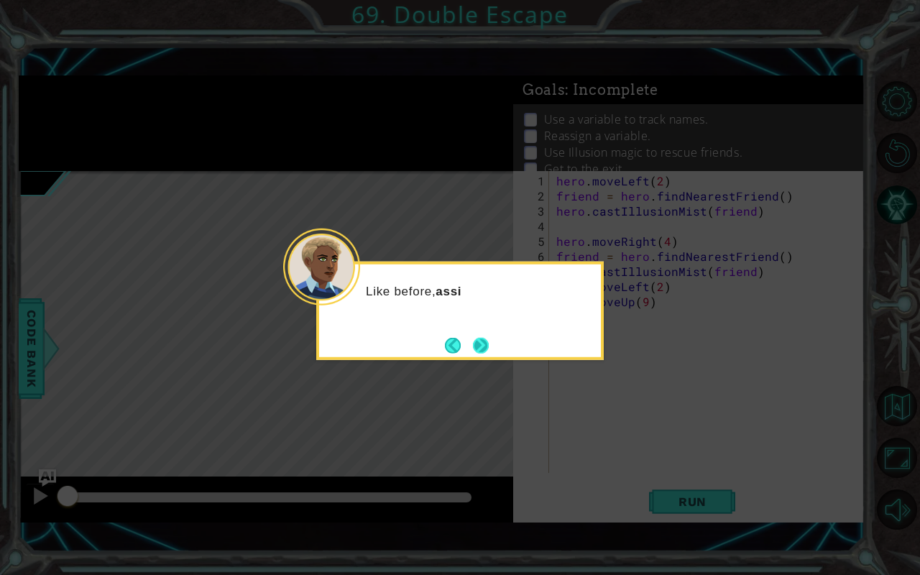
click at [486, 341] on button "Next" at bounding box center [481, 345] width 16 height 16
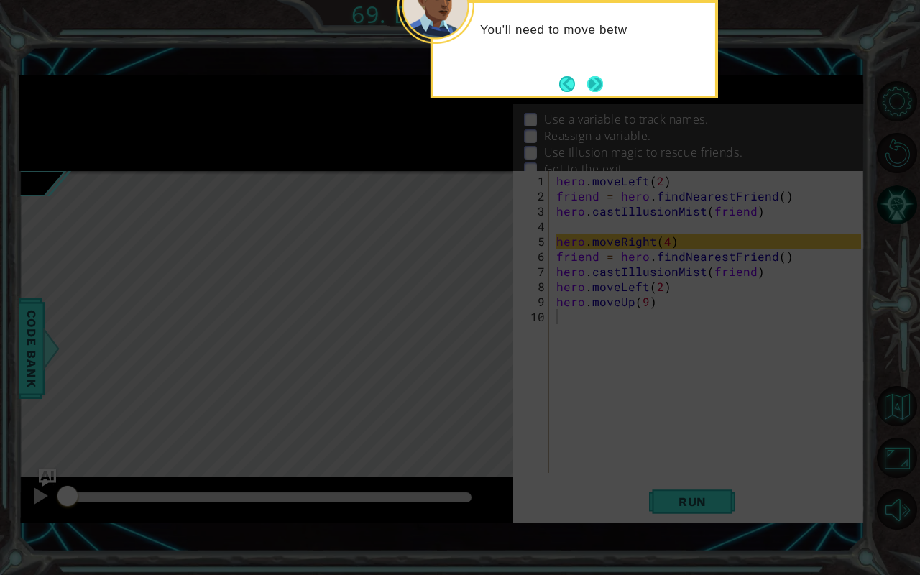
click at [595, 87] on button "Next" at bounding box center [595, 84] width 16 height 16
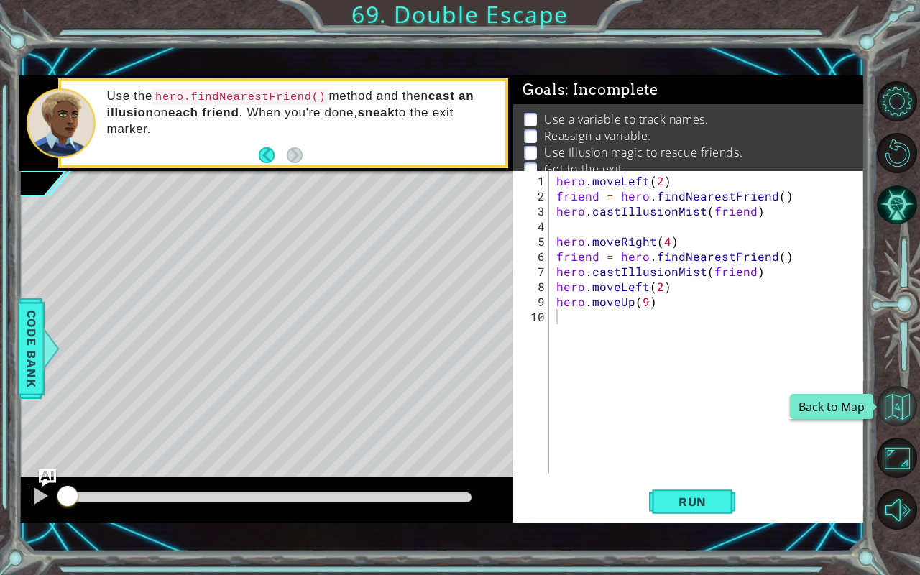
click at [909, 408] on button "Back to Map" at bounding box center [897, 406] width 40 height 40
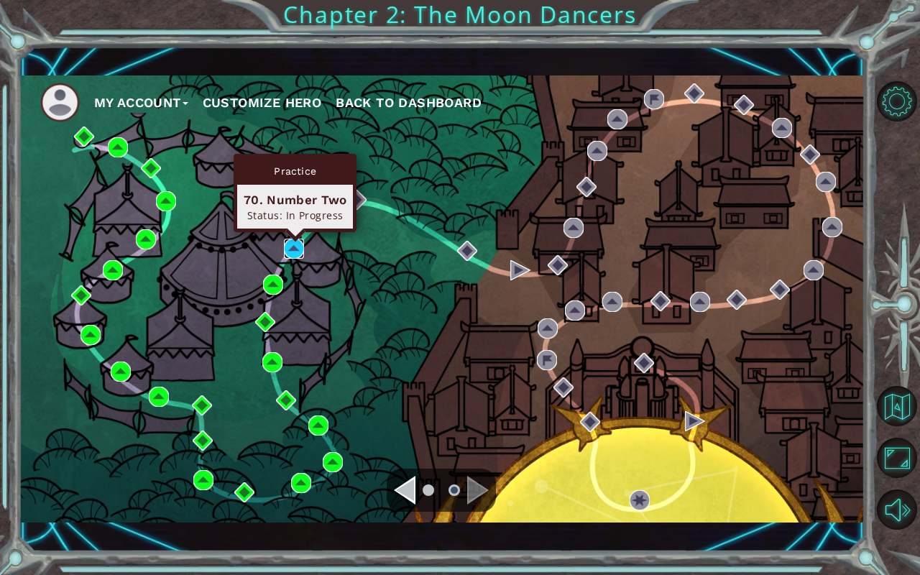
click at [294, 252] on img at bounding box center [294, 249] width 20 height 20
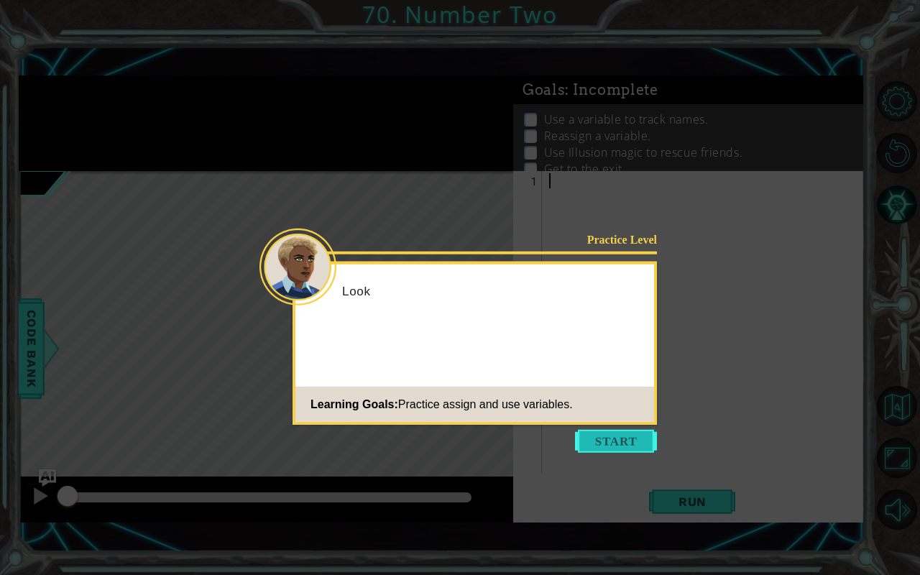
click at [620, 444] on button "Start" at bounding box center [616, 441] width 82 height 23
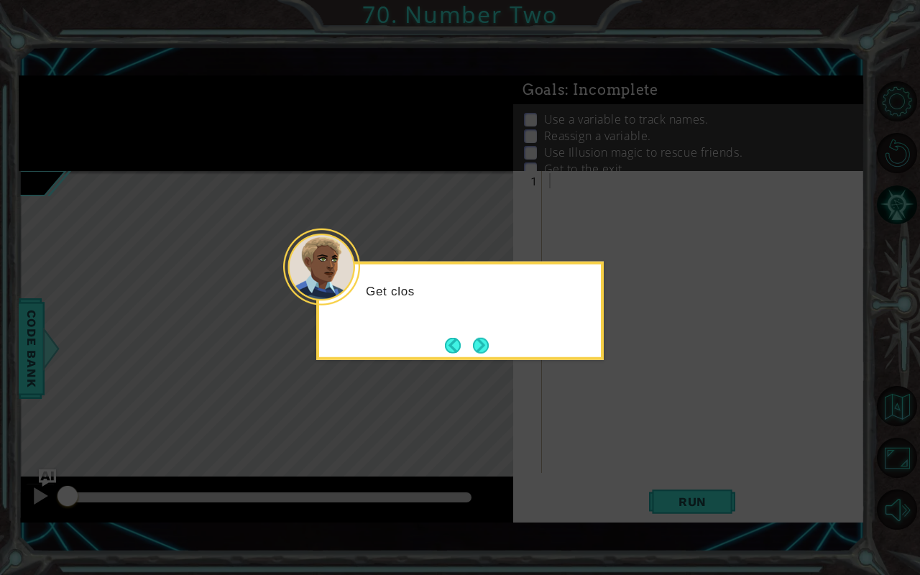
click at [495, 359] on div "Get clos" at bounding box center [460, 311] width 288 height 98
click at [484, 342] on button "Next" at bounding box center [481, 345] width 16 height 16
click at [479, 339] on button "Next" at bounding box center [481, 345] width 16 height 16
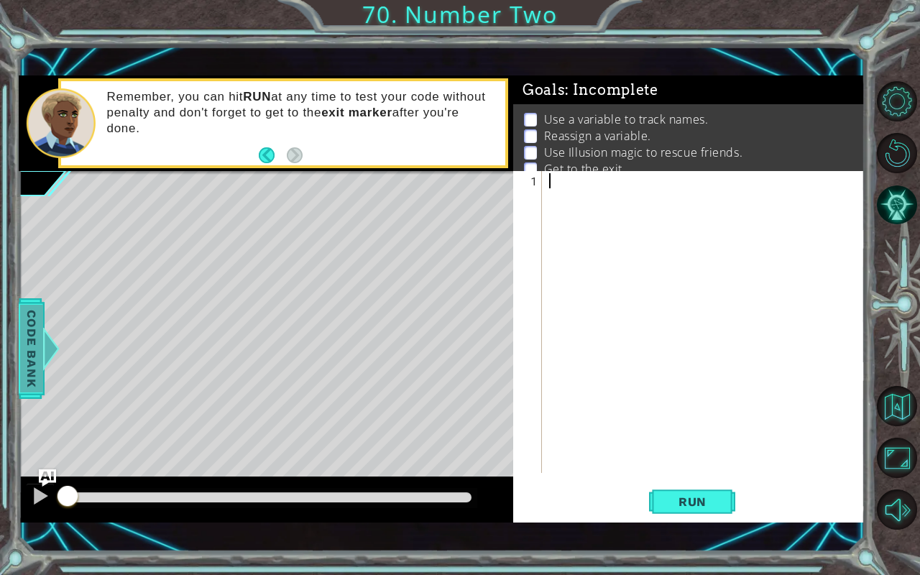
click at [22, 347] on span "Code Bank" at bounding box center [31, 349] width 23 height 88
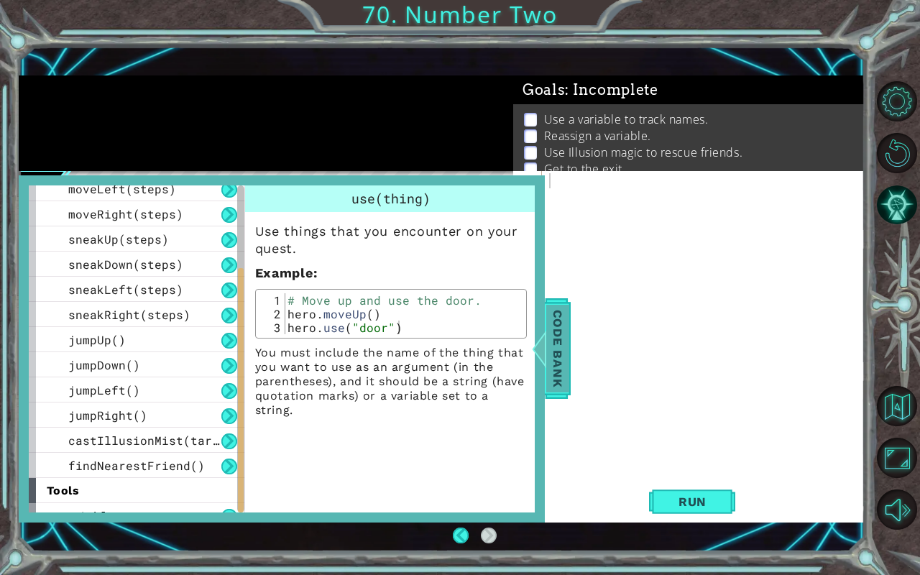
scroll to position [151, 0]
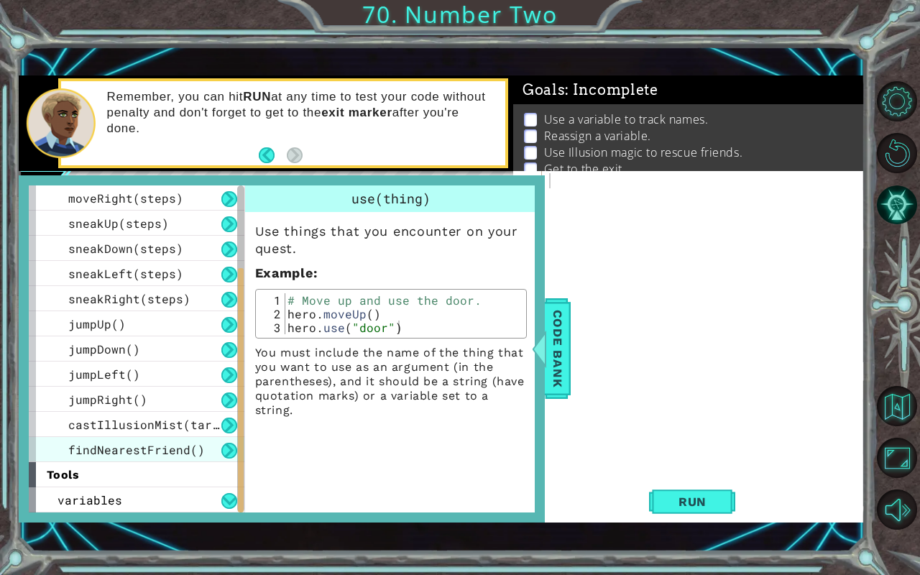
click at [196, 449] on span "findNearestFriend()" at bounding box center [136, 449] width 137 height 15
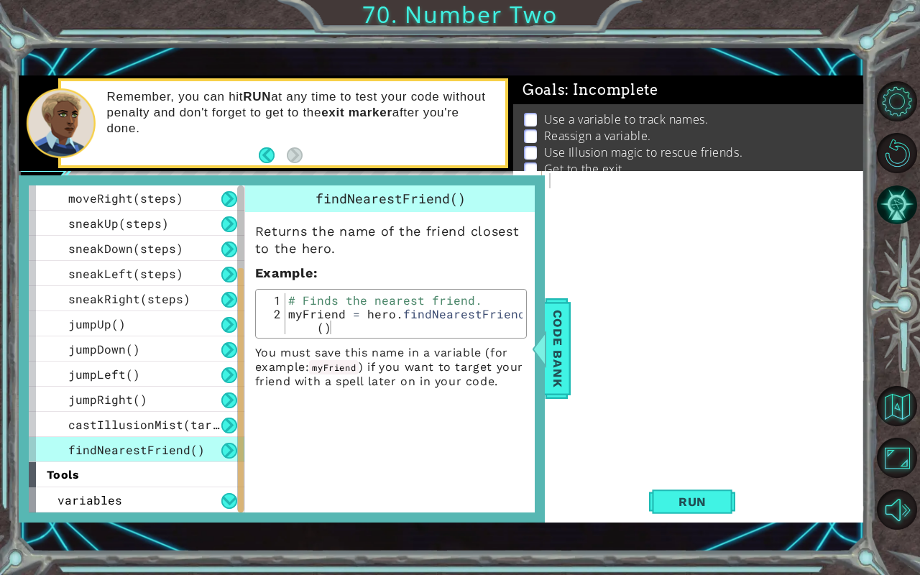
type textarea "myFriend = hero.findNearestFriend()"
drag, startPoint x: 301, startPoint y: 311, endPoint x: 357, endPoint y: 329, distance: 59.1
click at [357, 329] on div "# Finds the nearest friend. myFriend = hero . findNearestFriend ( )" at bounding box center [404, 334] width 238 height 82
click at [584, 174] on div at bounding box center [707, 339] width 322 height 332
paste textarea "Friend = hero.findNearestFriend()"
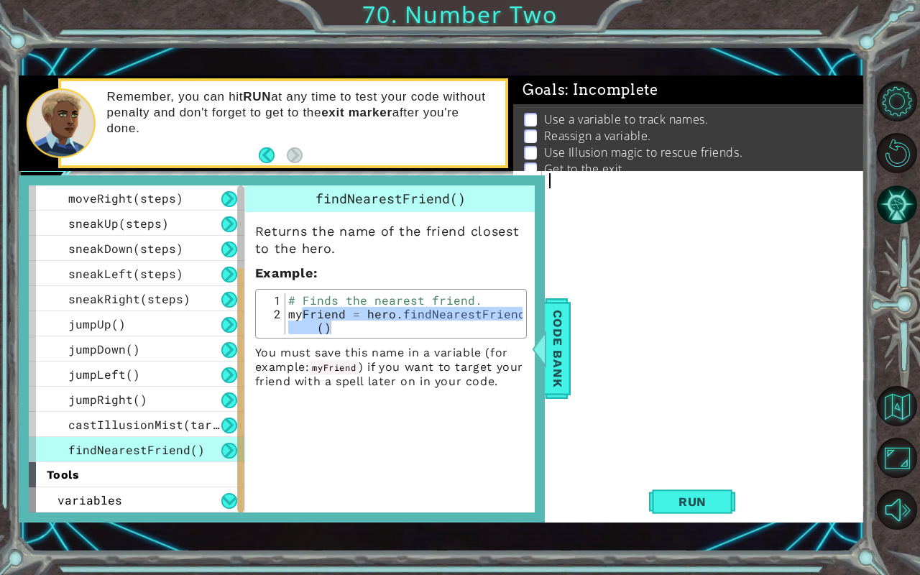
type textarea "Friend = hero.findNearestFriend()"
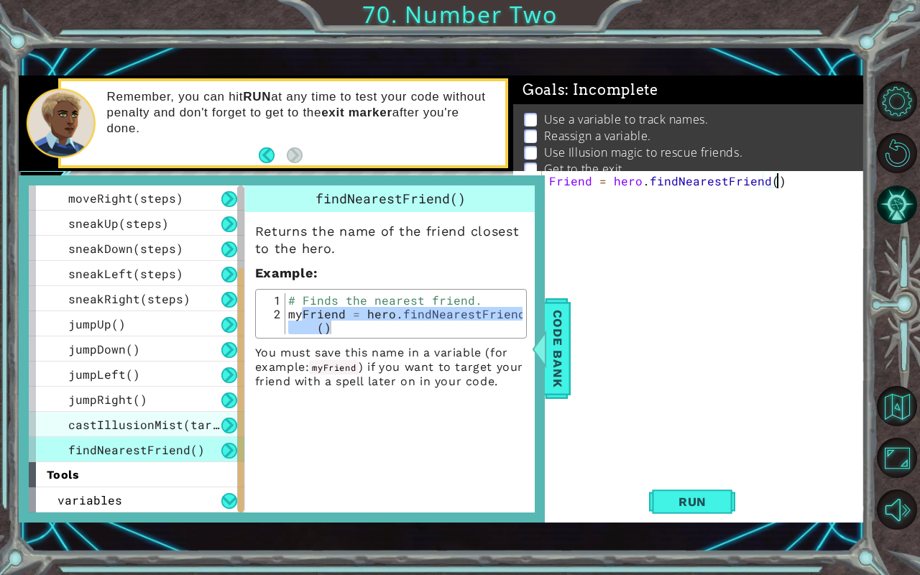
click at [170, 420] on span "castIllusionMist(target)" at bounding box center [154, 424] width 173 height 15
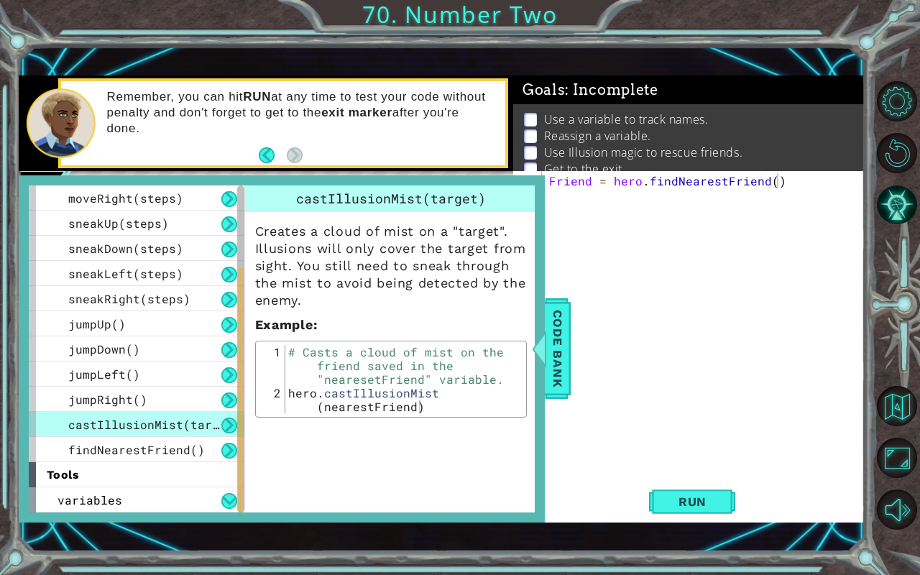
type textarea "hero.castIllusionMist(nearestFriend)"
drag, startPoint x: 286, startPoint y: 392, endPoint x: 436, endPoint y: 411, distance: 150.8
click at [436, 411] on div "# Casts a cloud of mist on the friend saved in the "nearesetFriend" variable. h…" at bounding box center [404, 413] width 238 height 137
click at [677, 212] on div "Friend = hero . findNearestFriend ( )" at bounding box center [707, 339] width 322 height 332
paste textarea "hero.castIllusionMist(nearestFriend)"
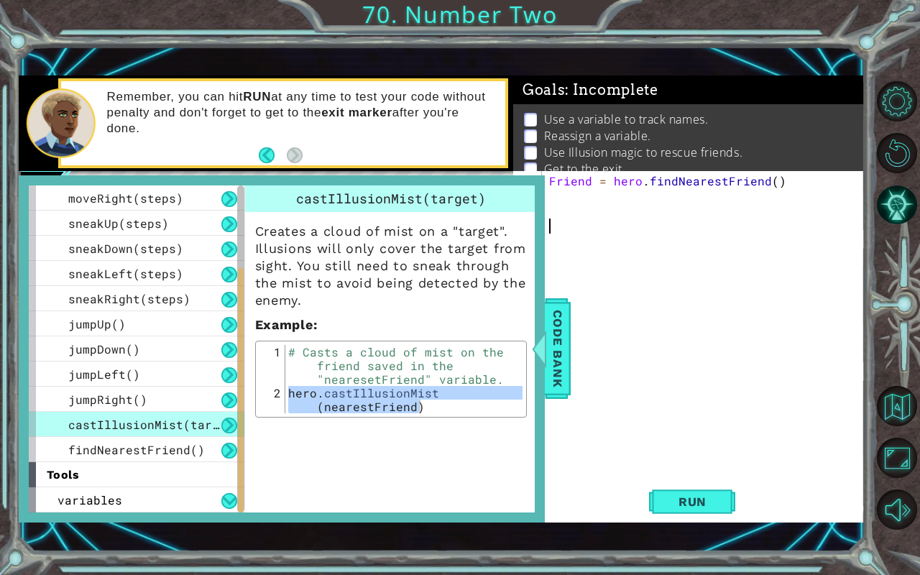
type textarea "hero.castIllusionMist(nearestFriend)"
click at [672, 273] on div "Friend = hero . findNearestFriend ( ) hero . castIllusionMist ( nearestFriend )" at bounding box center [707, 339] width 322 height 332
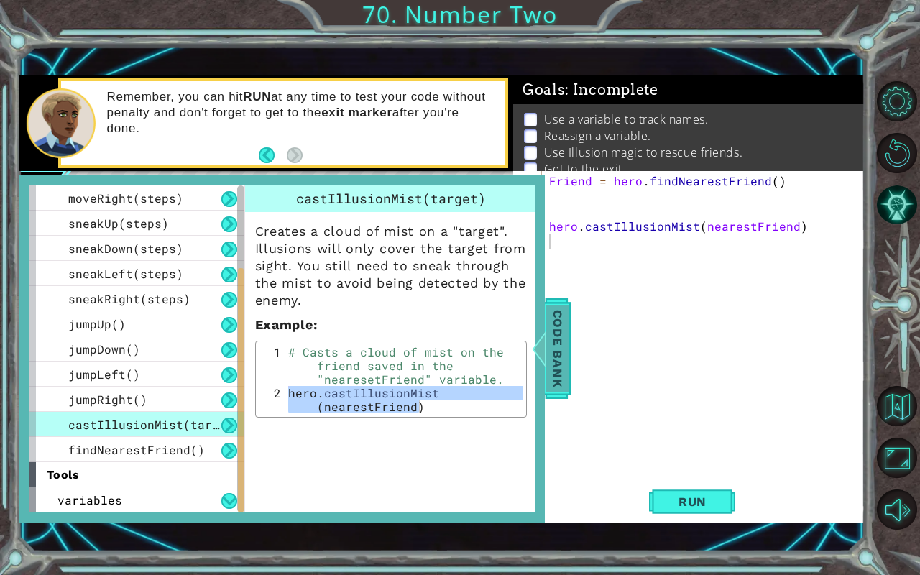
click at [565, 348] on span "Code Bank" at bounding box center [557, 349] width 23 height 88
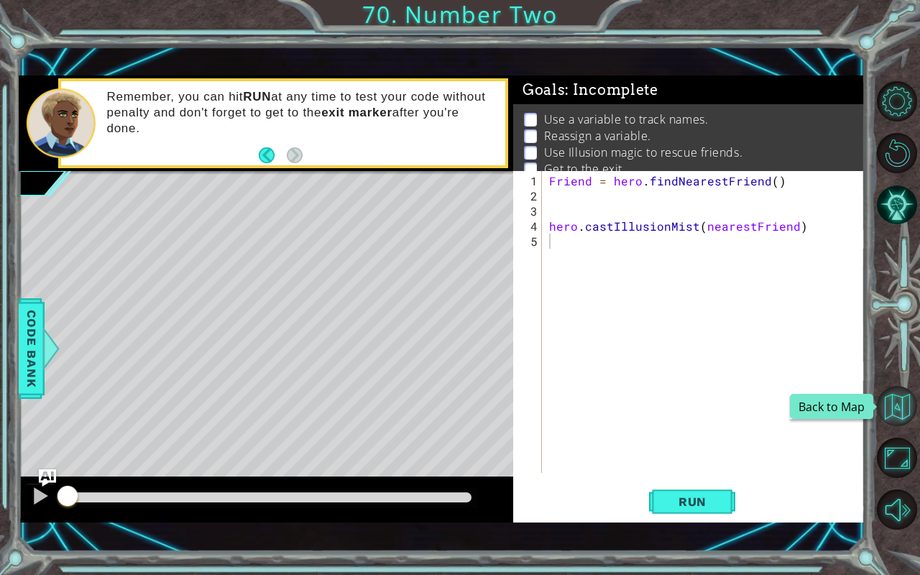
click at [897, 411] on button "Back to Map" at bounding box center [897, 406] width 40 height 40
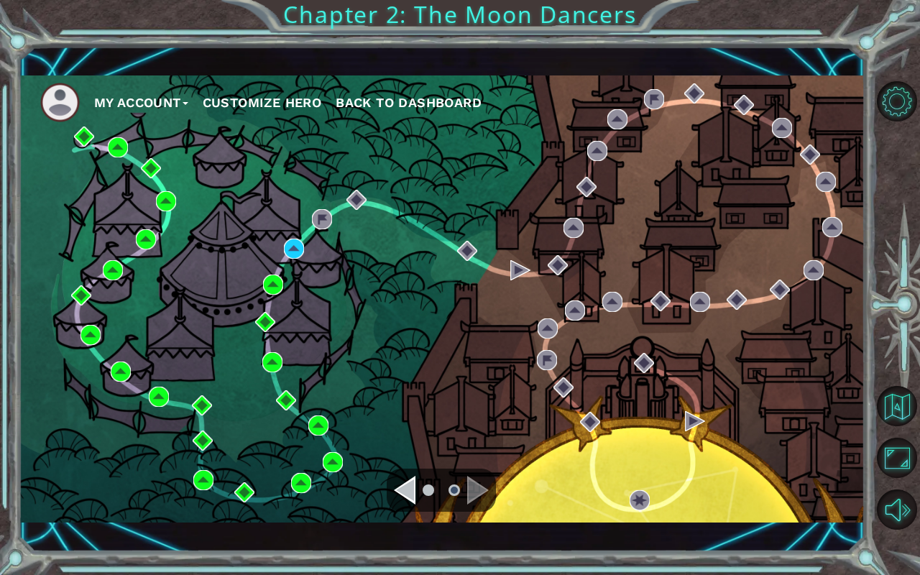
click at [409, 477] on div "Navigate to the previous page" at bounding box center [405, 490] width 22 height 29
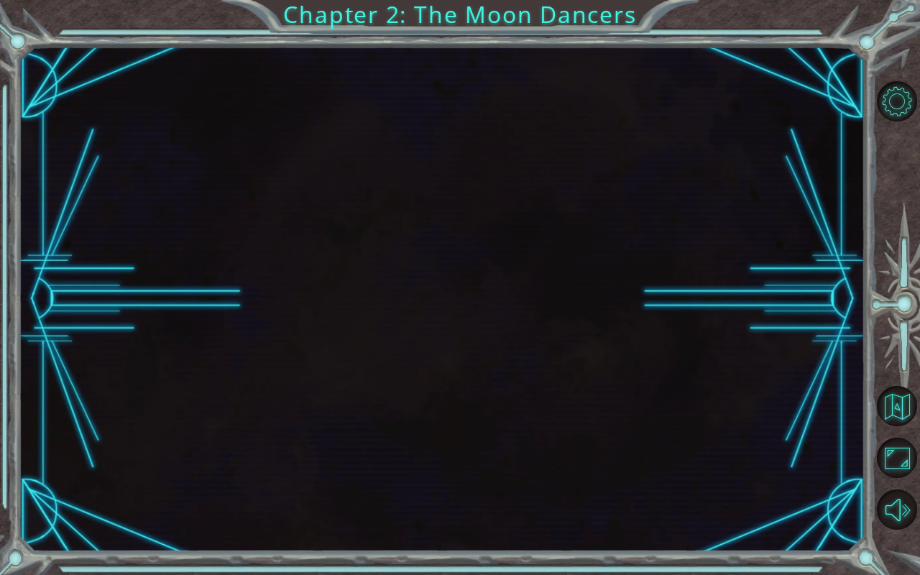
click at [409, 477] on div at bounding box center [442, 299] width 847 height 506
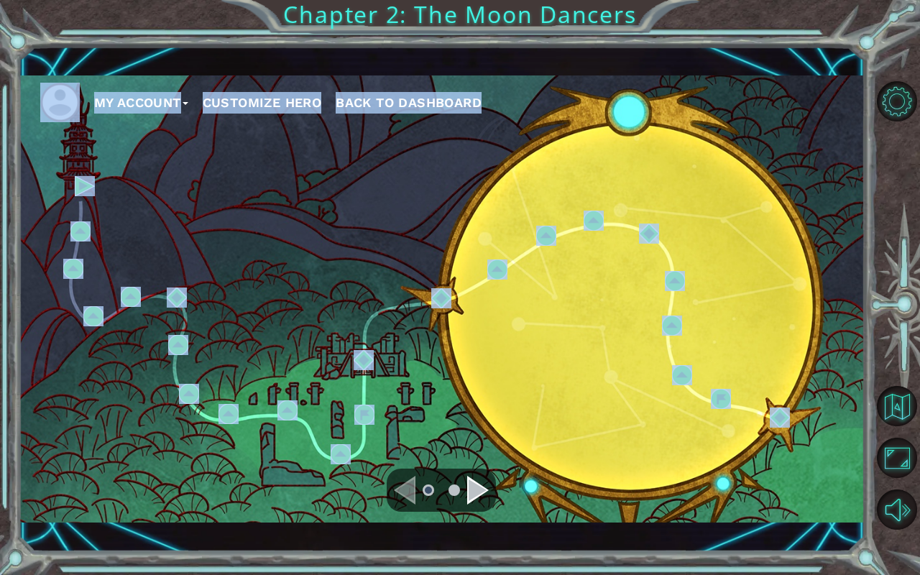
click at [400, 333] on div "My Account Customize Hero Back to Dashboard" at bounding box center [442, 298] width 847 height 446
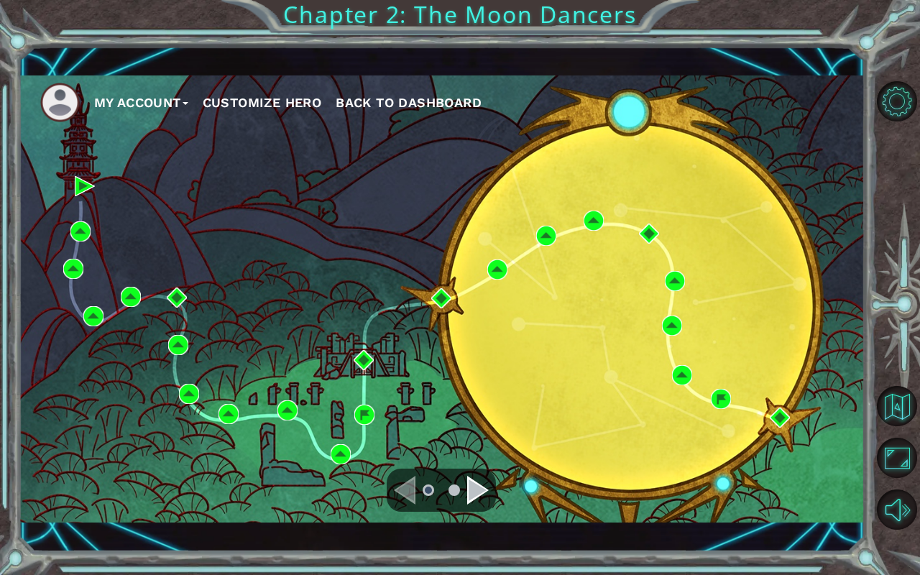
click at [476, 477] on div "Navigate to the next page" at bounding box center [478, 490] width 22 height 29
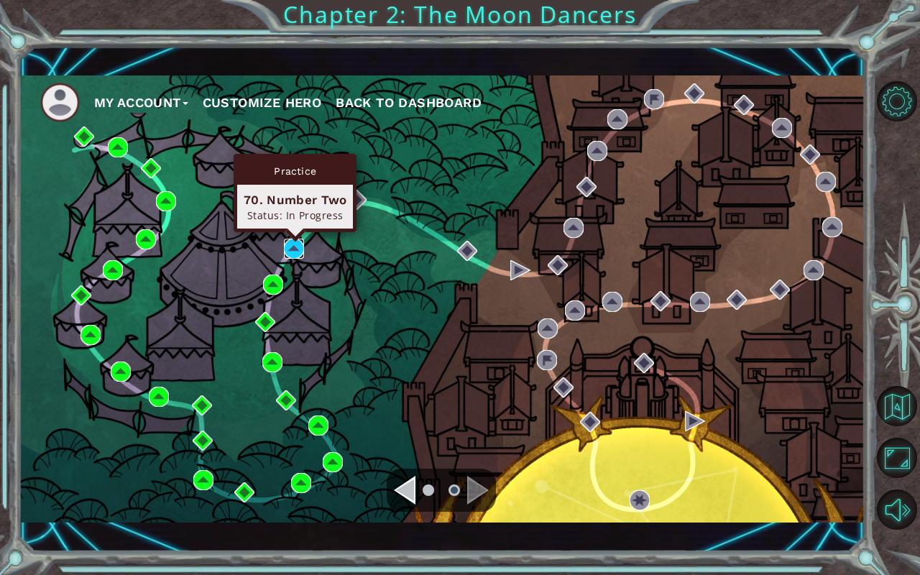
click at [296, 251] on img at bounding box center [294, 249] width 20 height 20
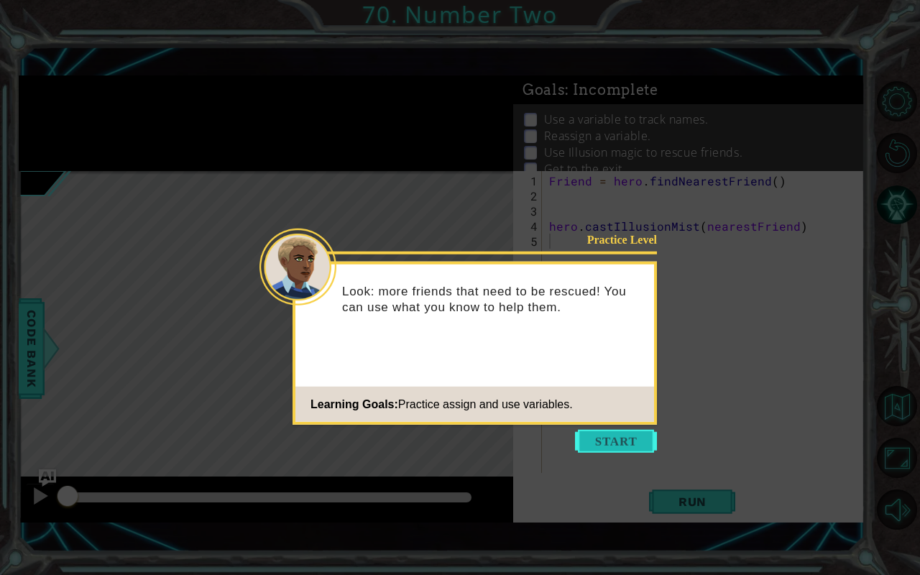
click at [607, 431] on button "Start" at bounding box center [616, 441] width 82 height 23
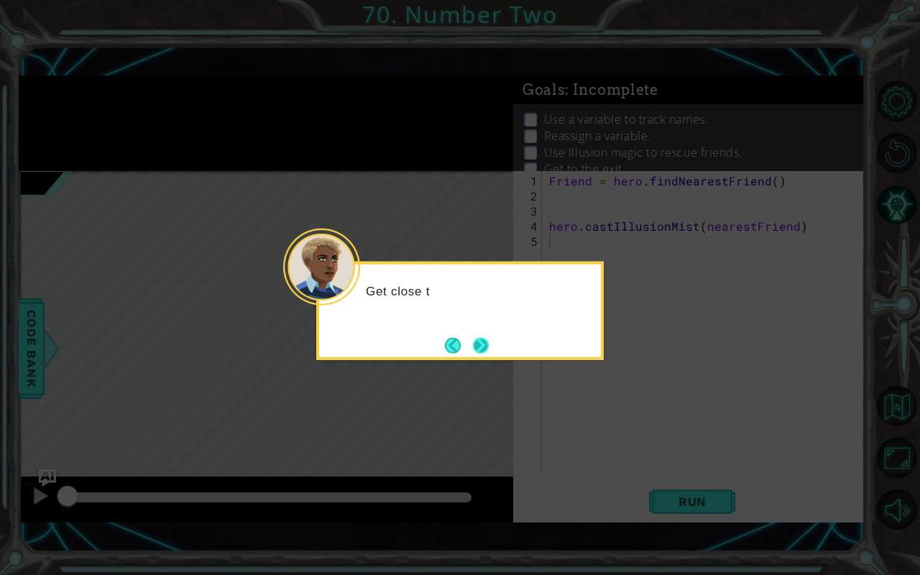
click at [487, 339] on button "Next" at bounding box center [481, 345] width 16 height 16
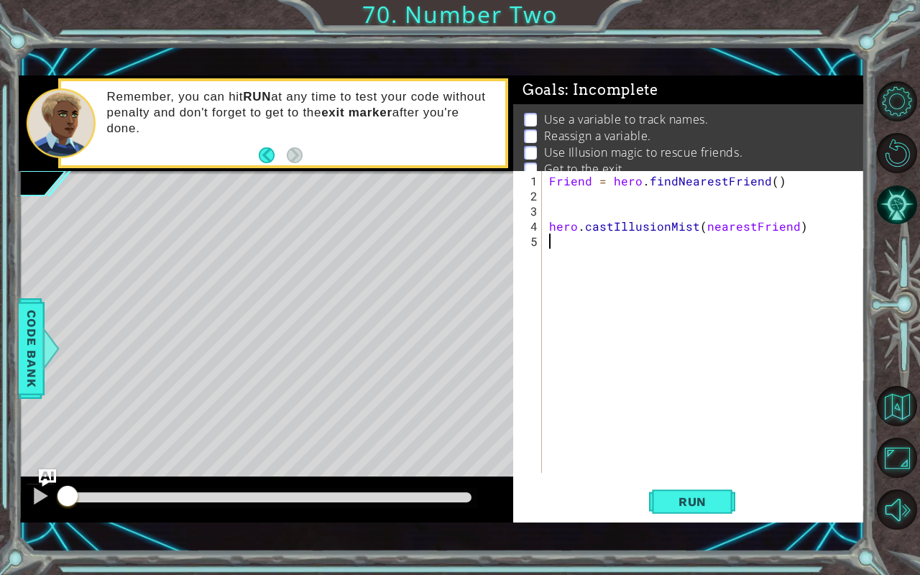
click at [614, 199] on div "Friend = hero . findNearestFriend ( ) hero . castIllusionMist ( nearestFriend )" at bounding box center [707, 339] width 322 height 332
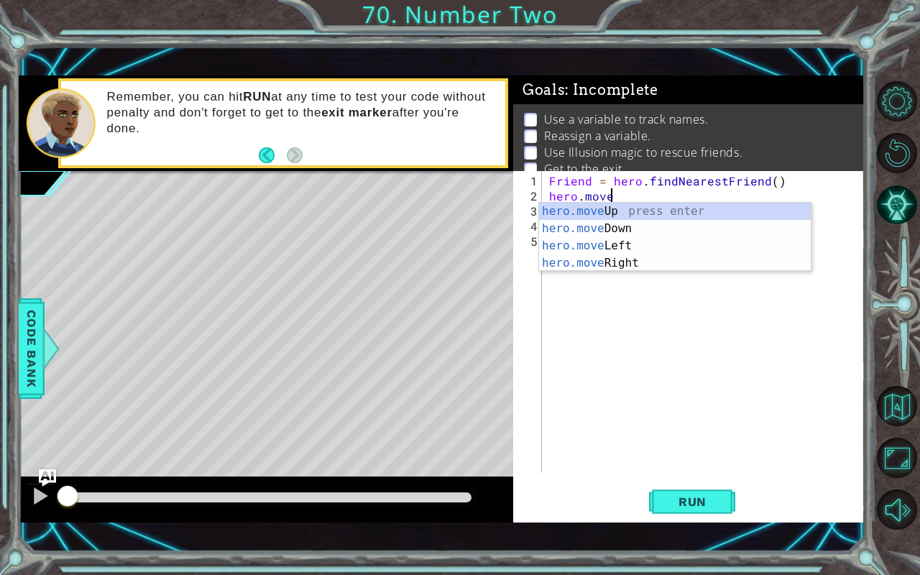
scroll to position [0, 3]
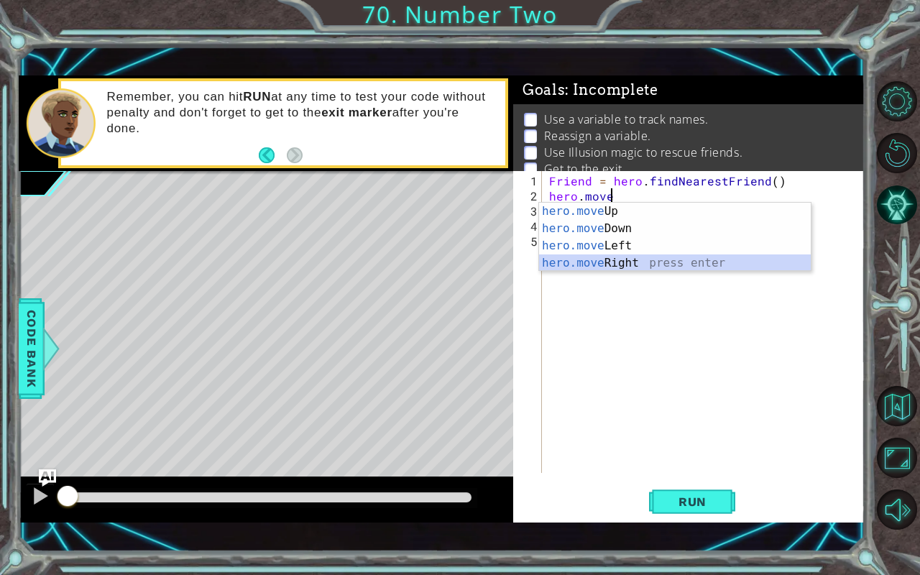
click at [635, 261] on div "hero.move Up press enter hero.move Down press enter hero.move Left press enter …" at bounding box center [675, 255] width 272 height 104
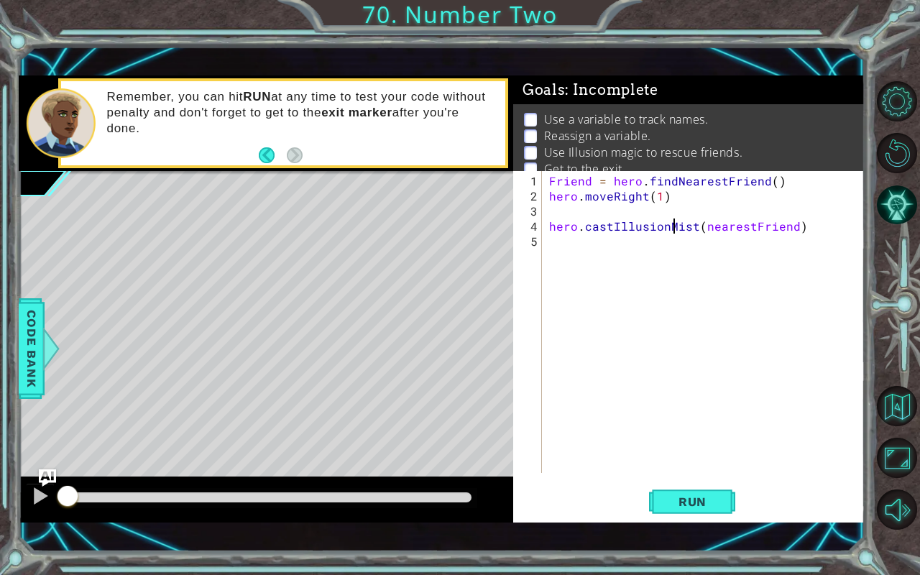
click at [670, 219] on div "Friend = hero . findNearestFriend ( ) hero . moveRight ( 1 ) hero . castIllusio…" at bounding box center [707, 339] width 322 height 332
click at [659, 198] on div "Friend = hero . findNearestFriend ( ) hero . moveRight ( 1 ) hero . castIllusio…" at bounding box center [707, 339] width 322 height 332
drag, startPoint x: 806, startPoint y: 226, endPoint x: 551, endPoint y: 227, distance: 255.2
click at [551, 227] on div "Friend = hero . findNearestFriend ( ) hero . moveRight ( 2 ) hero . castIllusio…" at bounding box center [707, 339] width 322 height 332
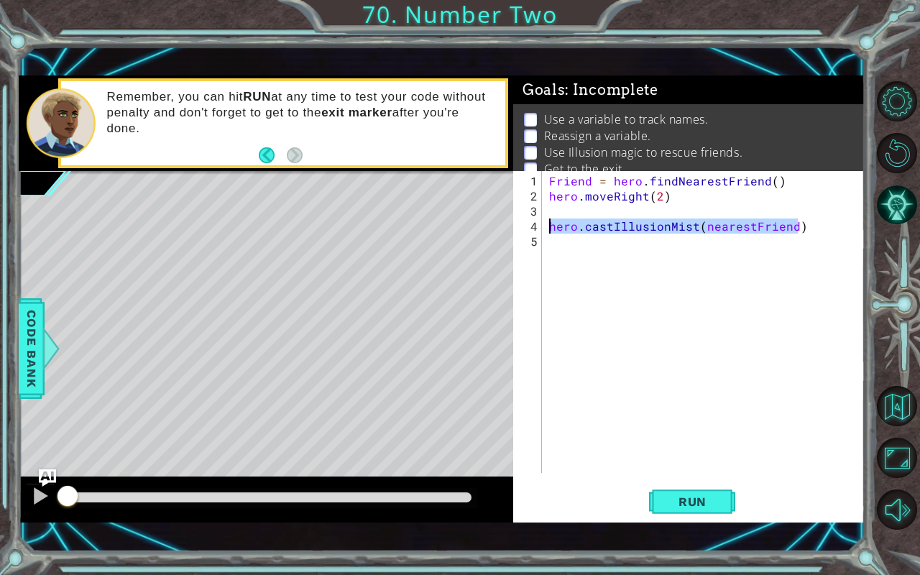
type textarea "hero.castIllusionMist(nearestFriend)"
click at [595, 216] on div "Friend = hero . findNearestFriend ( ) hero . moveRight ( 2 ) hero . castIllusio…" at bounding box center [707, 339] width 322 height 332
paste textarea "hero.castIllusionMist(nearestFriend)"
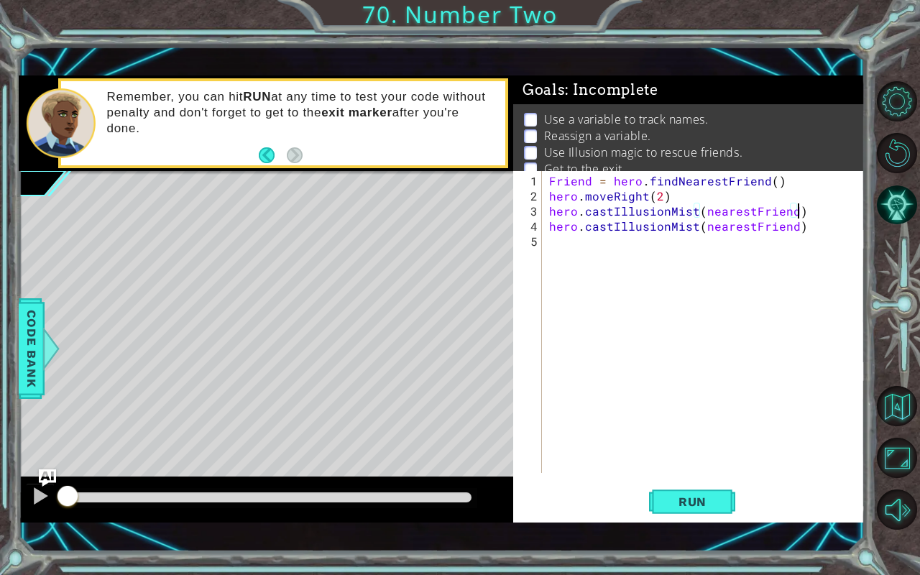
click at [814, 229] on div "Friend = hero . findNearestFriend ( ) hero . moveRight ( 2 ) hero . castIllusio…" at bounding box center [707, 339] width 322 height 332
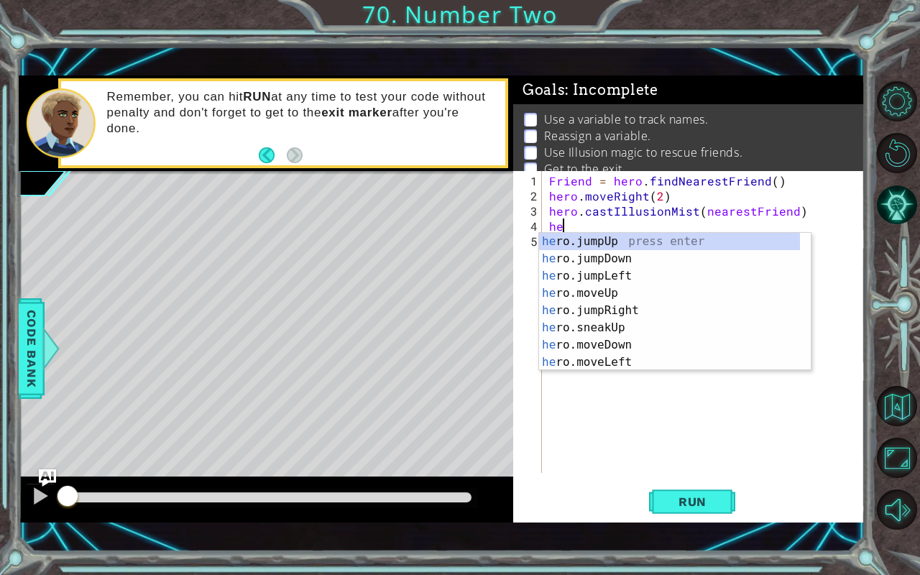
type textarea "h"
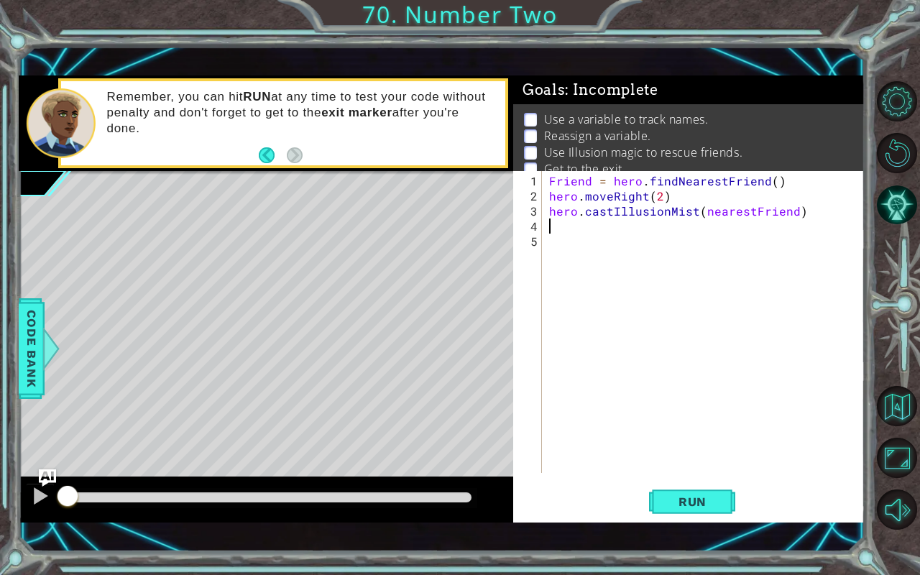
click at [647, 231] on div "Friend = hero . findNearestFriend ( ) hero . moveRight ( 2 ) hero . castIllusio…" at bounding box center [707, 339] width 322 height 332
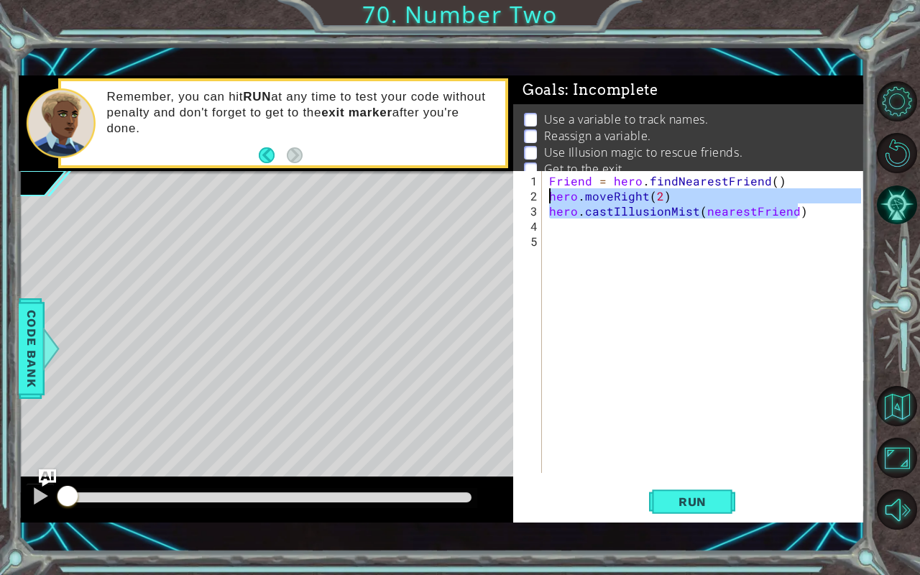
drag, startPoint x: 812, startPoint y: 214, endPoint x: 546, endPoint y: 192, distance: 266.2
click at [546, 192] on div "Friend = hero . findNearestFriend ( ) hero . moveRight ( 2 ) hero . castIllusio…" at bounding box center [707, 339] width 322 height 332
type textarea "hero.moveRight(2) hero.castIllusionMist(nearestFriend)"
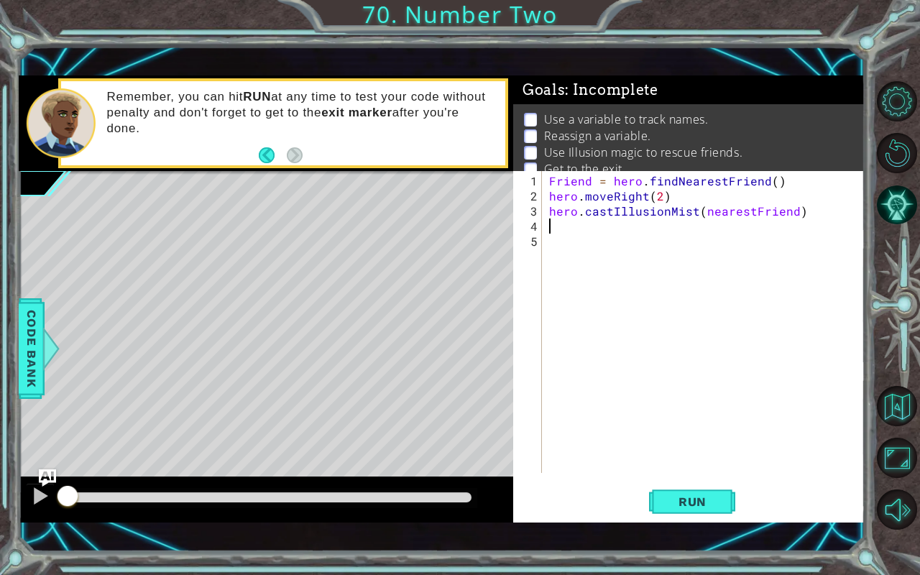
click at [571, 228] on div "Friend = hero . findNearestFriend ( ) hero . moveRight ( 2 ) hero . castIllusio…" at bounding box center [707, 339] width 322 height 332
paste textarea "hero.castIllusionMist(nearestFriend)"
drag, startPoint x: 674, startPoint y: 226, endPoint x: 547, endPoint y: 224, distance: 127.3
click at [547, 224] on div "Friend = hero . findNearestFriend ( ) hero . moveRight ( 2 ) hero . castIllusio…" at bounding box center [707, 339] width 322 height 332
type textarea "hero.moveRight(2)"
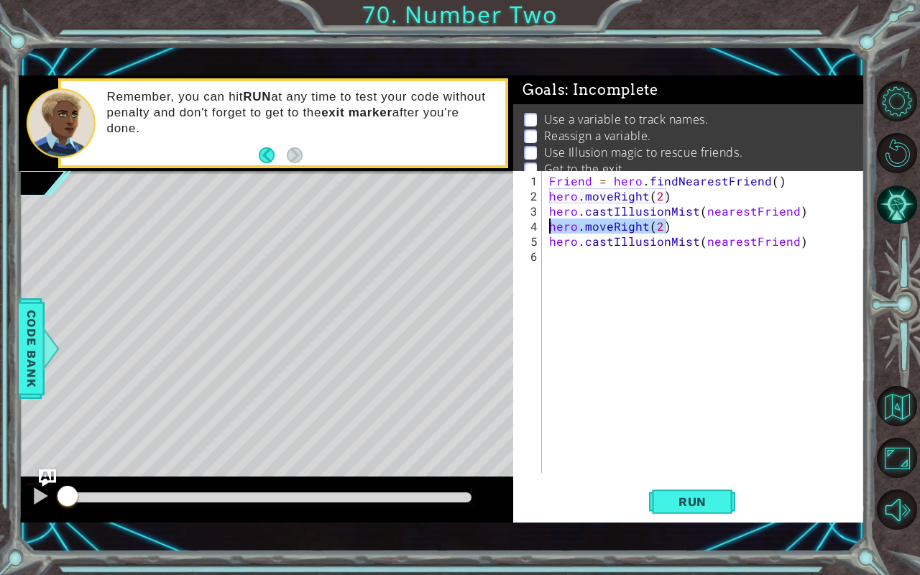
click at [564, 253] on div "Friend = hero . findNearestFriend ( ) hero . moveRight ( 2 ) hero . castIllusio…" at bounding box center [707, 339] width 322 height 332
paste textarea "hero.moveRight(2)"
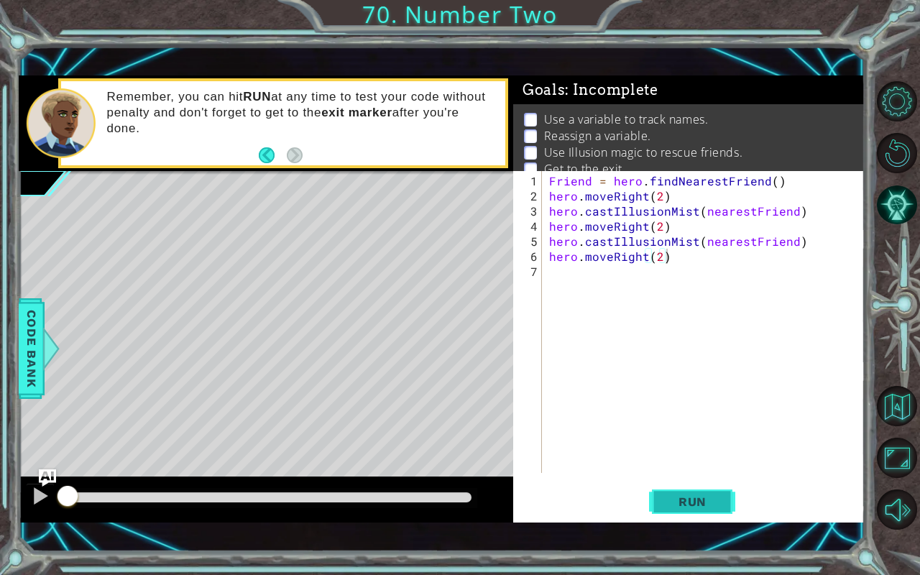
click at [682, 477] on span "Run" at bounding box center [692, 502] width 57 height 14
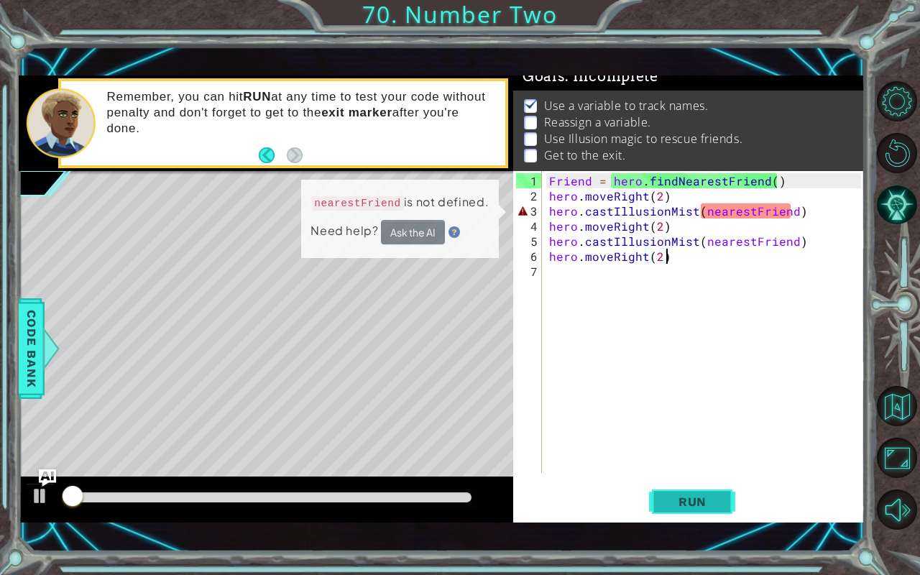
scroll to position [16, 0]
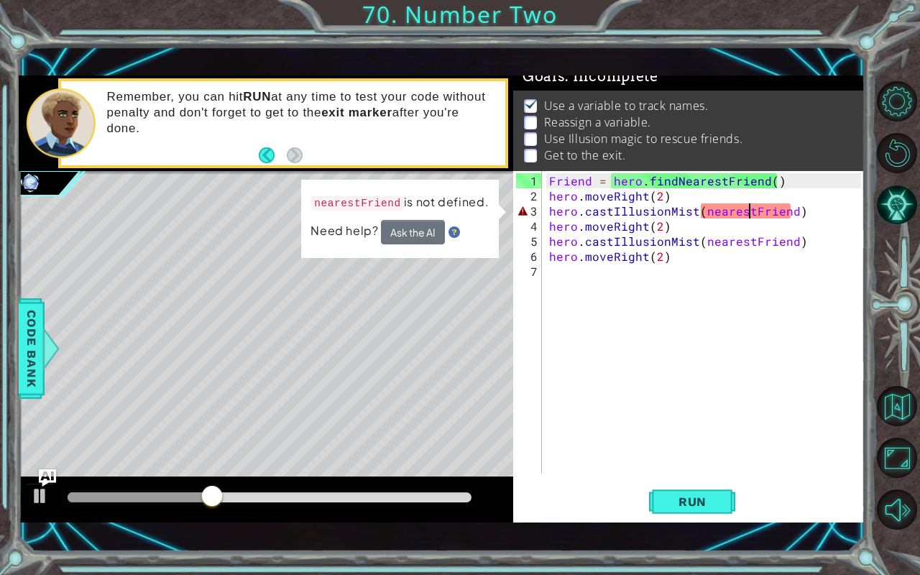
click at [747, 214] on div "Friend = hero . findNearestFriend ( ) hero . moveRight ( 2 ) hero . castIllusio…" at bounding box center [707, 339] width 322 height 332
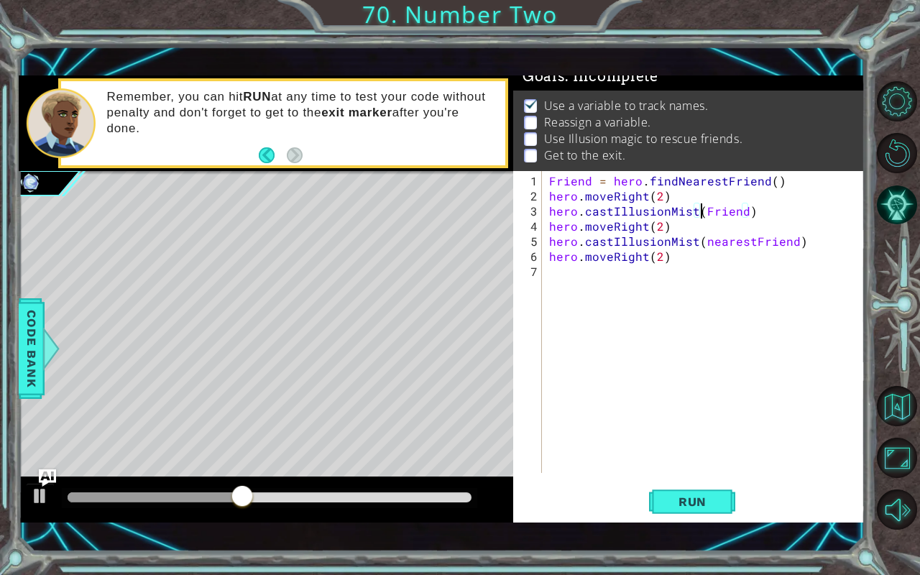
click at [748, 244] on div "Friend = hero . findNearestFriend ( ) hero . moveRight ( 2 ) hero . castIllusio…" at bounding box center [707, 339] width 322 height 332
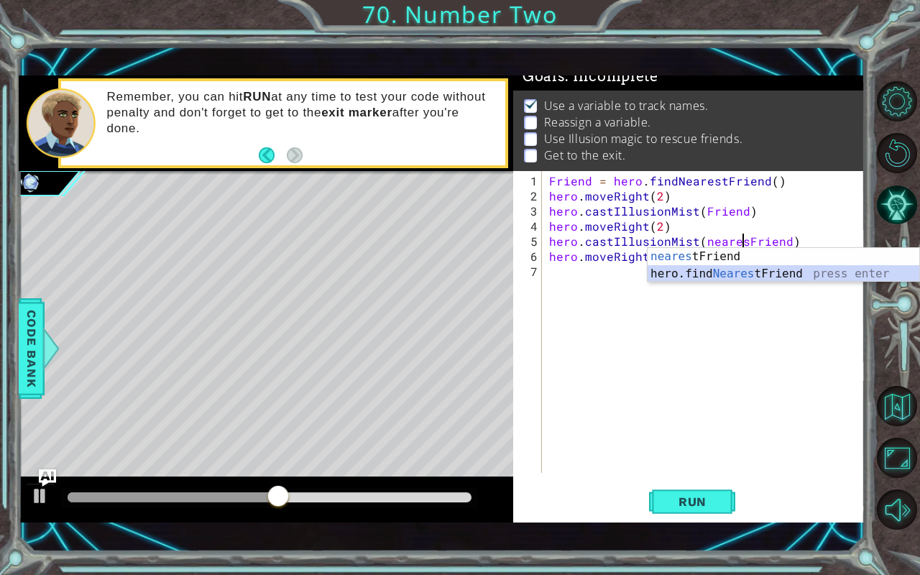
click at [754, 275] on div "neares tFriend press enter hero.find Neares tFriend press enter" at bounding box center [784, 282] width 272 height 69
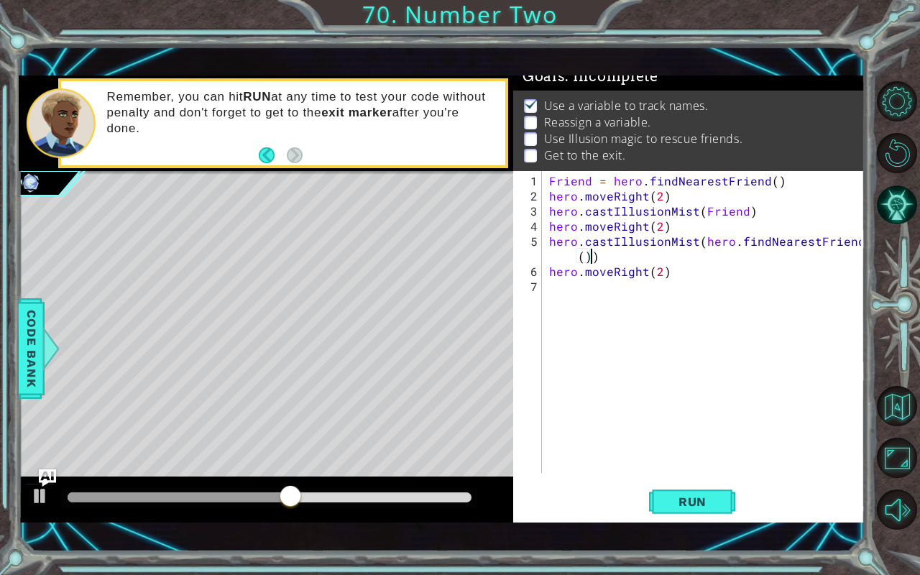
click at [684, 257] on div "Friend = hero . findNearestFriend ( ) hero . moveRight ( 2 ) hero . castIllusio…" at bounding box center [707, 339] width 322 height 332
click at [688, 477] on button "Run" at bounding box center [692, 502] width 86 height 35
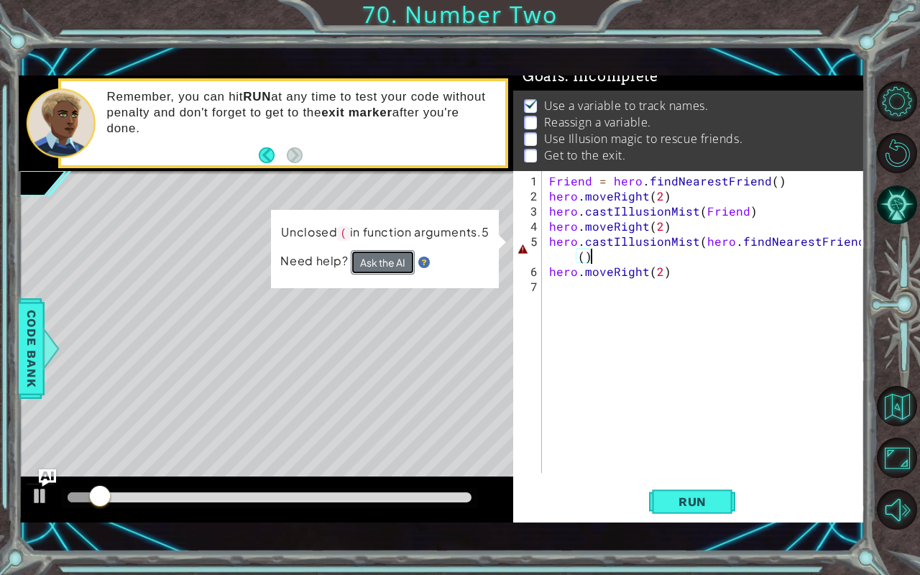
click at [367, 259] on button "Ask the AI" at bounding box center [383, 262] width 64 height 25
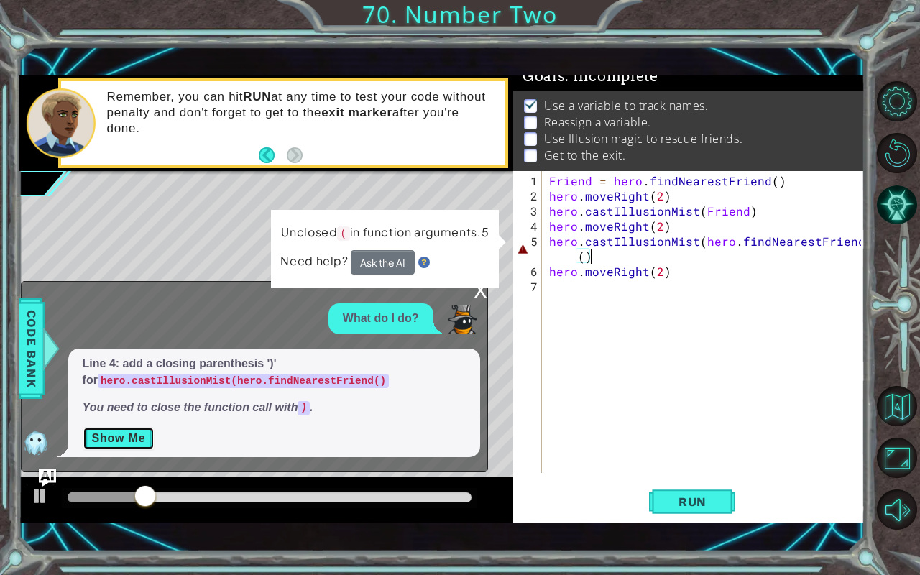
click at [98, 447] on button "Show Me" at bounding box center [119, 438] width 73 height 23
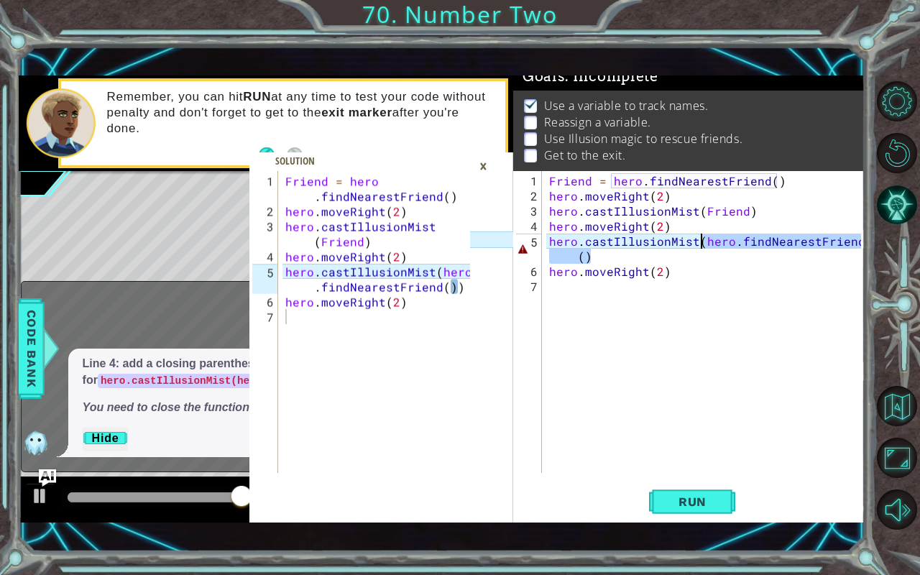
drag, startPoint x: 705, startPoint y: 252, endPoint x: 699, endPoint y: 239, distance: 13.5
click at [699, 239] on div "Friend = hero . findNearestFriend ( ) hero . moveRight ( 2 ) hero . castIllusio…" at bounding box center [707, 339] width 322 height 332
click at [697, 246] on div "Friend = hero . findNearestFriend ( ) hero . moveRight ( 2 ) hero . castIllusio…" at bounding box center [707, 339] width 322 height 332
click at [692, 260] on div "Friend = hero . findNearestFriend ( ) hero . moveRight ( 2 ) hero . castIllusio…" at bounding box center [707, 339] width 322 height 332
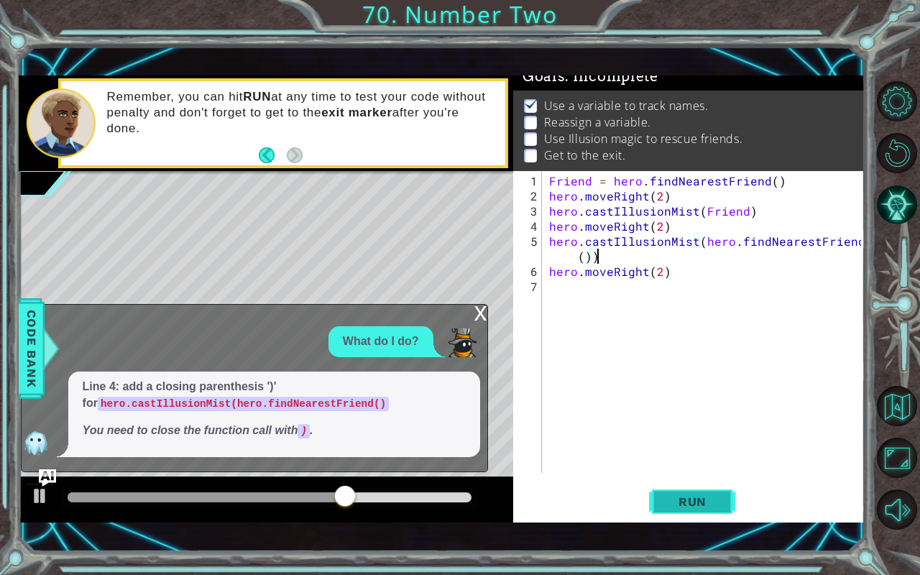
type textarea "hero.castIllusionMist(hero.findNearestFriend())"
drag, startPoint x: 707, startPoint y: 487, endPoint x: 716, endPoint y: 505, distance: 19.9
click at [716, 477] on span "Run" at bounding box center [692, 502] width 57 height 14
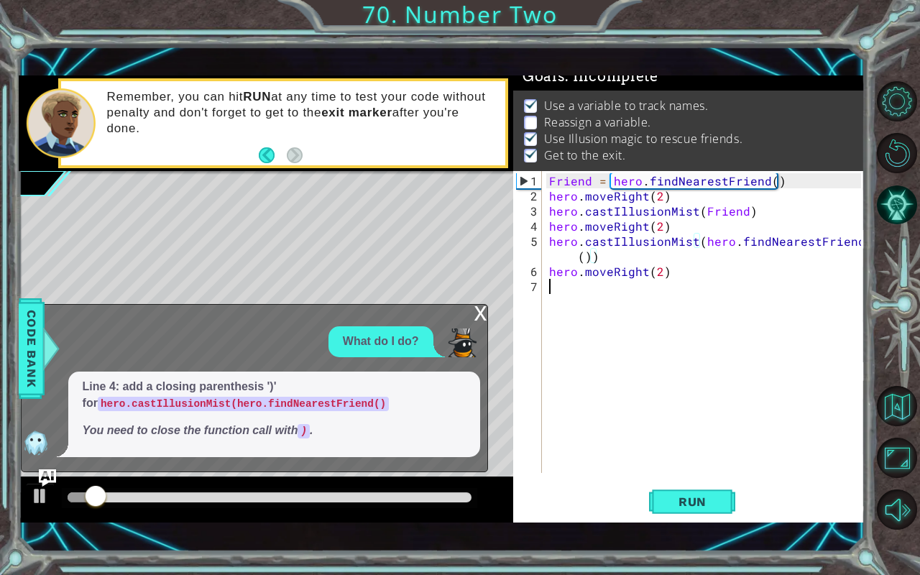
click at [756, 417] on div "Friend = hero . findNearestFriend ( ) hero . moveRight ( 2 ) hero . castIllusio…" at bounding box center [707, 339] width 322 height 332
click at [480, 313] on div "x" at bounding box center [480, 312] width 13 height 14
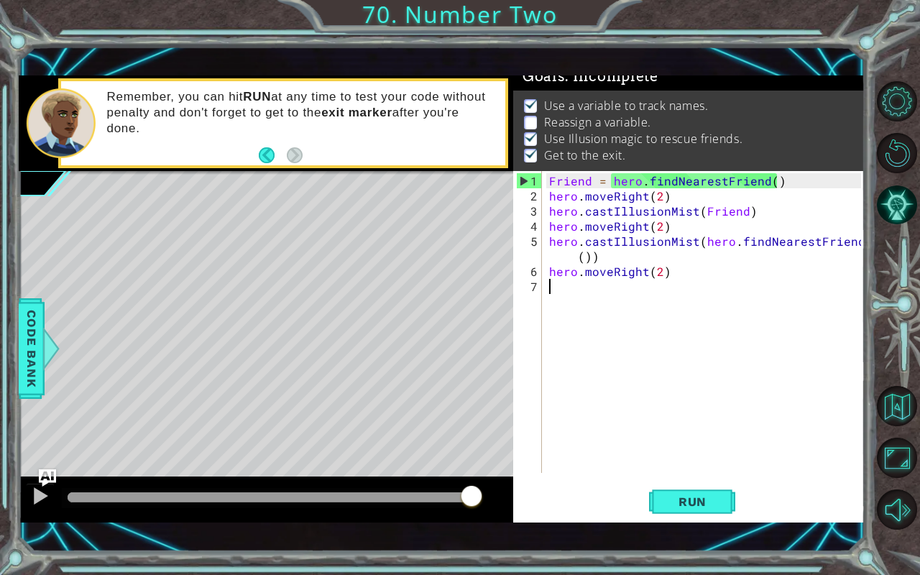
click at [617, 286] on div "Friend = hero . findNearestFriend ( ) hero . moveRight ( 2 ) hero . castIllusio…" at bounding box center [707, 339] width 322 height 332
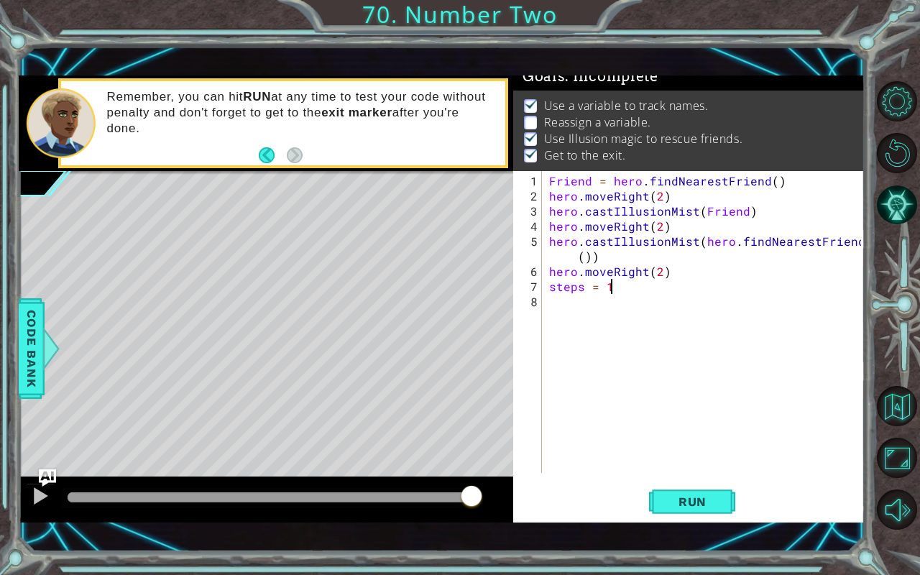
scroll to position [0, 3]
click at [695, 477] on span "Run" at bounding box center [692, 502] width 57 height 14
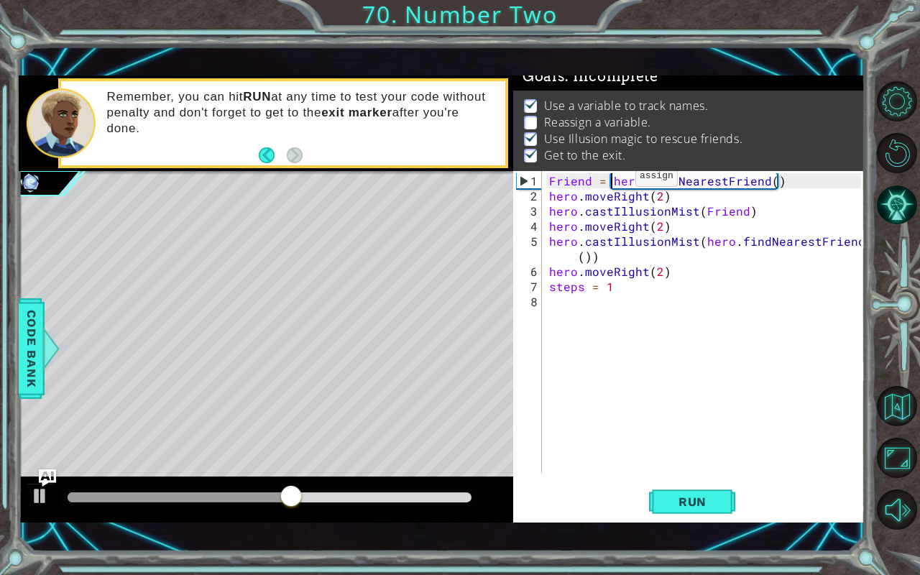
click at [611, 181] on div "Friend = hero . findNearestFriend ( ) hero . moveRight ( 2 ) hero . castIllusio…" at bounding box center [707, 339] width 322 height 332
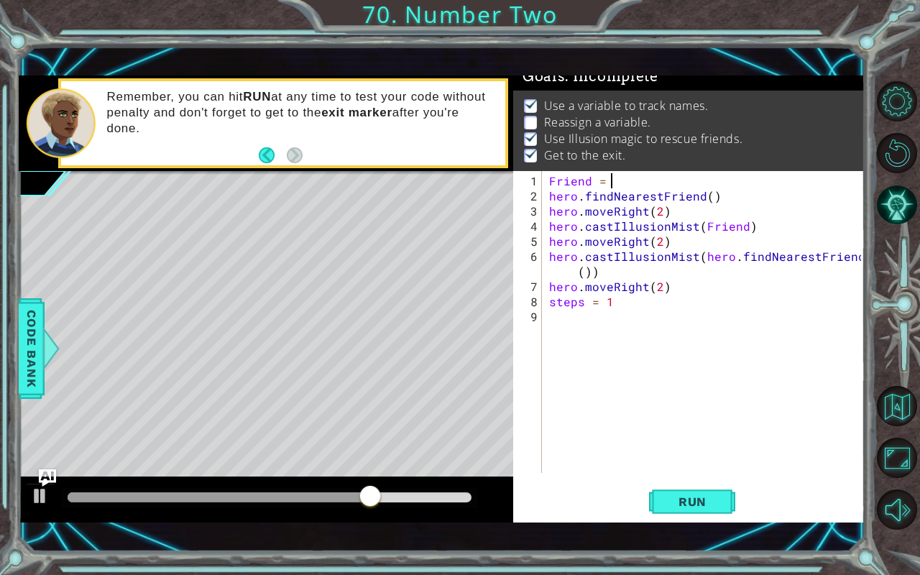
click at [608, 178] on div "Friend = hero . findNearestFriend ( ) hero . moveRight ( 2 ) hero . castIllusio…" at bounding box center [707, 339] width 322 height 332
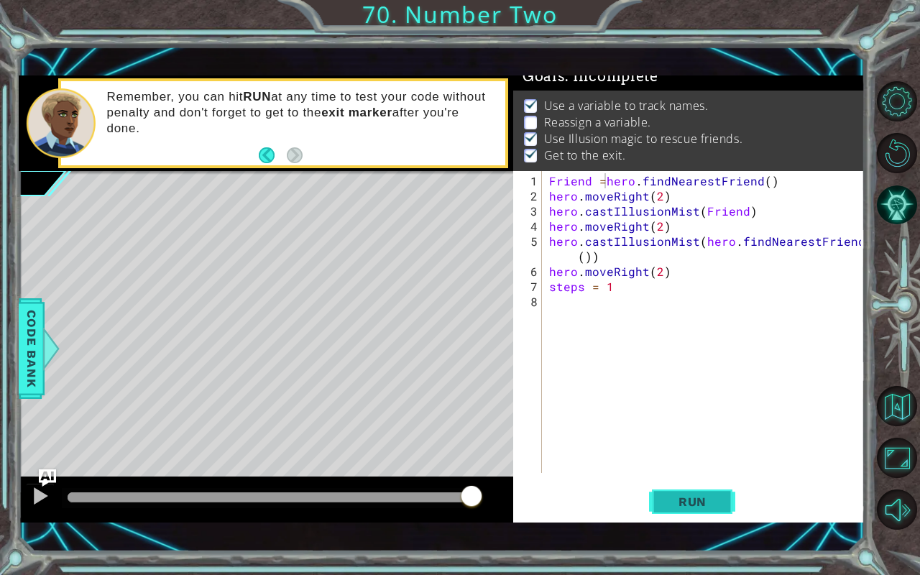
click at [717, 477] on button "Run" at bounding box center [692, 502] width 86 height 35
click at [684, 477] on button "Run" at bounding box center [692, 502] width 86 height 35
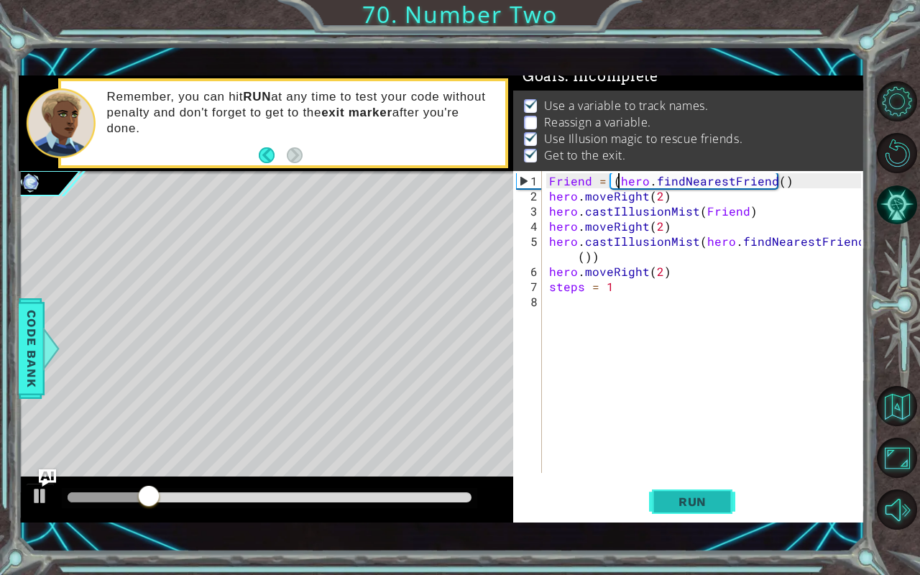
scroll to position [0, 4]
click at [688, 477] on span "Run" at bounding box center [692, 502] width 57 height 14
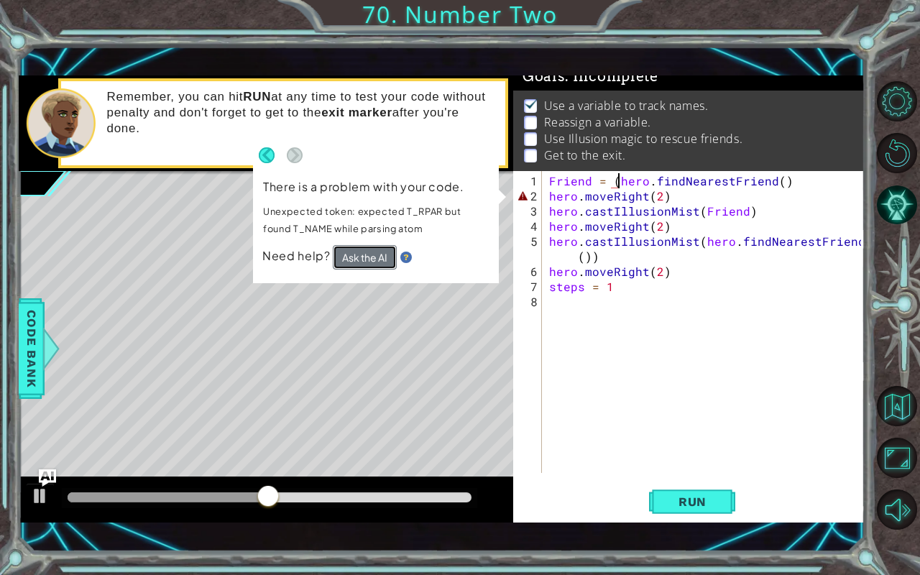
click at [378, 249] on button "Ask the AI" at bounding box center [365, 257] width 64 height 24
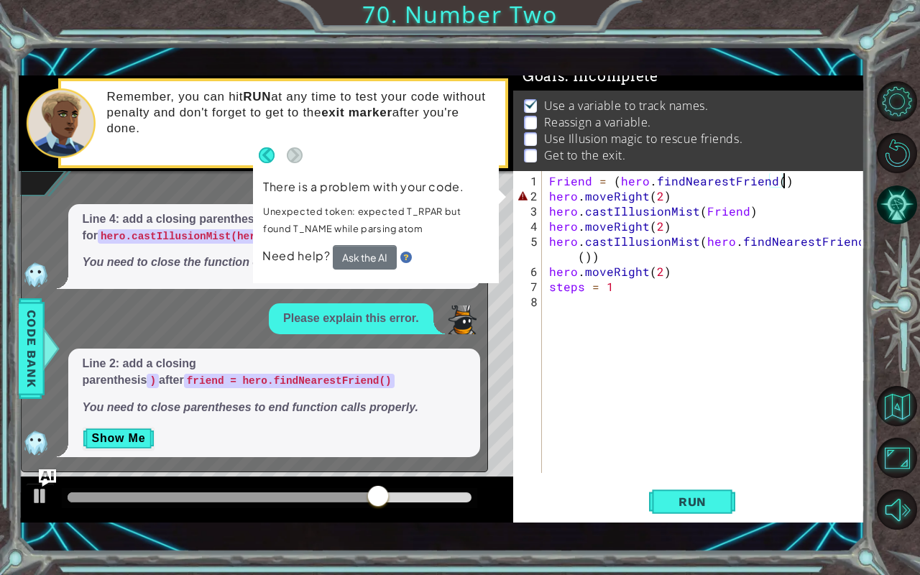
click at [786, 182] on div "Friend = ( hero . findNearestFriend ( ) hero . moveRight ( 2 ) hero . castIllus…" at bounding box center [707, 339] width 322 height 332
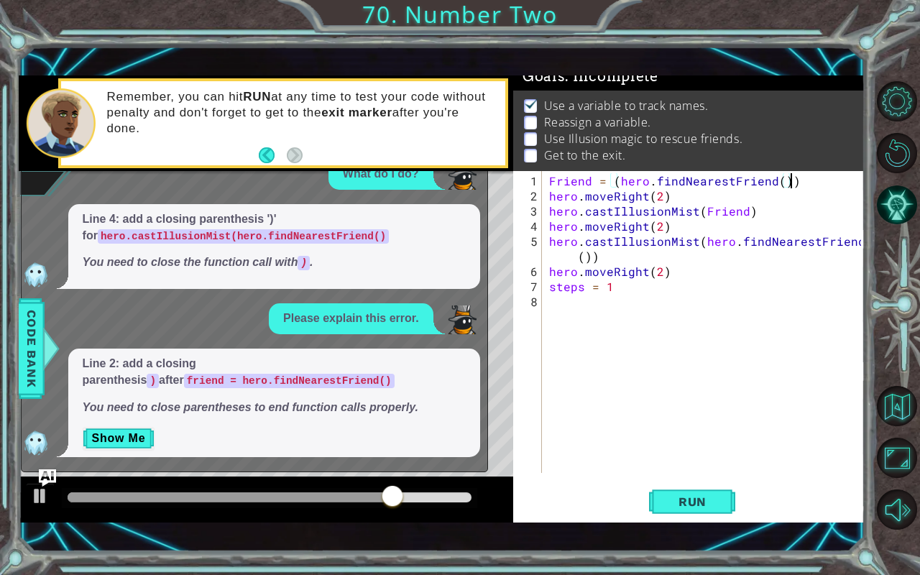
scroll to position [0, 14]
click at [687, 477] on button "Run" at bounding box center [692, 502] width 86 height 35
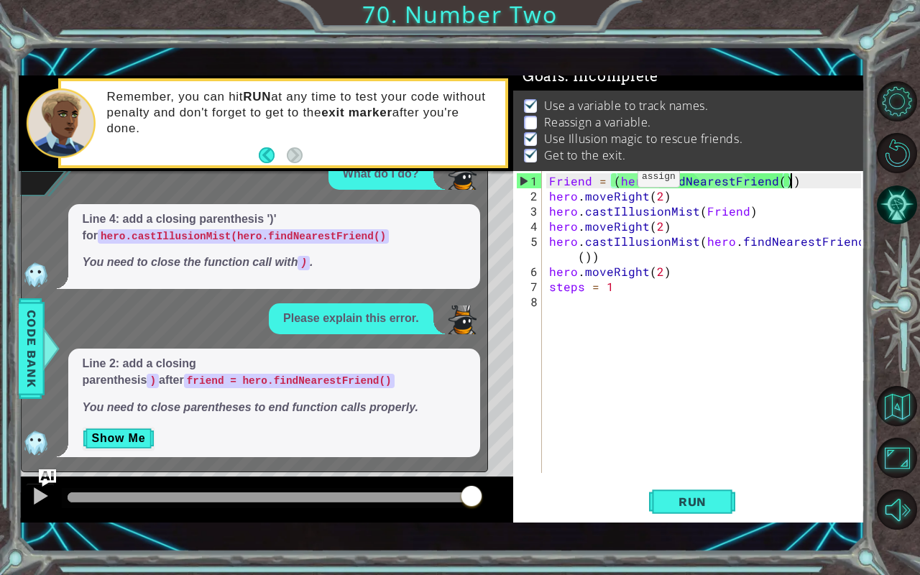
click at [591, 116] on p "Reassign a variable." at bounding box center [597, 122] width 107 height 16
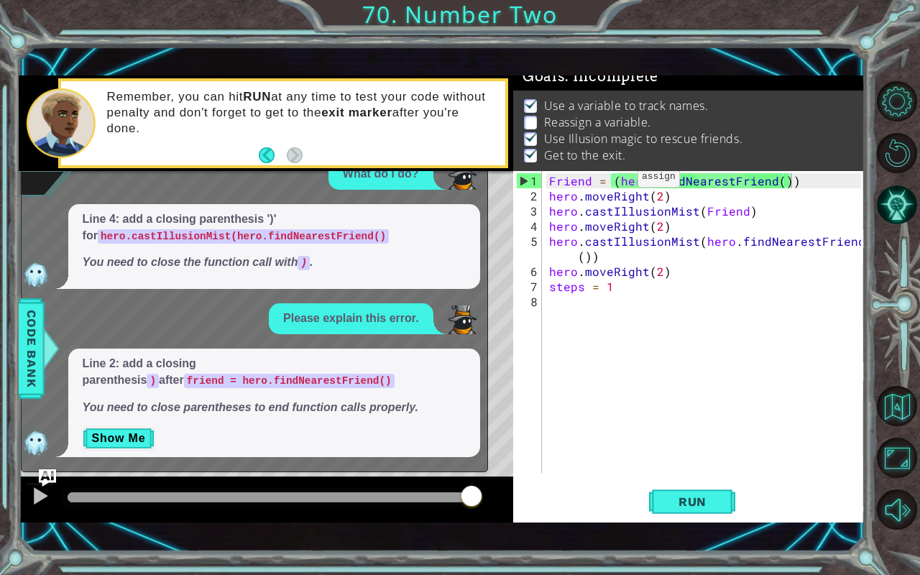
click at [591, 116] on p "Reassign a variable." at bounding box center [597, 122] width 107 height 16
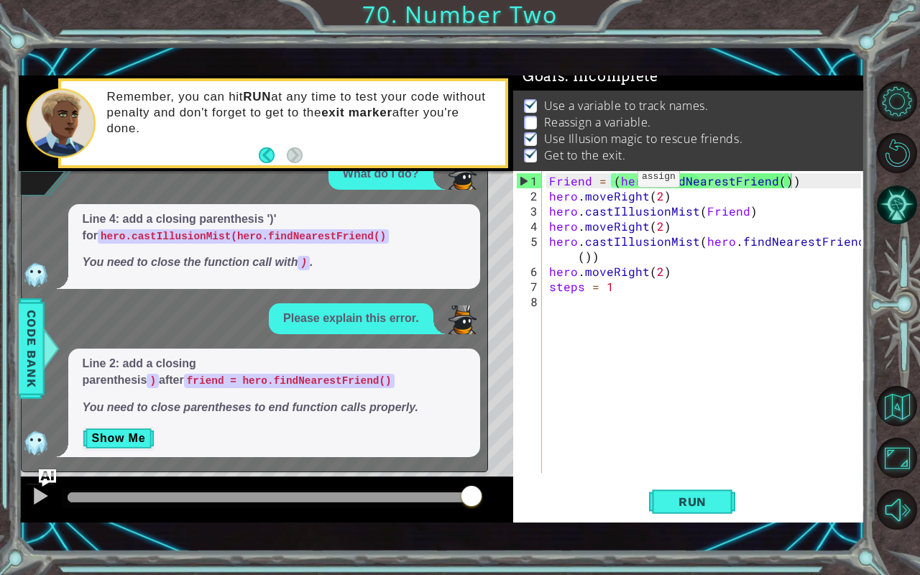
click at [591, 116] on p "Reassign a variable." at bounding box center [597, 122] width 107 height 16
click at [653, 257] on div "Friend = ( hero . findNearestFriend ( )) hero . moveRight ( 2 ) hero . castIllu…" at bounding box center [707, 339] width 322 height 332
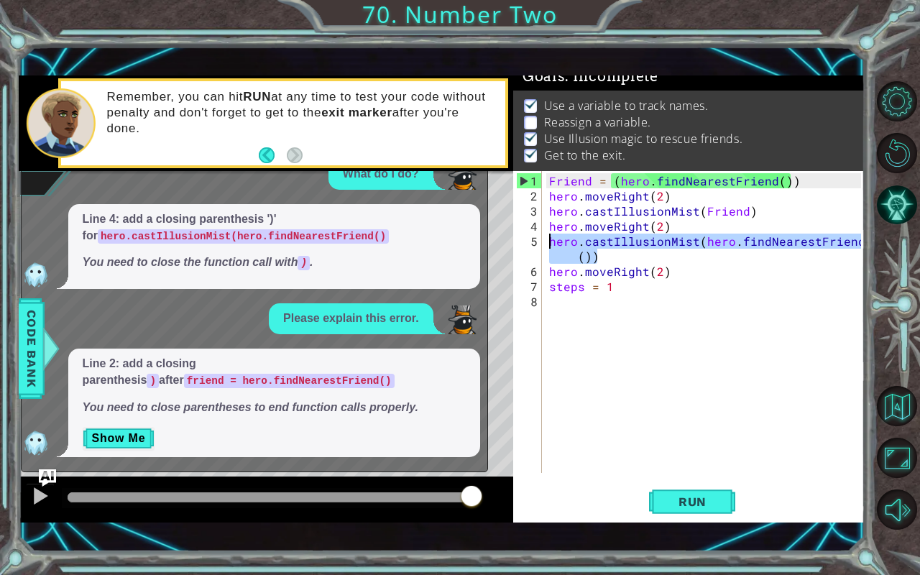
drag, startPoint x: 643, startPoint y: 254, endPoint x: 544, endPoint y: 237, distance: 100.7
click at [544, 237] on div "hero.castIllusionMist(hero.findNearestFriend()) 1 2 3 4 5 6 7 8 Friend = ( hero…" at bounding box center [687, 322] width 348 height 302
click at [660, 245] on div "Friend = ( hero . findNearestFriend ( )) hero . moveRight ( 2 ) hero . castIllu…" at bounding box center [703, 322] width 315 height 302
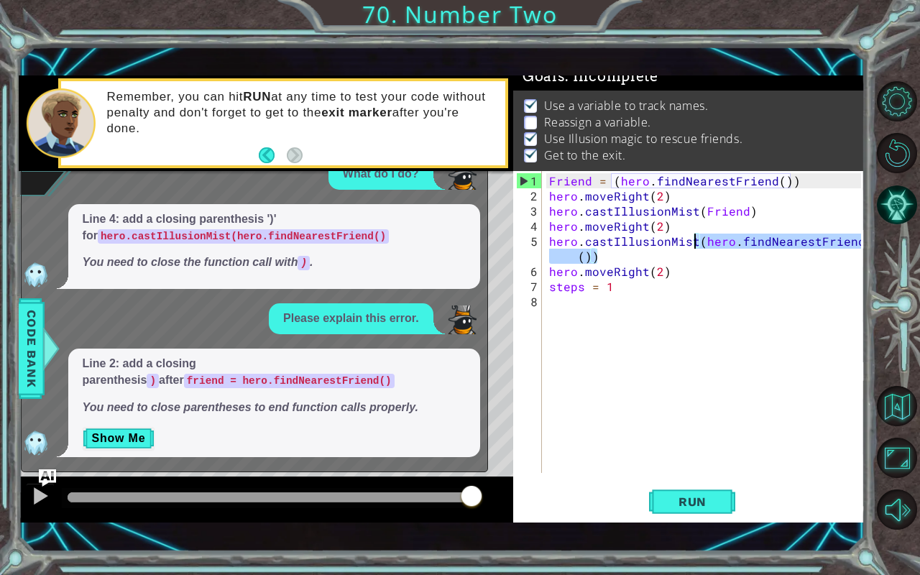
drag, startPoint x: 618, startPoint y: 250, endPoint x: 697, endPoint y: 237, distance: 81.0
click at [697, 237] on div "Friend = ( hero . findNearestFriend ( )) hero . moveRight ( 2 ) hero . castIllu…" at bounding box center [707, 339] width 322 height 332
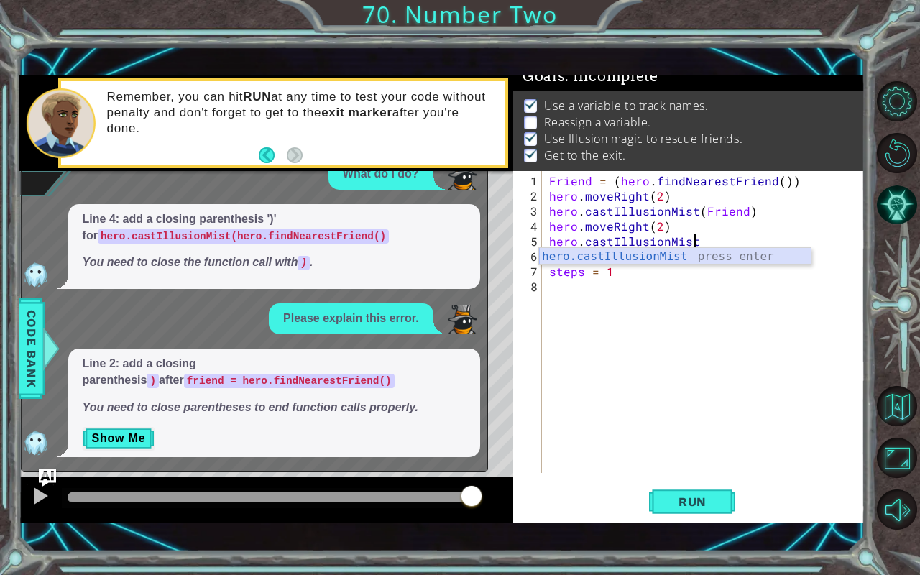
click at [722, 252] on div "hero.castIllusionMist press enter" at bounding box center [675, 274] width 272 height 52
type textarea "hero.castIllusionMist(friend)"
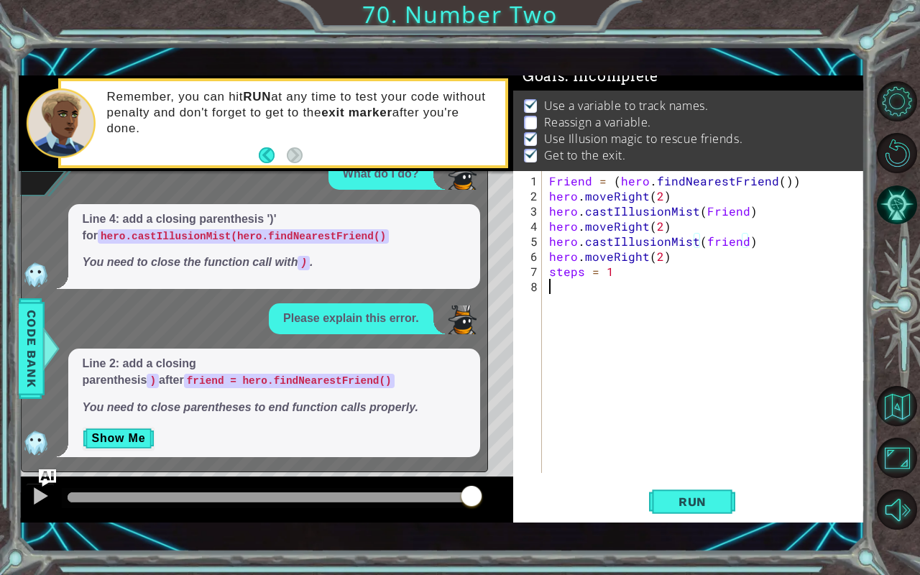
click at [735, 354] on div "Friend = ( hero . findNearestFriend ( )) hero . moveRight ( 2 ) hero . castIllu…" at bounding box center [707, 339] width 322 height 332
click at [704, 477] on span "Run" at bounding box center [692, 502] width 57 height 14
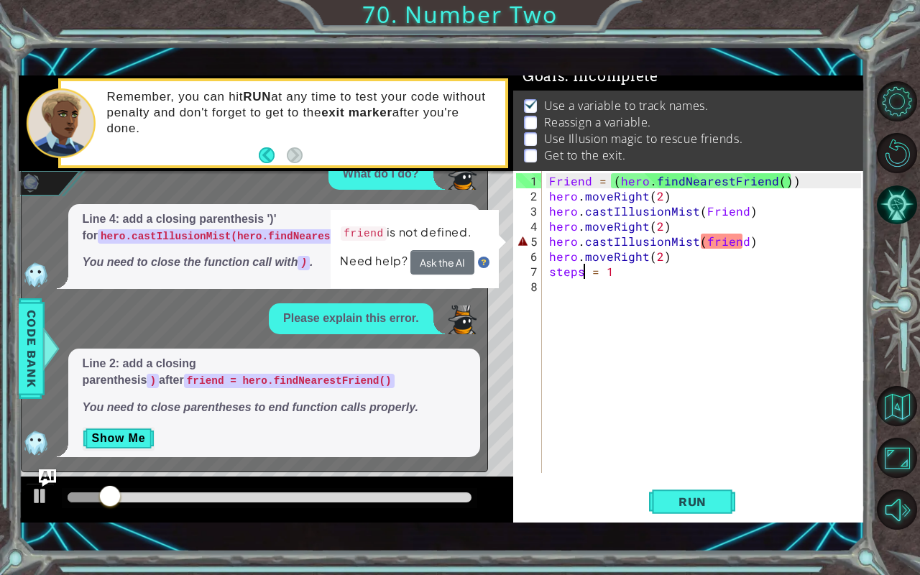
click at [584, 273] on div "Friend = ( hero . findNearestFriend ( )) hero . moveRight ( 2 ) hero . castIllu…" at bounding box center [707, 339] width 322 height 332
click at [740, 243] on div "Friend = ( hero . findNearestFriend ( )) hero . moveRight ( 2 ) hero . castIllu…" at bounding box center [707, 339] width 322 height 332
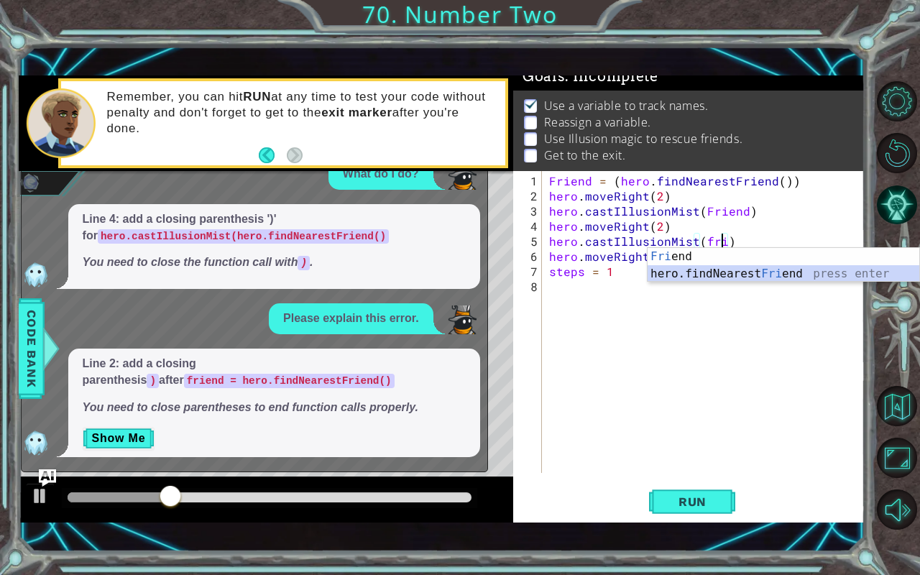
click at [751, 278] on div "Fri end press enter hero.findNearest Fri end press enter" at bounding box center [784, 282] width 272 height 69
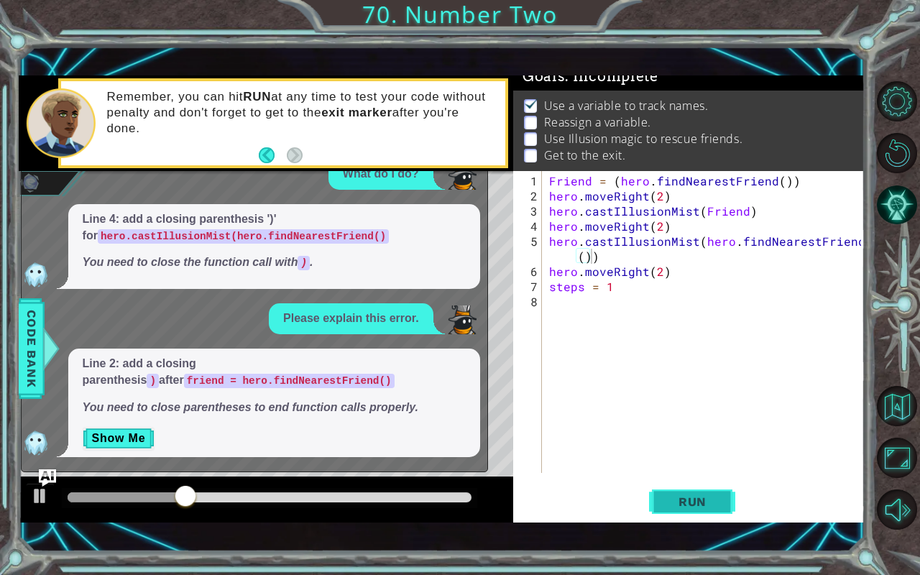
click at [706, 477] on span "Run" at bounding box center [692, 502] width 57 height 14
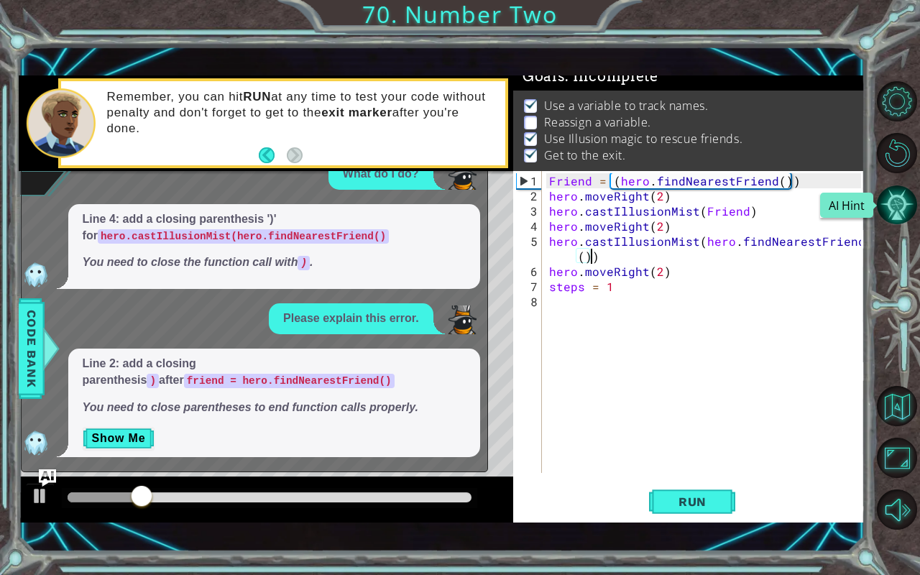
click at [888, 192] on button "AI Hint" at bounding box center [897, 205] width 40 height 40
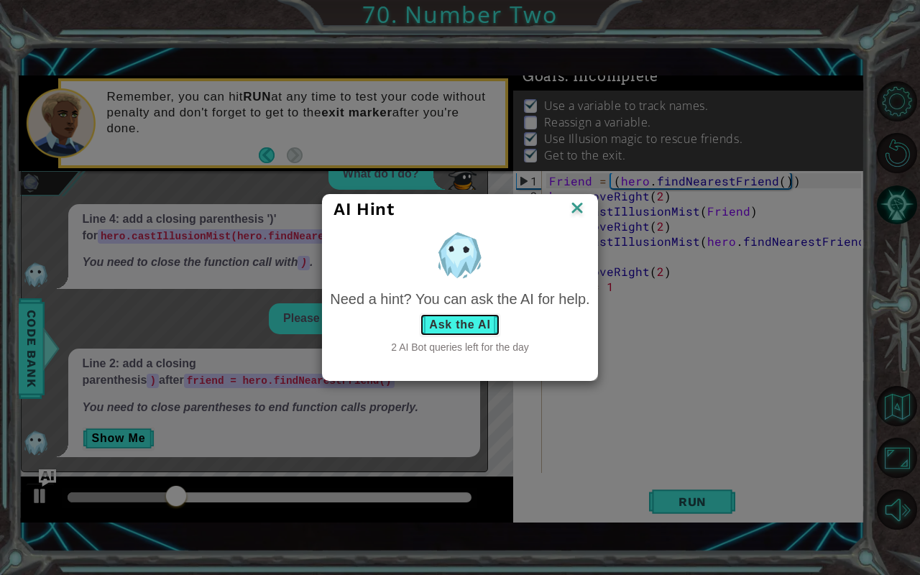
click at [469, 328] on button "Ask the AI" at bounding box center [460, 324] width 80 height 23
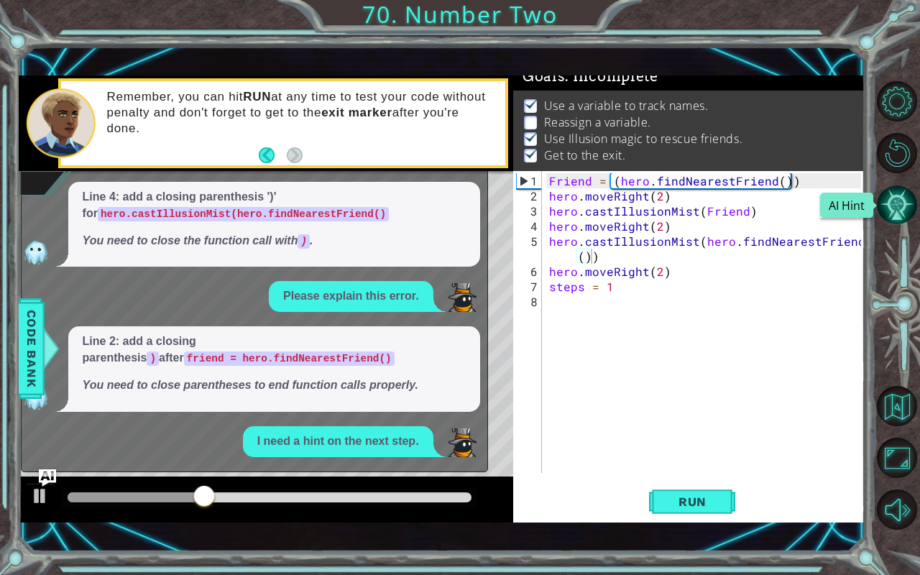
click at [888, 208] on button "AI Hint" at bounding box center [897, 205] width 40 height 40
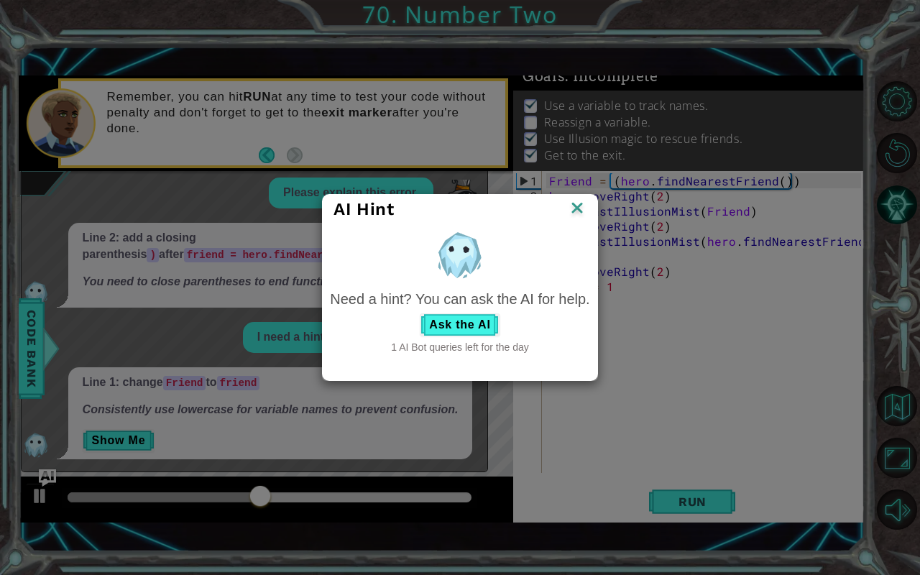
scroll to position [32, 0]
click at [575, 206] on img at bounding box center [577, 209] width 19 height 22
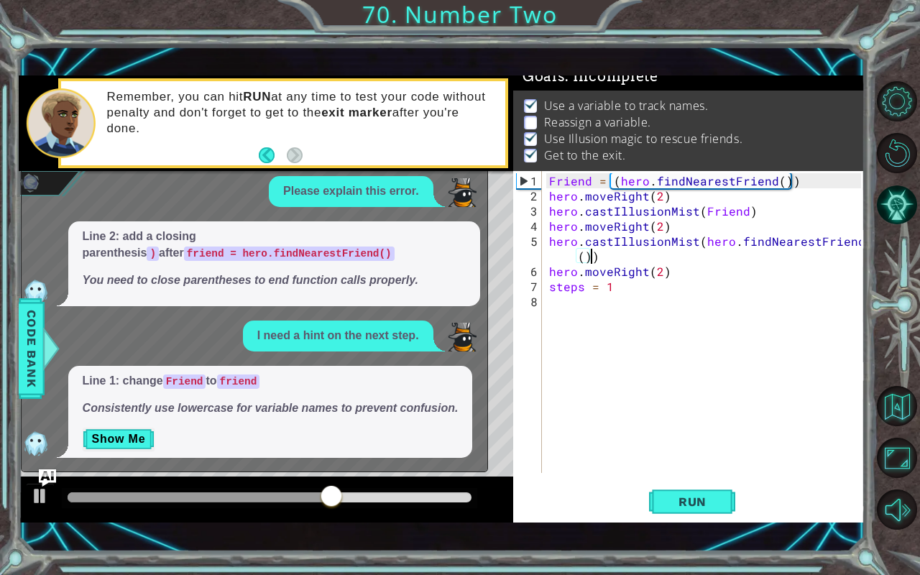
click at [704, 210] on div "Friend = ( hero . findNearestFriend ( )) hero . moveRight ( 2 ) hero . castIllu…" at bounding box center [707, 339] width 322 height 332
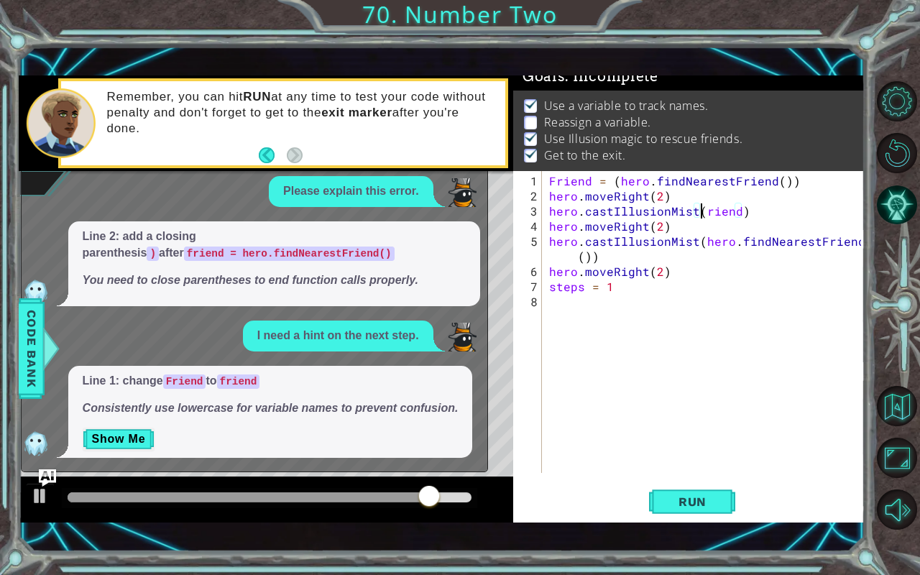
scroll to position [0, 9]
click at [723, 477] on button "Run" at bounding box center [692, 502] width 86 height 35
click at [735, 178] on div "Friend = ( hero . findNearestFriend ( )) hero . moveRight ( 2 ) hero . castIllu…" at bounding box center [707, 339] width 322 height 332
click at [766, 182] on div "Friend = ( hero . findNearestFriend ( )) hero . moveRight ( 2 ) hero . castIllu…" at bounding box center [707, 339] width 322 height 332
drag, startPoint x: 589, startPoint y: 180, endPoint x: 542, endPoint y: 178, distance: 46.8
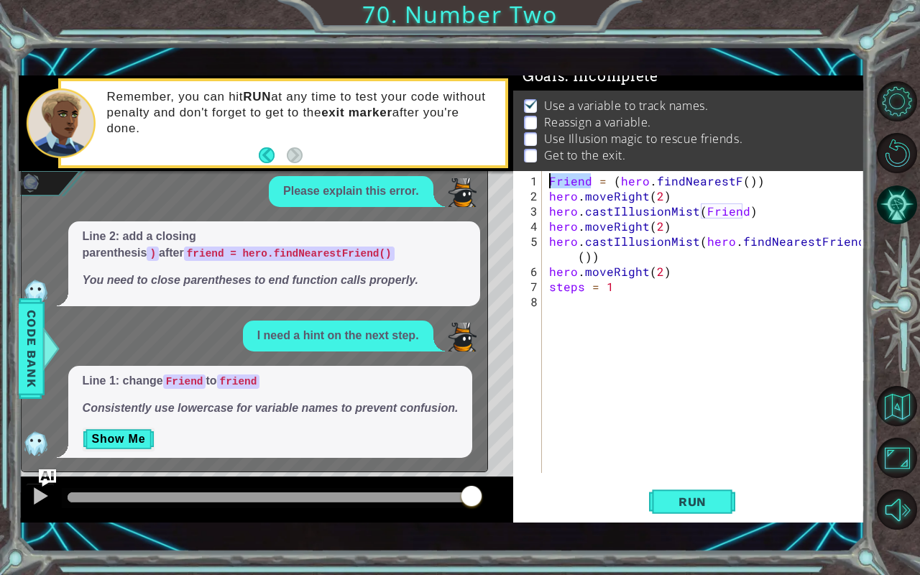
click at [542, 178] on div "Friend = (hero.findNearestF()) 1 2 3 4 5 6 7 8 Friend = ( hero . findNearestF (…" at bounding box center [687, 322] width 348 height 302
click at [706, 139] on p "Use Illusion magic to rescue friends." at bounding box center [643, 139] width 198 height 16
click at [555, 178] on div "Friend = ( hero . findNearestF ( )) hero . moveRight ( 2 ) hero . castIllusionM…" at bounding box center [703, 322] width 315 height 302
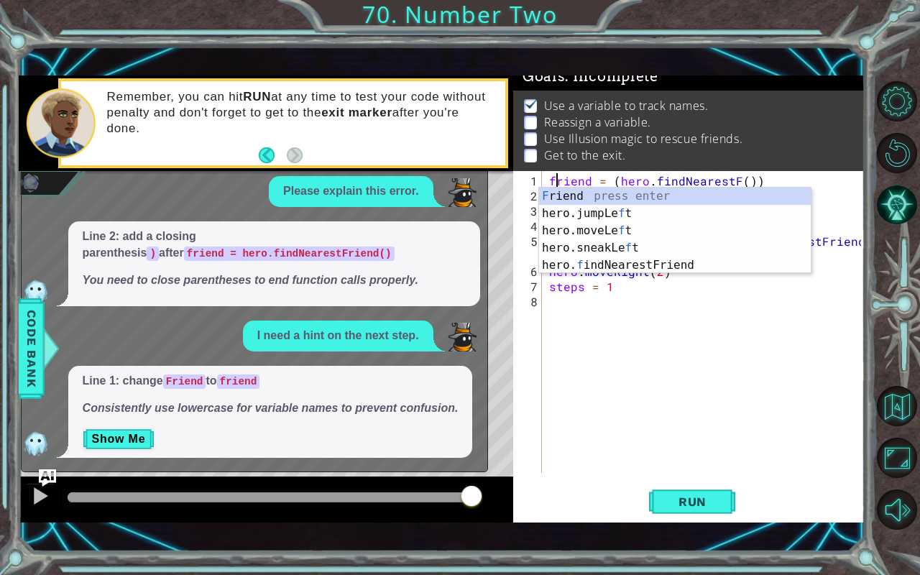
scroll to position [0, 0]
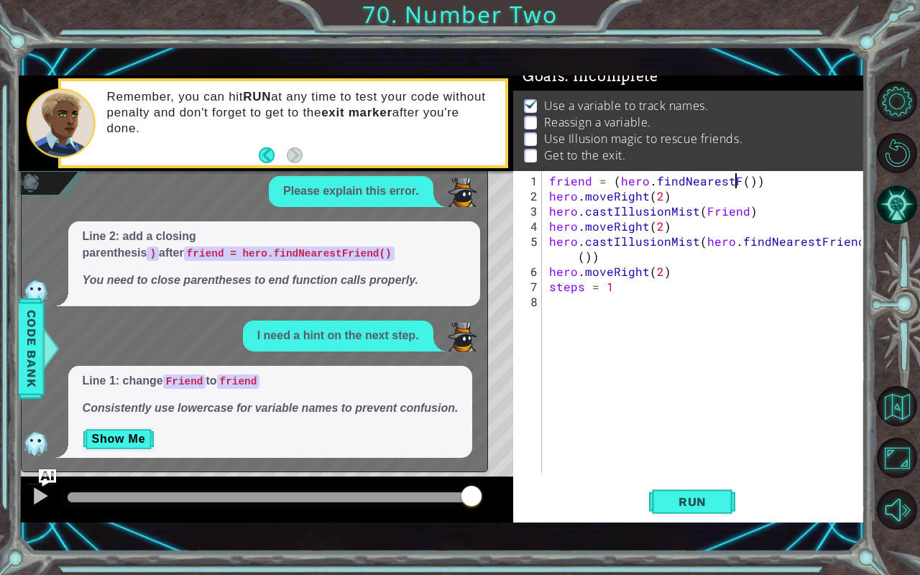
click at [734, 180] on div "friend = ( hero . findNearestF ( )) hero . moveRight ( 2 ) hero . castIllusionM…" at bounding box center [707, 339] width 322 height 332
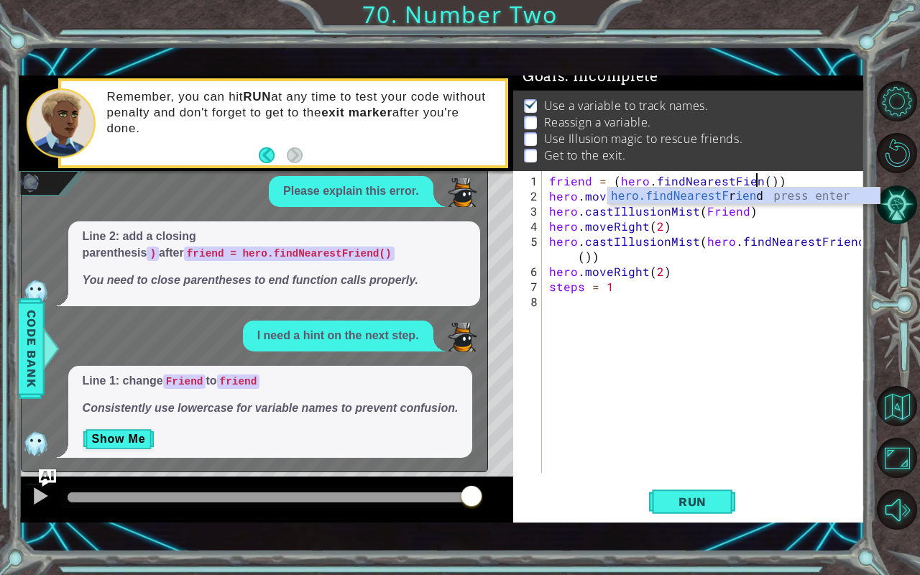
scroll to position [0, 13]
click at [738, 180] on div "friend = ( hero . findNearestFiend ( )) hero . moveRight ( 2 ) hero . castIllus…" at bounding box center [707, 339] width 322 height 332
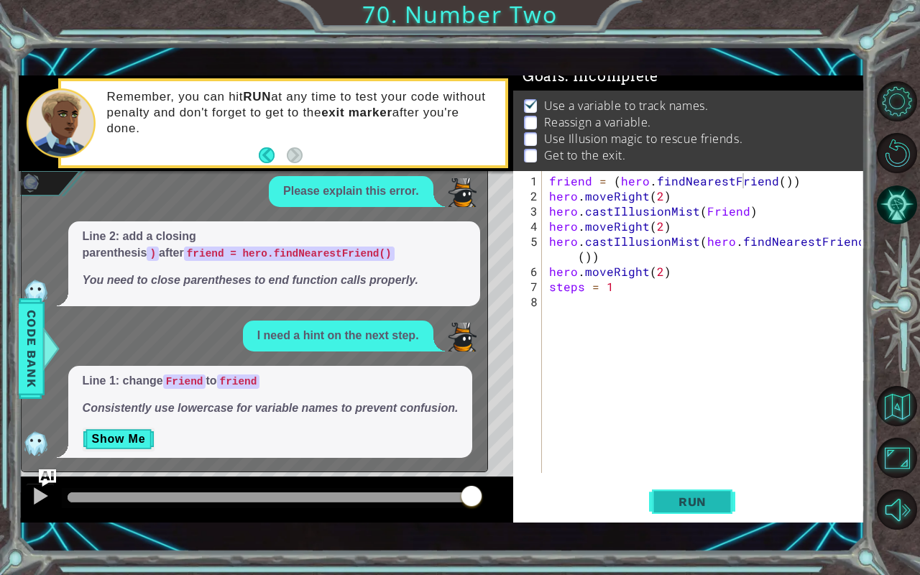
click at [694, 477] on span "Run" at bounding box center [692, 502] width 57 height 14
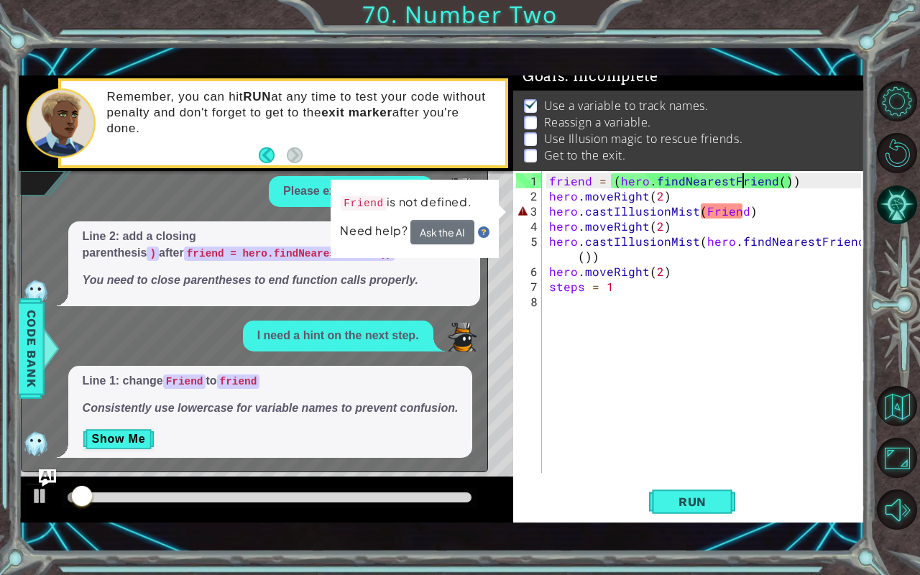
click at [733, 180] on div "friend = ( hero . findNearestFriend ( )) hero . moveRight ( 2 ) hero . castIllu…" at bounding box center [707, 339] width 322 height 332
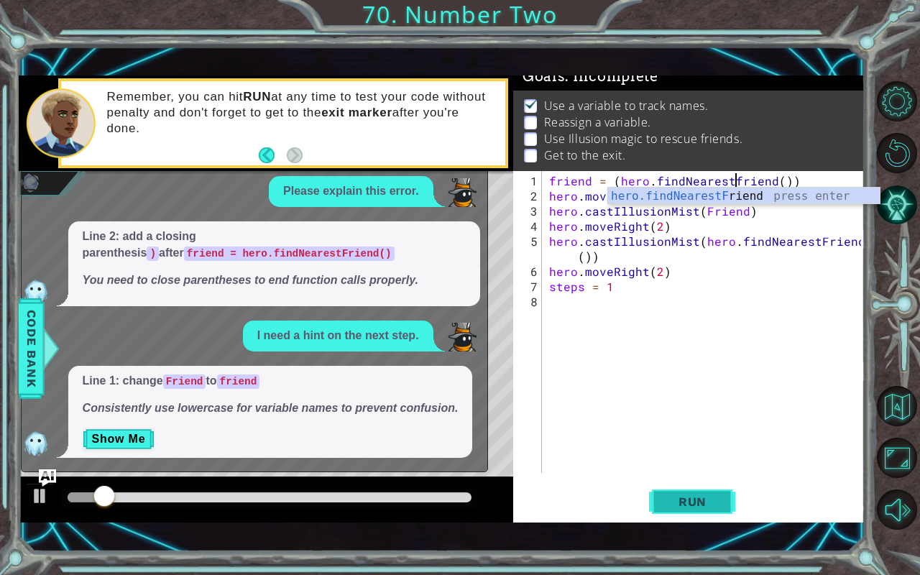
click at [720, 477] on span "Run" at bounding box center [692, 502] width 57 height 14
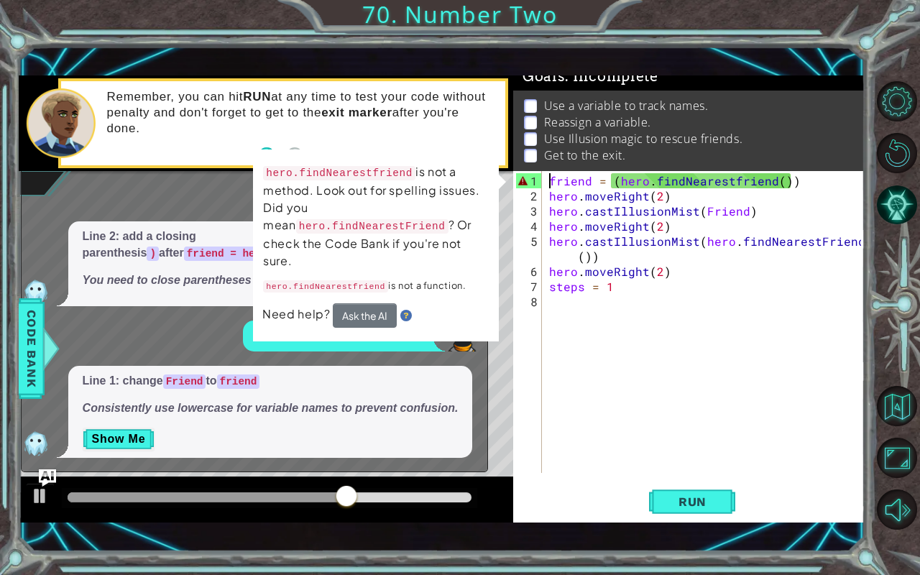
click at [546, 178] on div "friend = ( hero . findNearestfriend ( )) hero . moveRight ( 2 ) hero . castIllu…" at bounding box center [703, 322] width 315 height 302
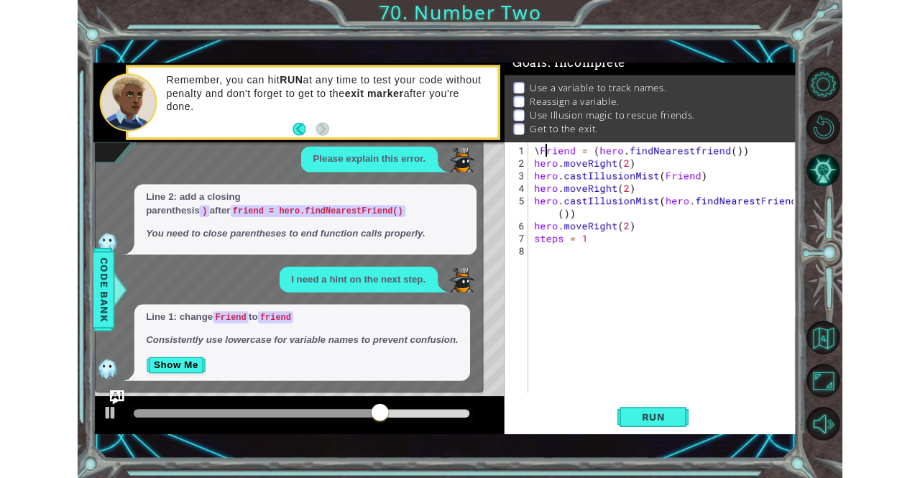
scroll to position [0, 1]
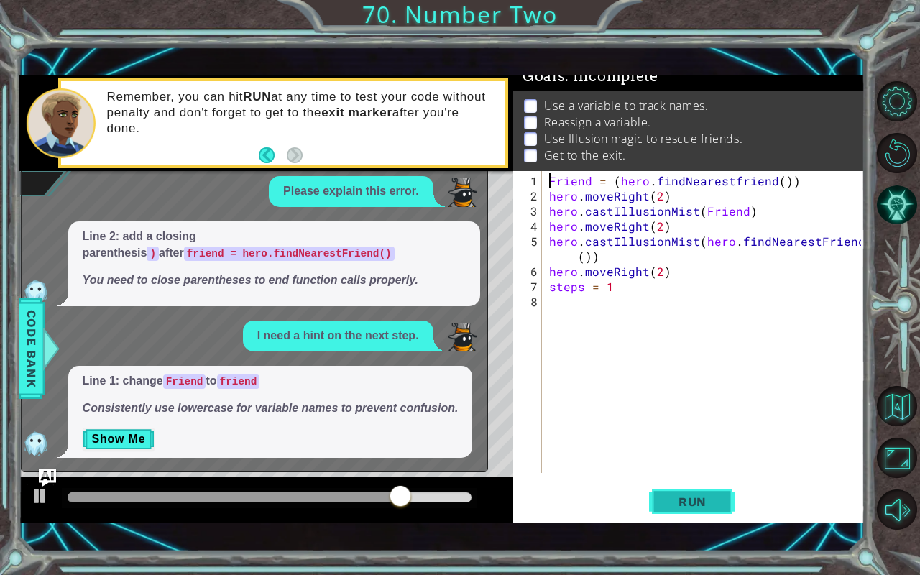
type textarea "Friend = (hero.findNearestfriend())"
click at [702, 477] on span "Run" at bounding box center [692, 502] width 57 height 14
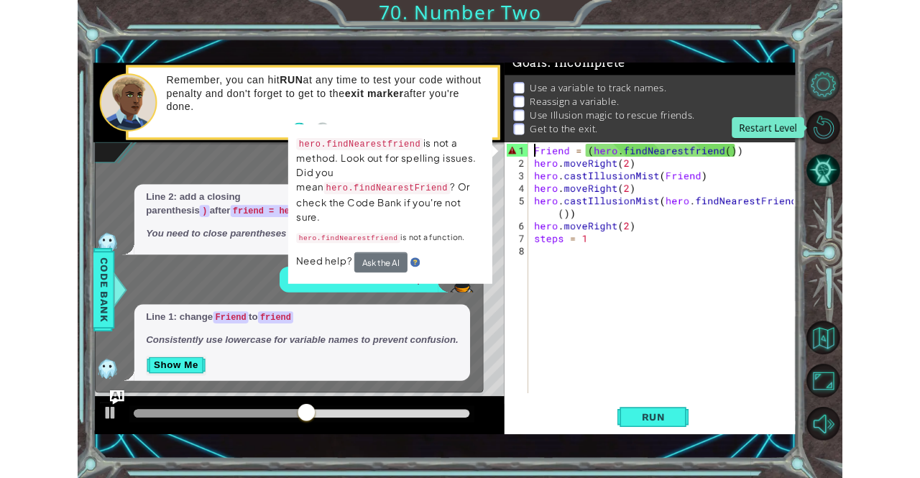
scroll to position [15, 0]
